Goal: Task Accomplishment & Management: Complete application form

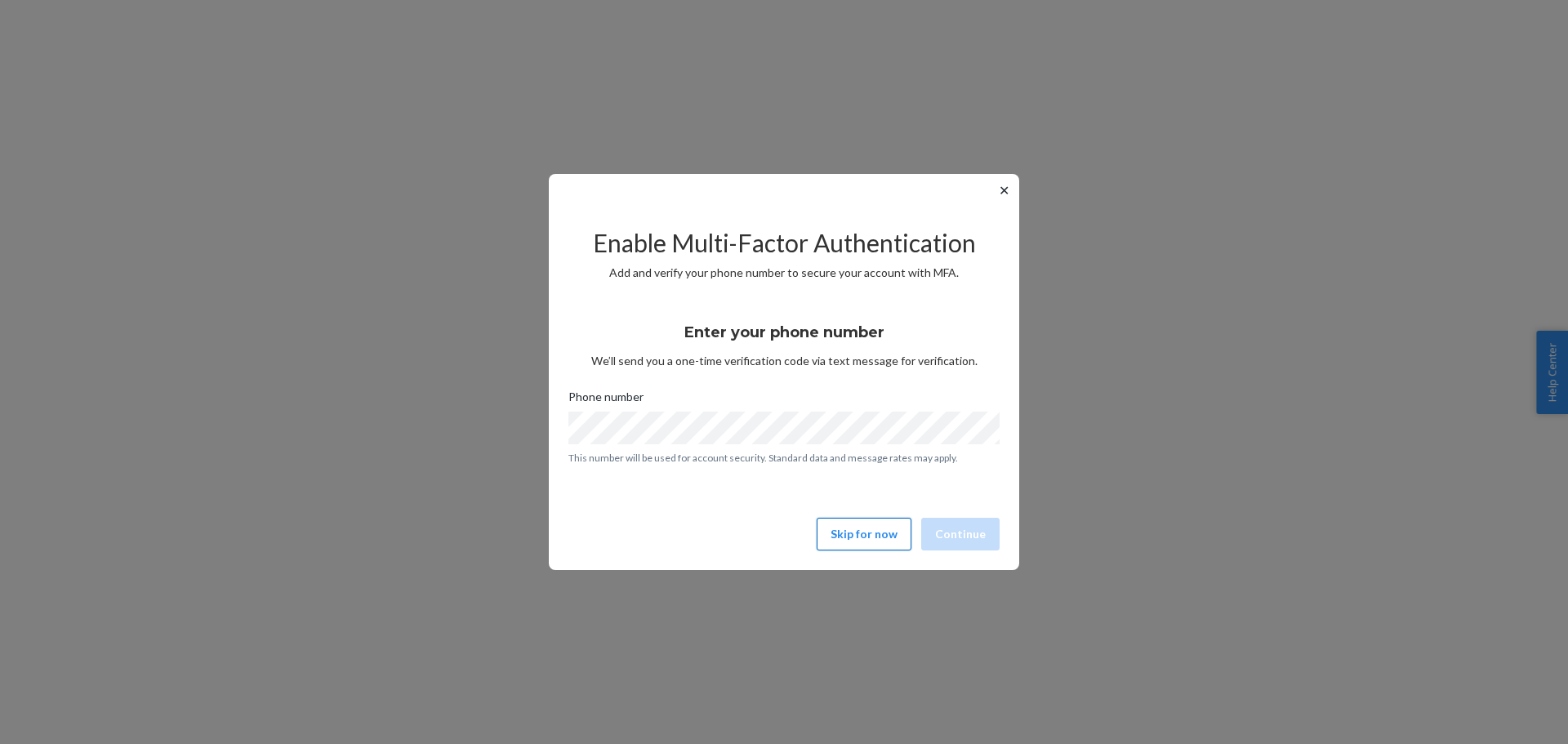
click at [864, 536] on button "Skip for now" at bounding box center [864, 534] width 94 height 33
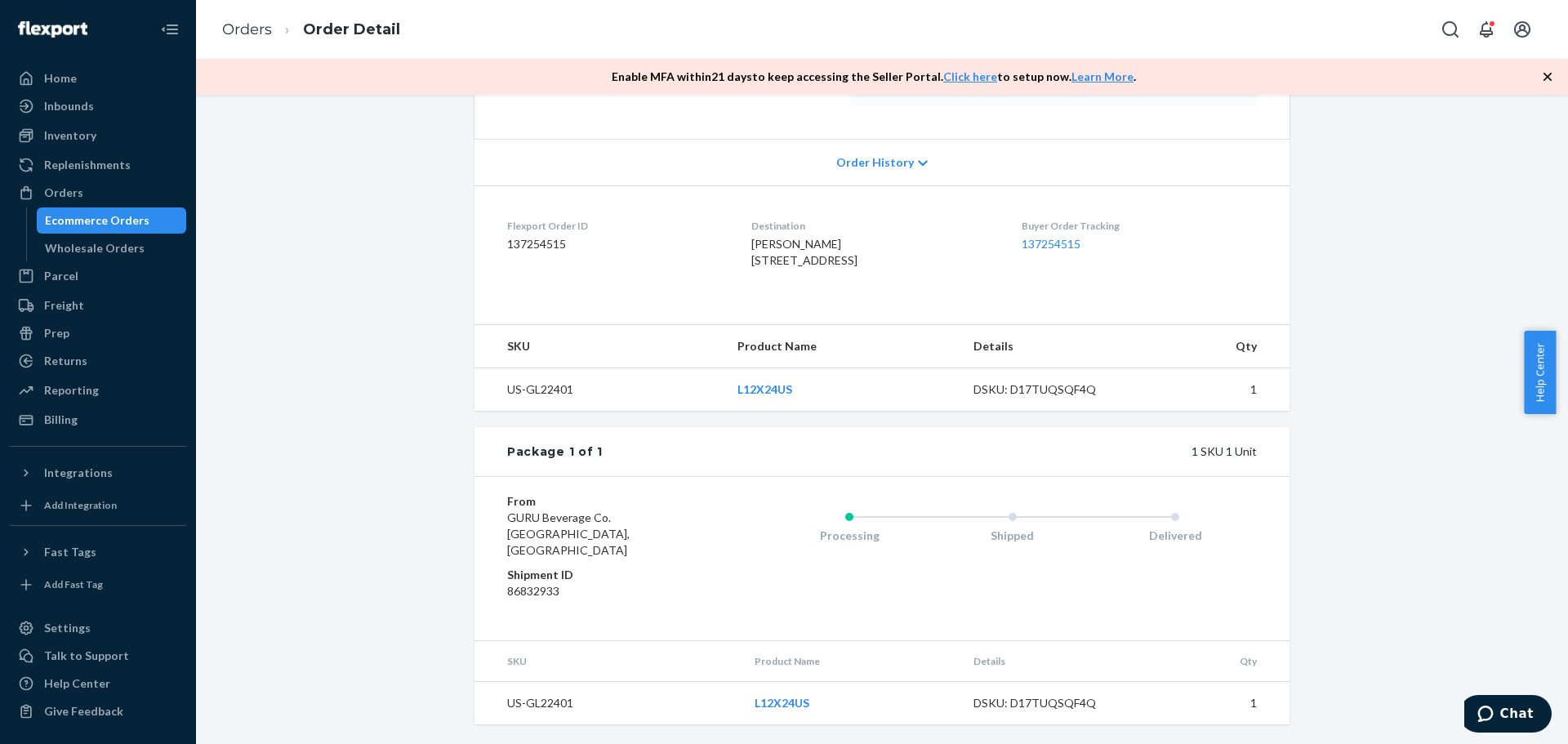
scroll to position [324, 0]
drag, startPoint x: 822, startPoint y: 224, endPoint x: 728, endPoint y: 224, distance: 94.0
click at [728, 224] on dl "Flexport Order ID 137254515 Destination [PERSON_NAME] [STREET_ADDRESS] US Buyer…" at bounding box center [882, 246] width 815 height 122
copy span "[PERSON_NAME]"
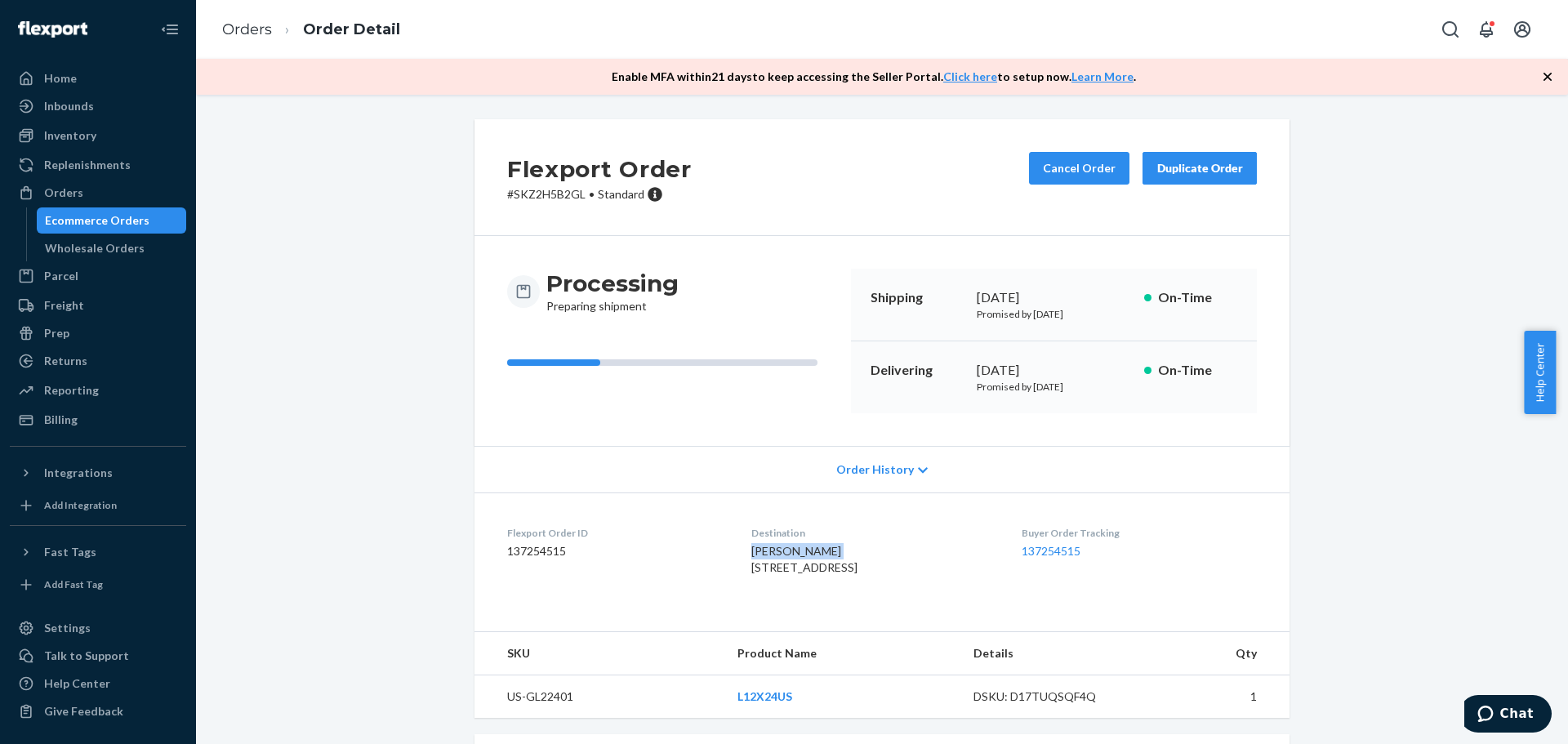
click at [110, 221] on div "Ecommerce Orders" at bounding box center [97, 220] width 104 height 16
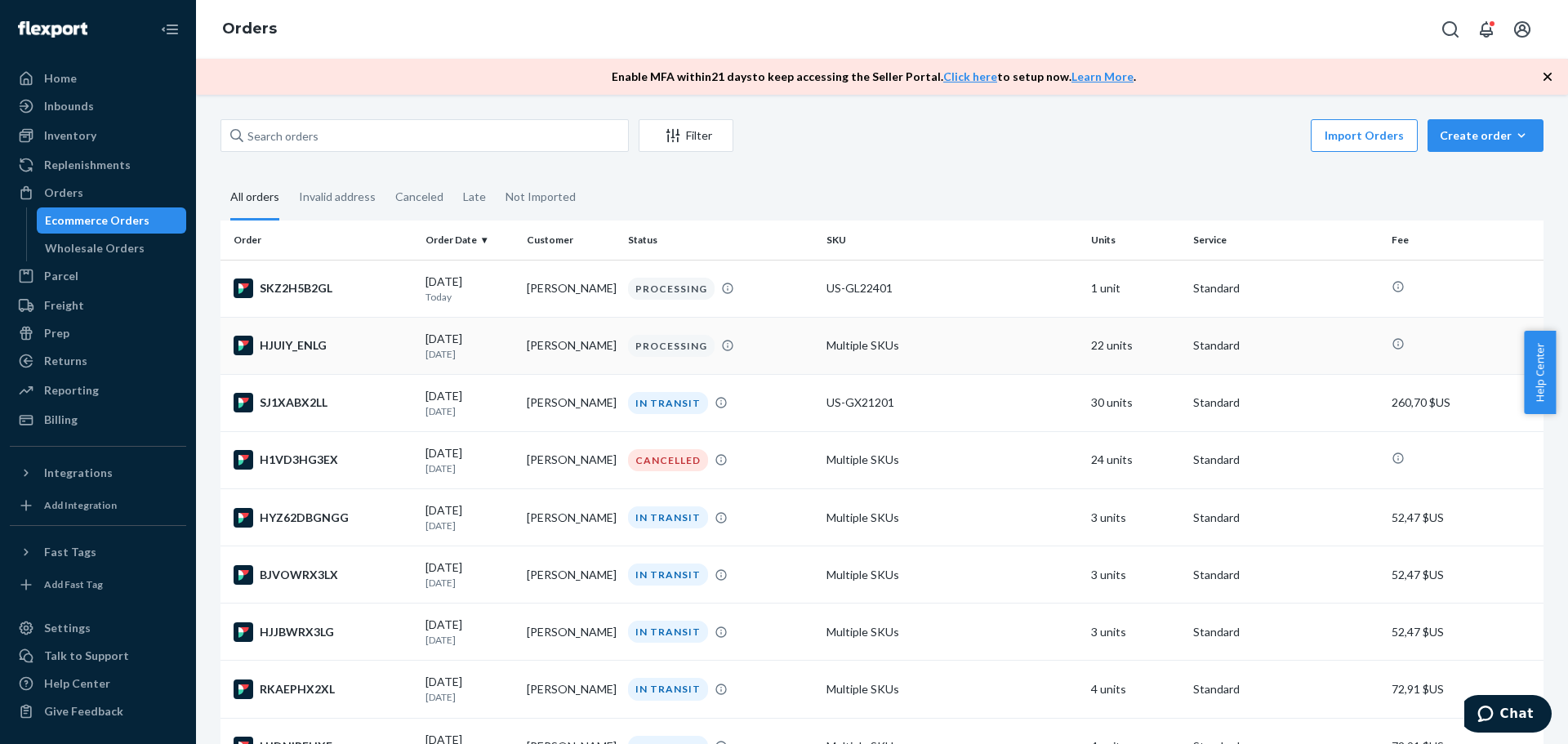
click at [292, 347] on div "HJUIY_ENLG" at bounding box center [323, 345] width 179 height 19
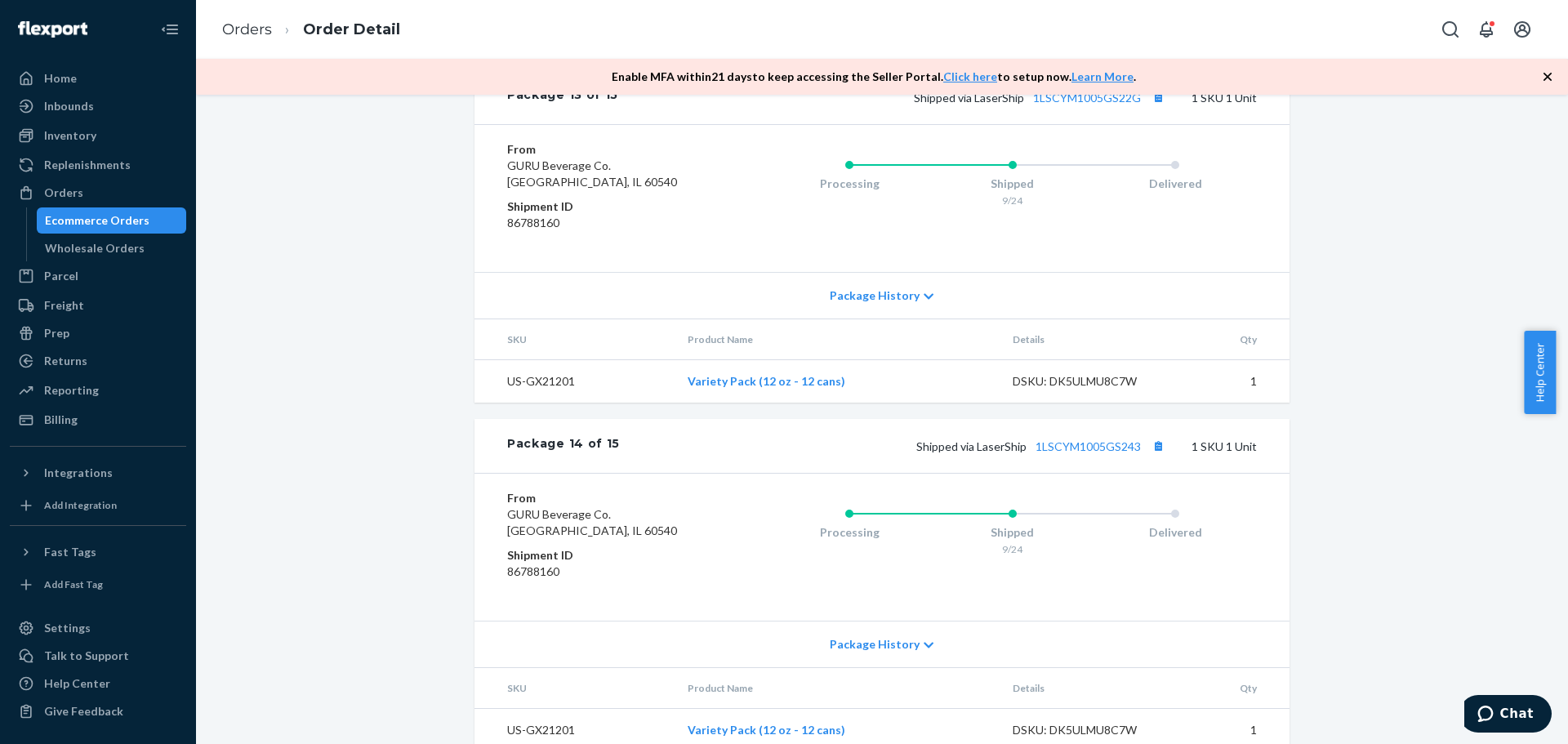
scroll to position [5151, 0]
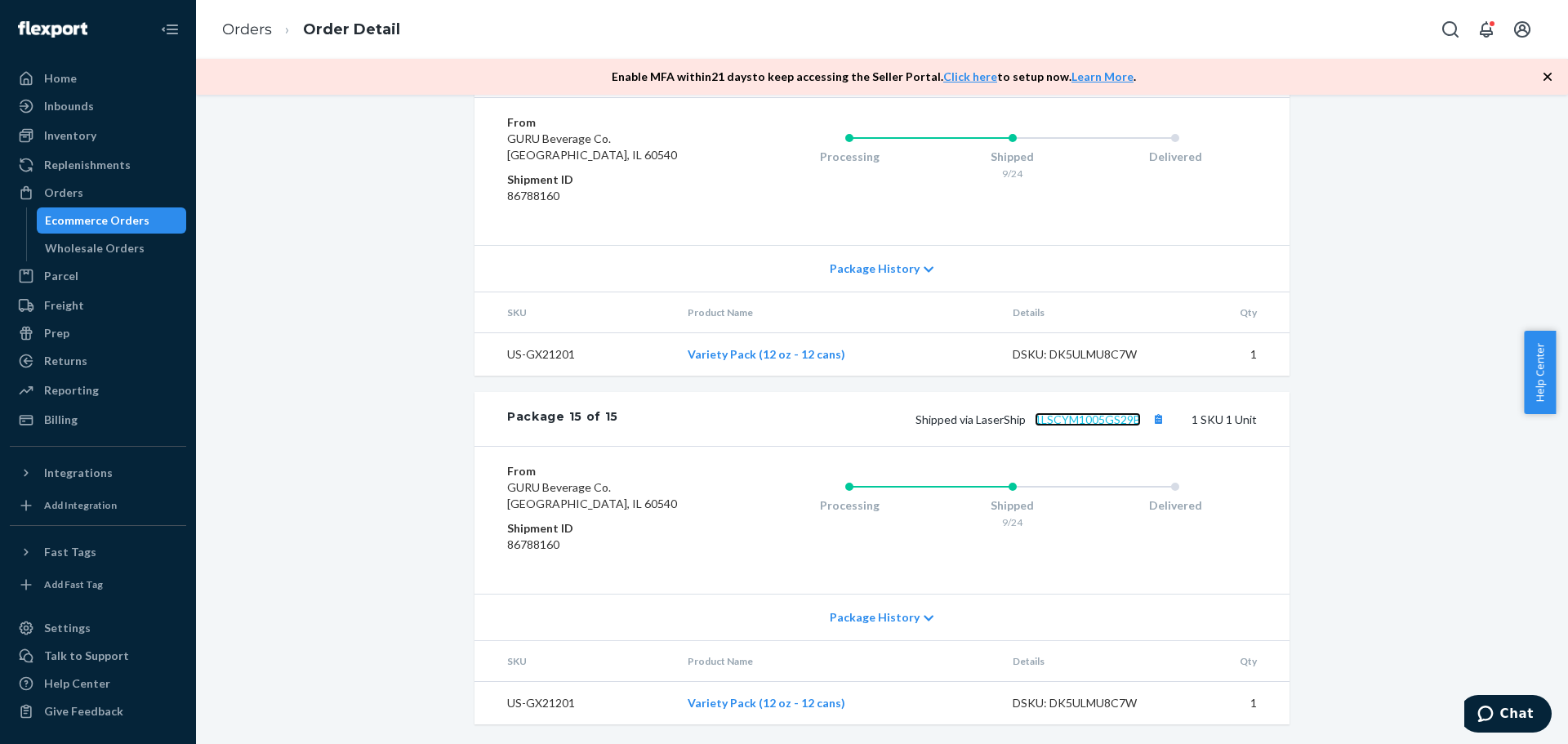
click at [1098, 415] on link "1LSCYM1005GS29B" at bounding box center [1088, 419] width 106 height 13
click at [136, 222] on div "Ecommerce Orders" at bounding box center [97, 220] width 104 height 16
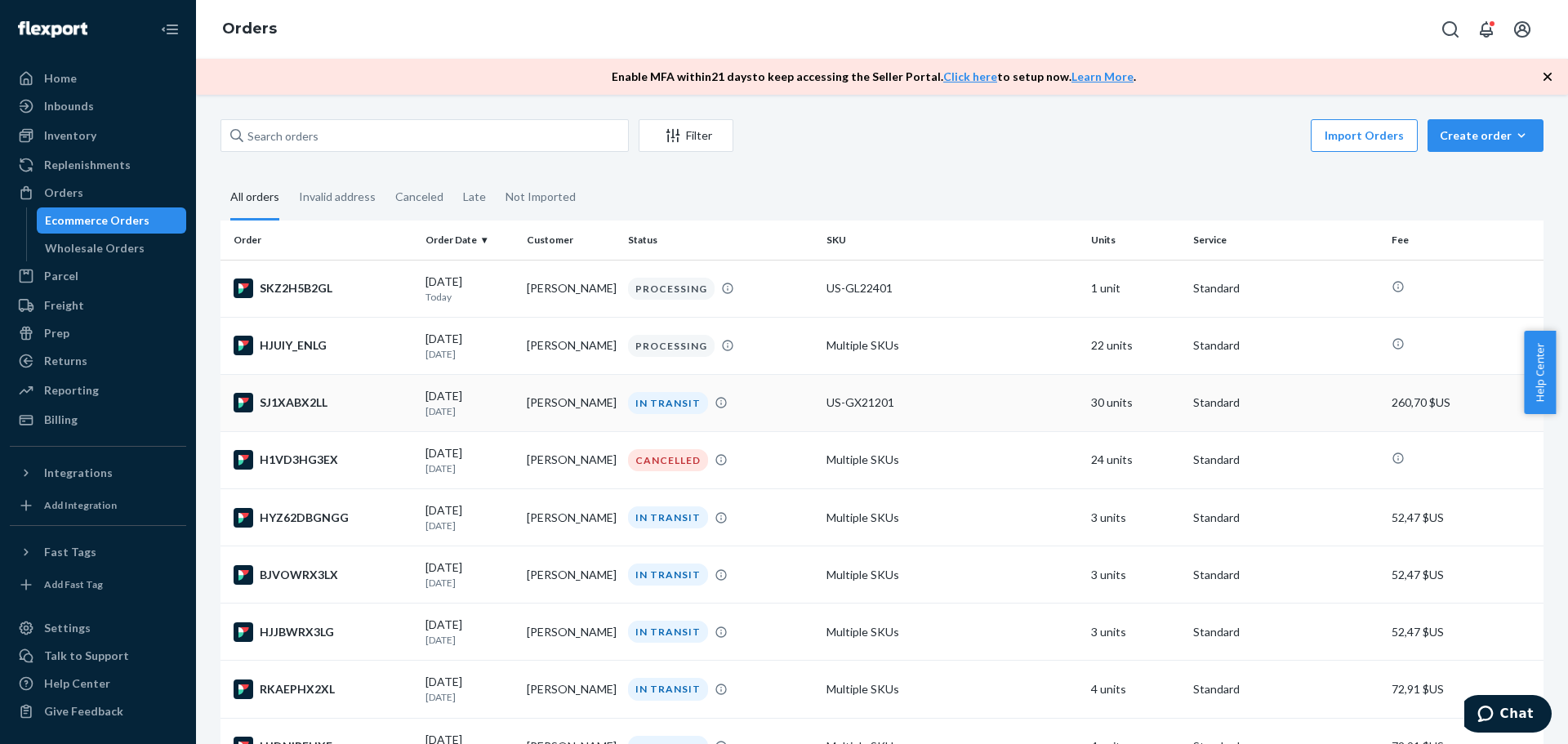
click at [292, 410] on div "SJ1XABX2LL" at bounding box center [323, 403] width 179 height 19
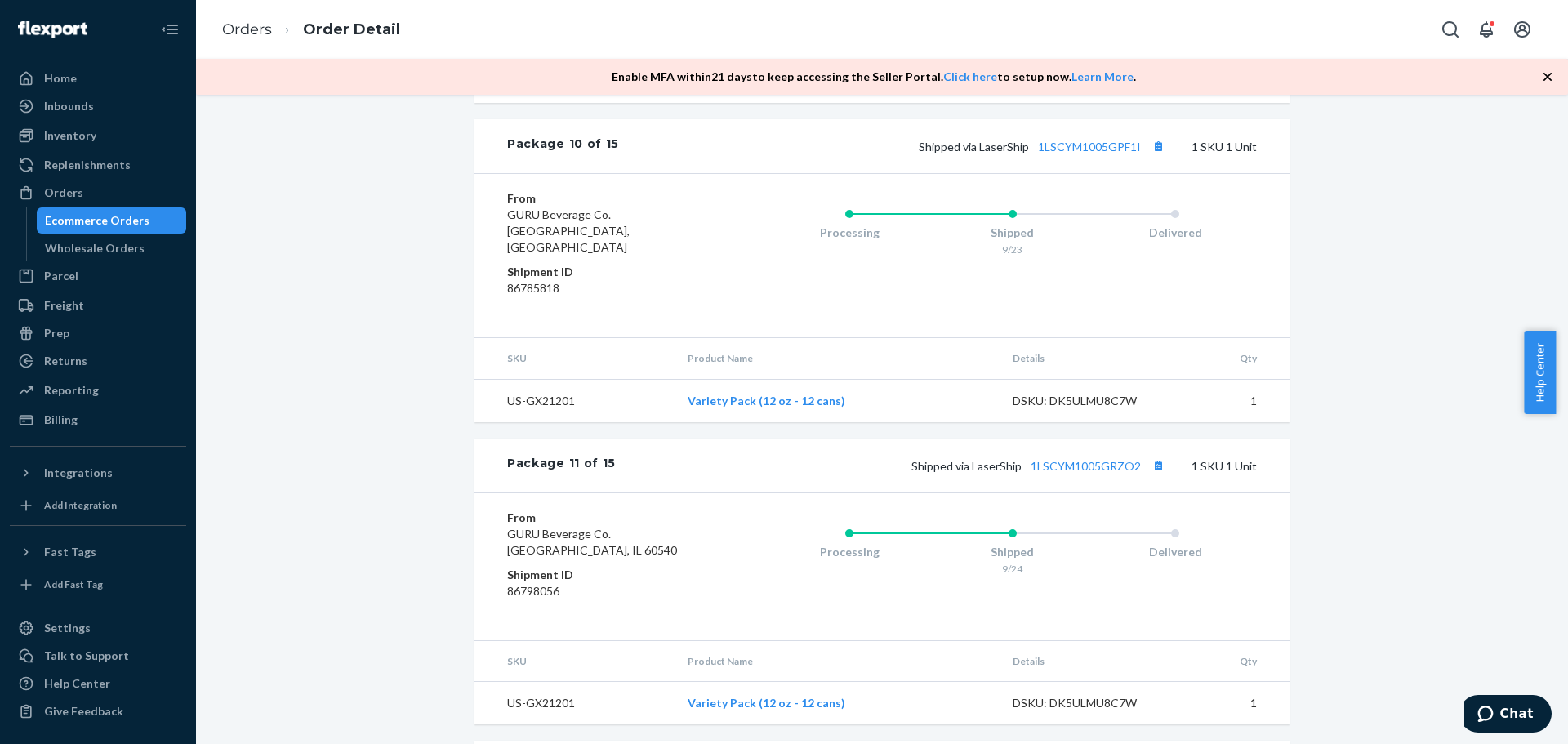
scroll to position [3557, 0]
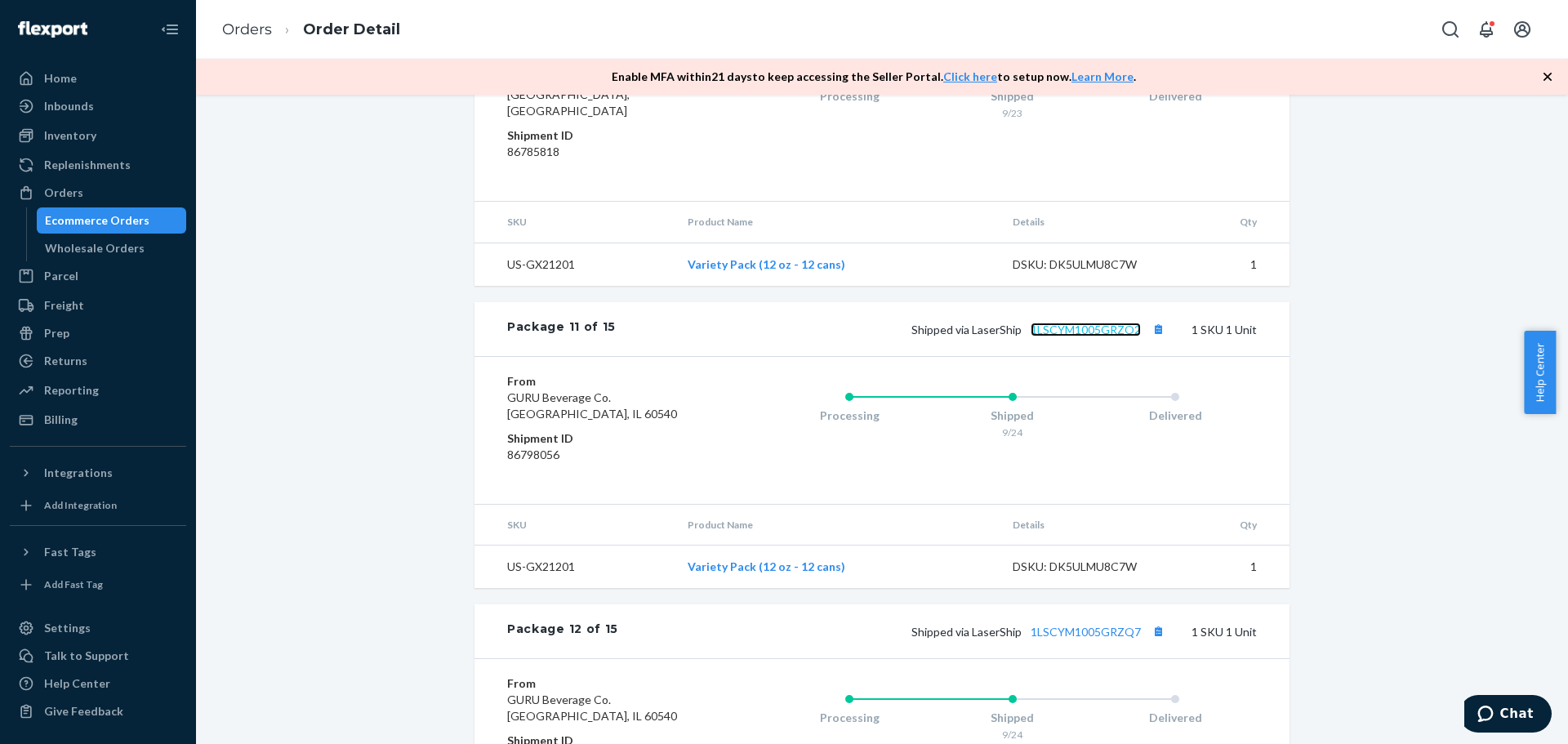
click at [1095, 336] on link "1LSCYM1005GRZO2" at bounding box center [1086, 330] width 110 height 13
click at [1122, 639] on link "1LSCYM1005GRZQ7" at bounding box center [1086, 631] width 110 height 13
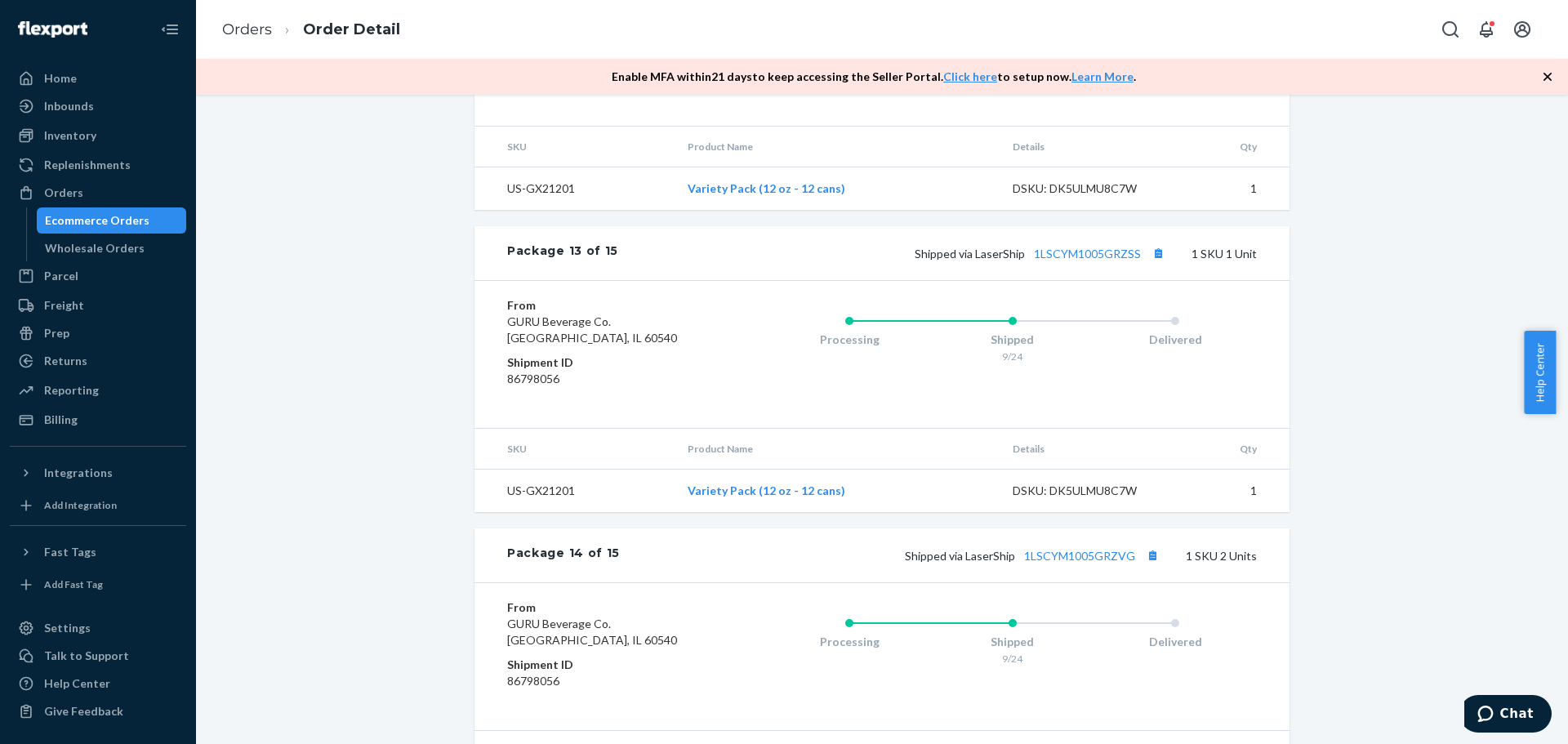
scroll to position [4373, 0]
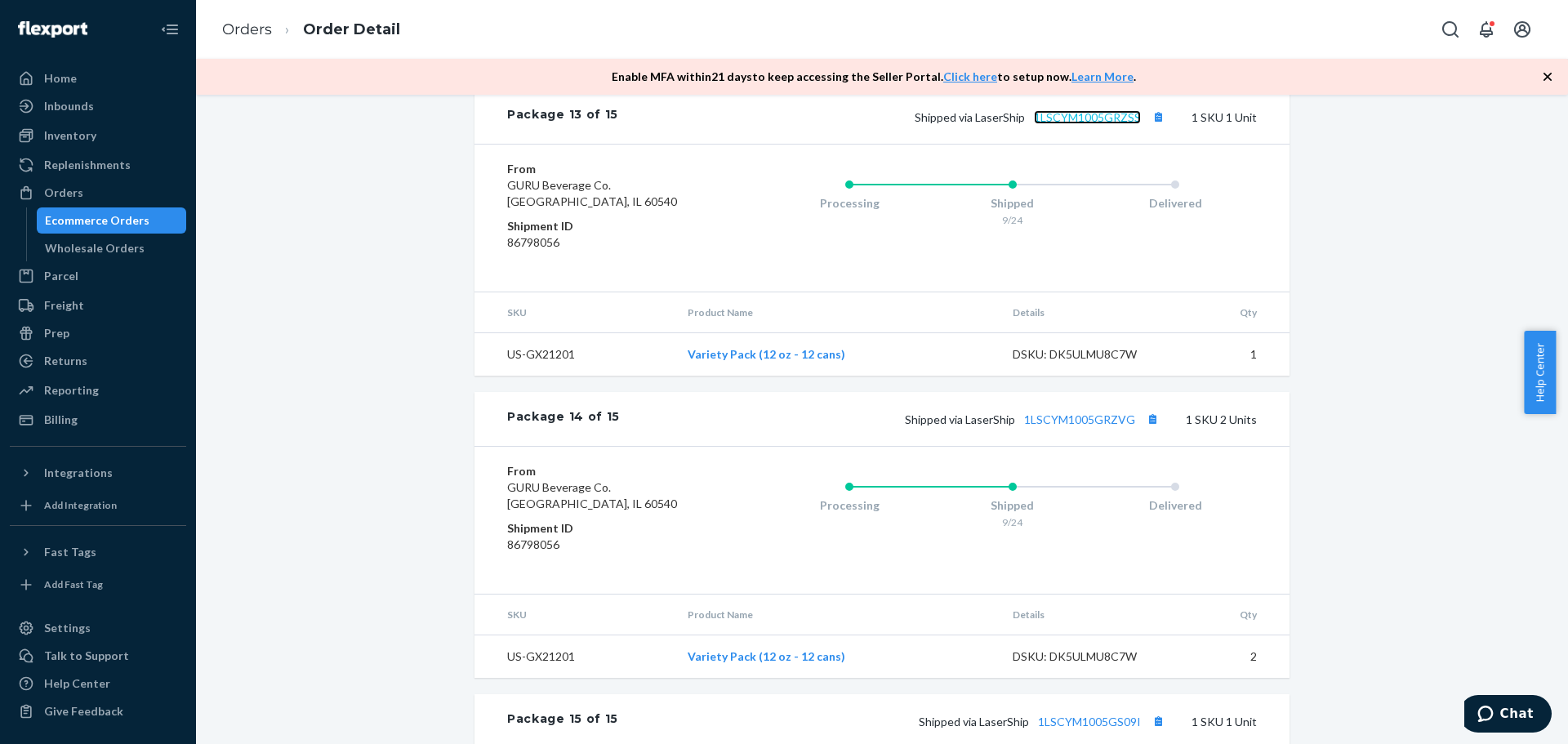
click at [1111, 124] on link "1LSCYM1005GRZSS" at bounding box center [1087, 117] width 107 height 13
click at [1076, 426] on link "1LSCYM1005GRZVG" at bounding box center [1079, 419] width 111 height 13
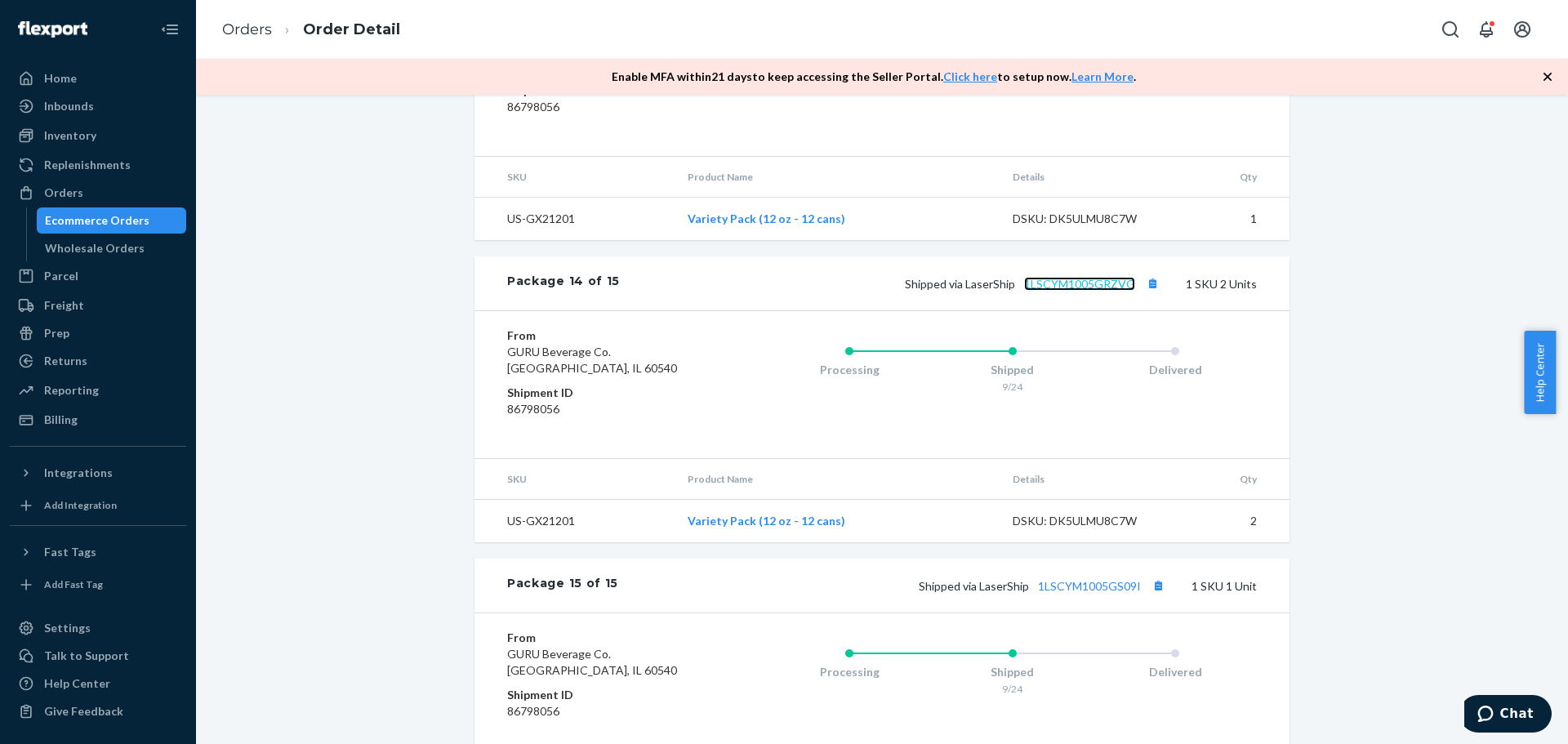
scroll to position [4645, 0]
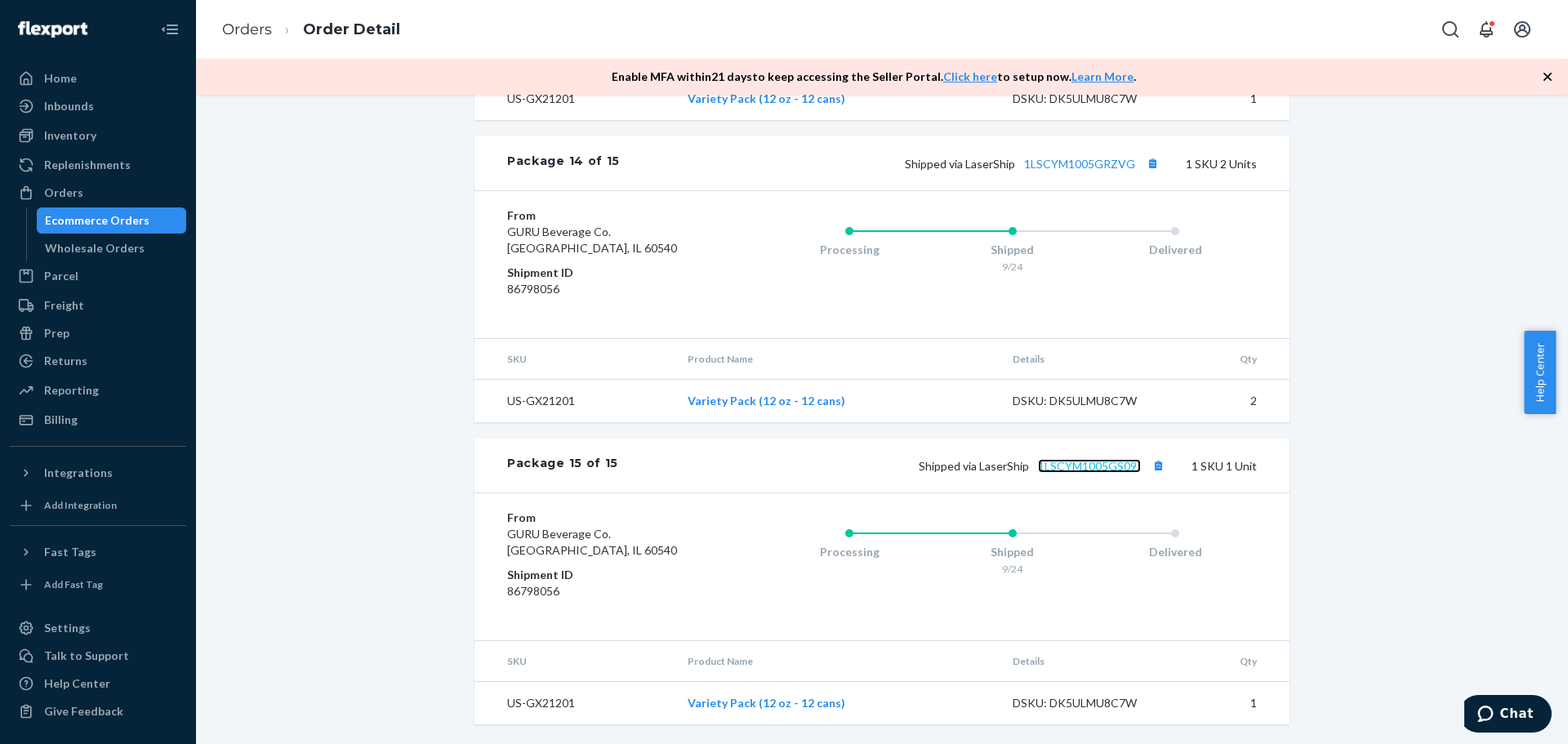
click at [1111, 467] on link "1LSCYM1005GS09I" at bounding box center [1089, 465] width 103 height 13
click at [105, 217] on div "Ecommerce Orders" at bounding box center [97, 220] width 104 height 16
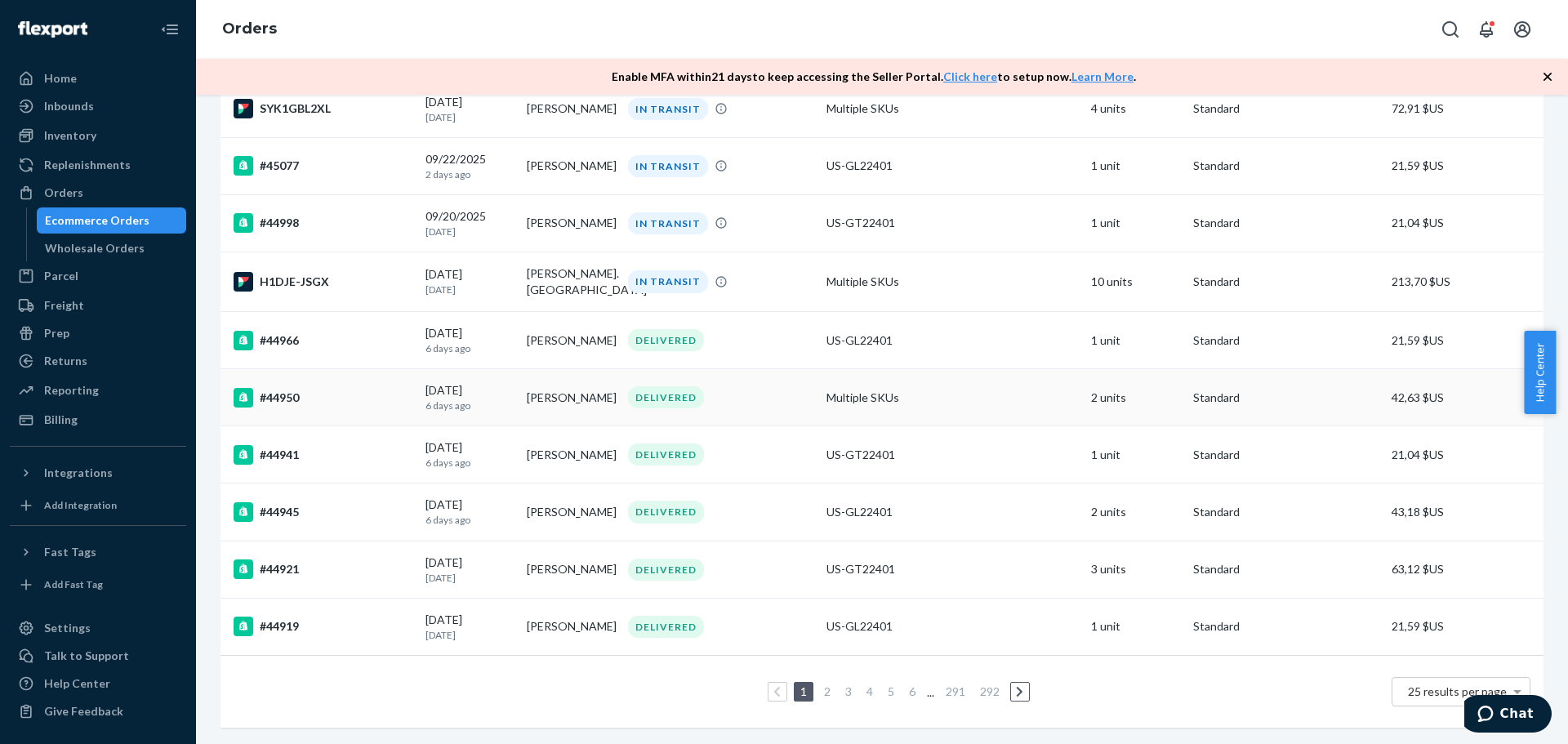
scroll to position [1084, 0]
click at [303, 272] on div "H1DJE-JSGX" at bounding box center [323, 281] width 179 height 19
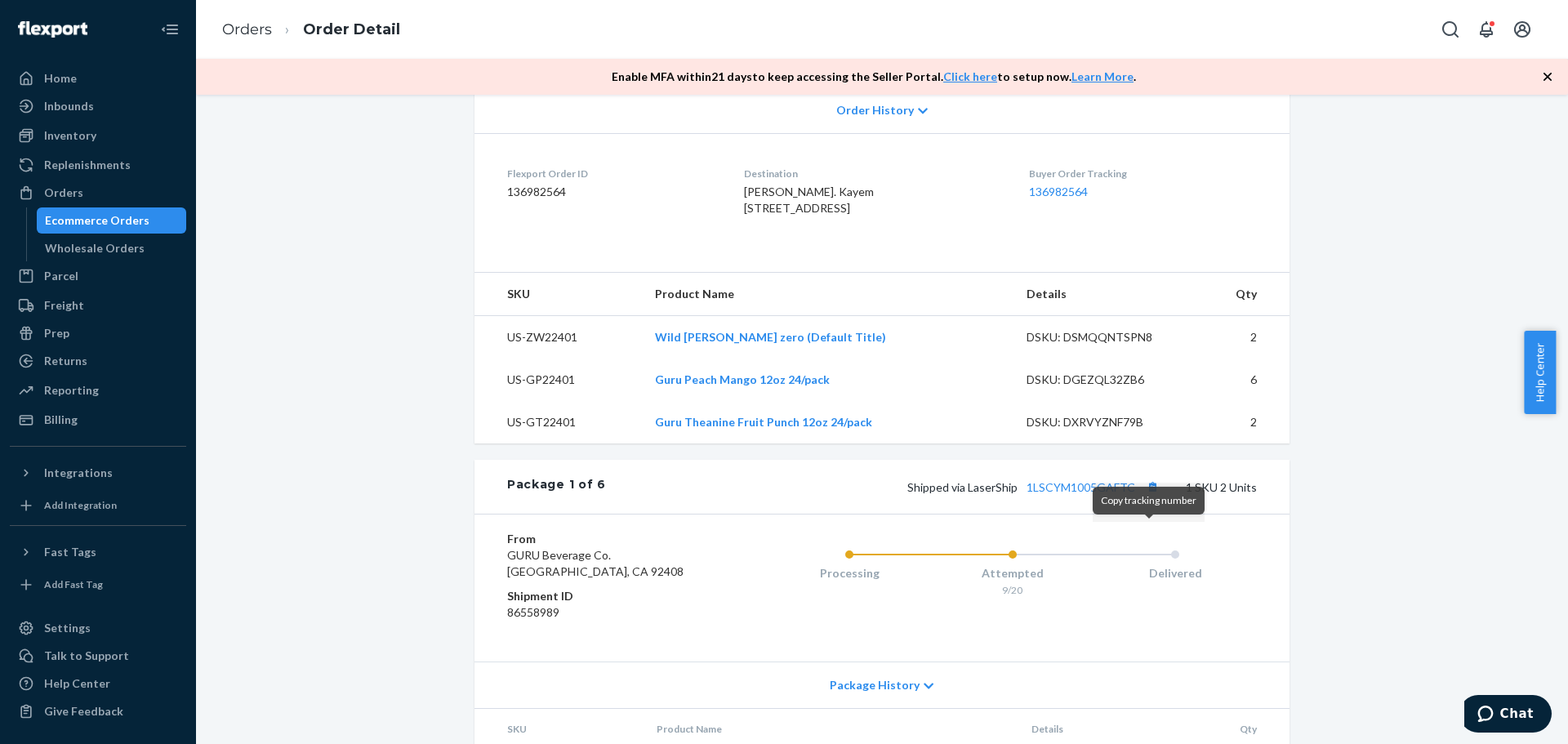
scroll to position [409, 0]
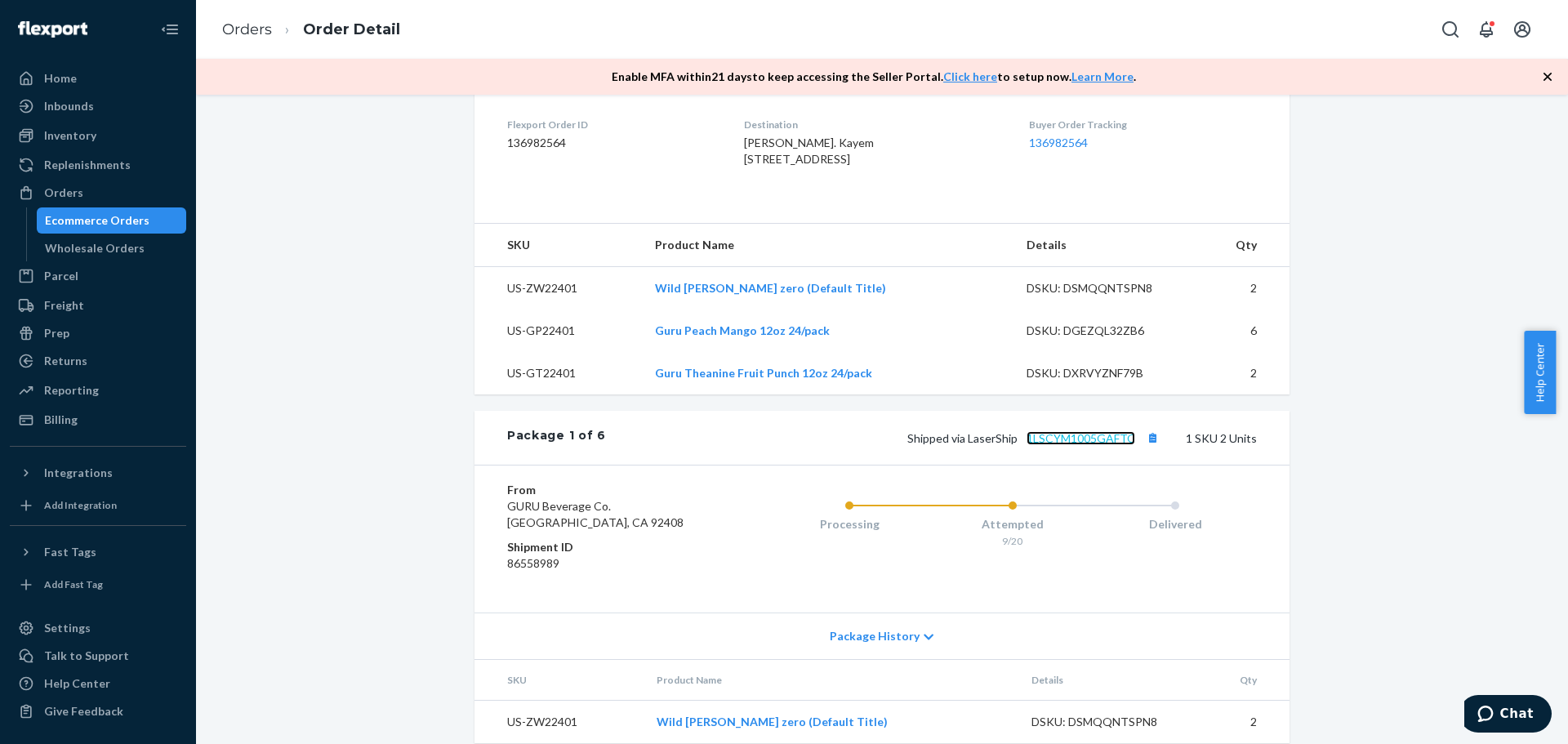
click at [1117, 445] on link "1LSCYM1005GAFTC" at bounding box center [1080, 438] width 109 height 13
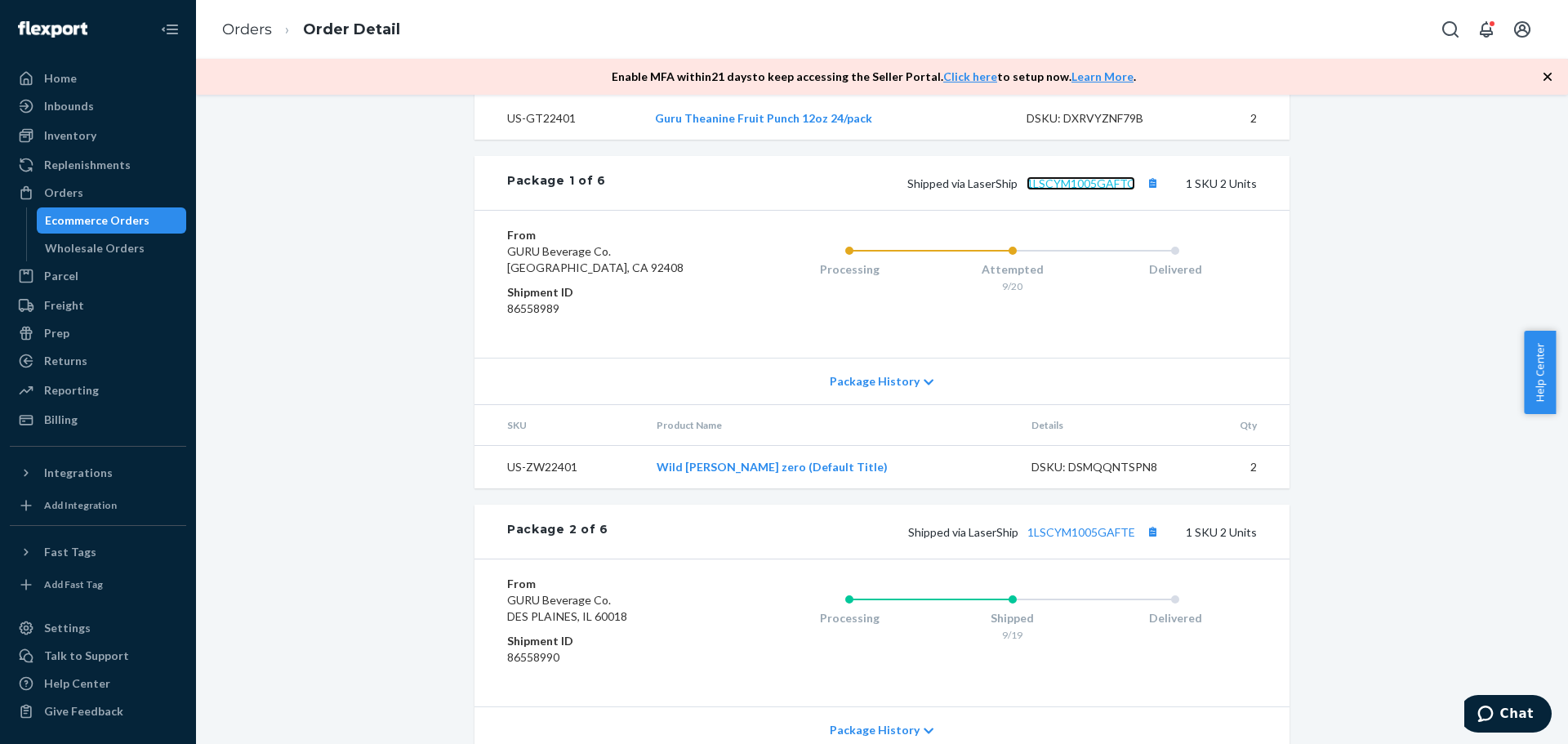
scroll to position [680, 0]
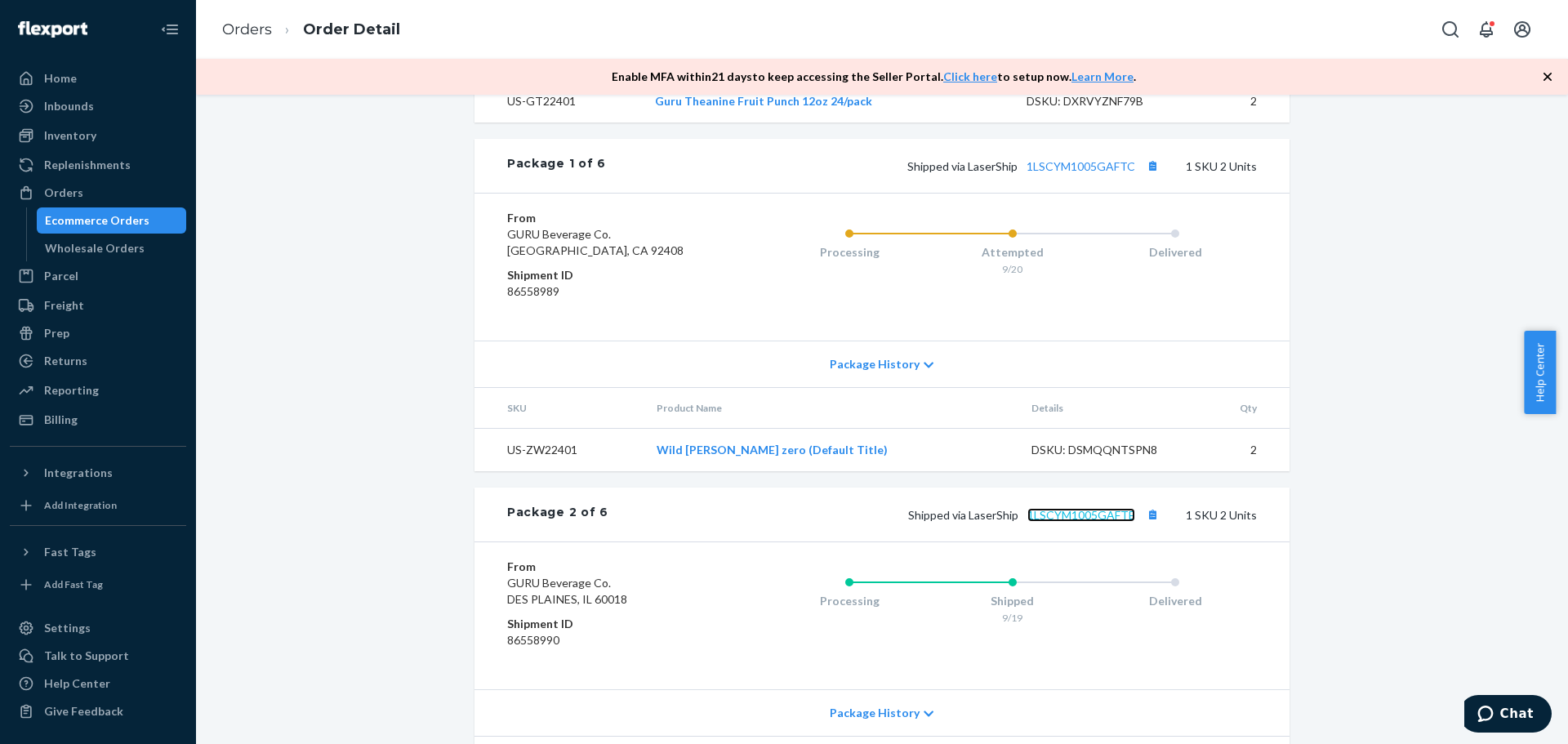
click at [1095, 522] on link "1LSCYM1005GAFTE" at bounding box center [1081, 515] width 108 height 13
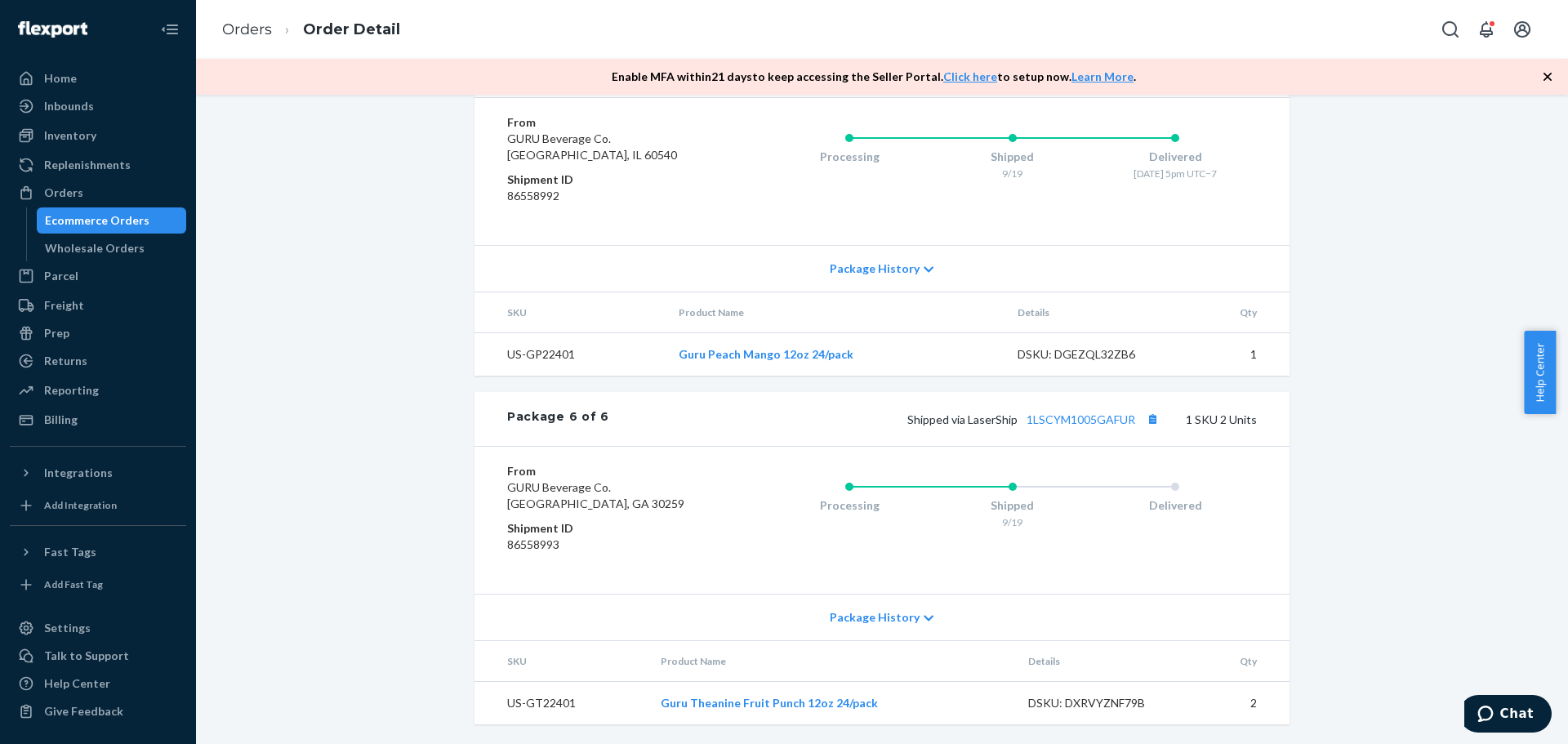
scroll to position [2220, 0]
click at [1089, 423] on link "1LSCYM1005GAFUR" at bounding box center [1080, 419] width 109 height 13
click at [1061, 421] on link "1LSCYM1005GAFUR" at bounding box center [1080, 419] width 109 height 13
click at [1088, 417] on link "1LSCYM1005GAFUR" at bounding box center [1080, 419] width 109 height 13
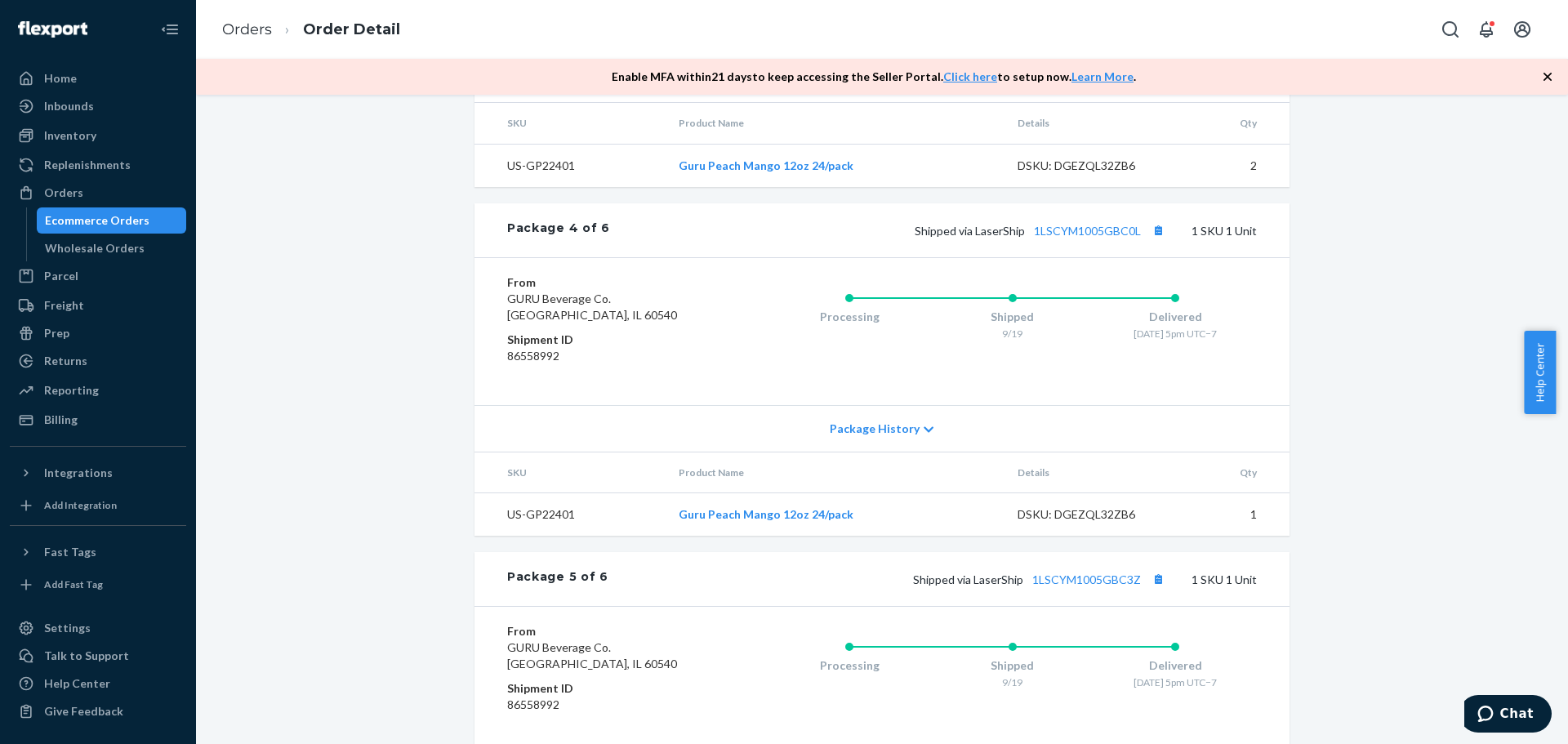
scroll to position [1540, 0]
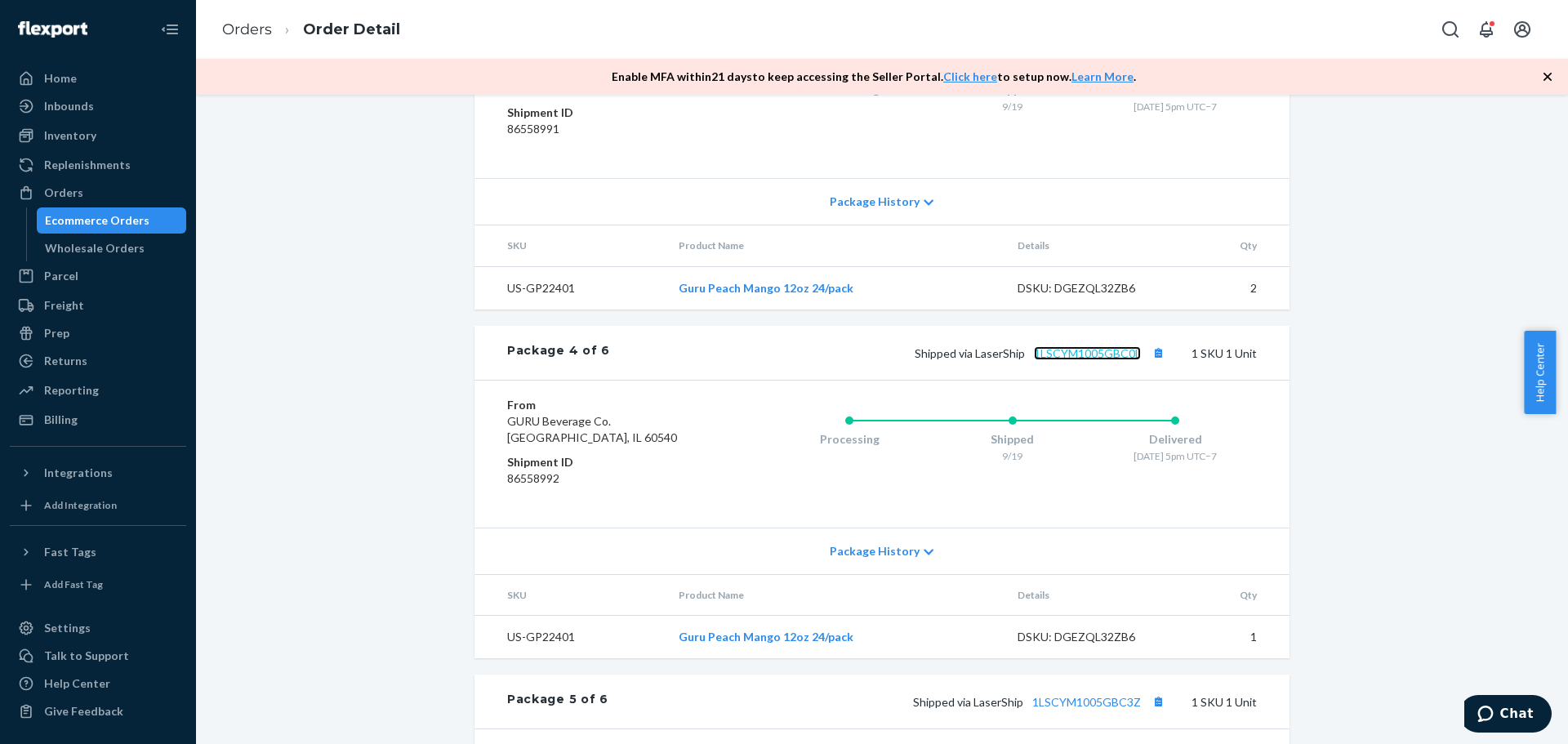
click at [1102, 360] on link "1LSCYM1005GBC0L" at bounding box center [1087, 353] width 107 height 13
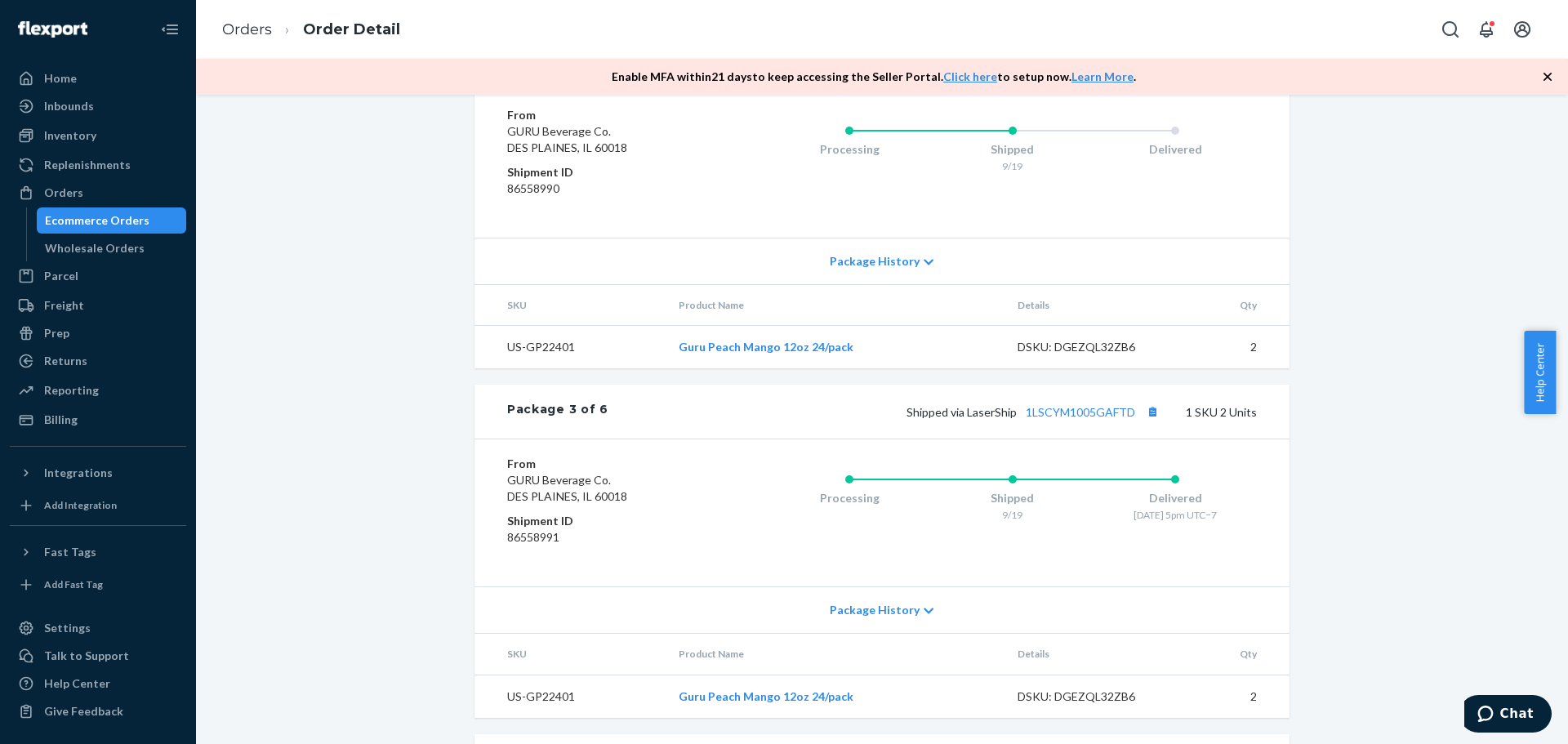
scroll to position [996, 0]
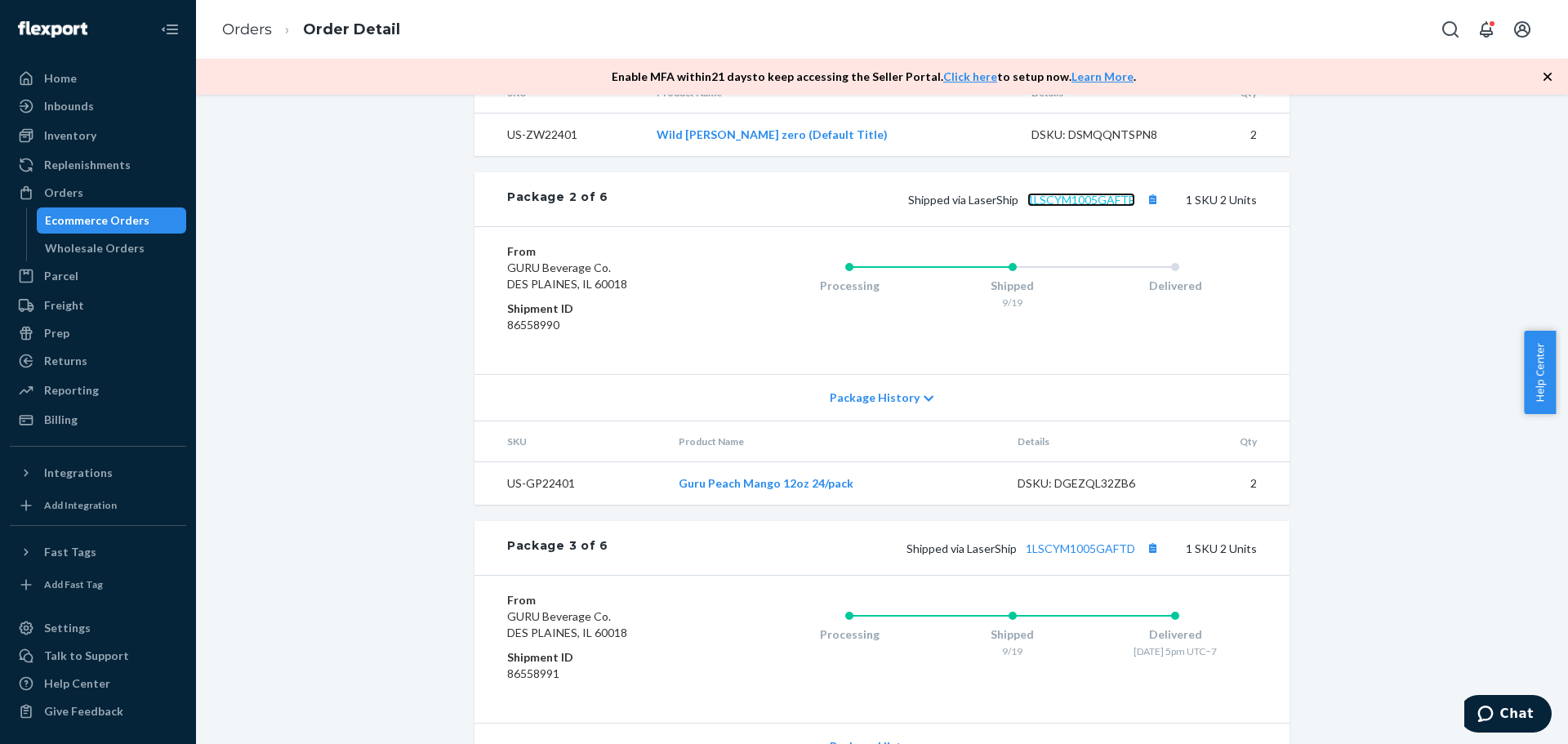
click at [1103, 206] on link "1LSCYM1005GAFTE" at bounding box center [1081, 199] width 108 height 13
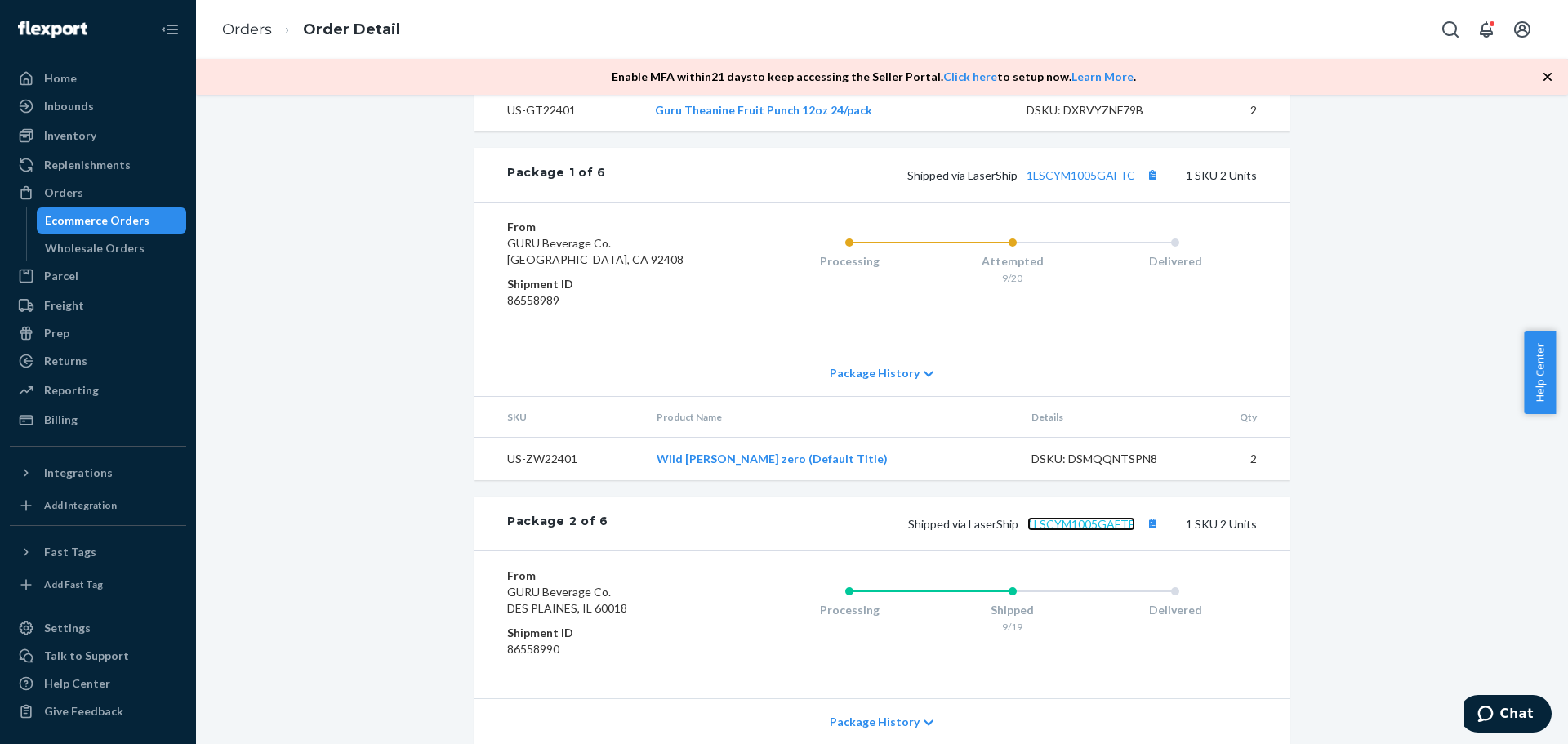
scroll to position [587, 0]
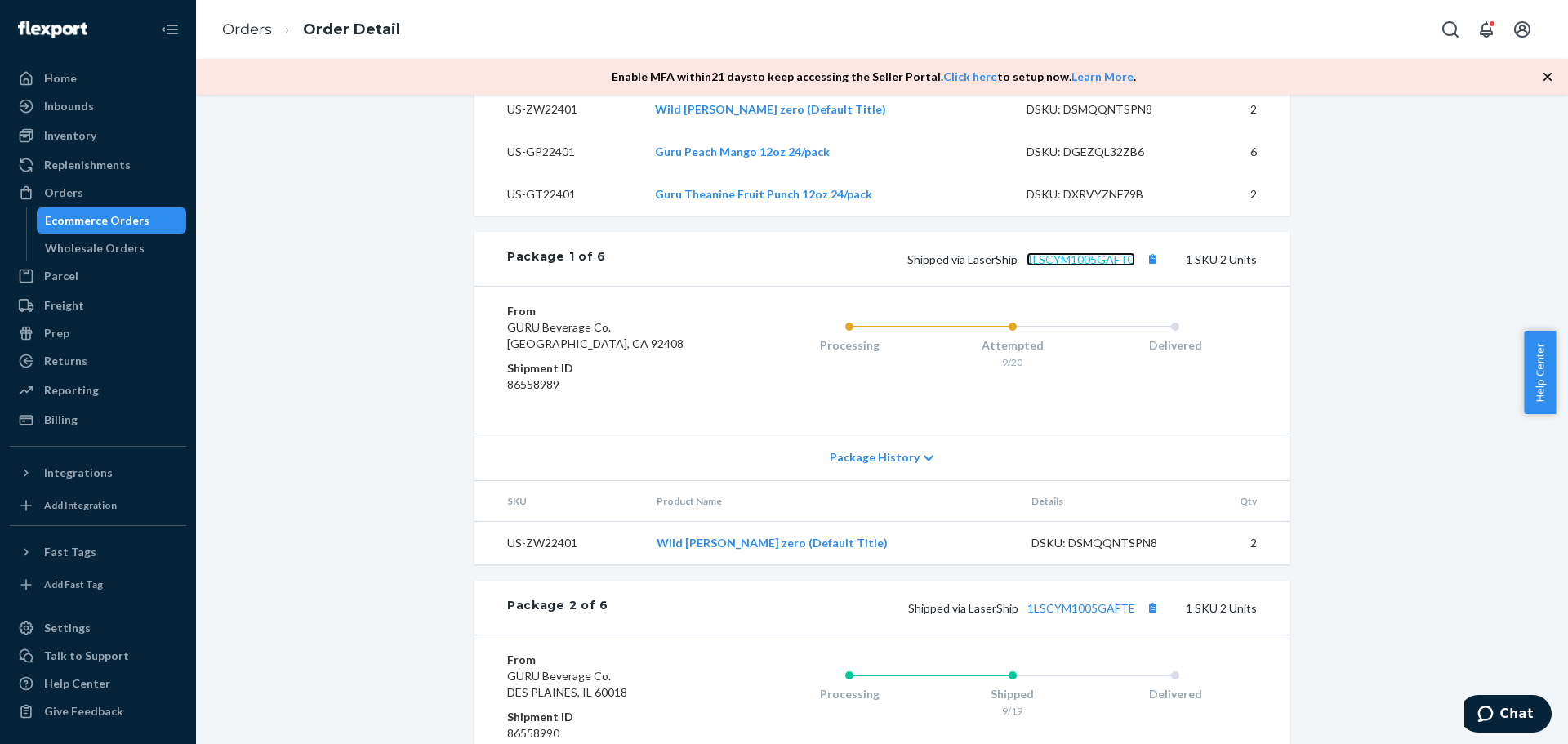
click at [1097, 266] on link "1LSCYM1005GAFTC" at bounding box center [1080, 259] width 109 height 13
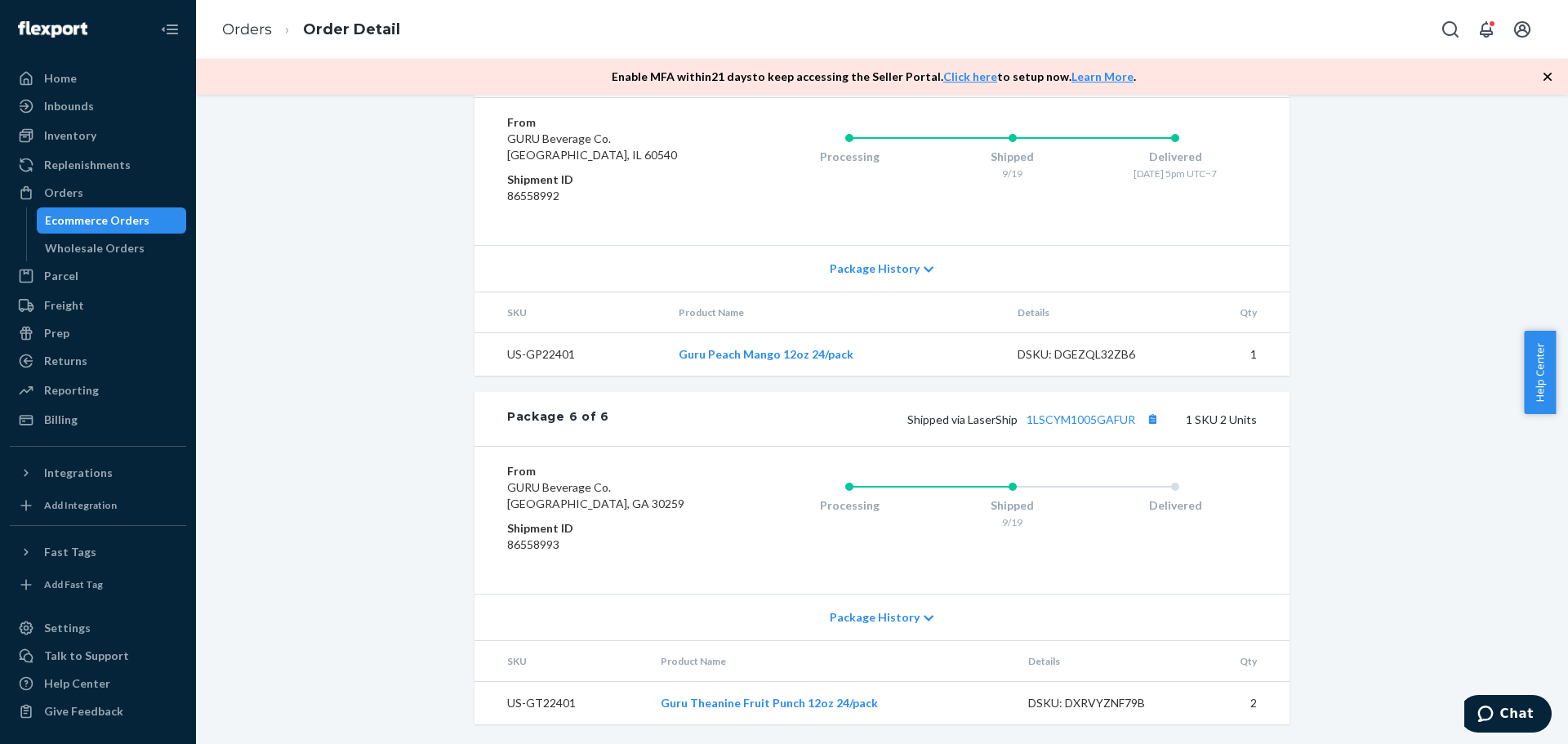
scroll to position [2220, 0]
click at [1080, 420] on link "1LSCYM1005GAFUR" at bounding box center [1080, 419] width 109 height 13
click at [137, 217] on div "Ecommerce Orders" at bounding box center [97, 220] width 104 height 16
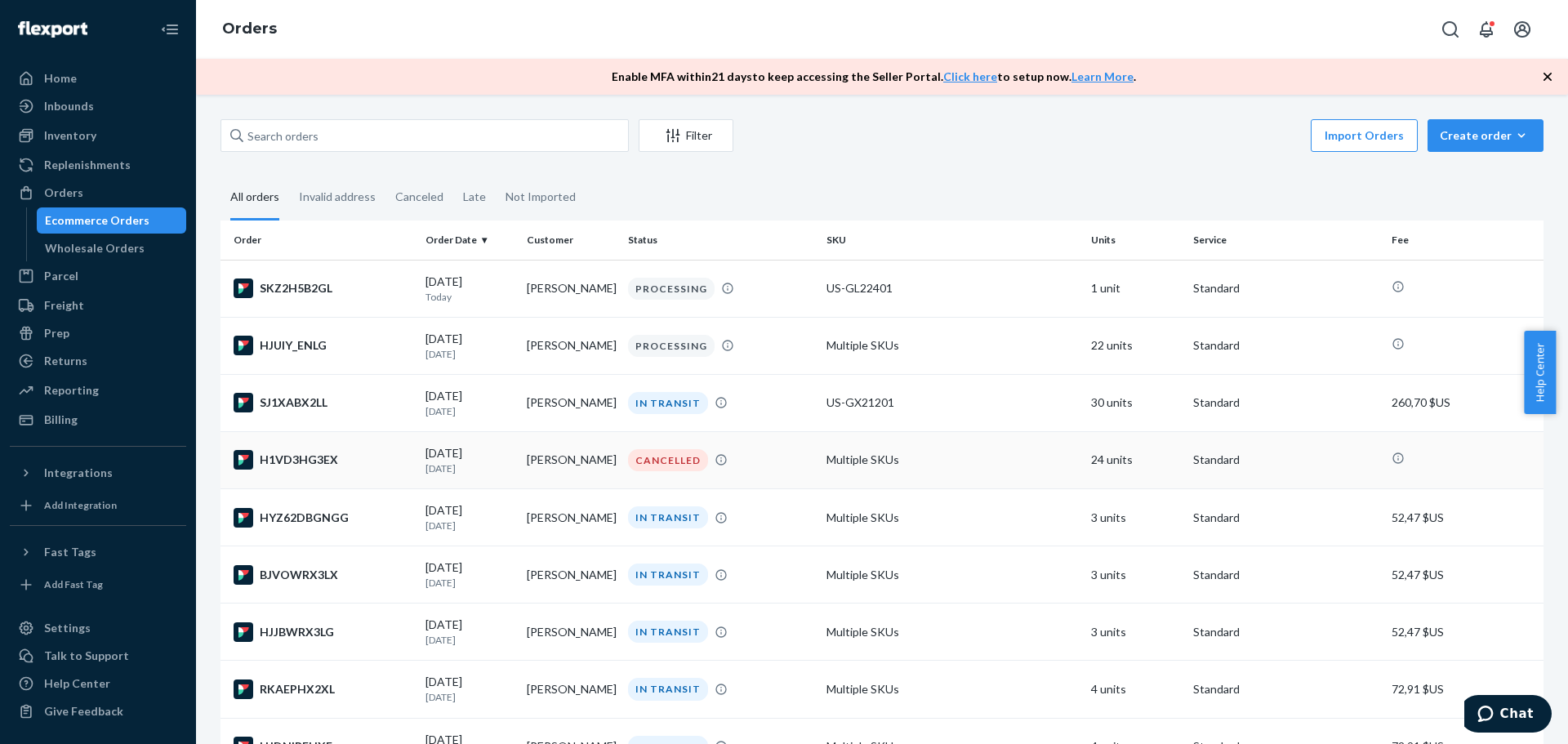
click at [316, 460] on div "H1VD3HG3EX" at bounding box center [323, 460] width 179 height 19
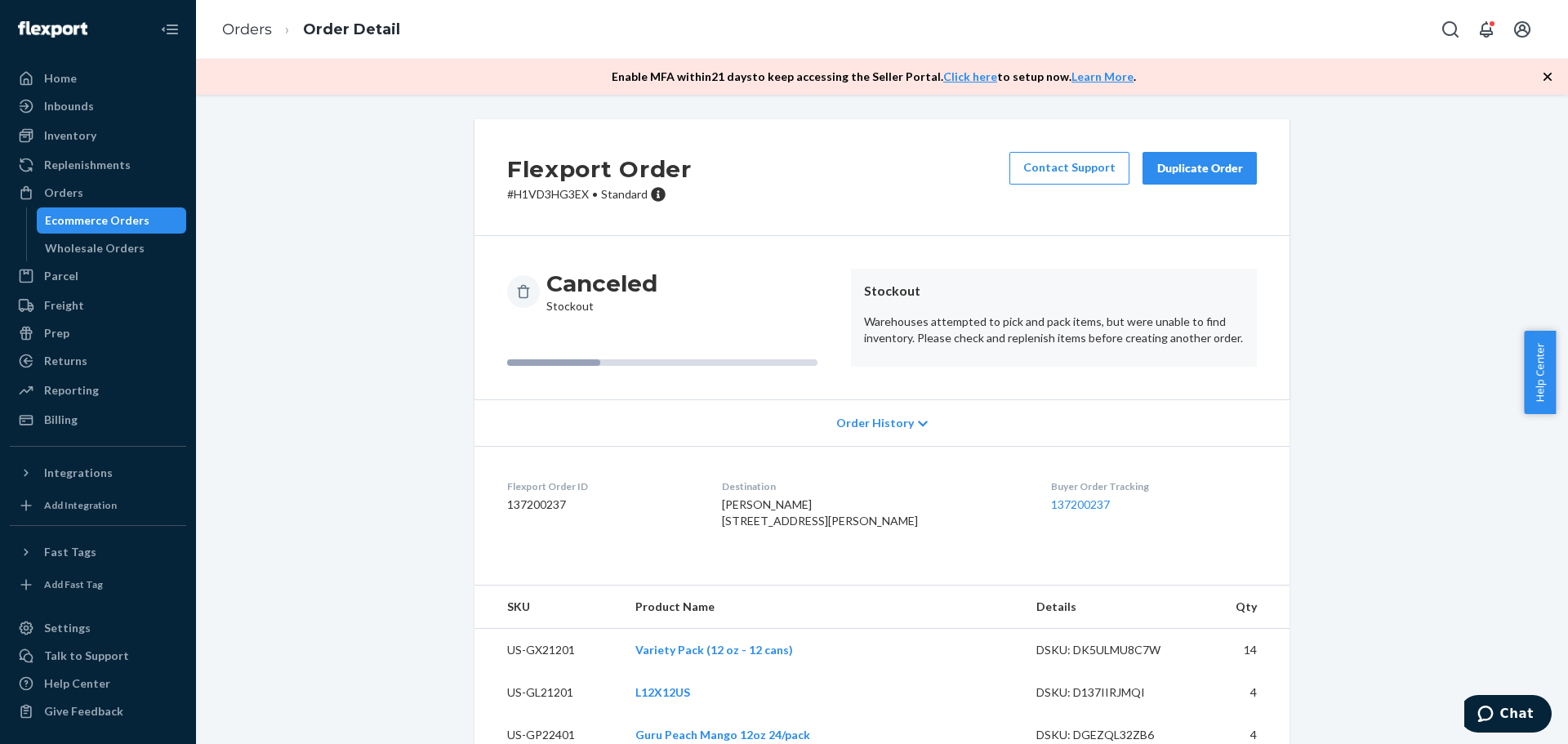
click at [132, 218] on div "Ecommerce Orders" at bounding box center [97, 220] width 104 height 16
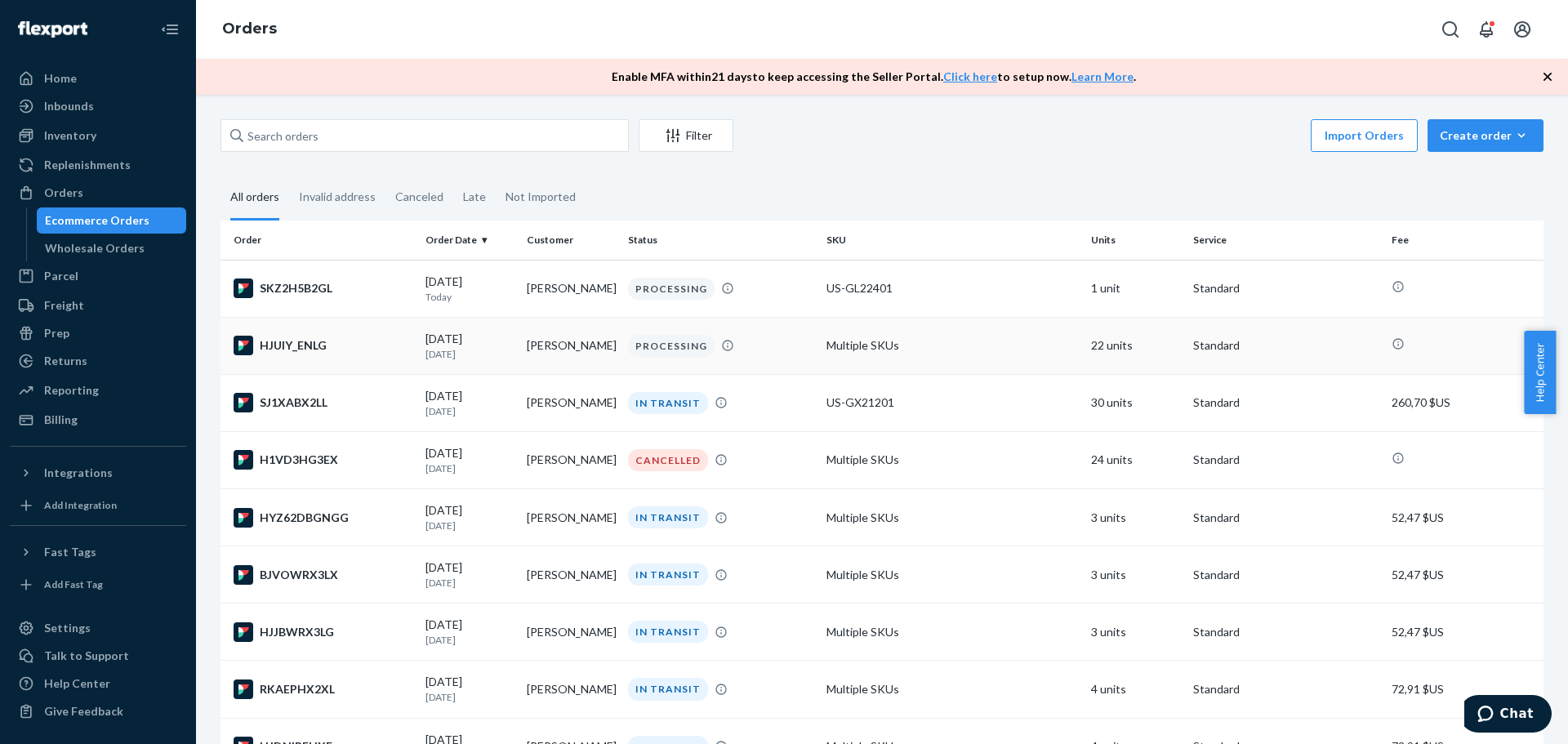
click at [308, 344] on div "HJUIY_ENLG" at bounding box center [323, 345] width 179 height 19
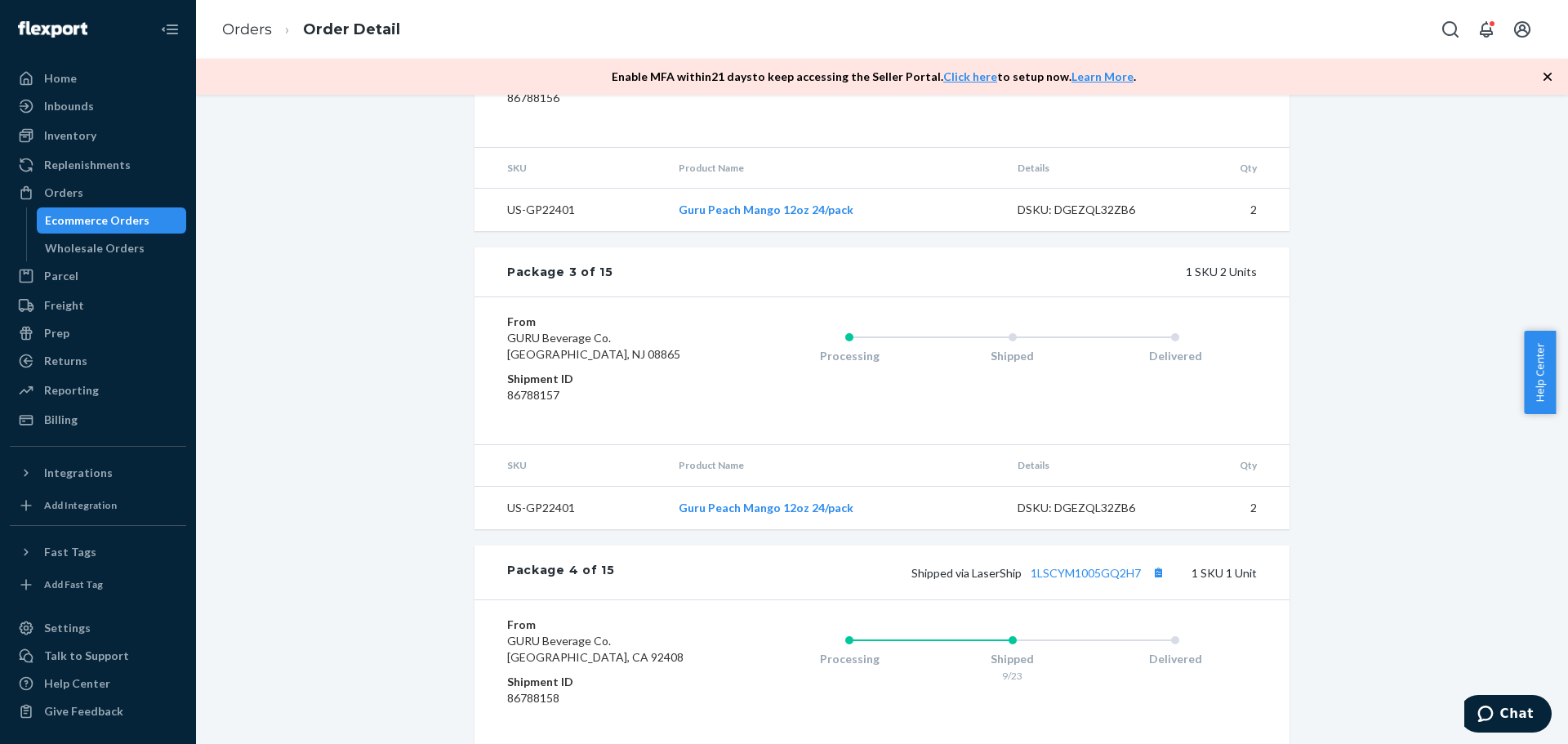
scroll to position [1362, 0]
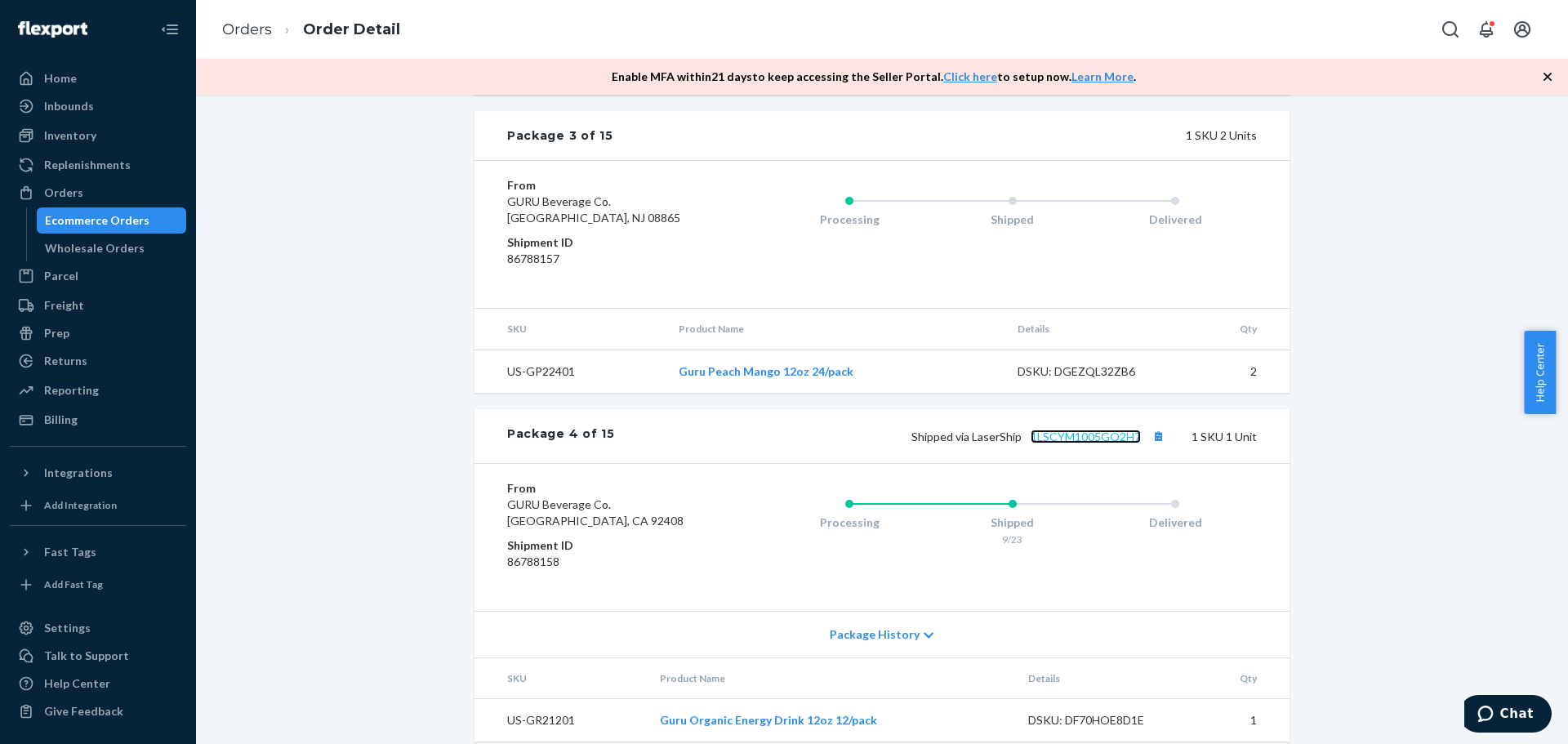
click at [1090, 443] on link "1LSCYM1005GQ2H7" at bounding box center [1086, 437] width 110 height 13
click at [120, 221] on div "Ecommerce Orders" at bounding box center [97, 220] width 104 height 16
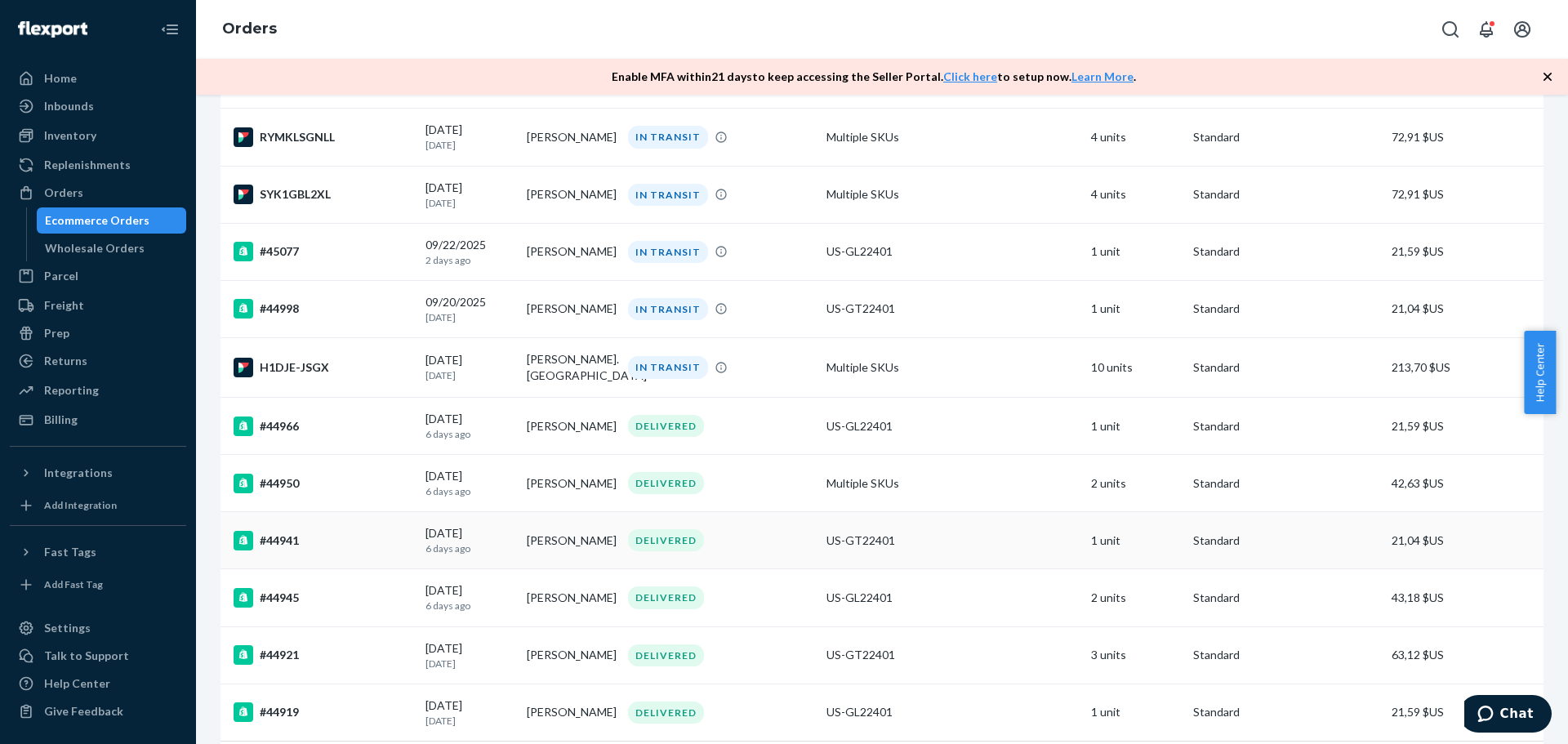
scroll to position [1084, 0]
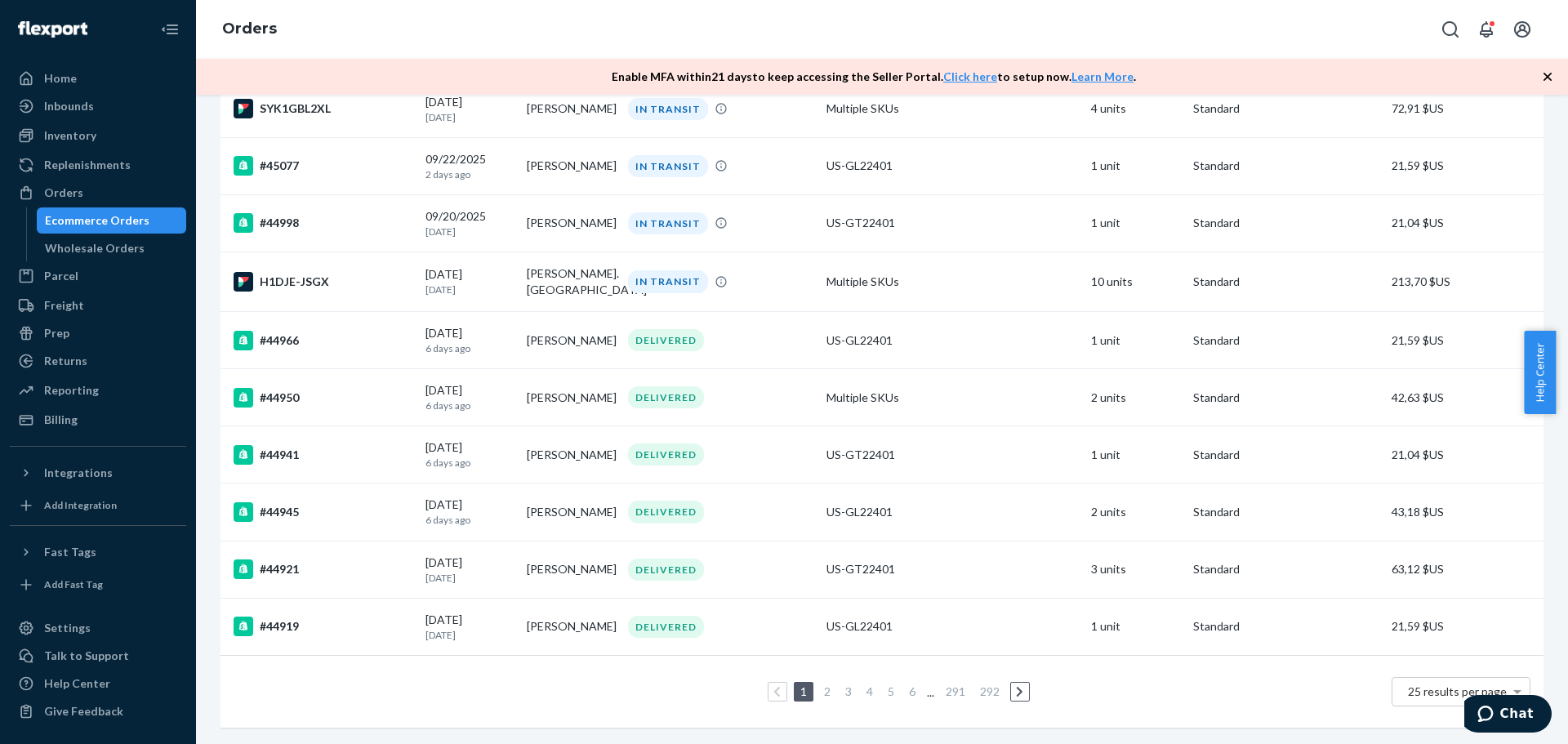
click at [821, 684] on link "2" at bounding box center [828, 691] width 13 height 13
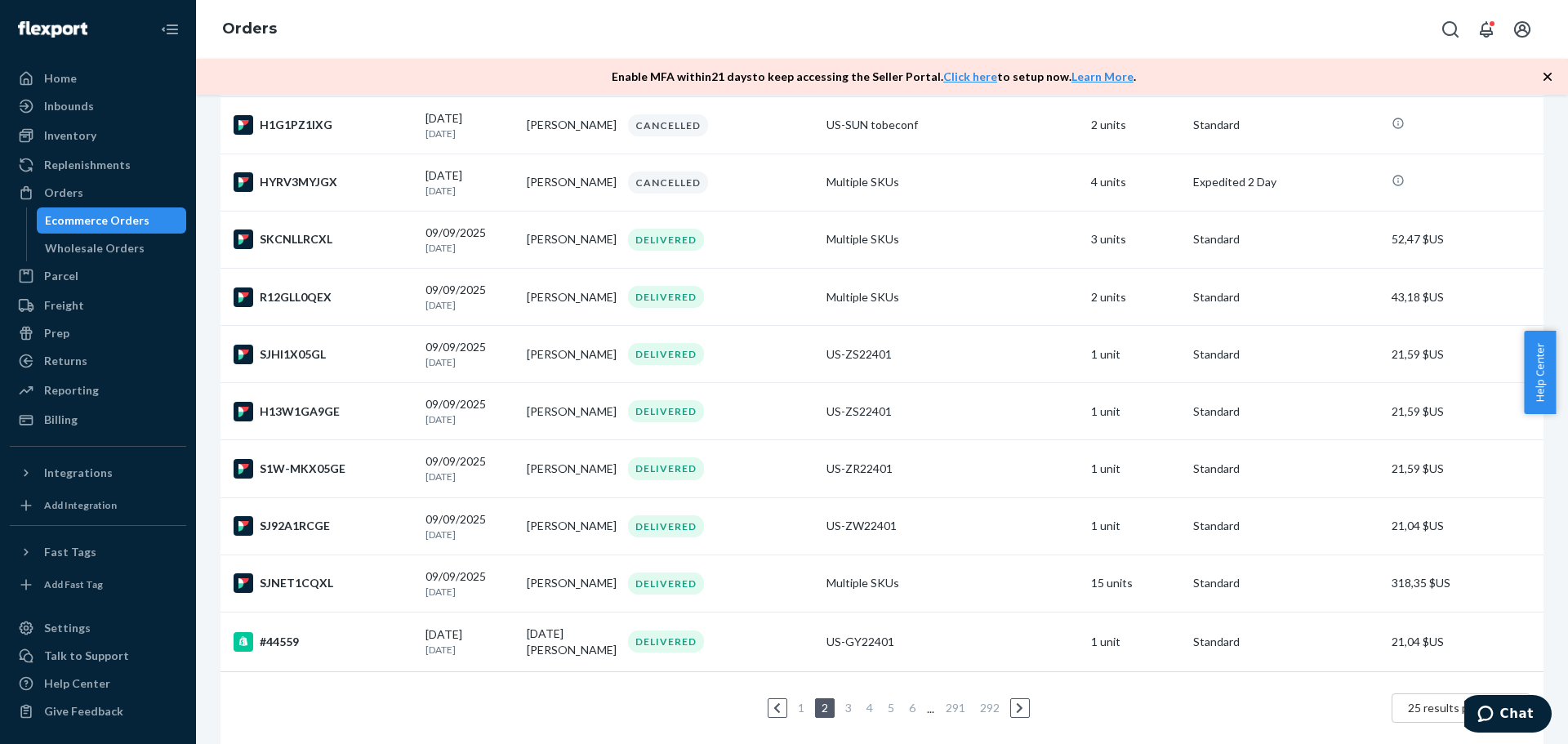
scroll to position [1053, 0]
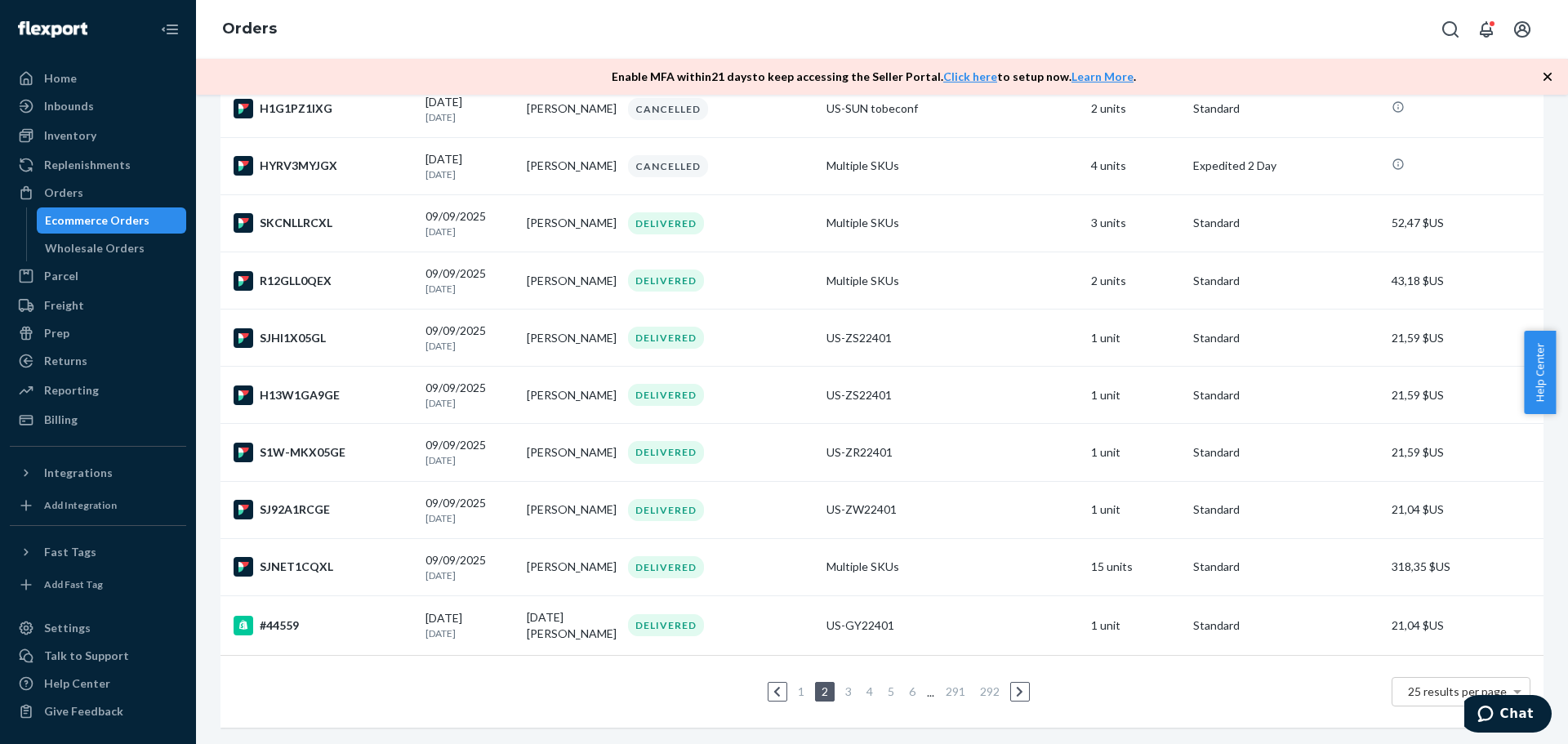
click at [842, 684] on link "3" at bounding box center [849, 691] width 13 height 13
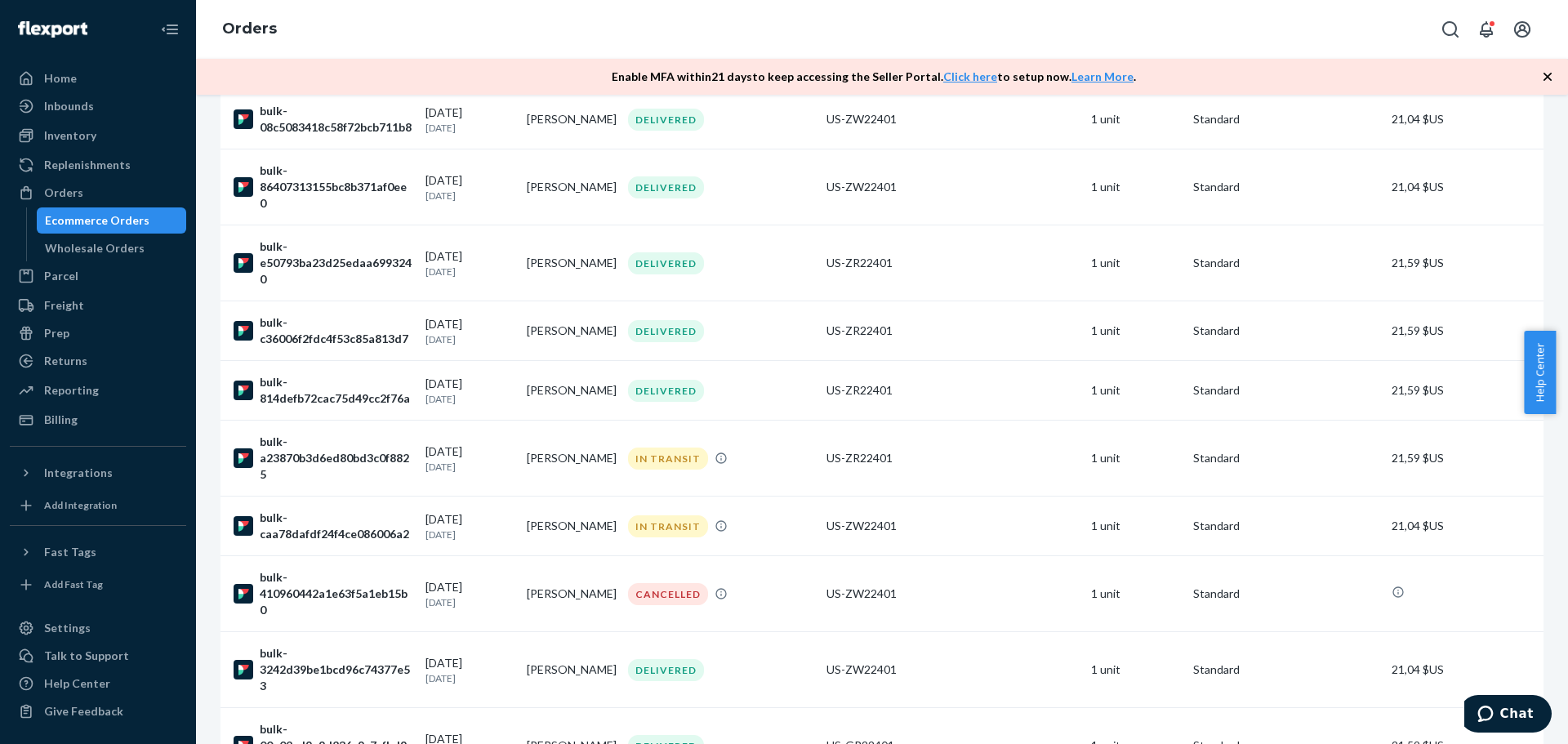
scroll to position [1225, 0]
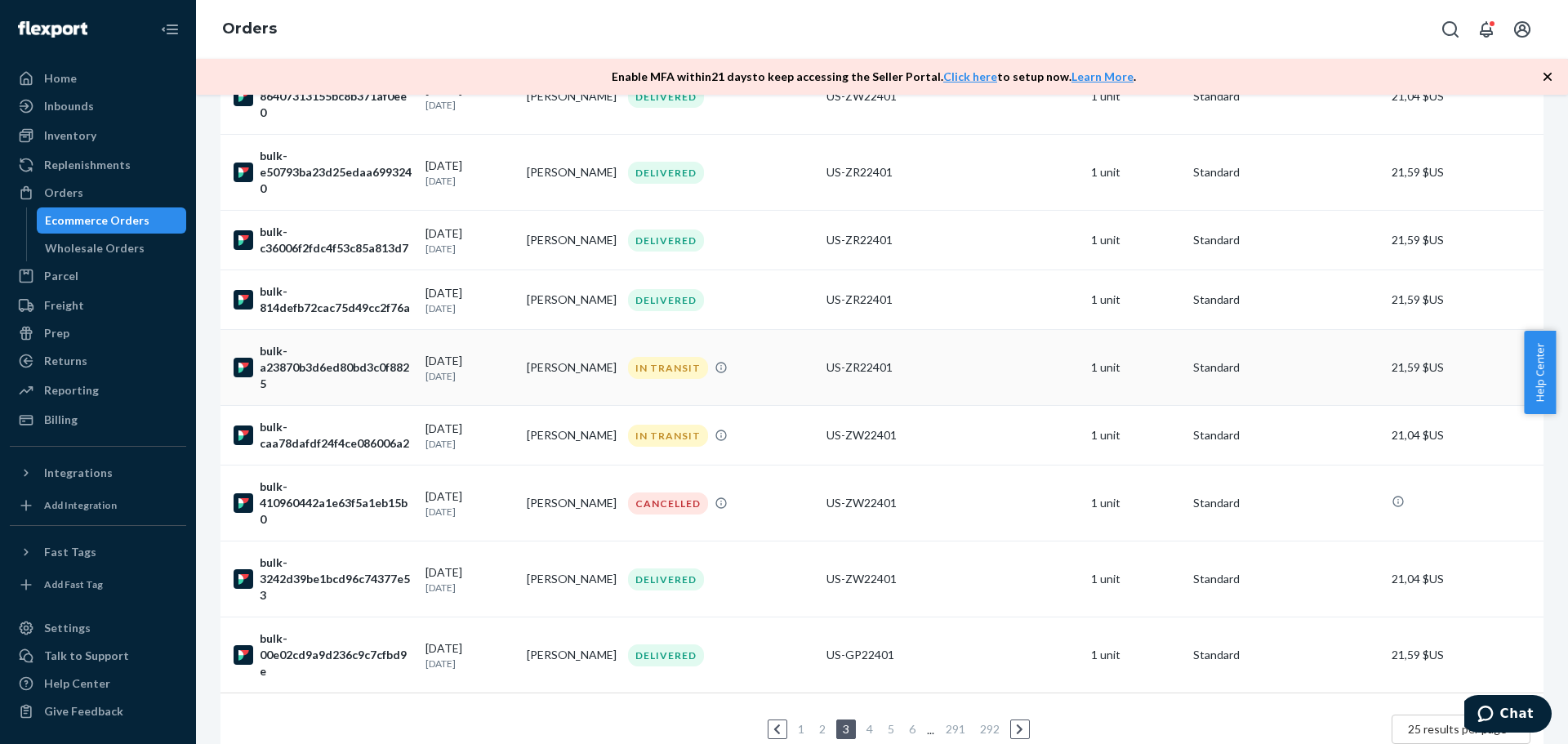
click at [318, 392] on div "bulk-a23870b3d6ed80bd3c0f8825" at bounding box center [323, 367] width 179 height 49
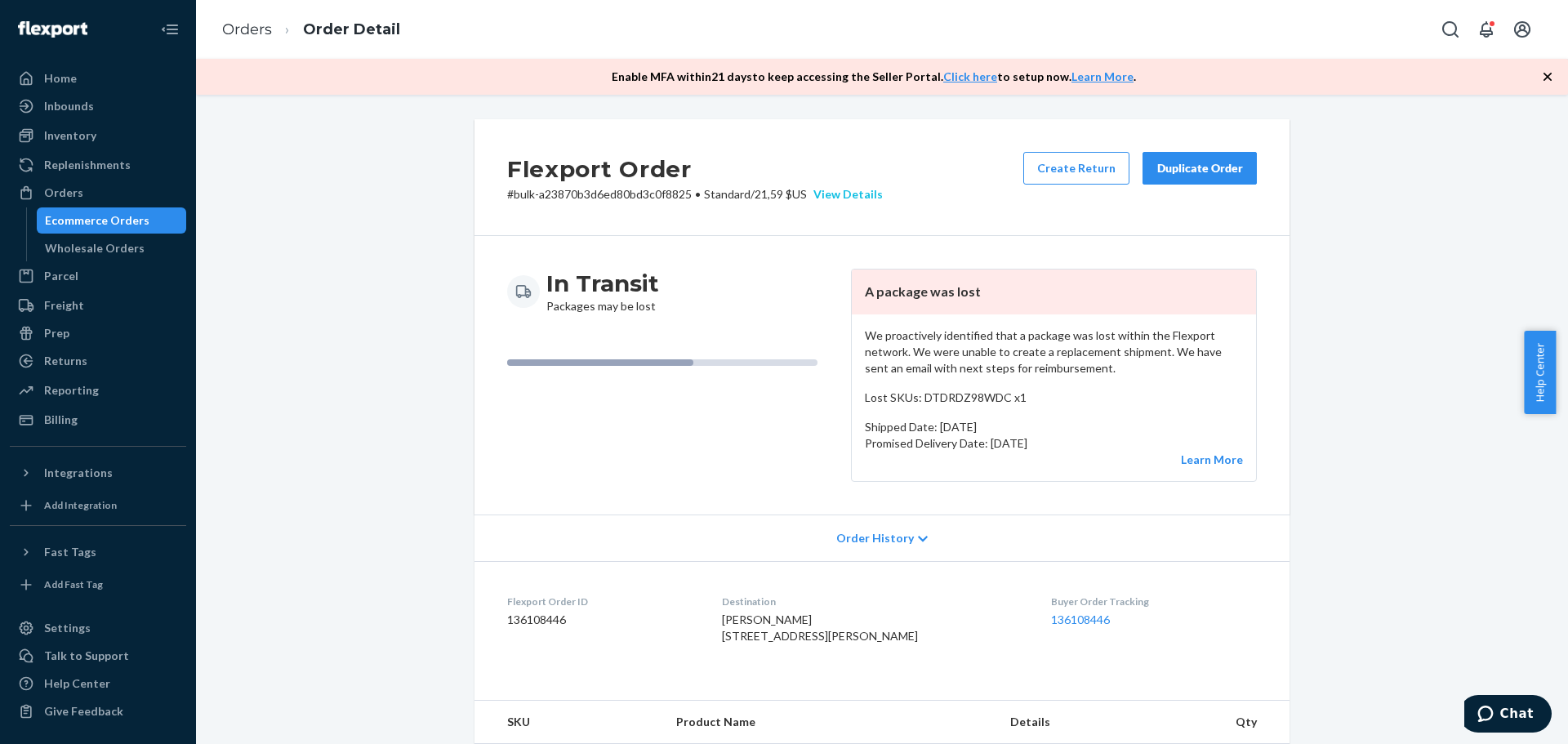
click at [848, 197] on div "View Details" at bounding box center [844, 194] width 76 height 16
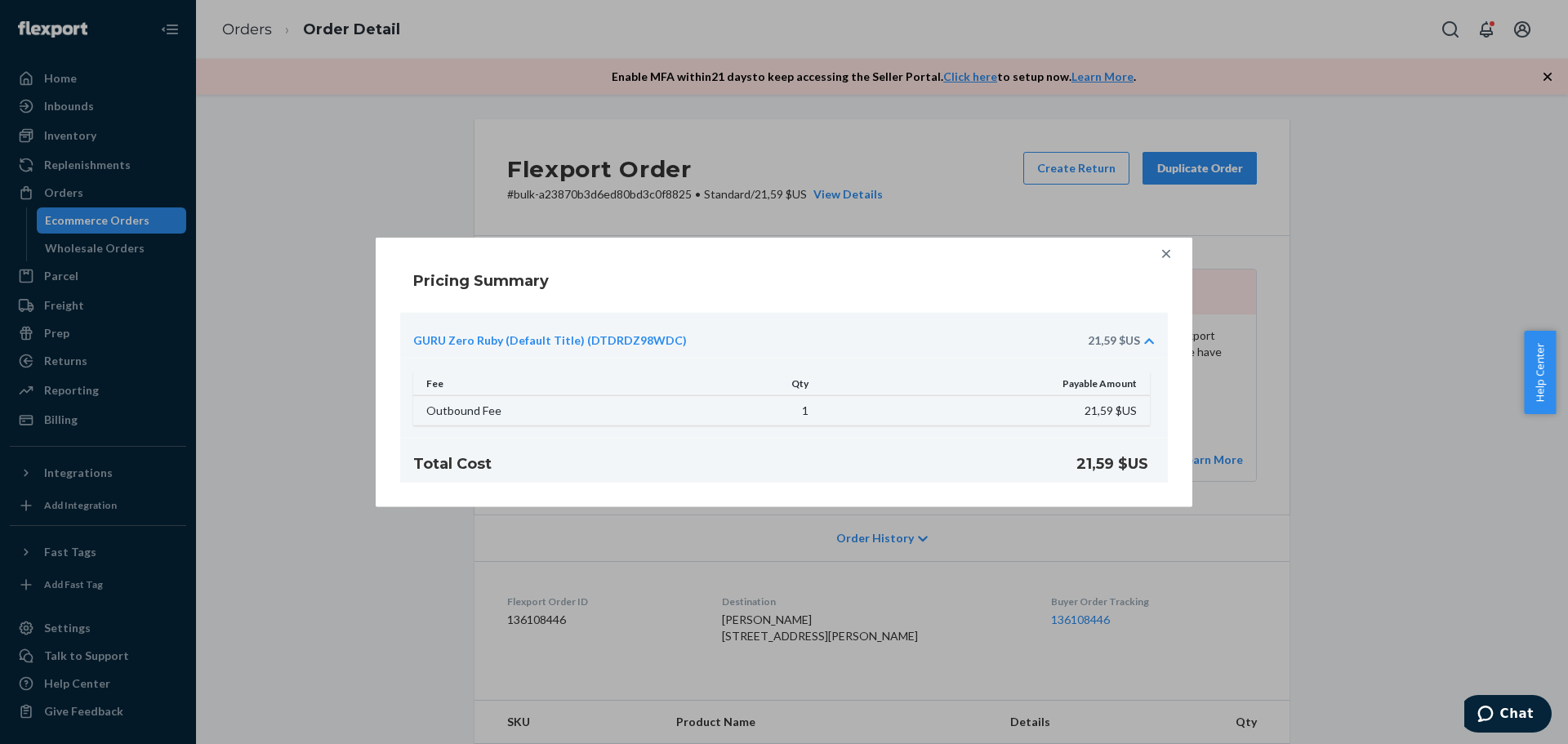
click at [1165, 255] on icon at bounding box center [1166, 252] width 8 height 8
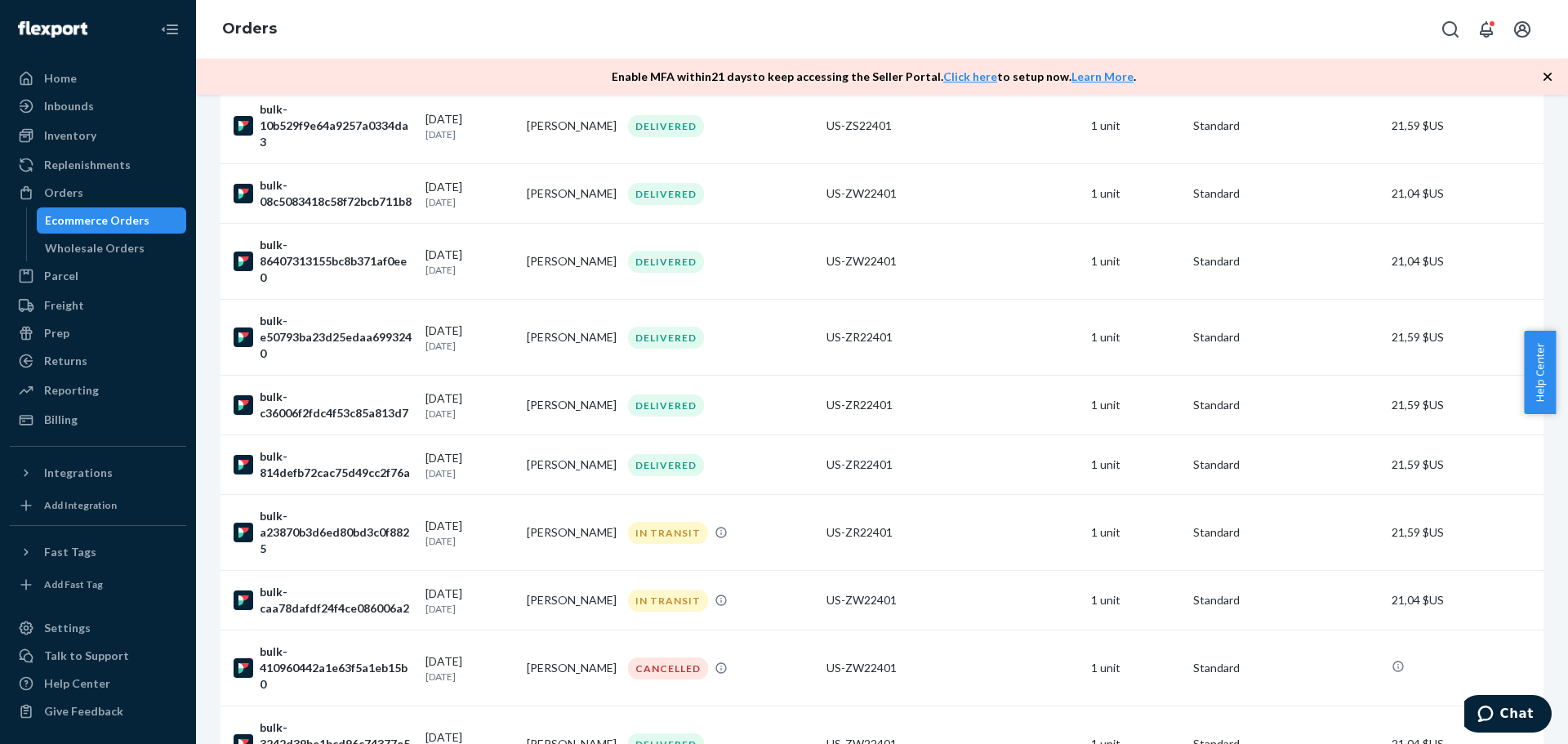
scroll to position [1089, 0]
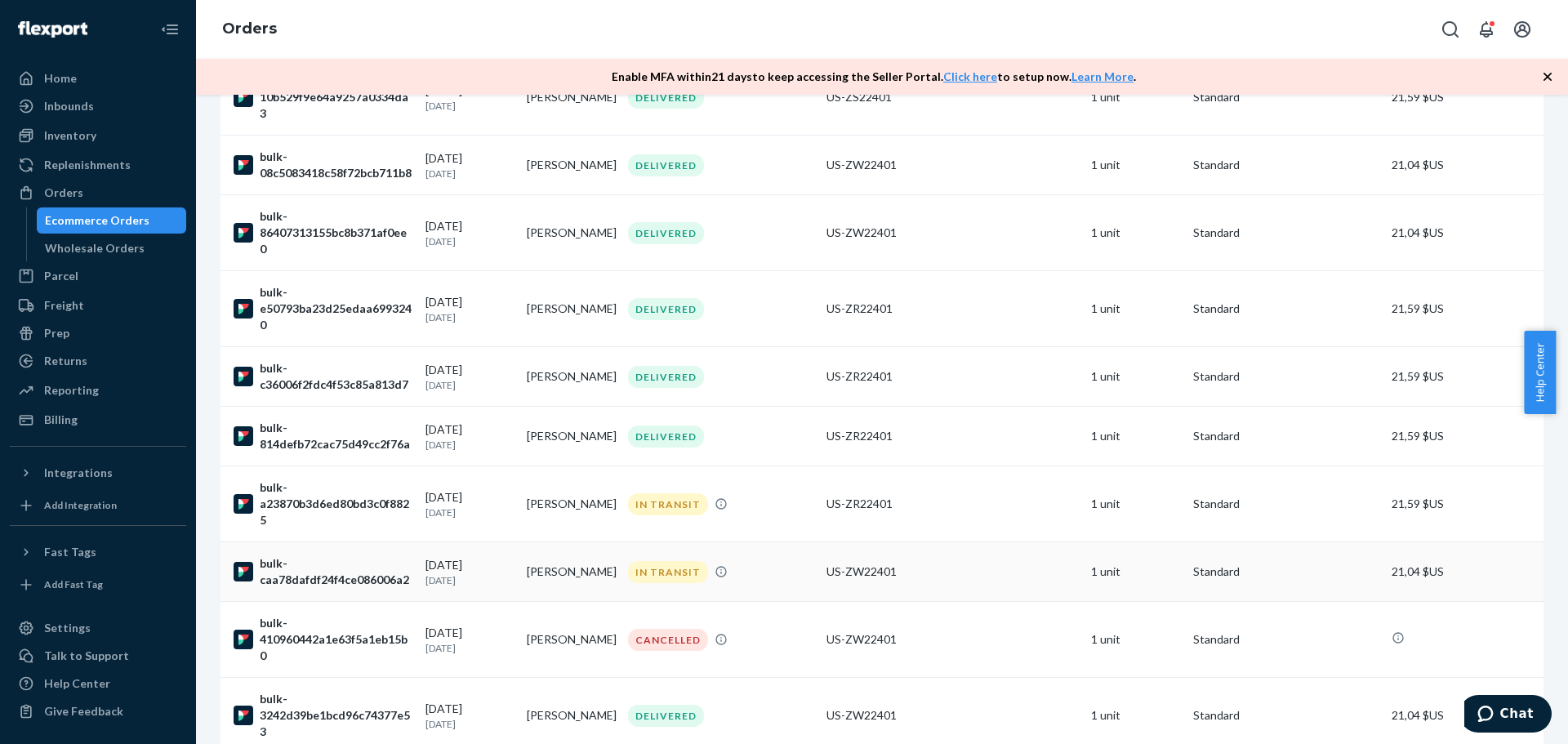
click at [337, 588] on div "bulk-caa78dafdf24f4ce086006a2" at bounding box center [323, 571] width 179 height 33
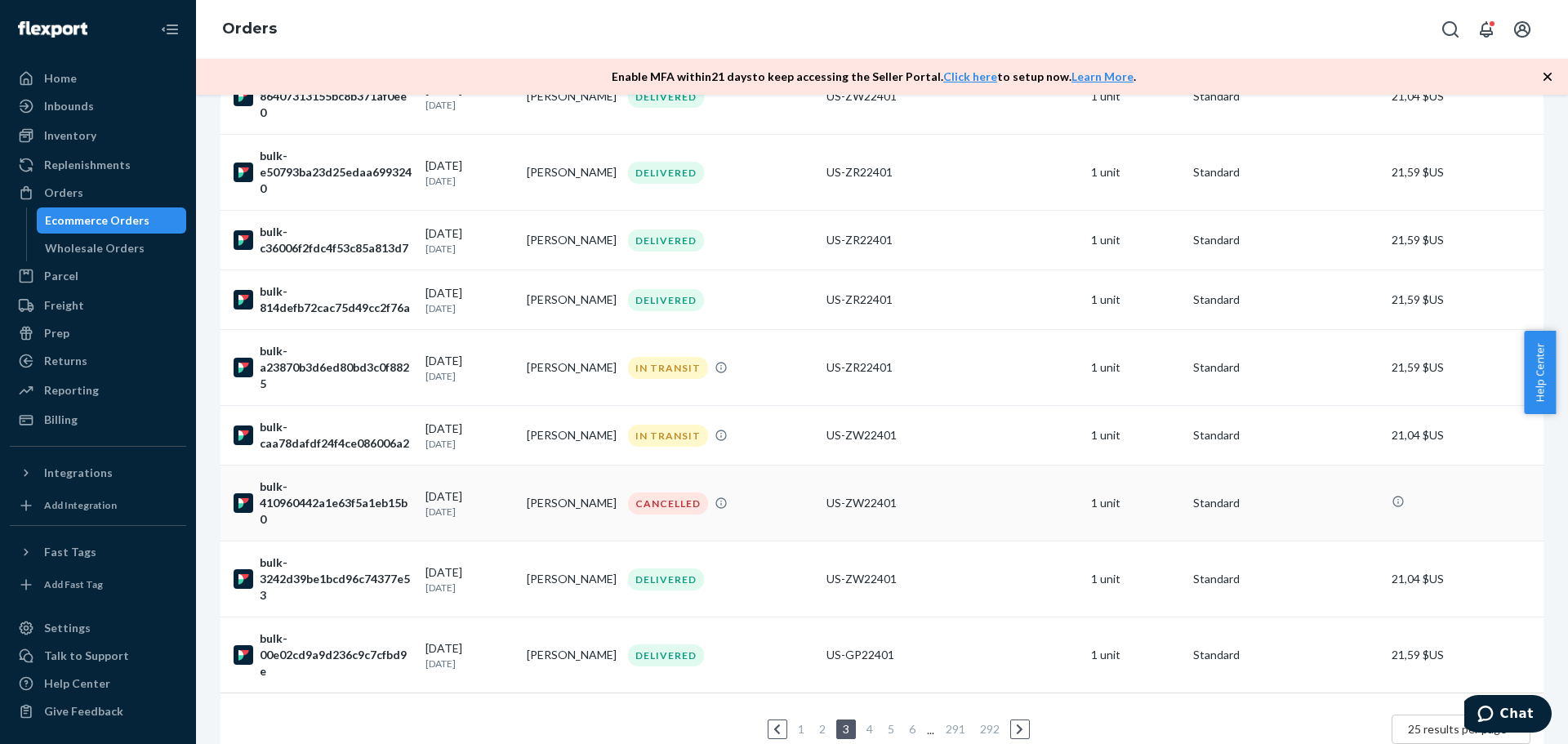
scroll to position [1291, 0]
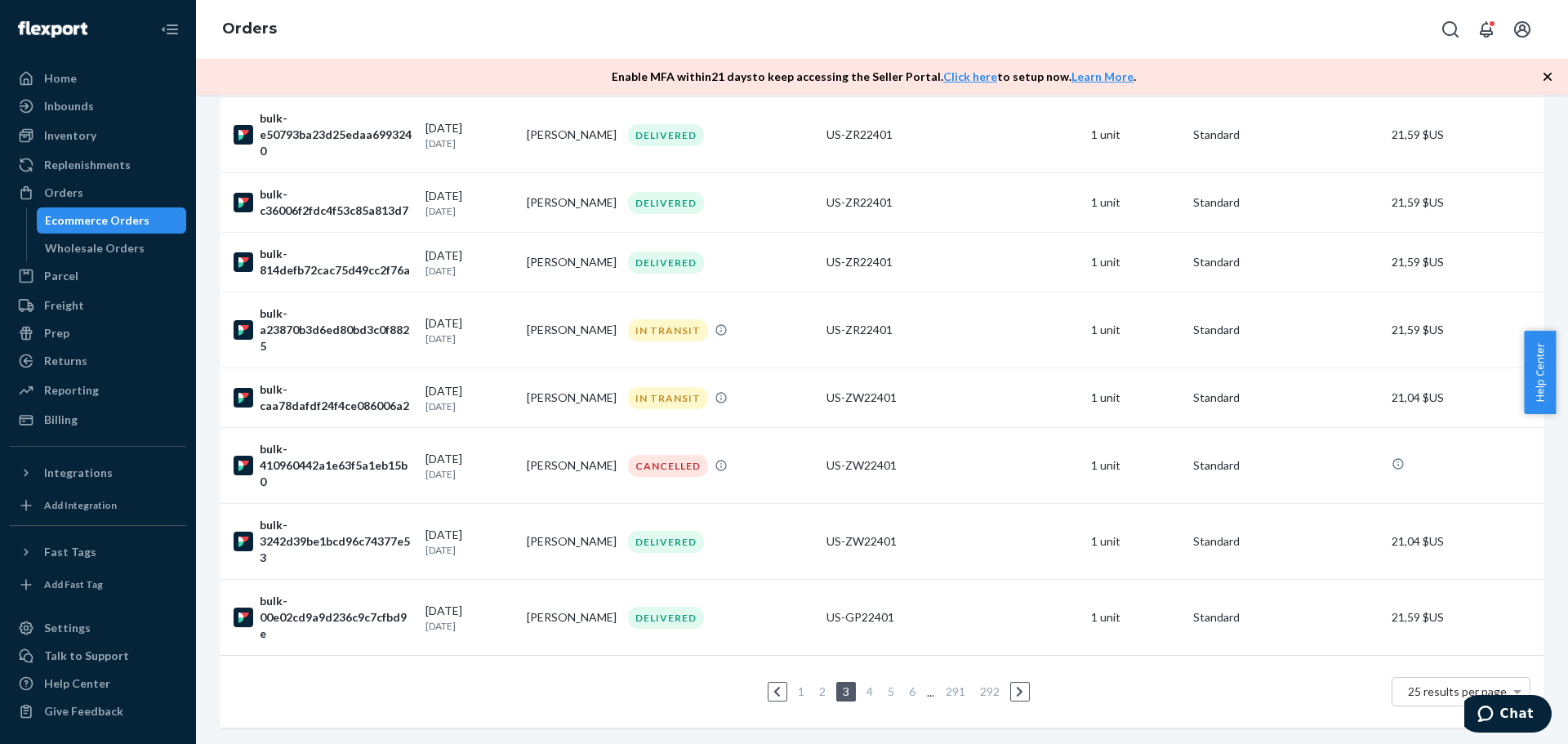
click at [864, 684] on link "4" at bounding box center [870, 691] width 13 height 13
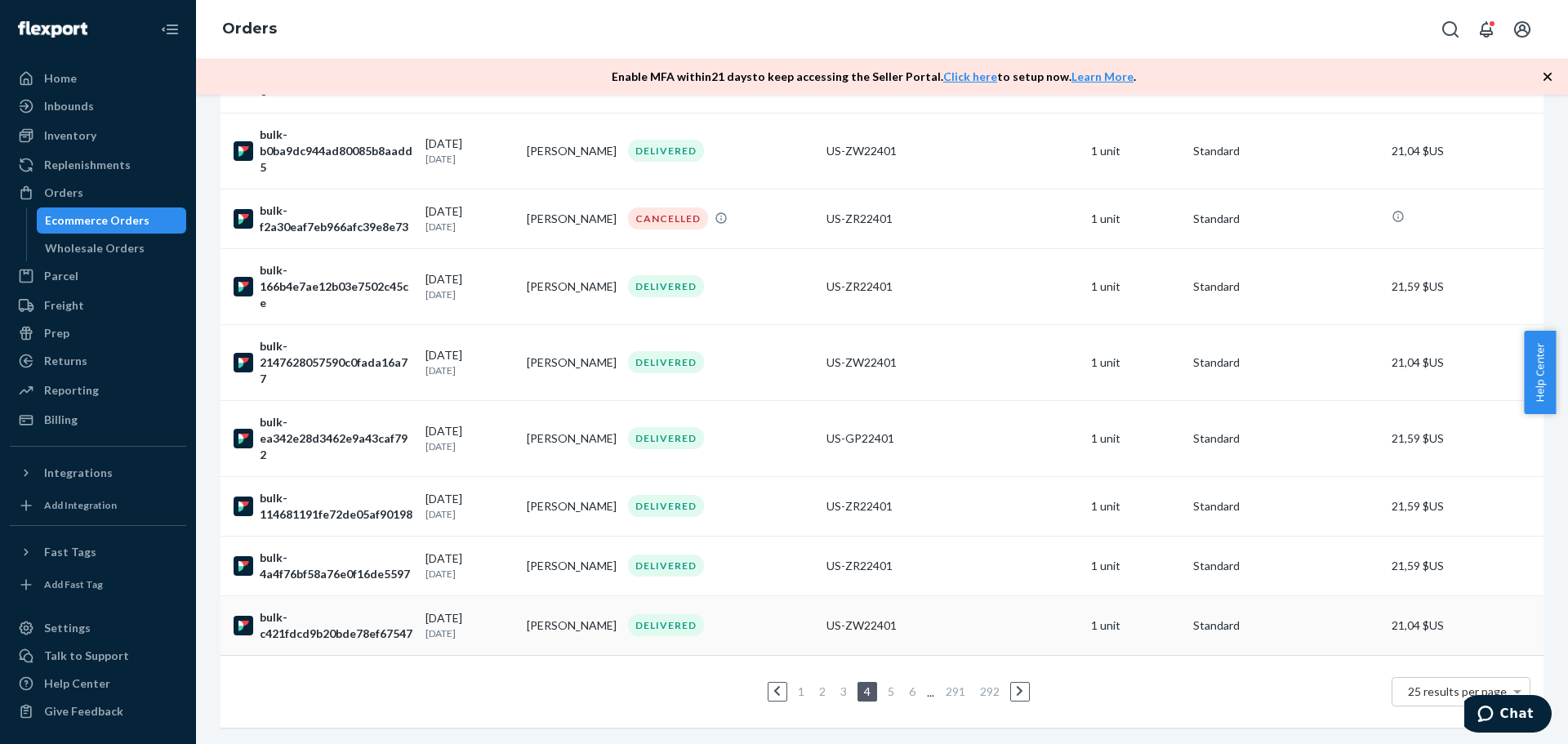
scroll to position [1320, 0]
click at [887, 684] on link "5" at bounding box center [891, 691] width 13 height 13
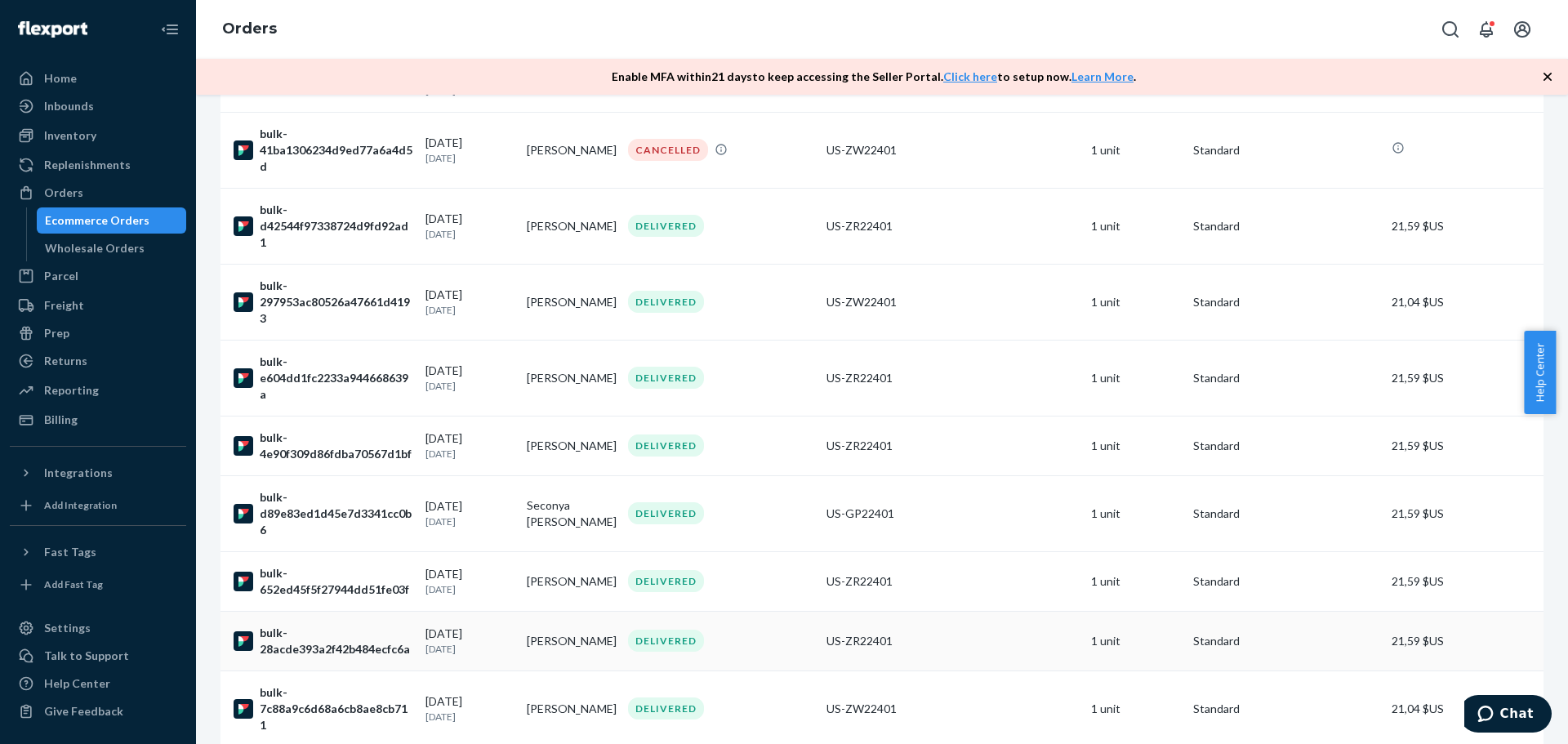
scroll to position [1352, 0]
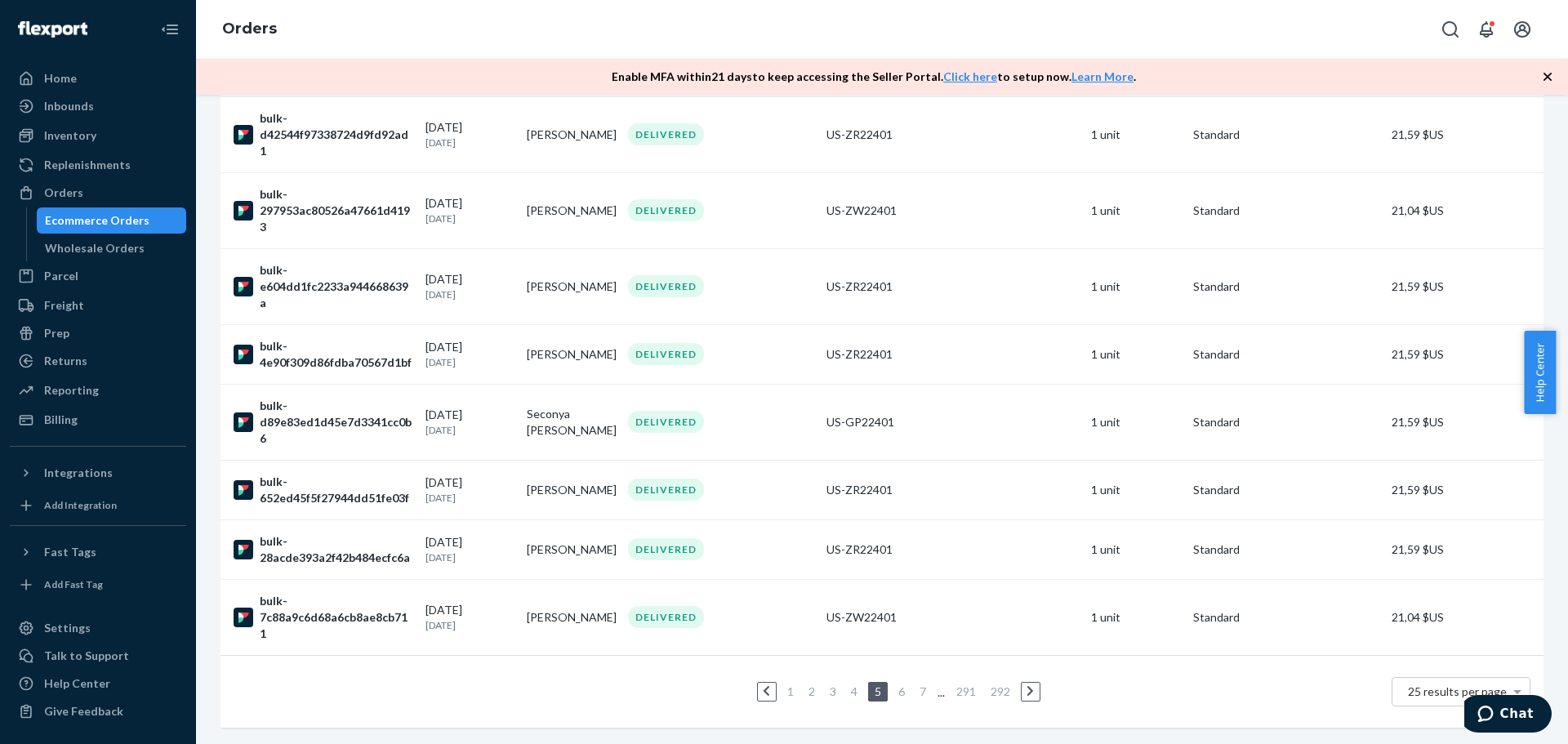
click at [895, 684] on link "6" at bounding box center [902, 691] width 13 height 13
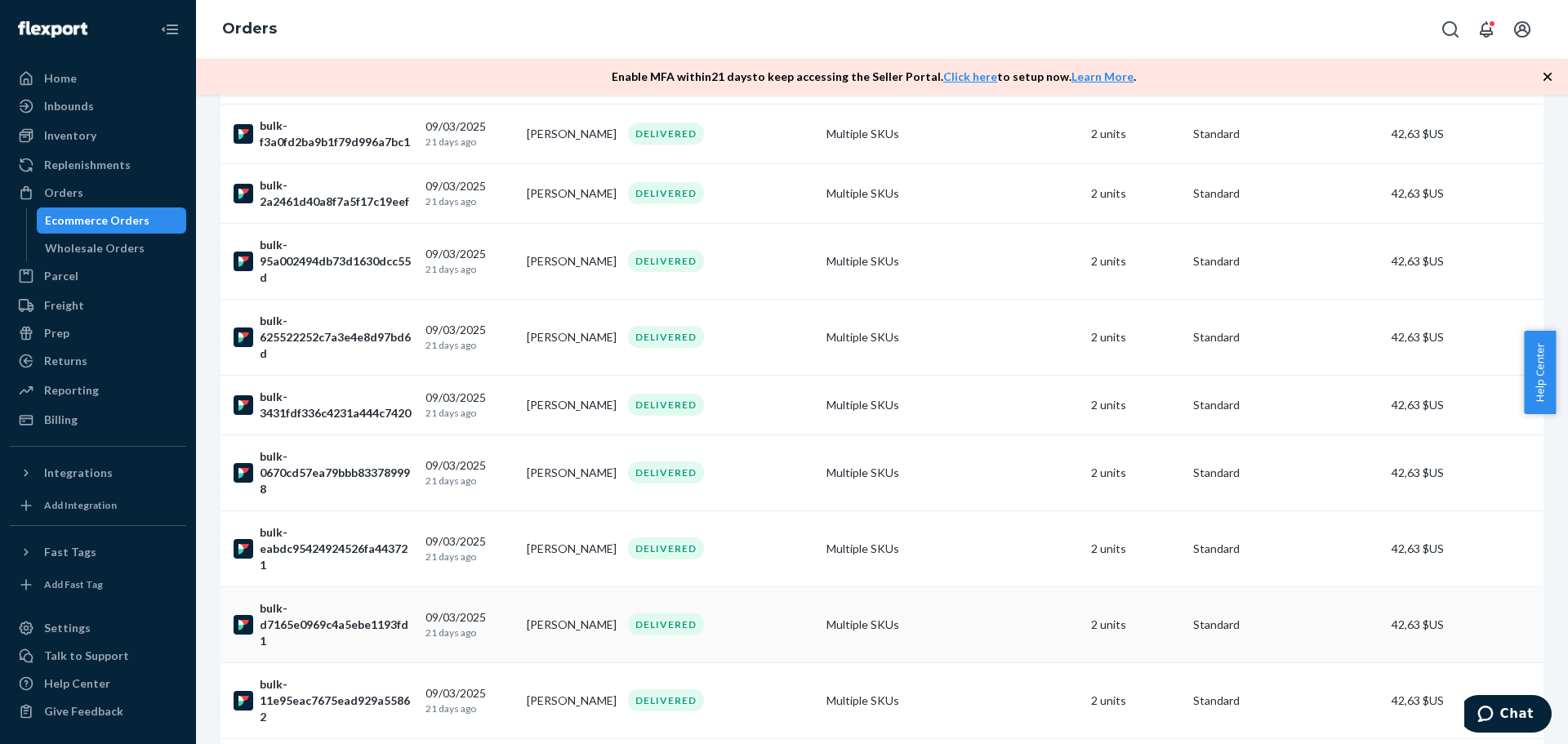
scroll to position [1304, 0]
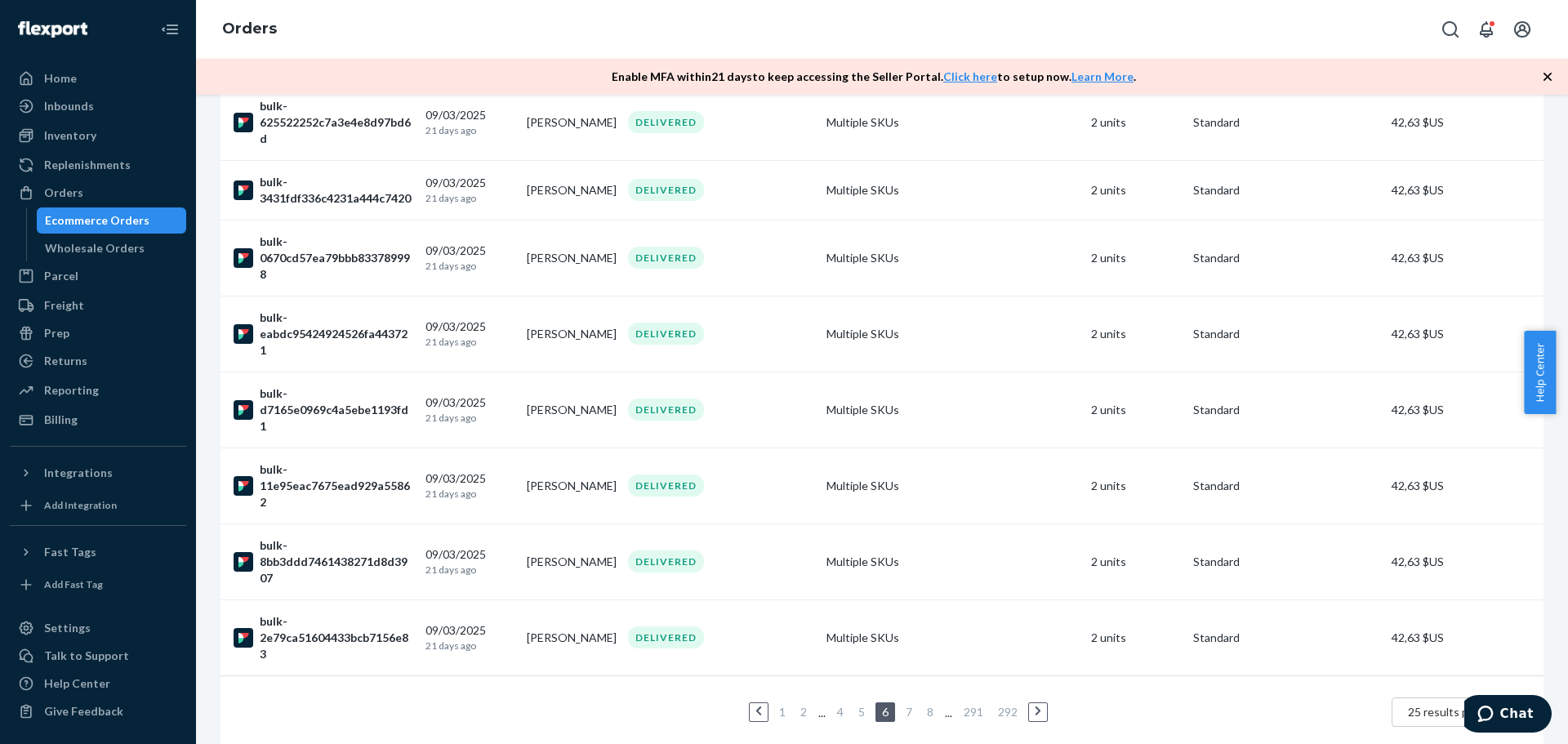
click at [902, 704] on link "7" at bounding box center [909, 711] width 13 height 13
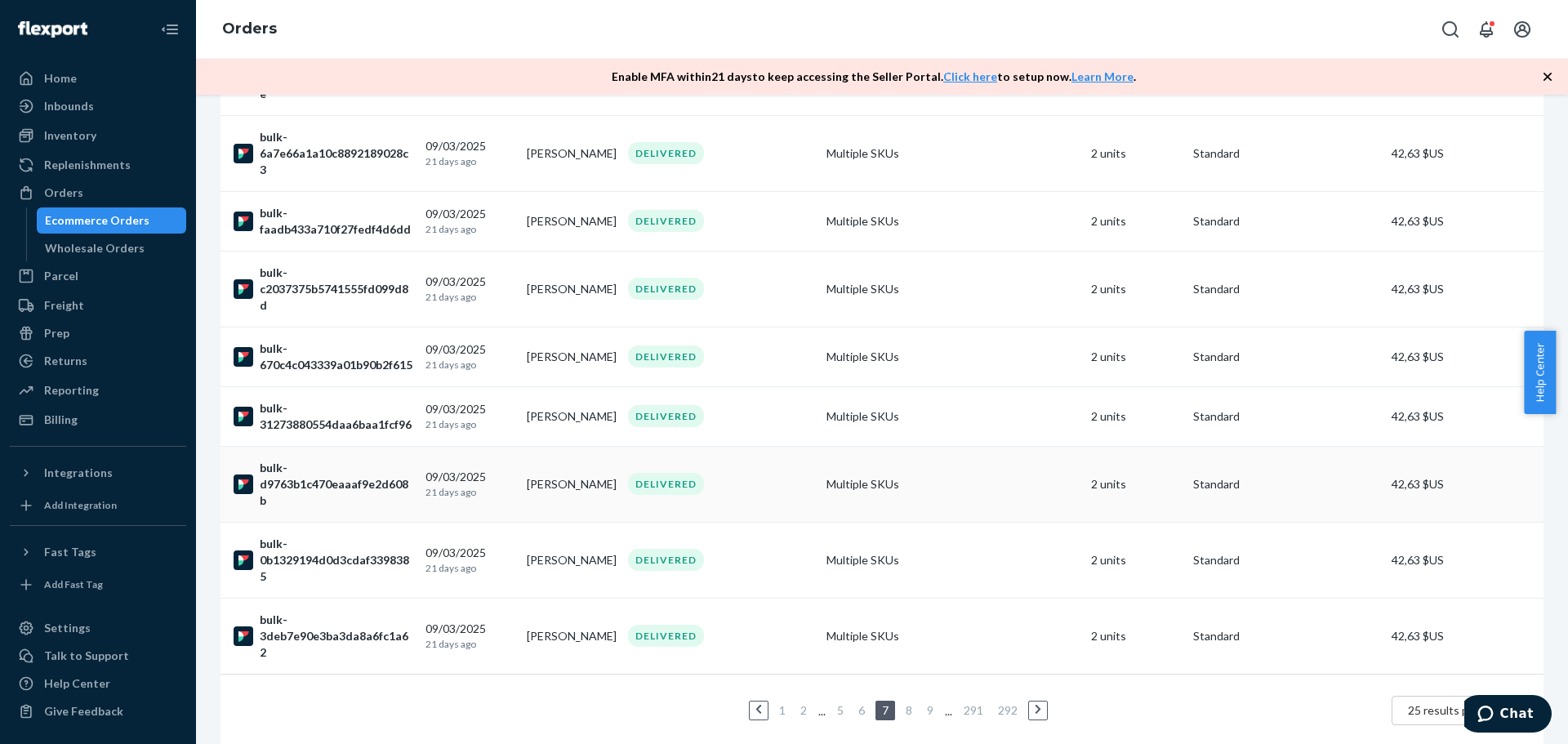
scroll to position [1336, 0]
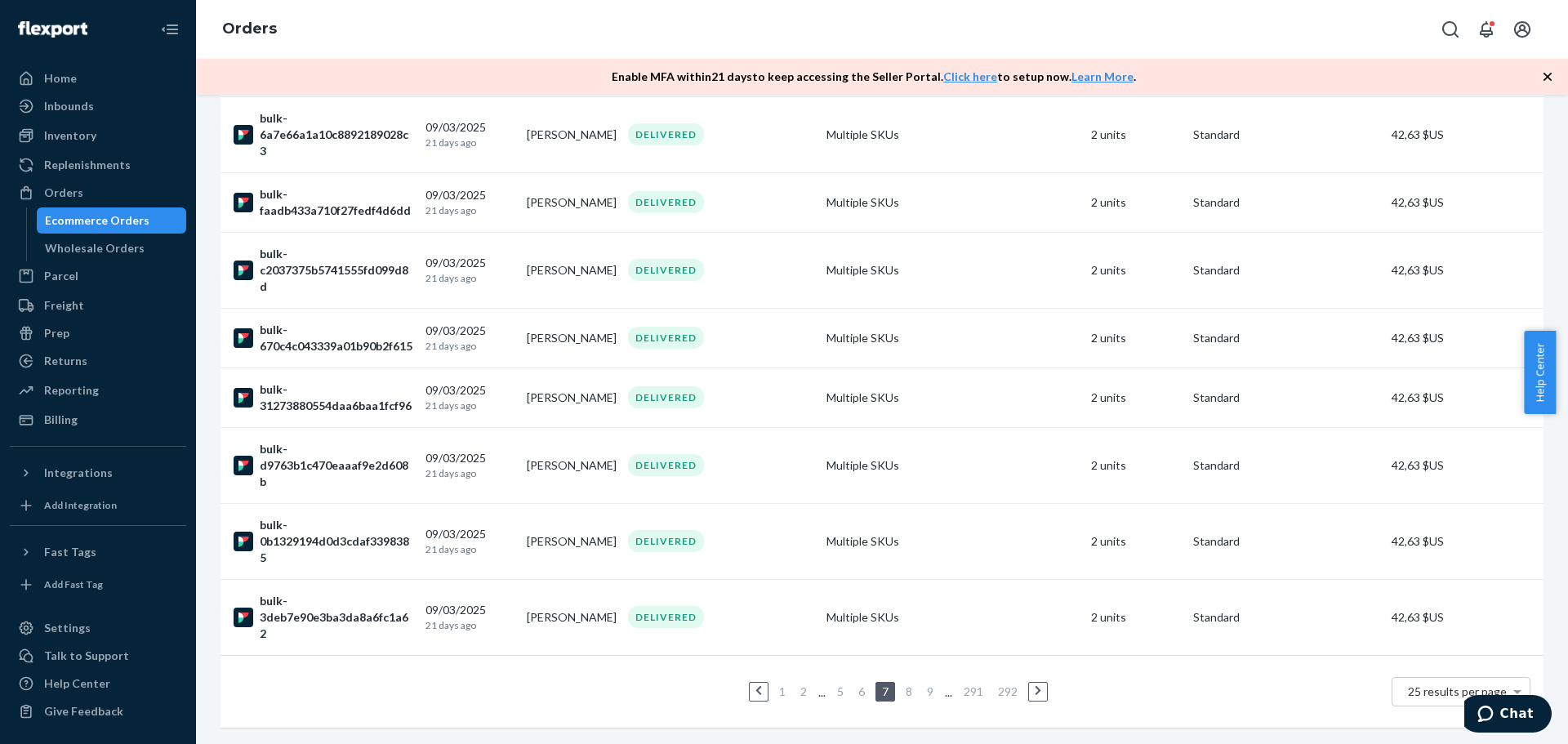
click at [908, 684] on link "8" at bounding box center [909, 691] width 13 height 13
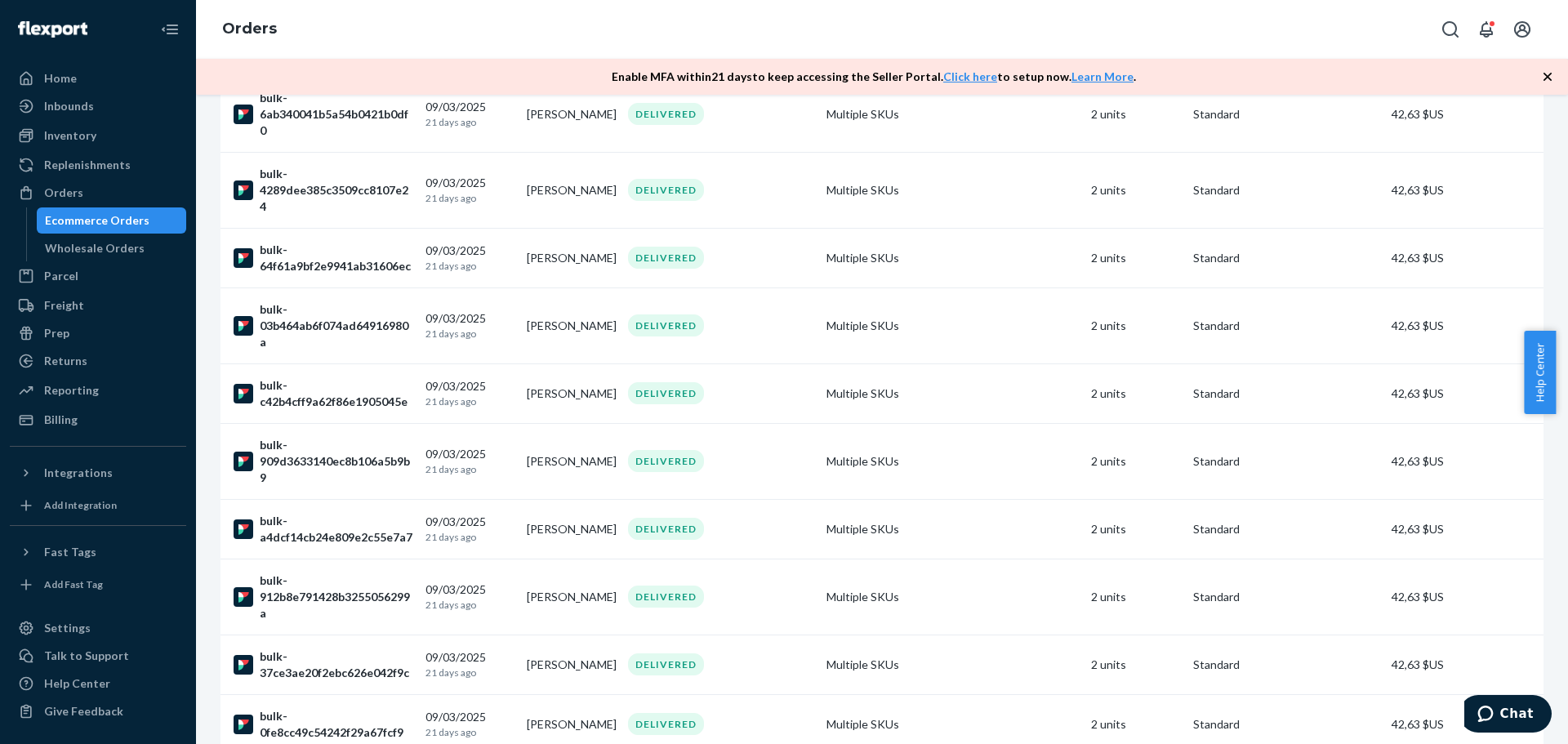
scroll to position [1320, 0]
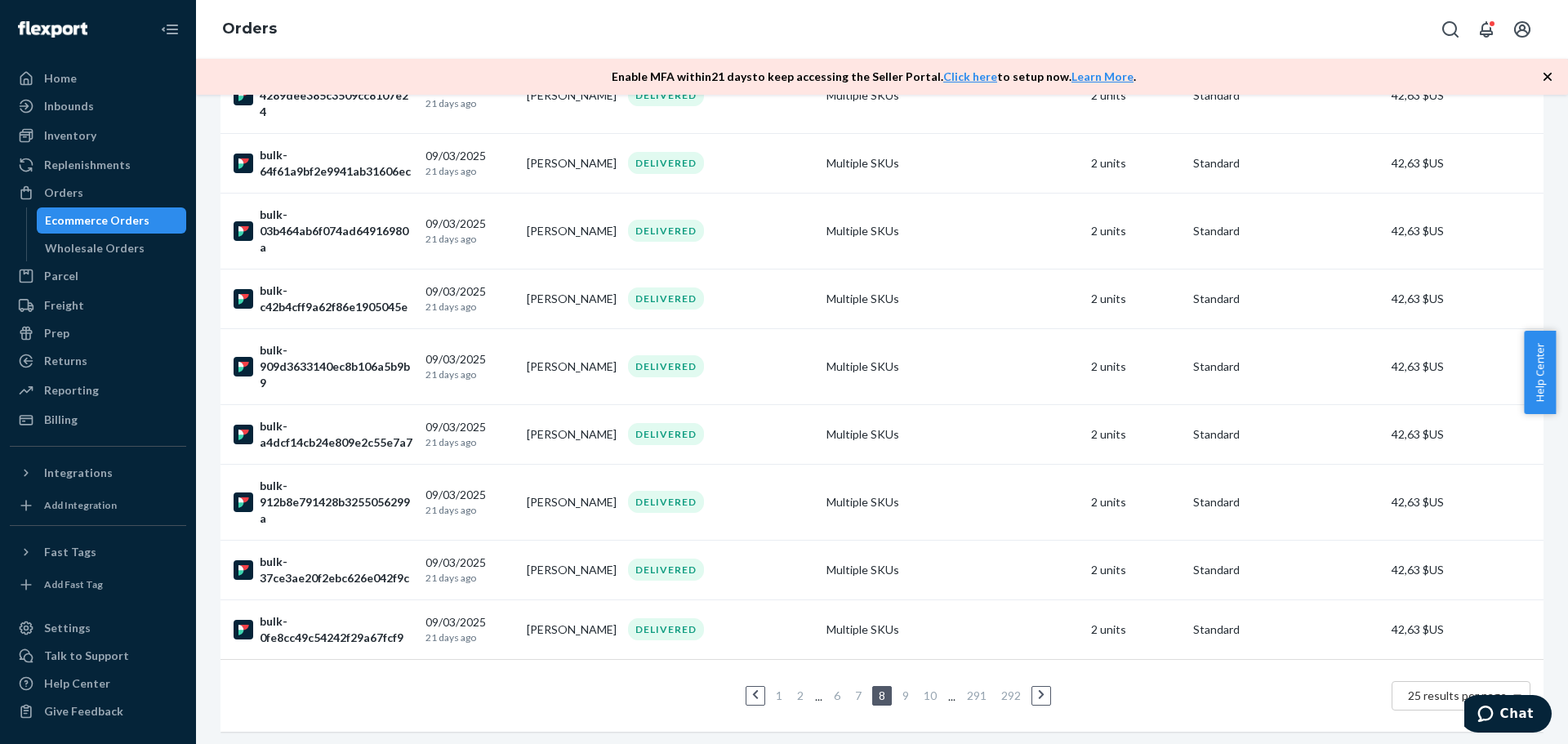
click at [899, 688] on link "9" at bounding box center [906, 695] width 13 height 13
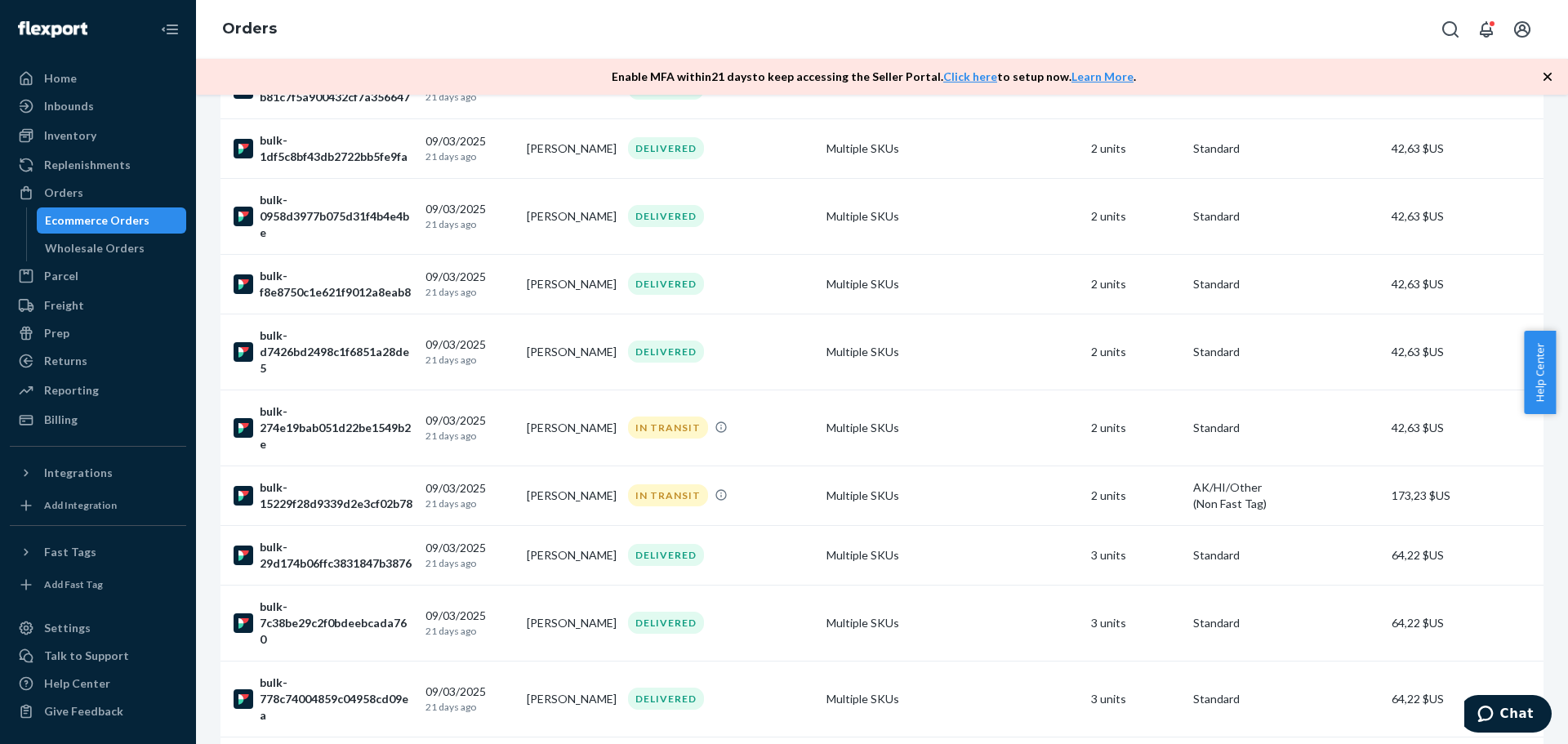
scroll to position [1089, 0]
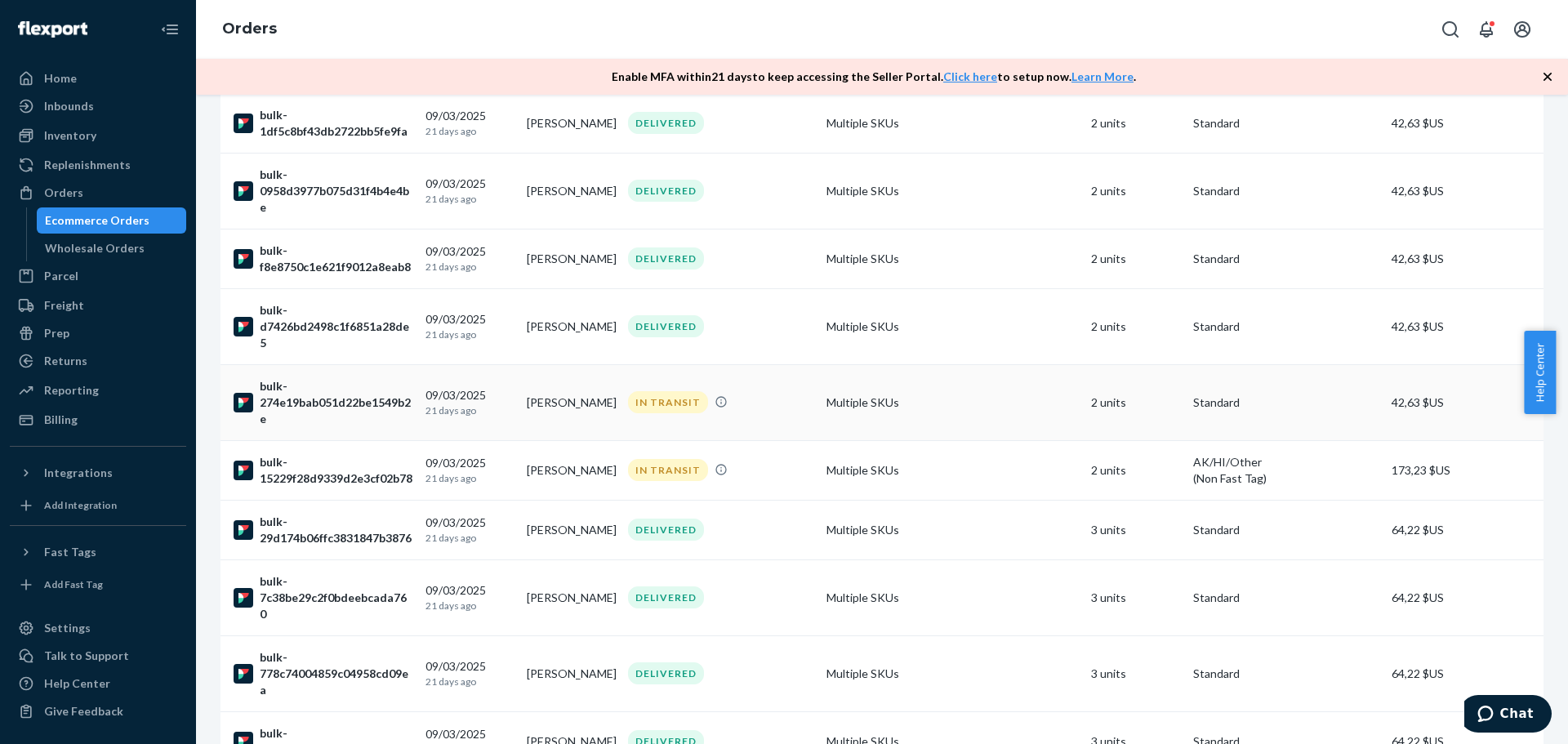
click at [343, 385] on div "bulk-274e19bab051d22be1549b2e" at bounding box center [323, 402] width 179 height 49
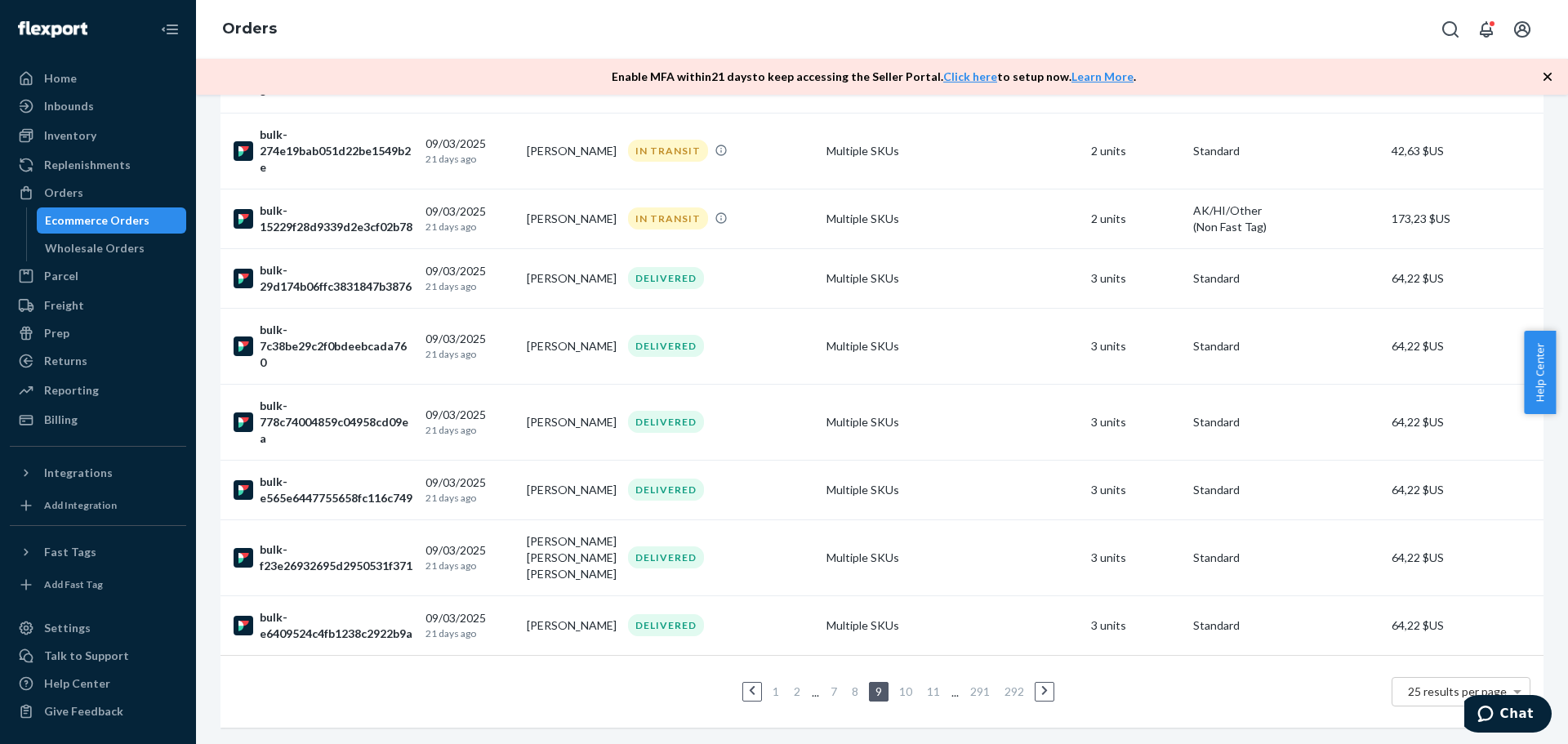
scroll to position [1113, 0]
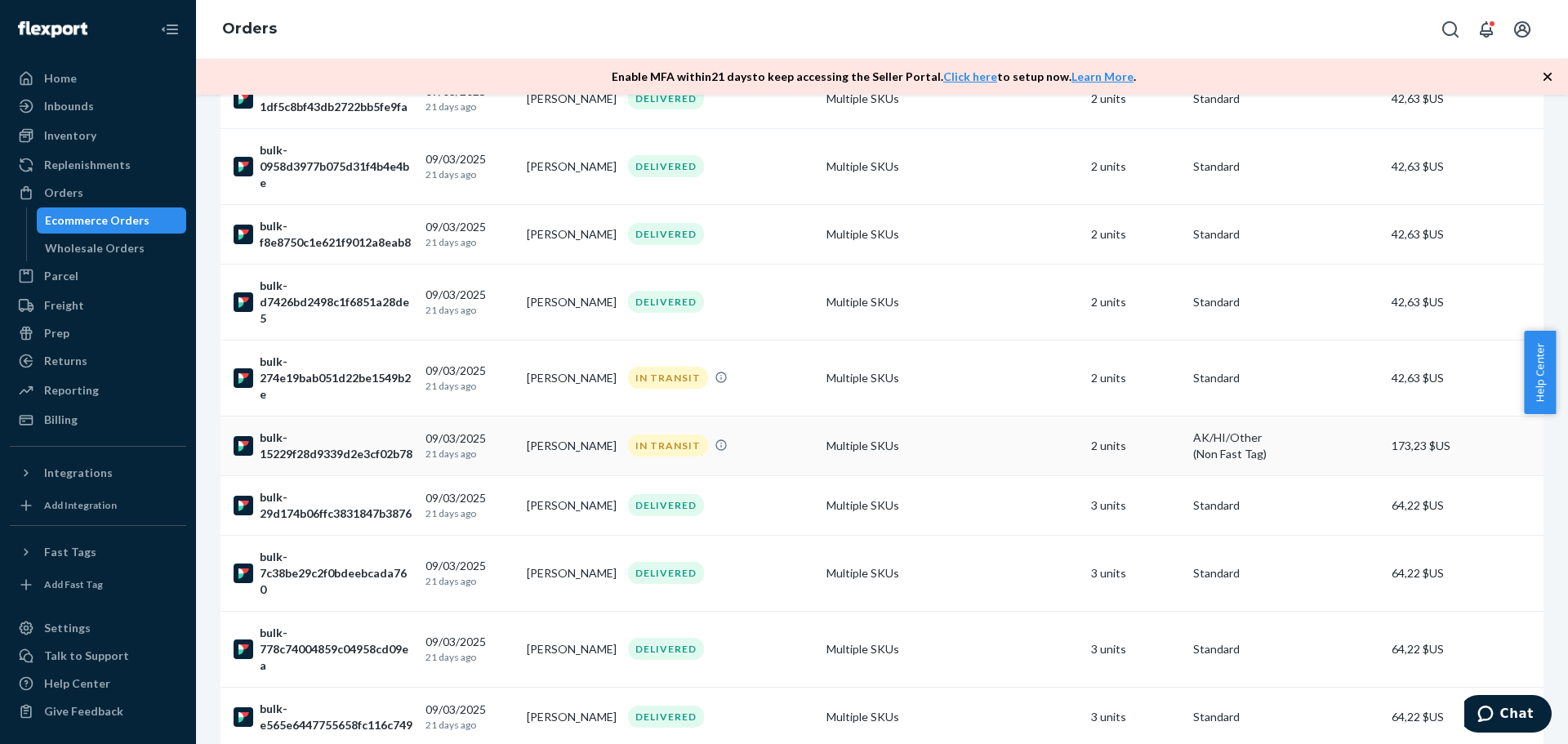
click at [351, 434] on div "bulk-15229f28d9339d2e3cf02b78" at bounding box center [323, 446] width 179 height 33
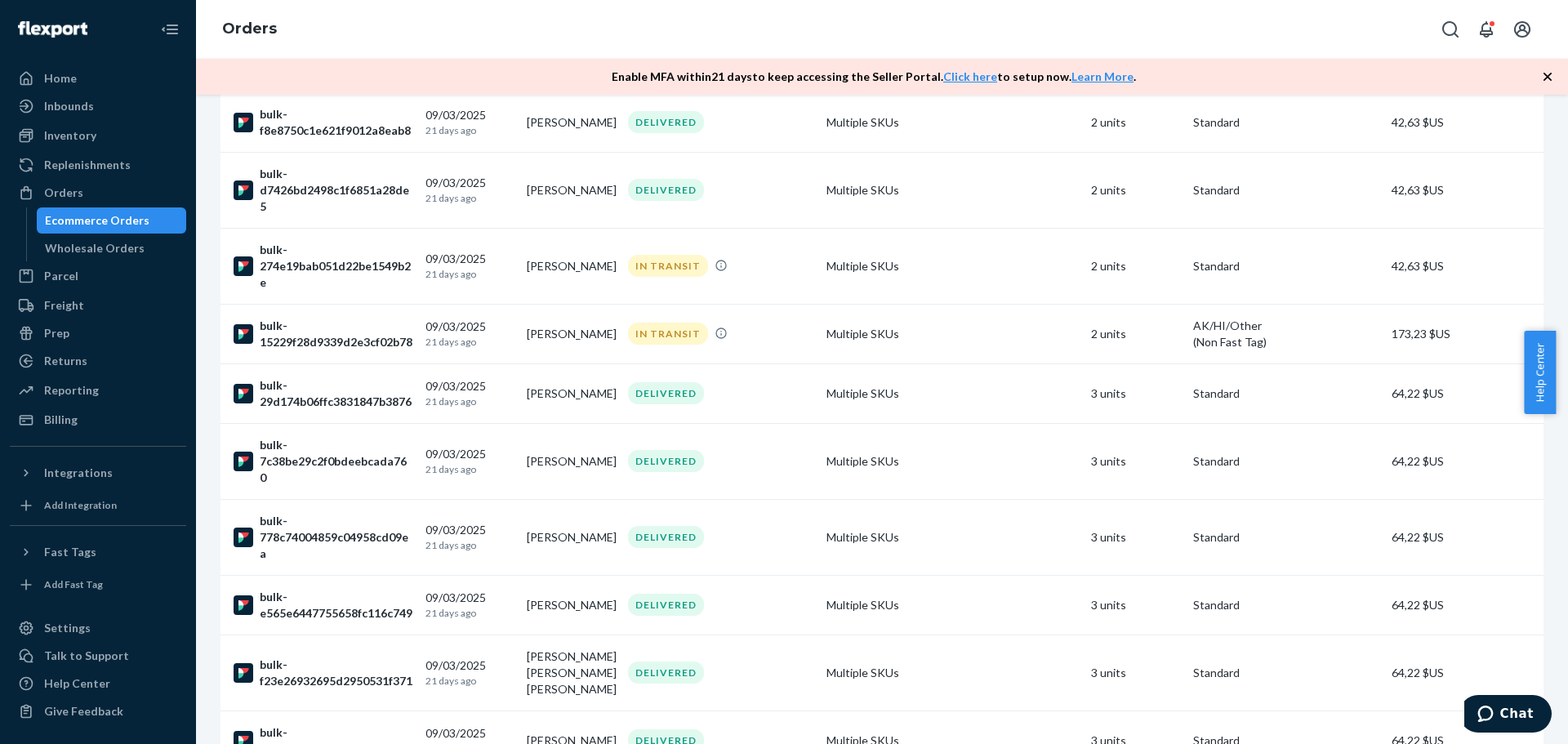
scroll to position [1385, 0]
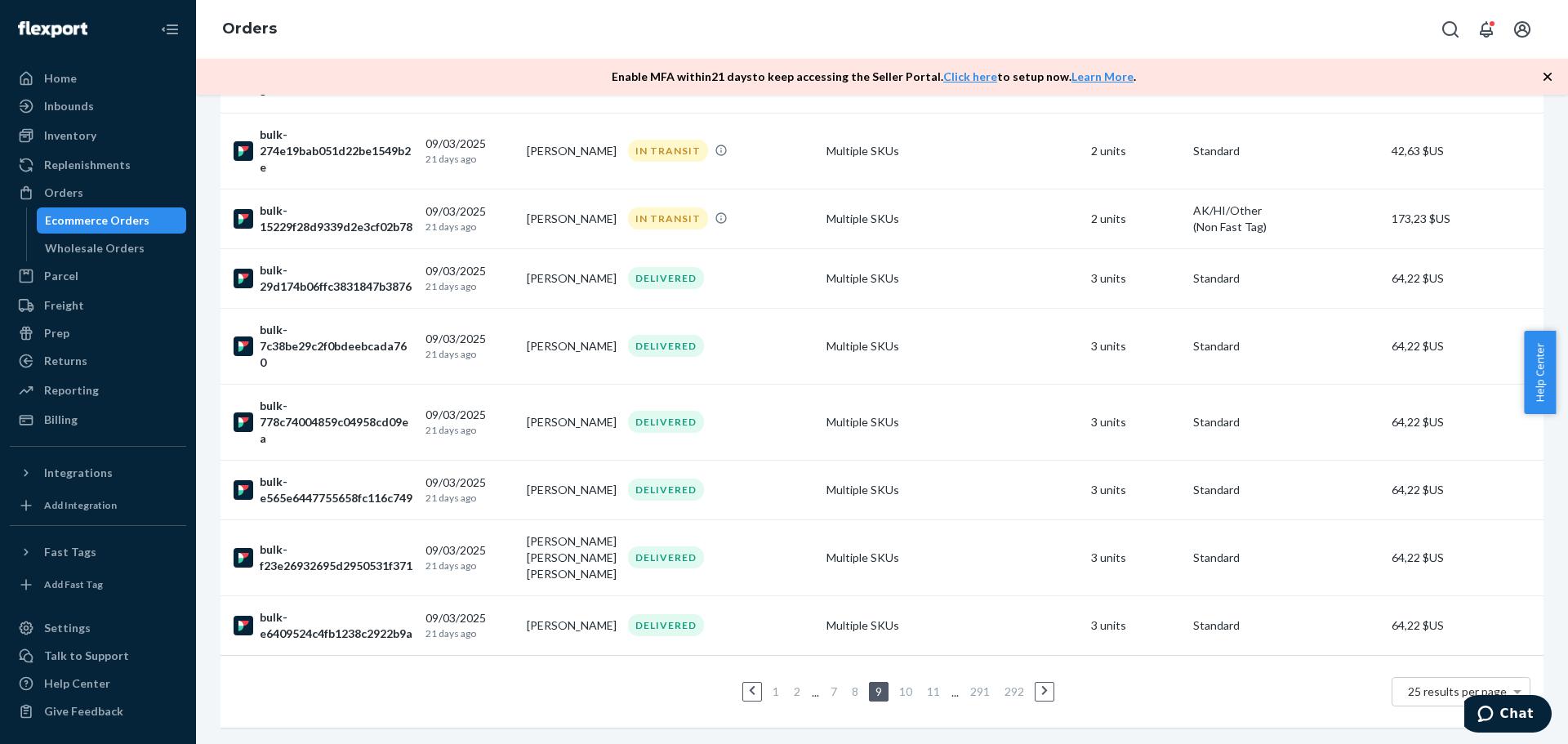
click at [904, 684] on link "10" at bounding box center [906, 691] width 19 height 13
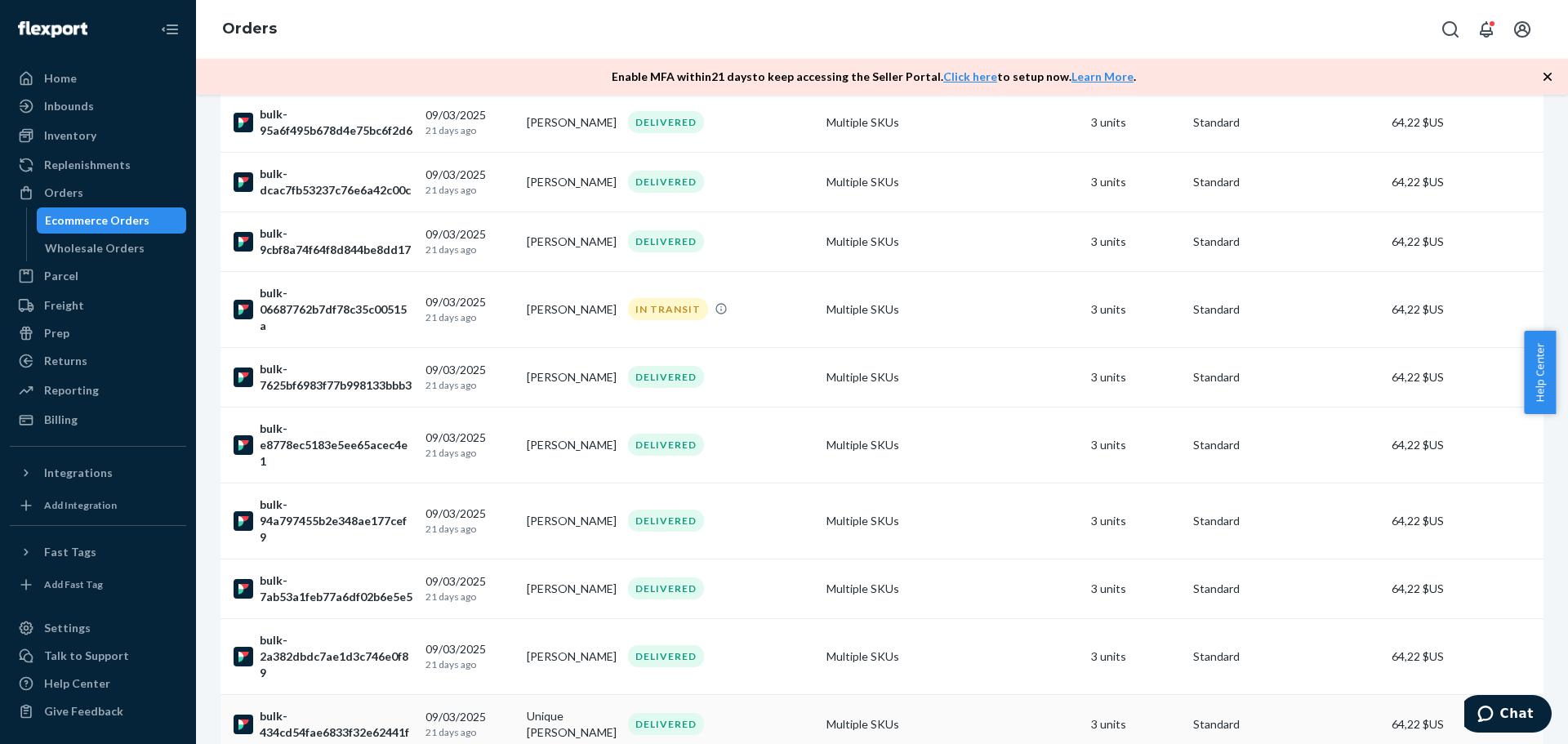
scroll to position [545, 0]
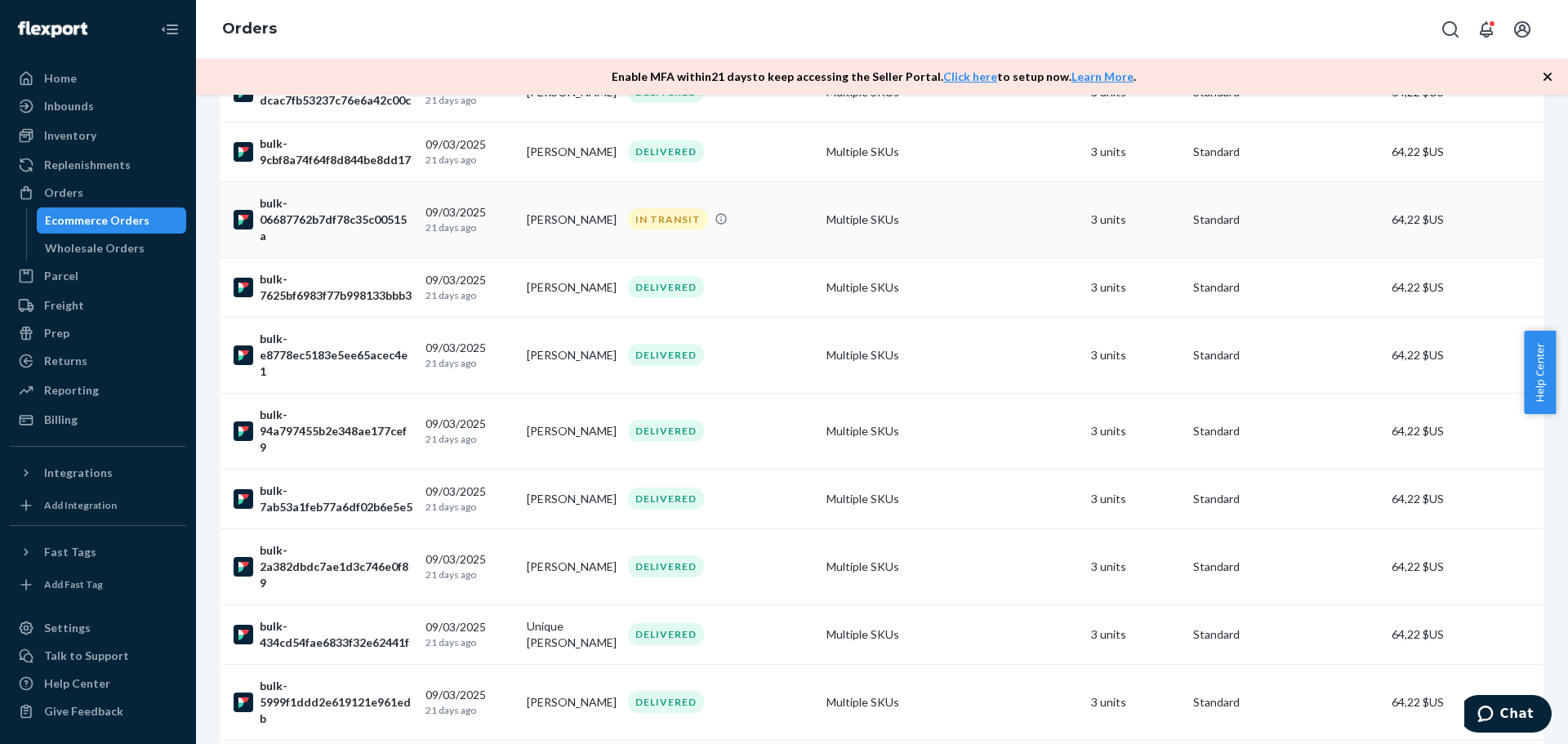
click at [351, 221] on div "bulk-06687762b7df78c35c00515a" at bounding box center [323, 220] width 179 height 49
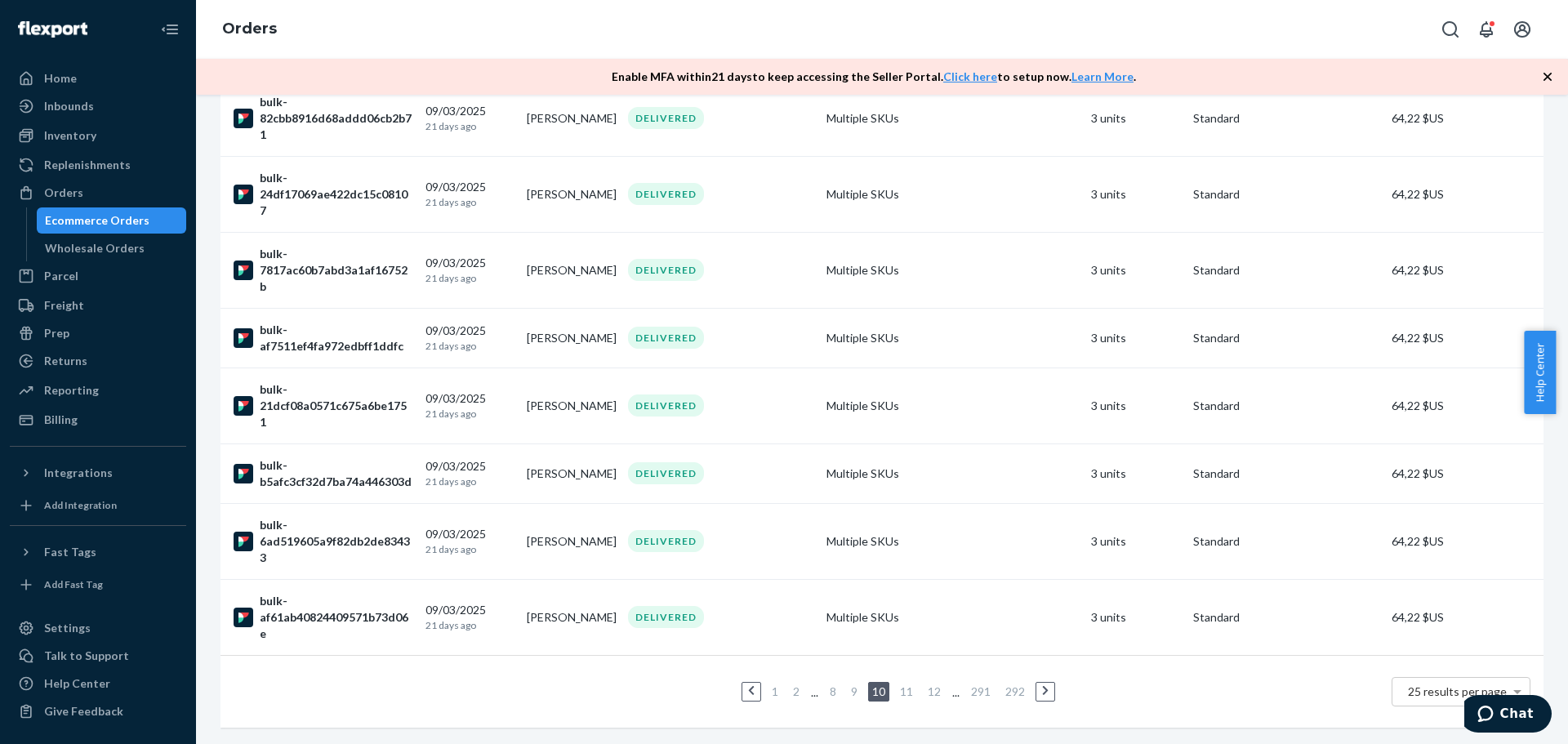
scroll to position [1385, 0]
click at [898, 684] on link "11" at bounding box center [907, 691] width 19 height 13
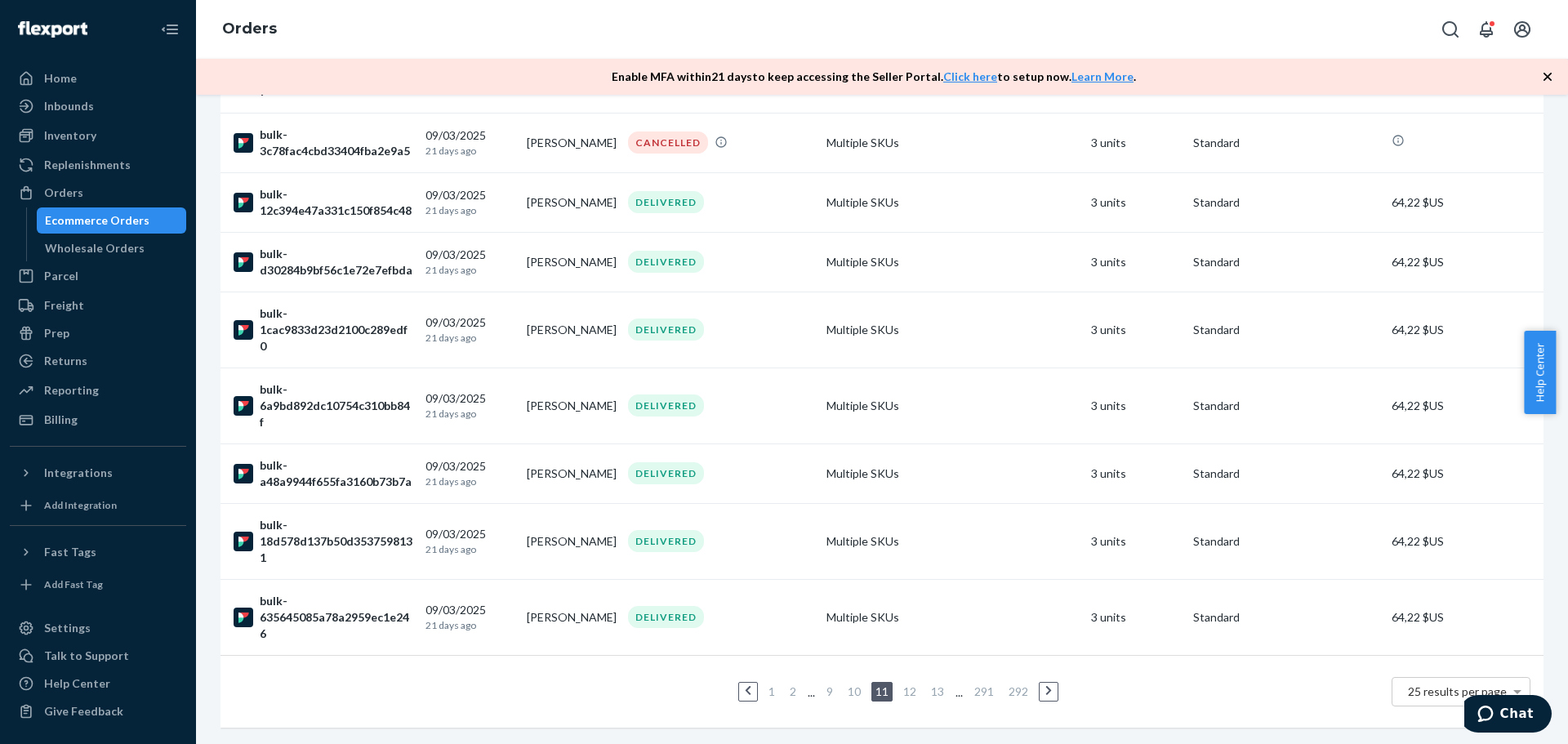
scroll to position [1352, 0]
click at [907, 684] on link "12" at bounding box center [910, 691] width 19 height 13
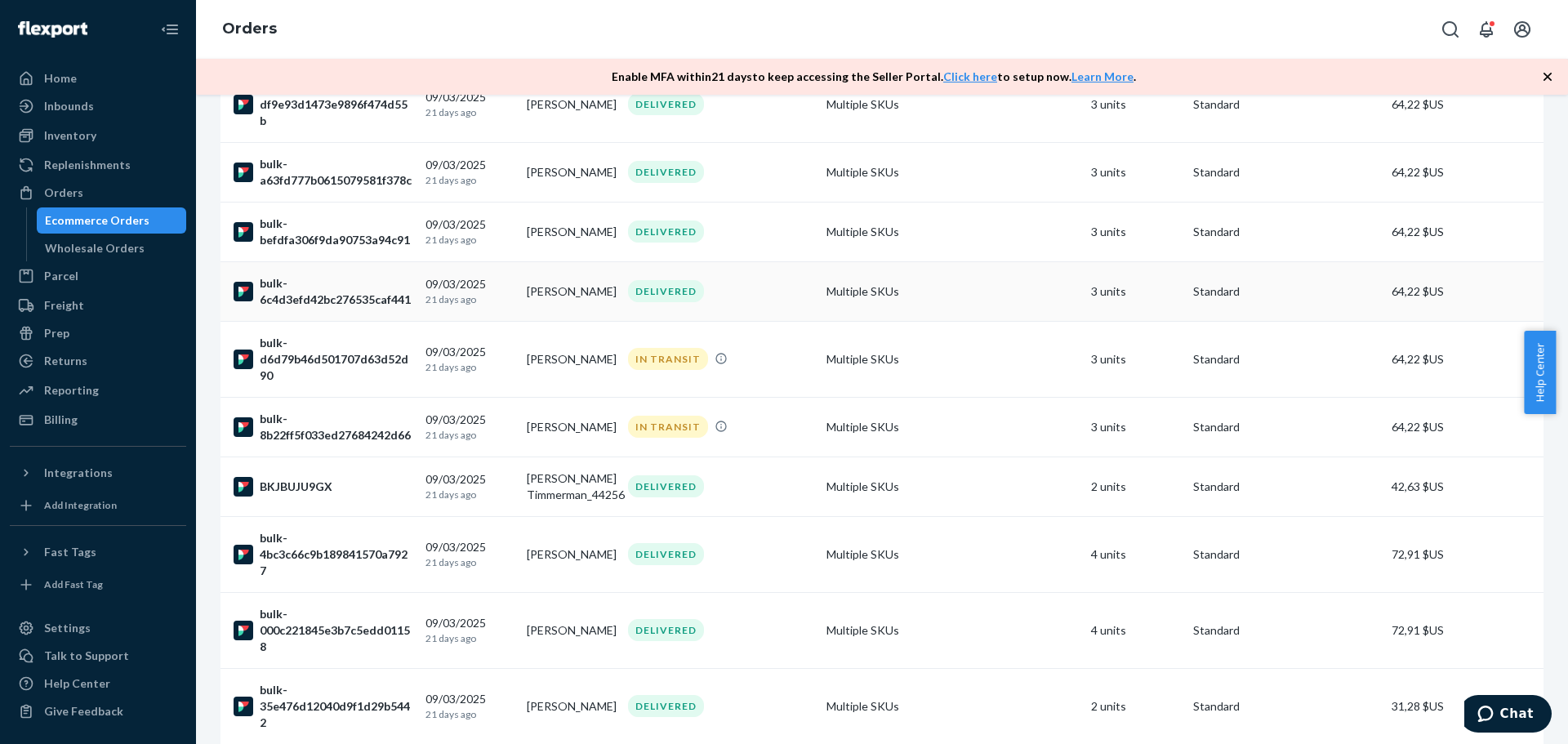
scroll to position [272, 0]
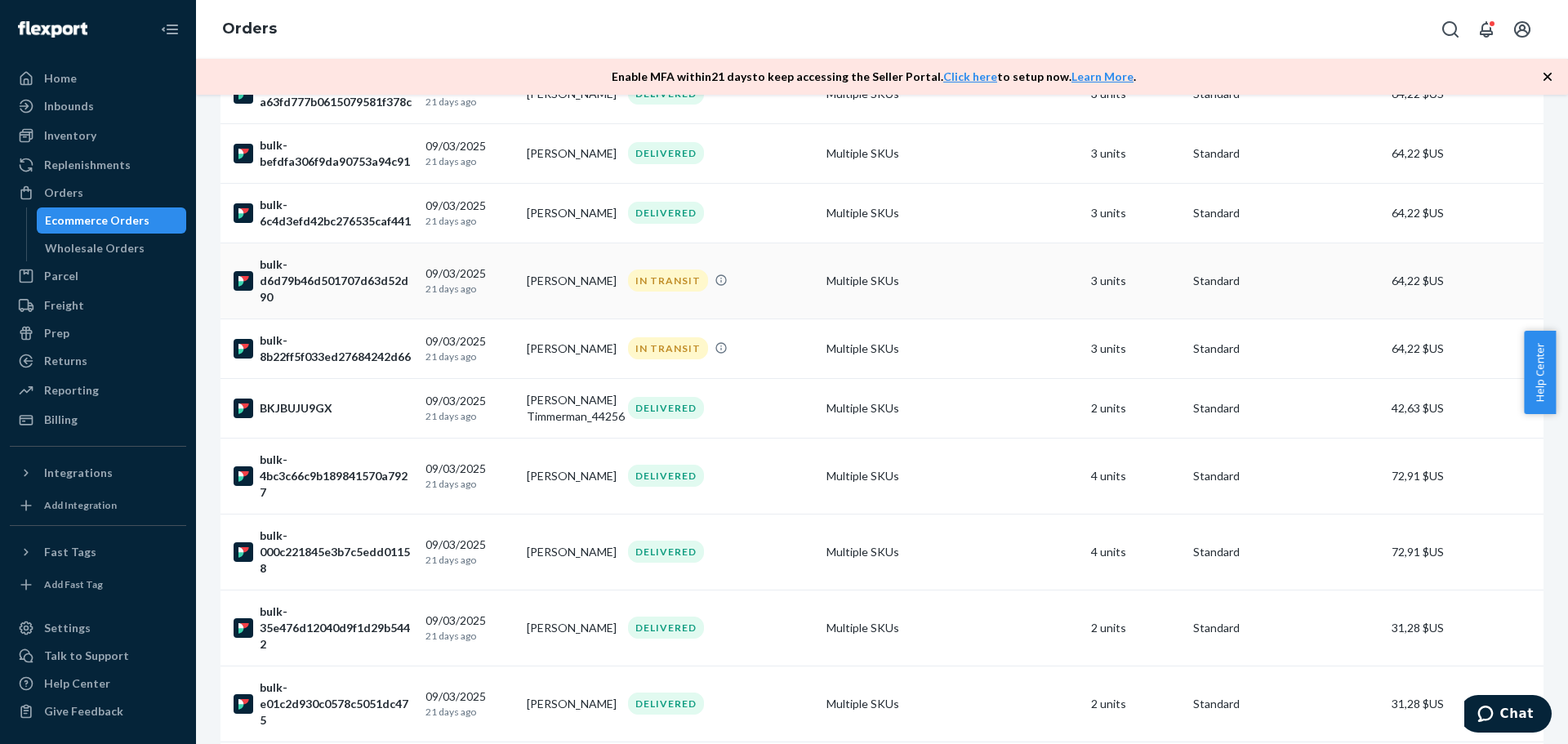
click at [364, 300] on div "bulk-d6d79b46d501707d63d52d90" at bounding box center [323, 280] width 179 height 49
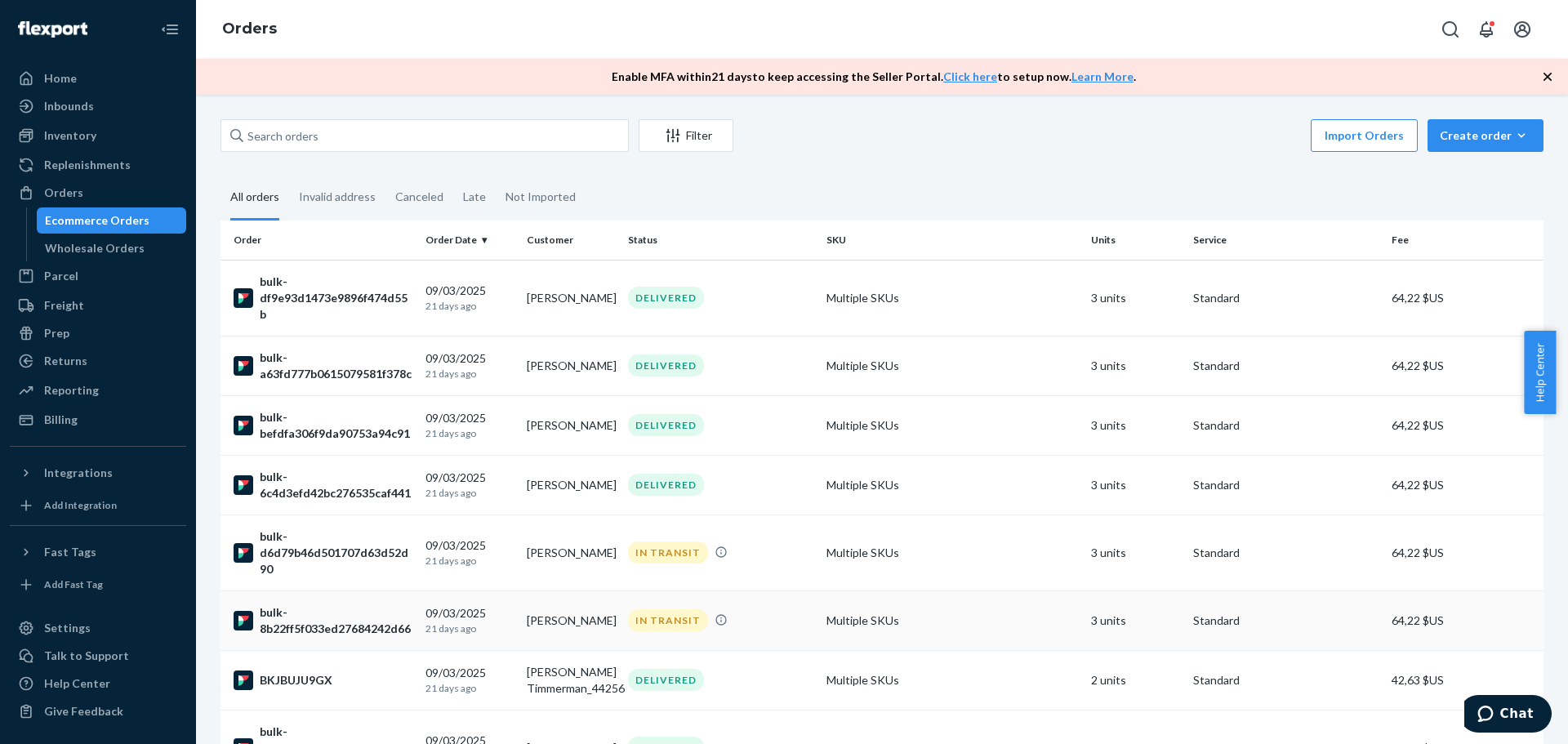
click at [332, 637] on div "bulk-8b22ff5f033ed27684242d66" at bounding box center [323, 621] width 179 height 33
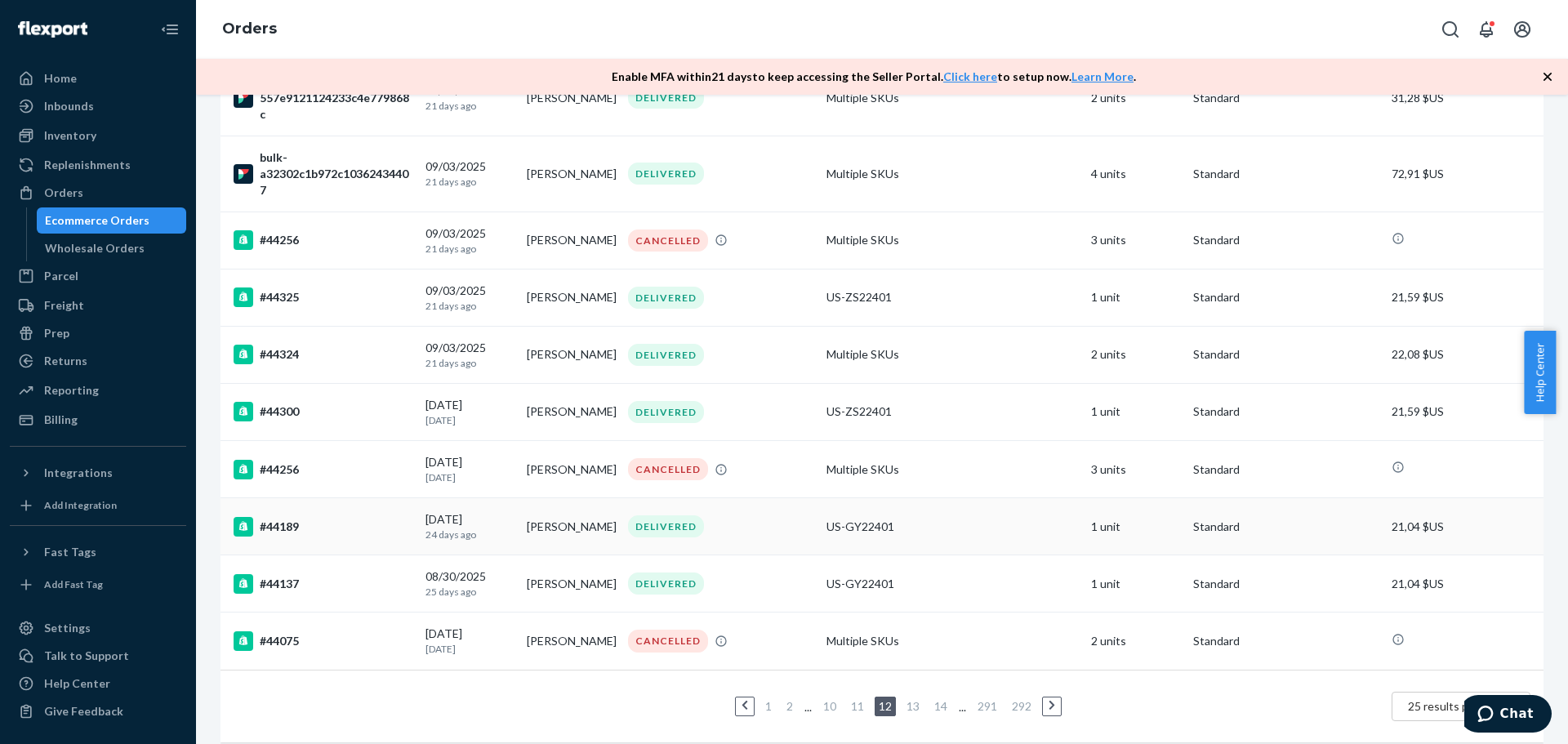
scroll to position [1268, 0]
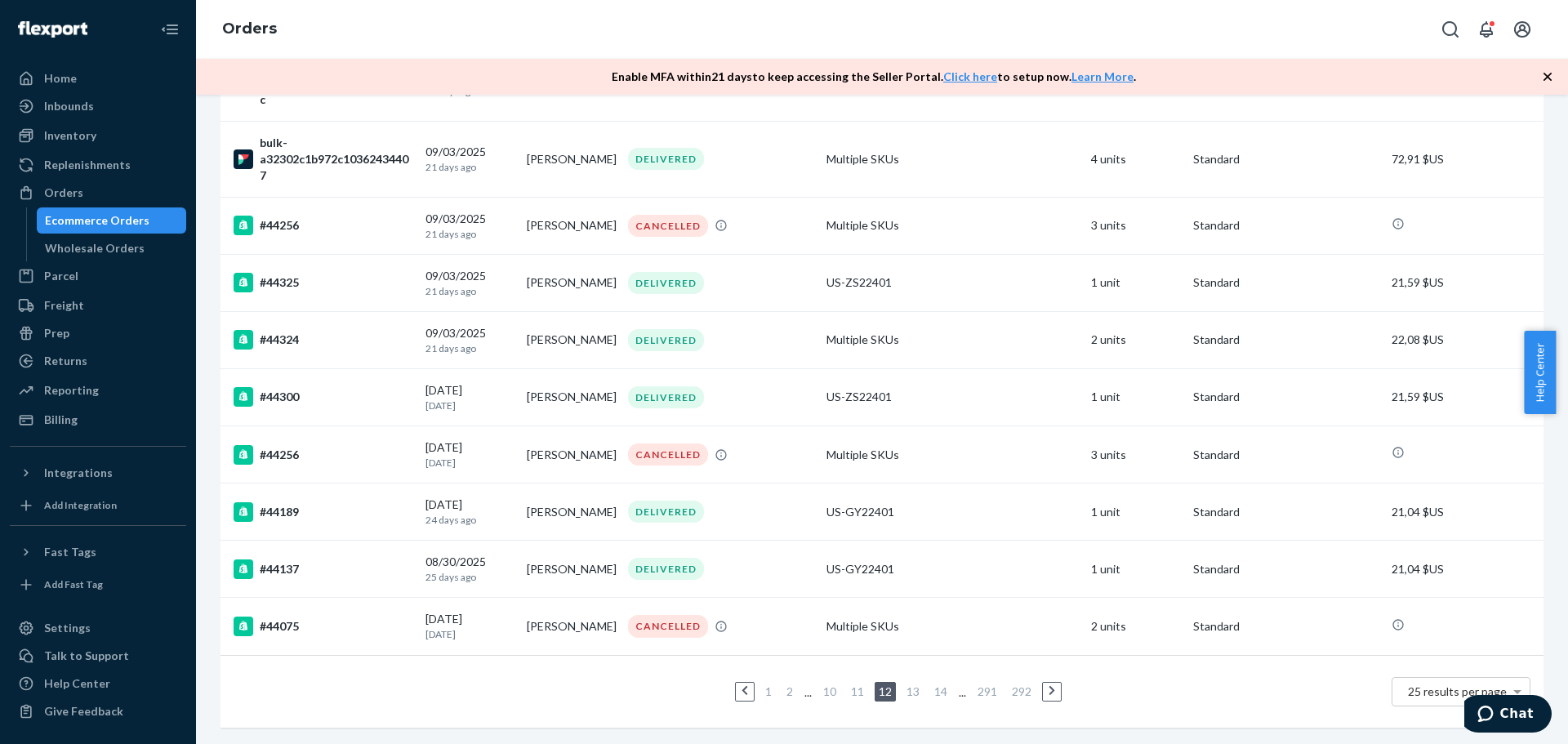
click at [909, 684] on link "13" at bounding box center [913, 691] width 19 height 13
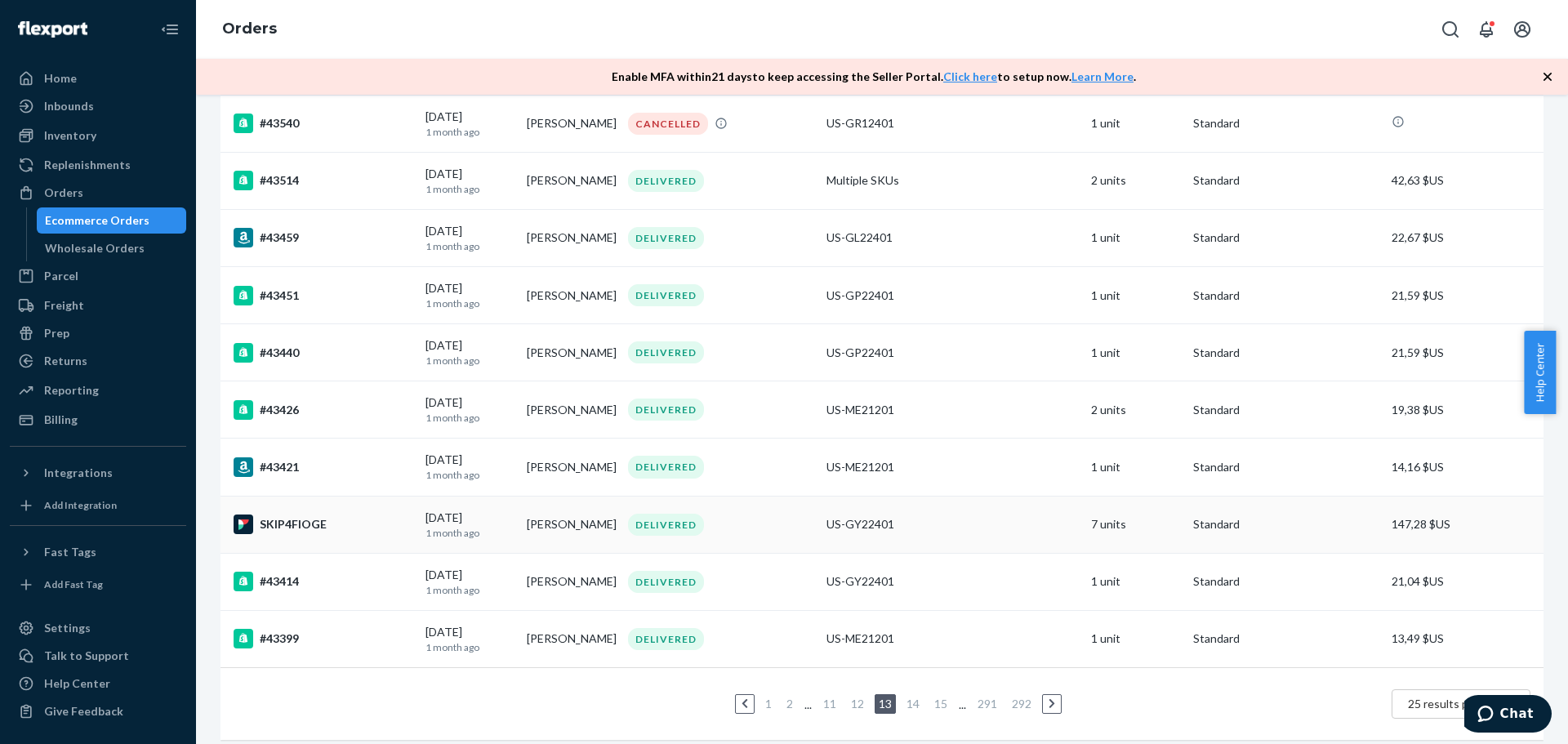
scroll to position [1073, 0]
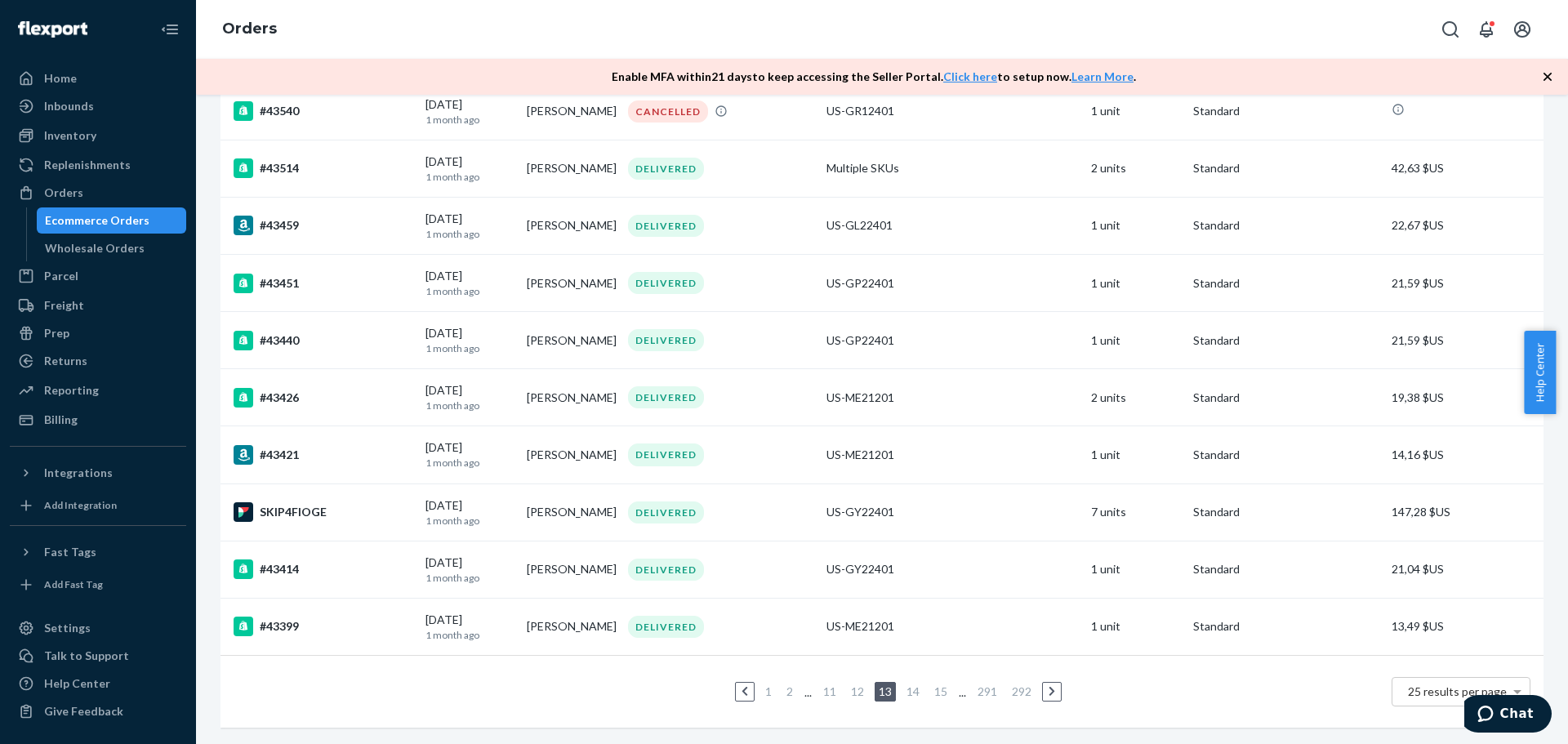
click at [907, 684] on link "14" at bounding box center [913, 691] width 19 height 13
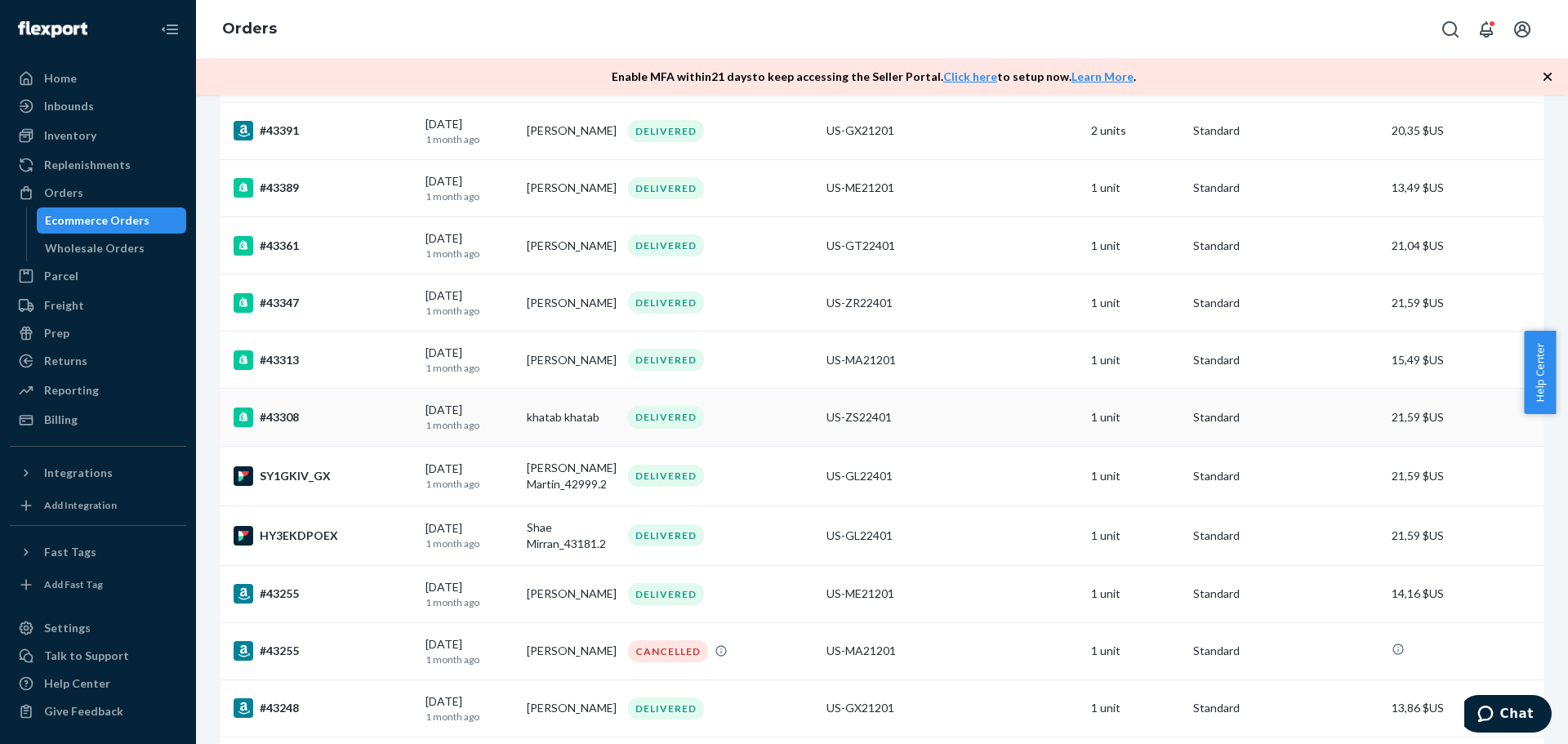
scroll to position [680, 0]
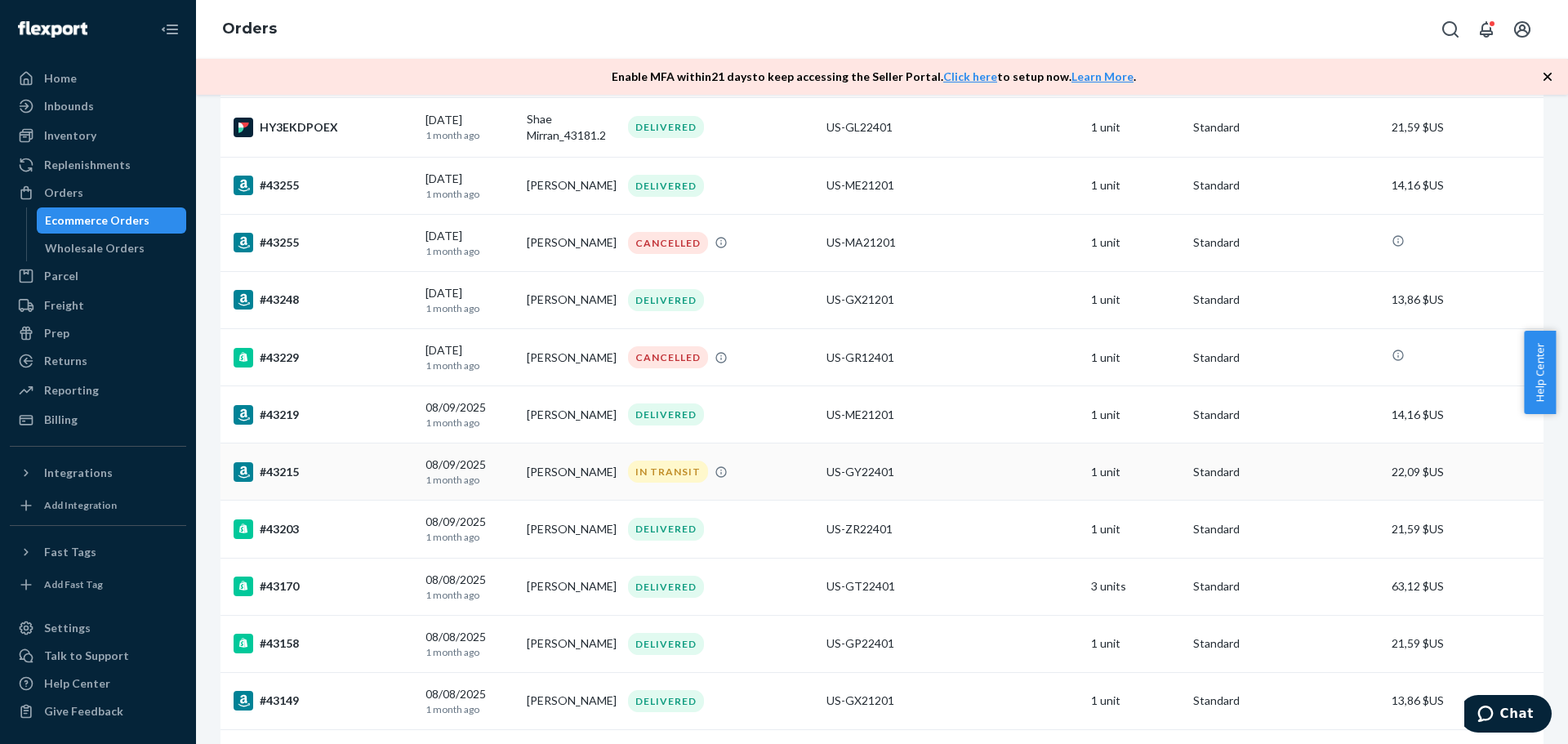
click at [276, 476] on div "#43215" at bounding box center [323, 472] width 179 height 19
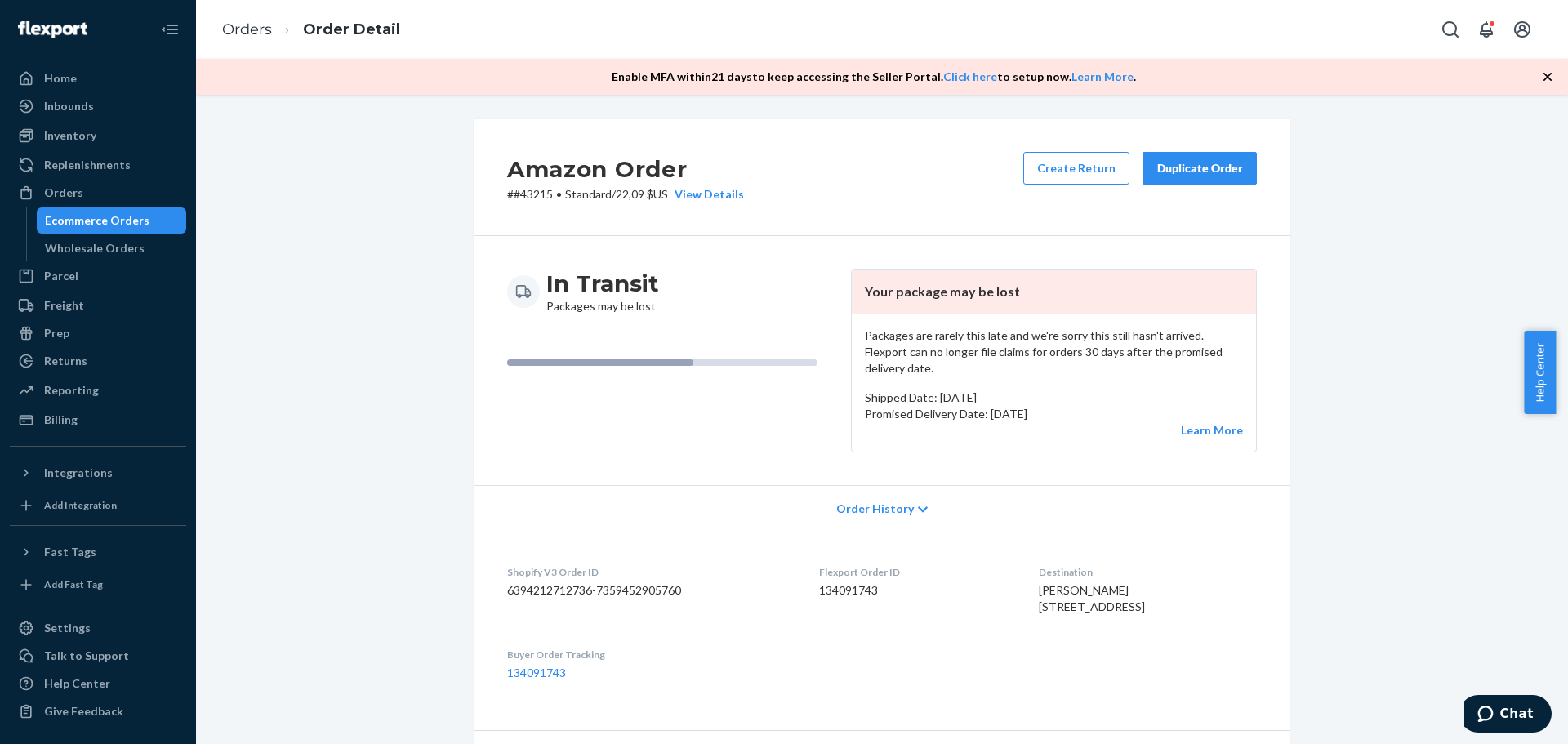
click at [113, 220] on div "Ecommerce Orders" at bounding box center [97, 220] width 104 height 16
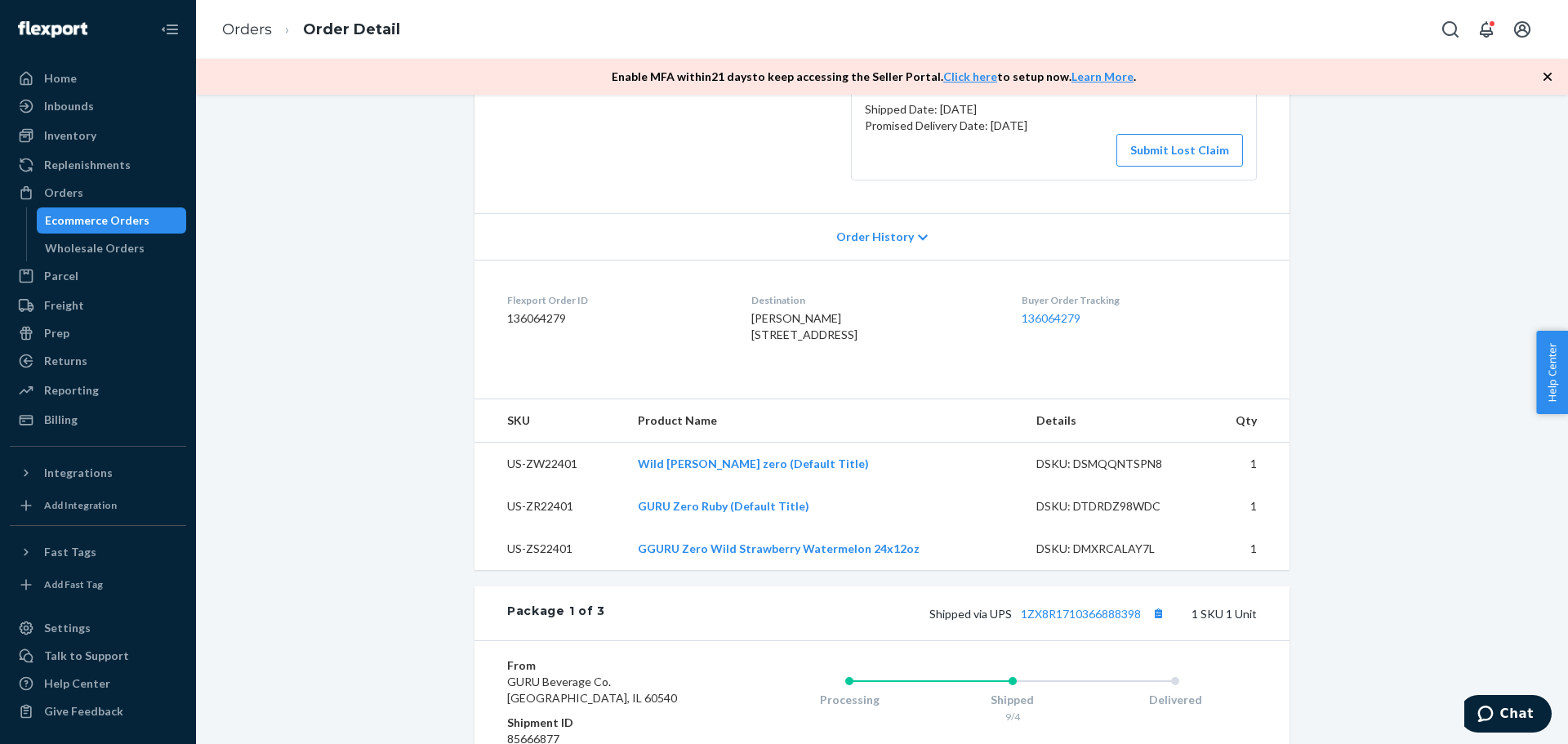
scroll to position [108, 0]
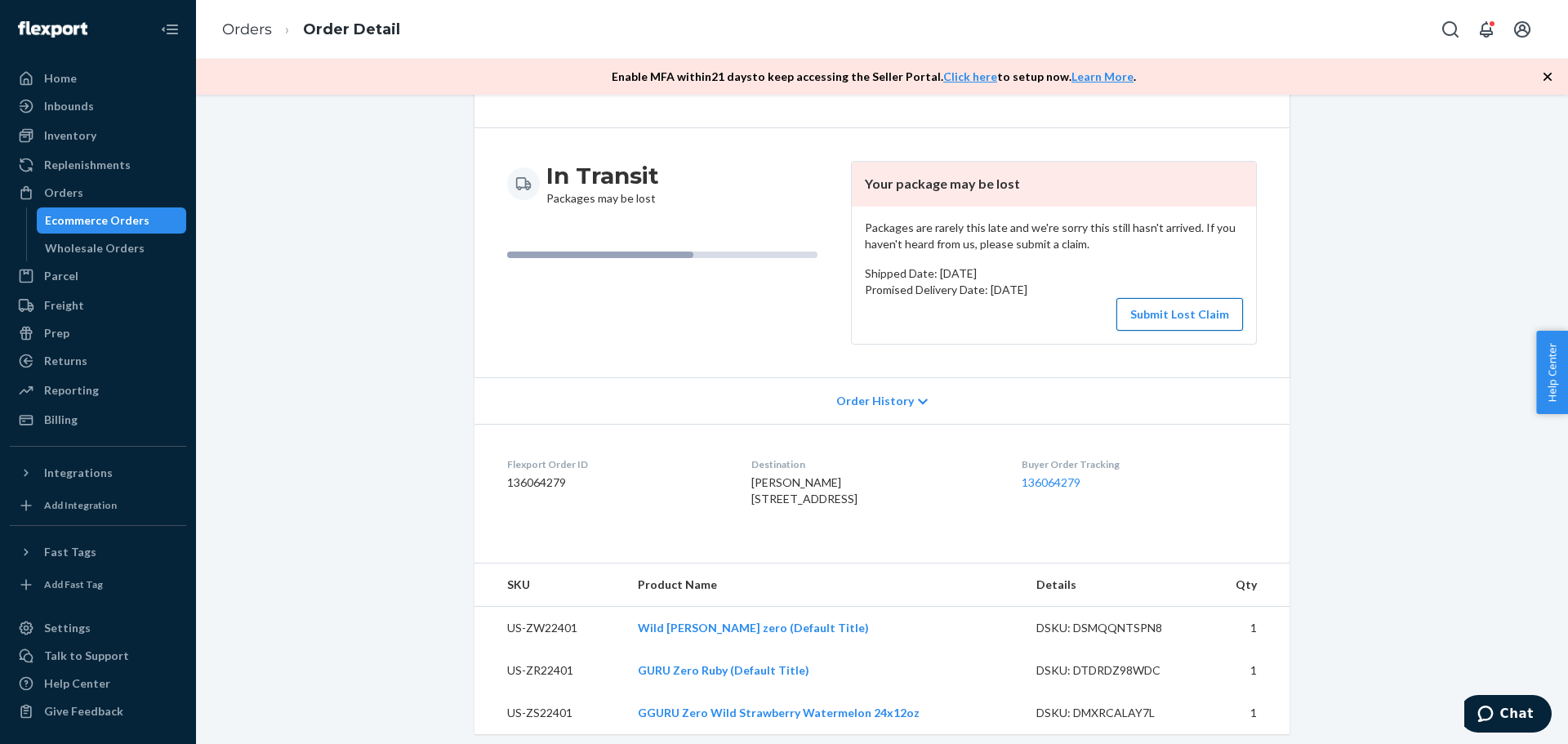
click at [1204, 315] on button "Submit Lost Claim" at bounding box center [1180, 314] width 126 height 33
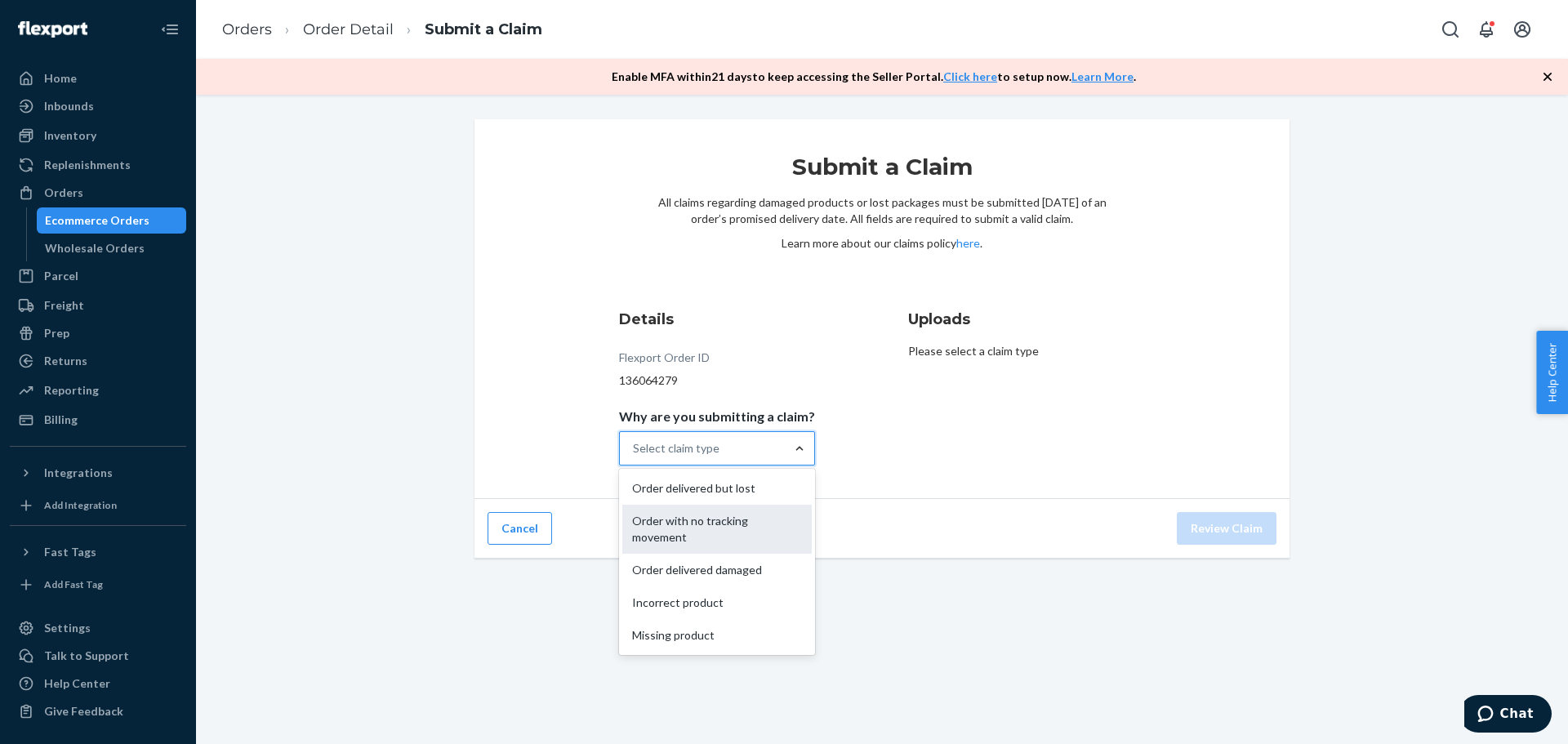
click at [756, 523] on div "Order with no tracking movement" at bounding box center [717, 529] width 190 height 49
click at [634, 457] on input "Why are you submitting a claim? option Order with no tracking movement focused,…" at bounding box center [634, 448] width 2 height 16
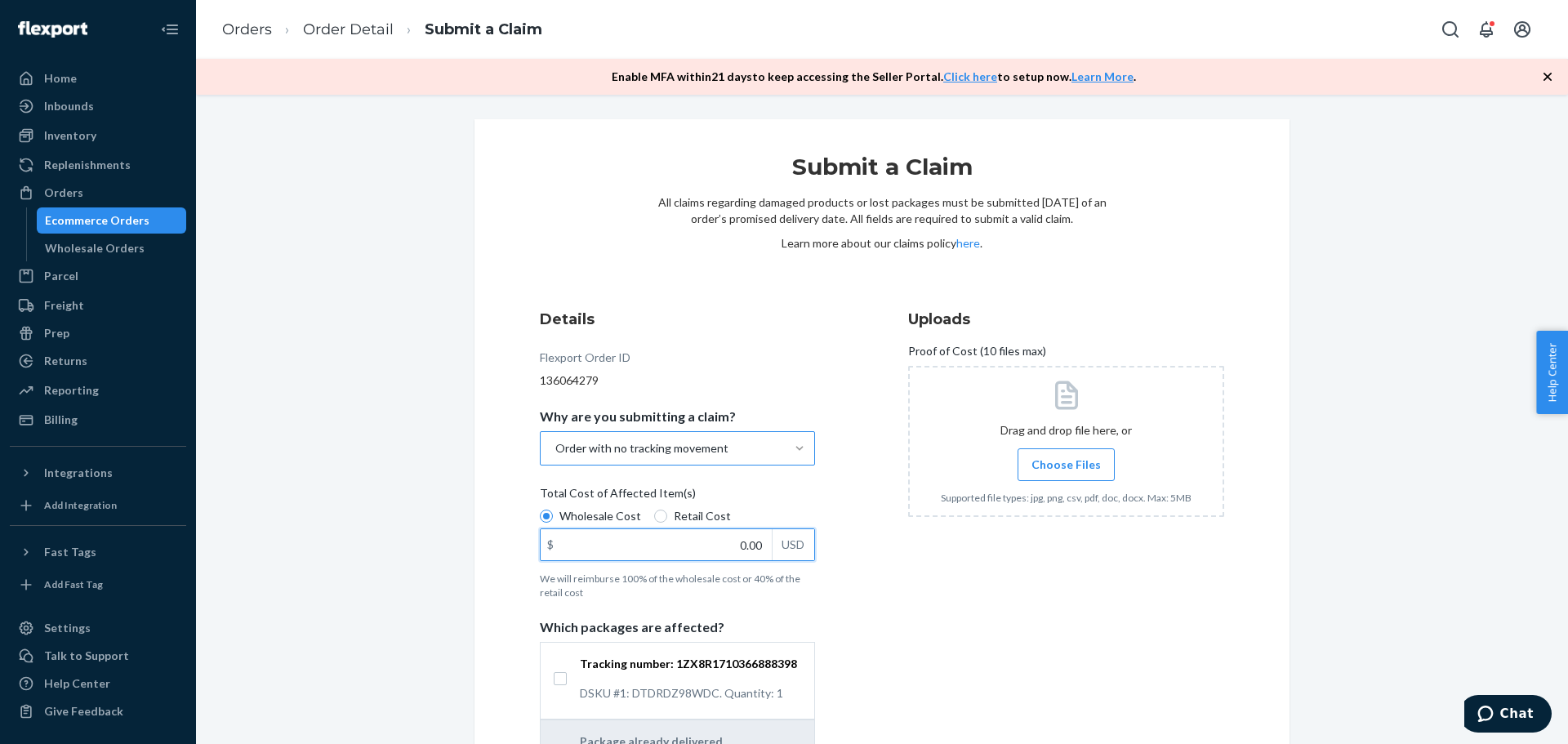
click at [574, 546] on input "0.00" at bounding box center [656, 545] width 231 height 31
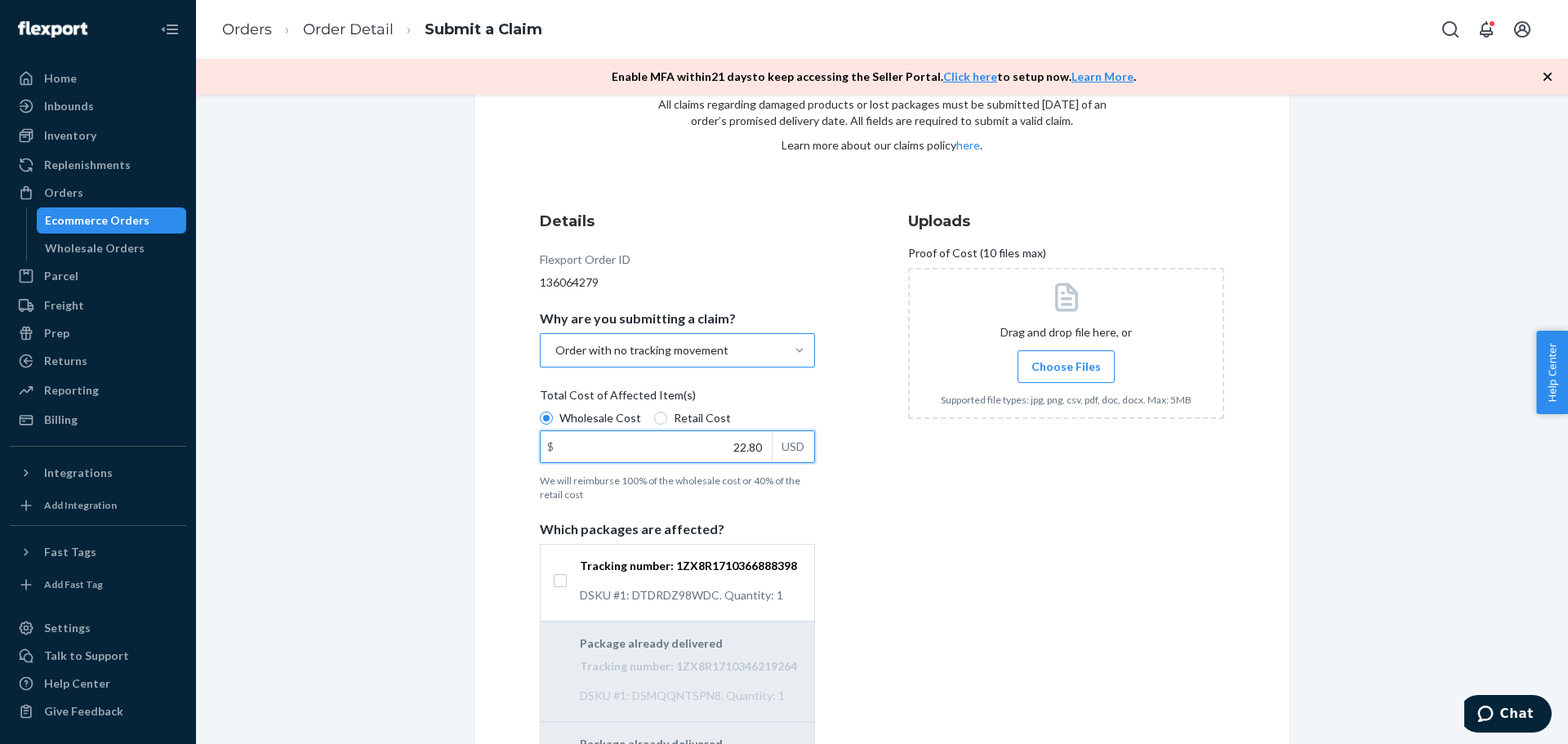
scroll to position [137, 0]
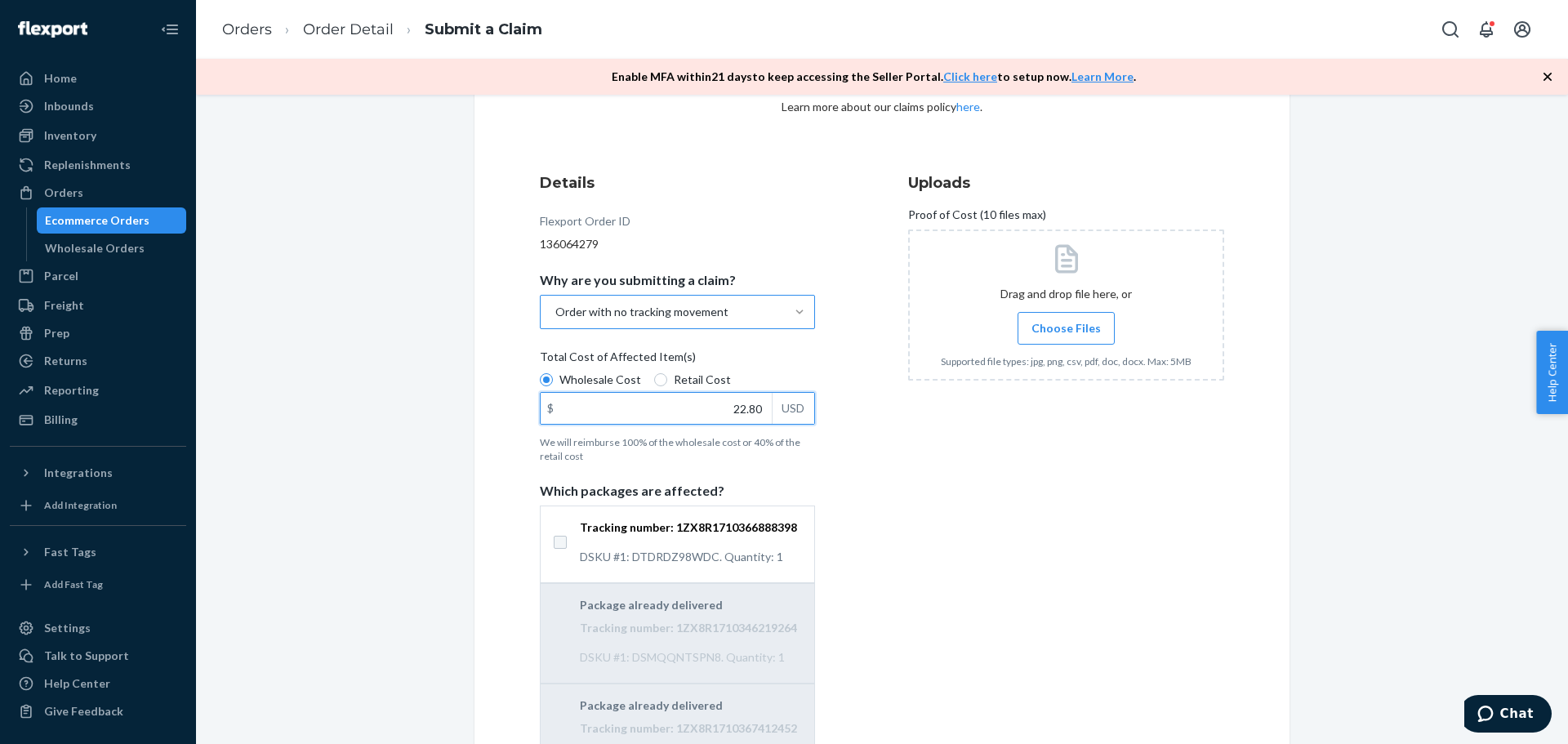
type input "22.80"
click at [554, 541] on input "Tracking number: 1ZX8R1710366888398 DSKU #1: DTDRDZ98WDC. Quantity: 1" at bounding box center [561, 543] width 13 height 13
checkbox input "true"
click at [1066, 324] on input "Choose Files" at bounding box center [1066, 328] width 1 height 18
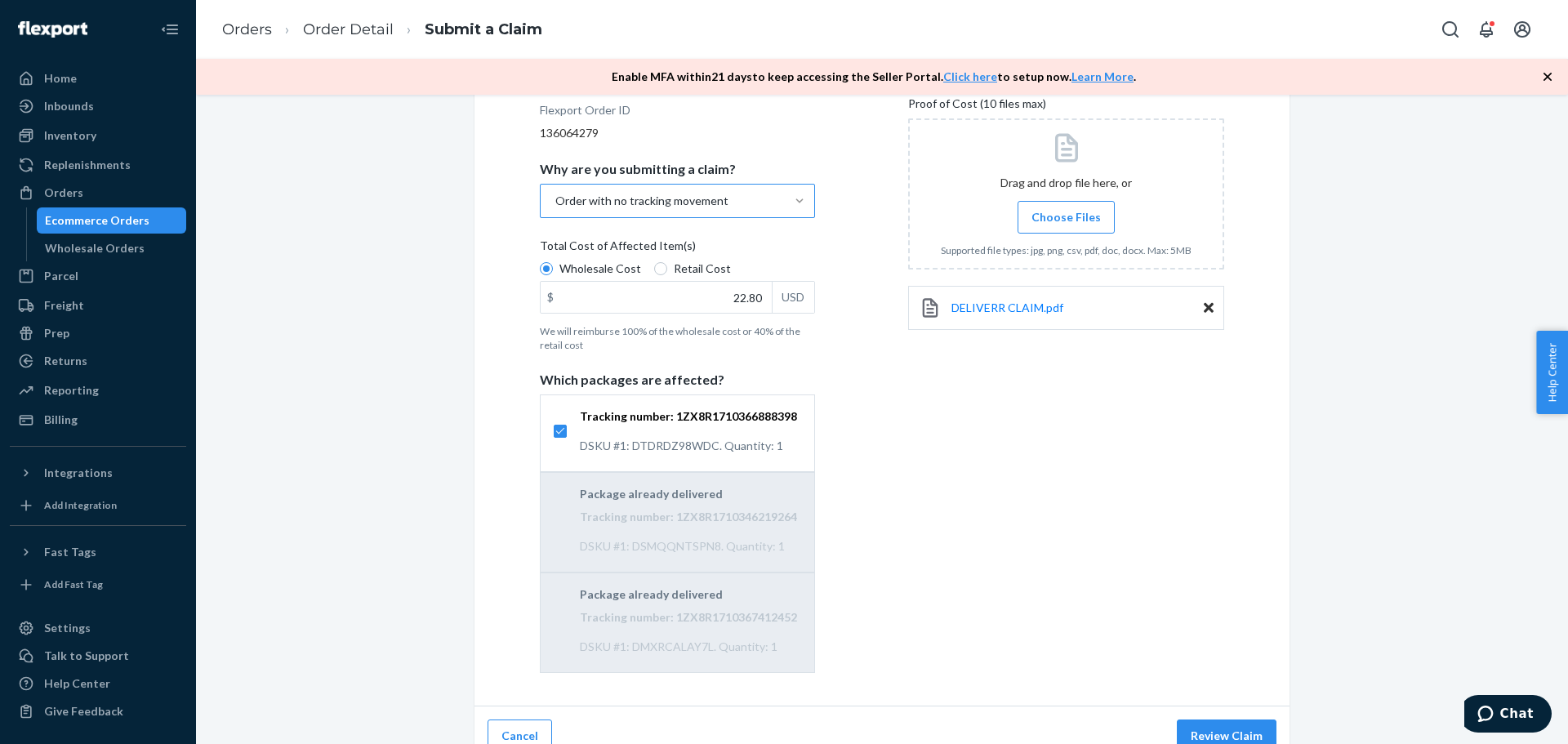
scroll to position [270, 0]
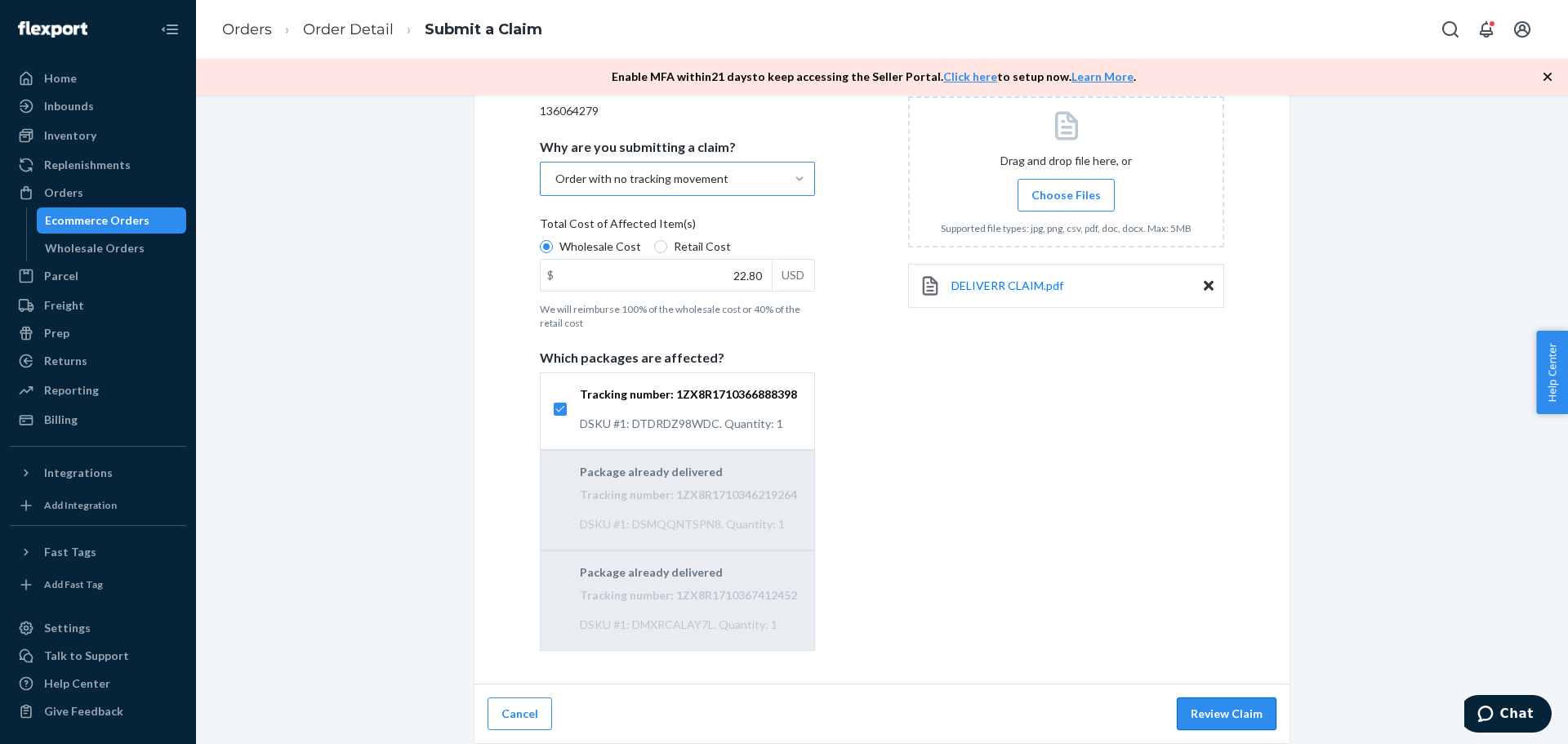
click at [1220, 716] on button "Review Claim" at bounding box center [1226, 714] width 99 height 33
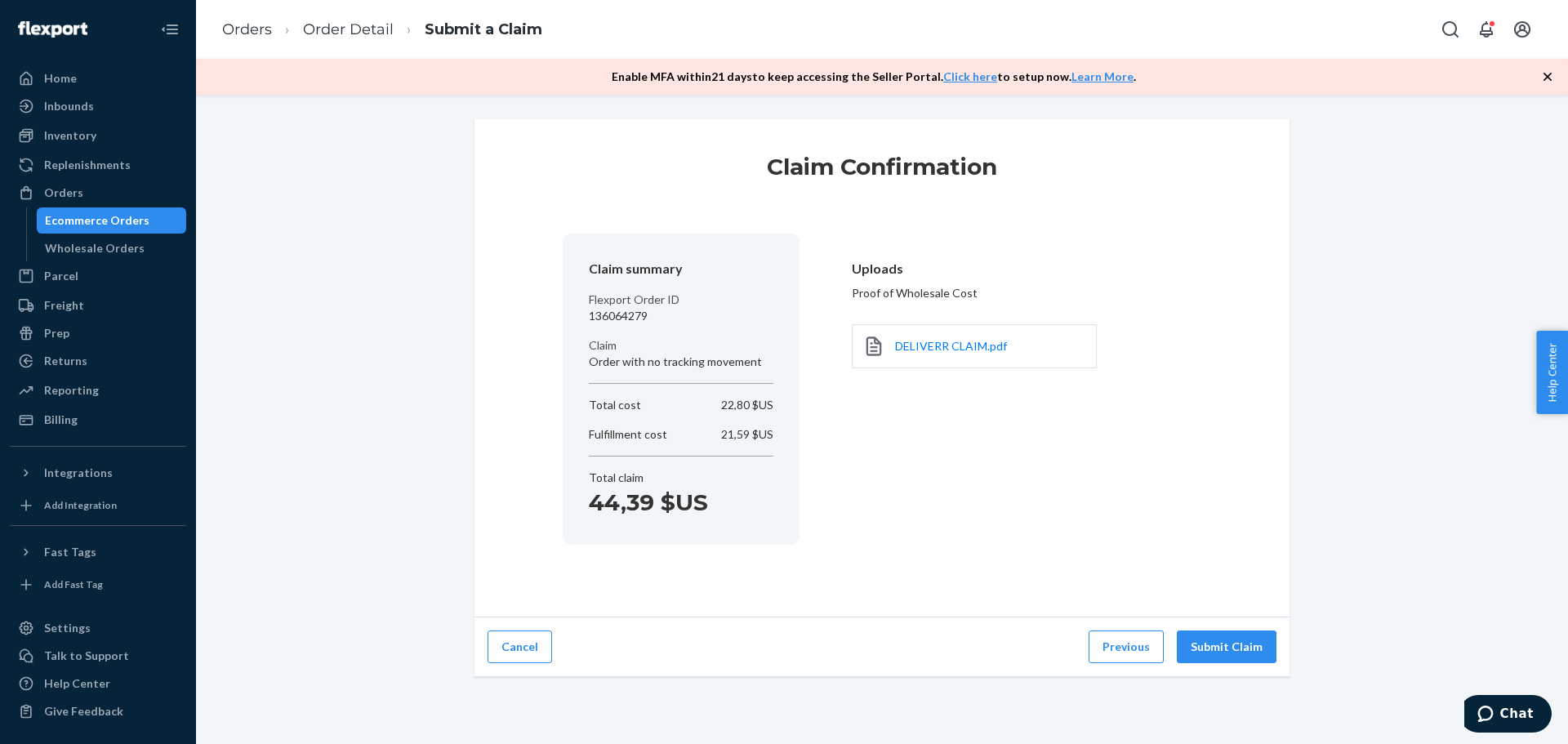
scroll to position [0, 0]
click at [1220, 646] on button "Submit Claim" at bounding box center [1226, 647] width 99 height 33
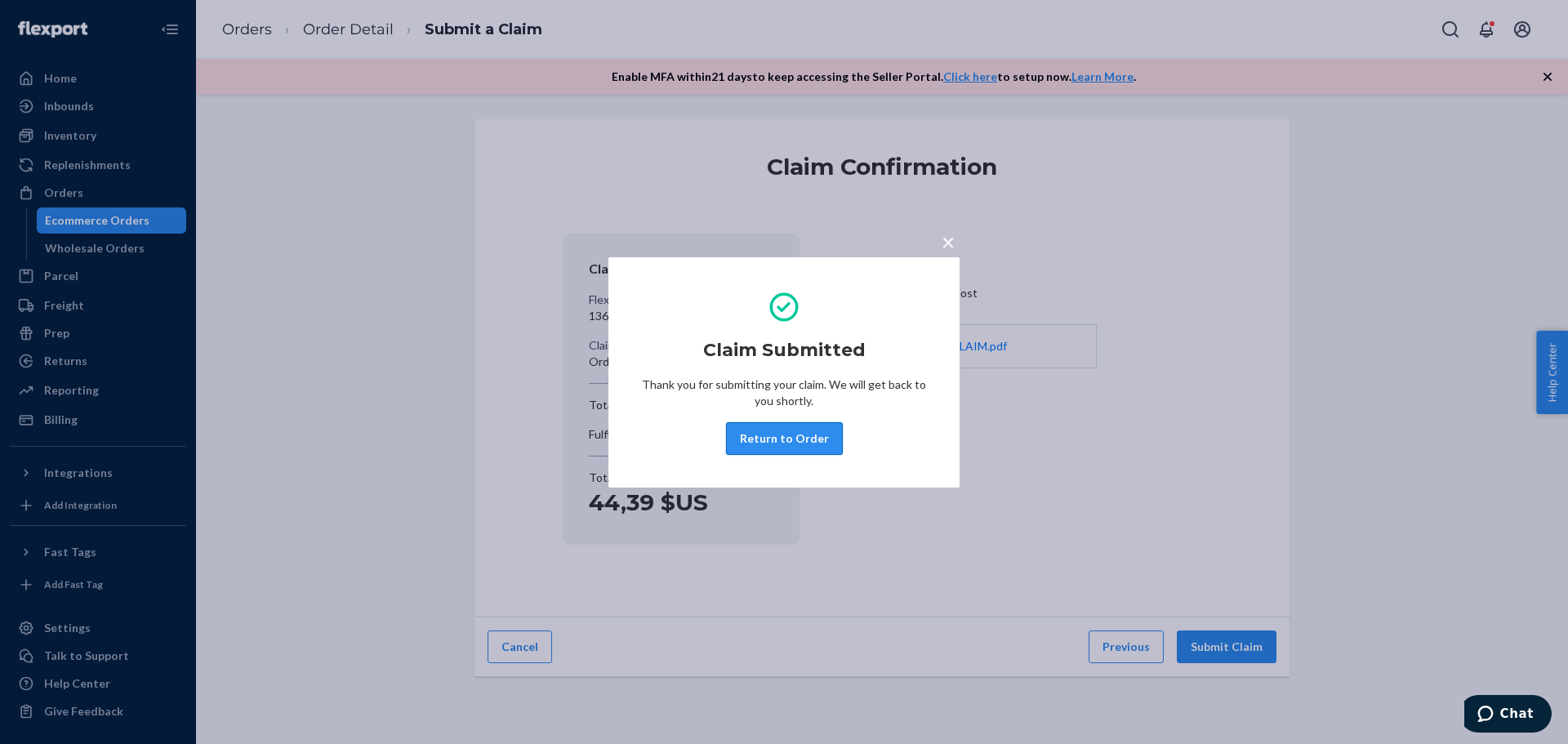
click at [795, 428] on button "Return to Order" at bounding box center [784, 438] width 117 height 33
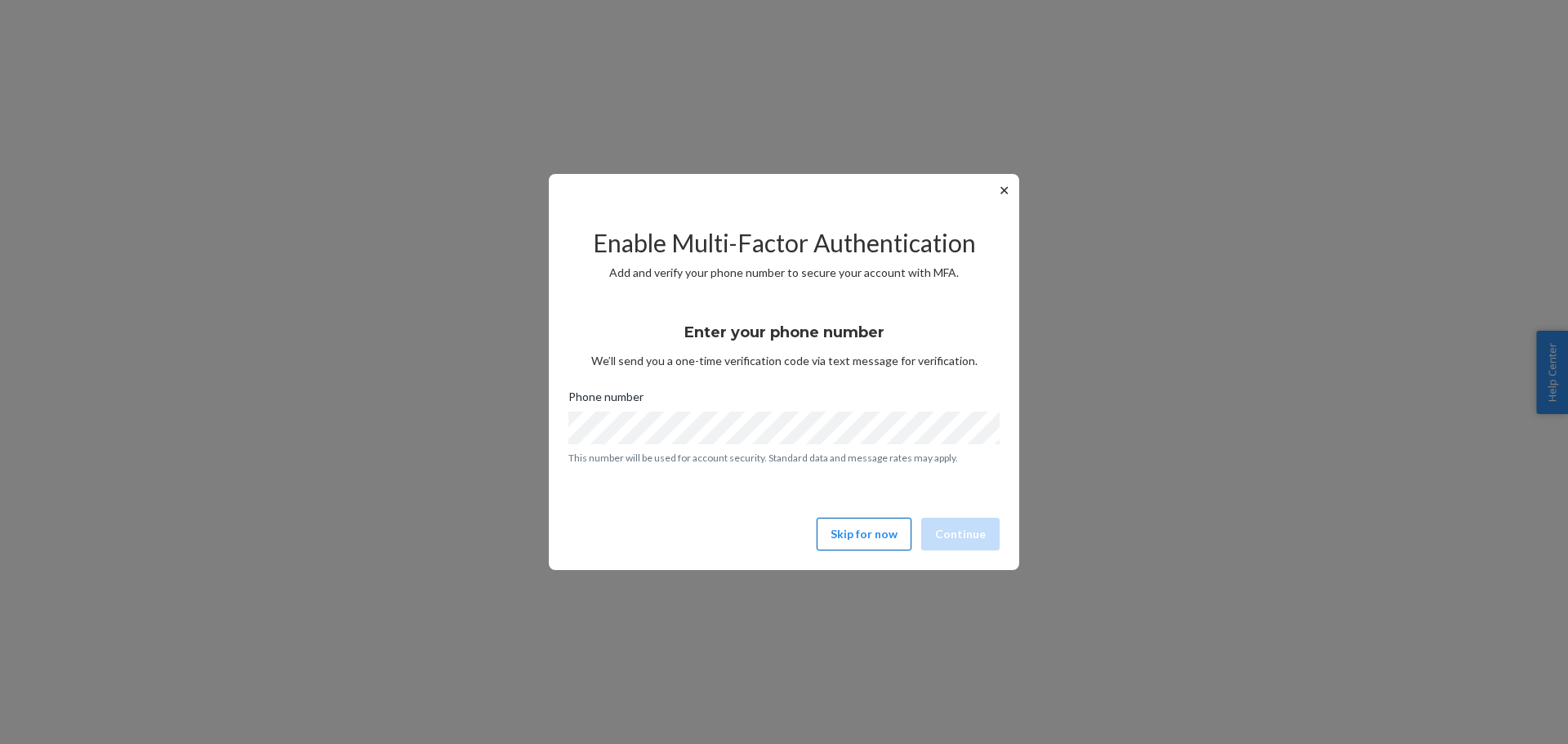
click at [875, 533] on button "Skip for now" at bounding box center [864, 534] width 94 height 33
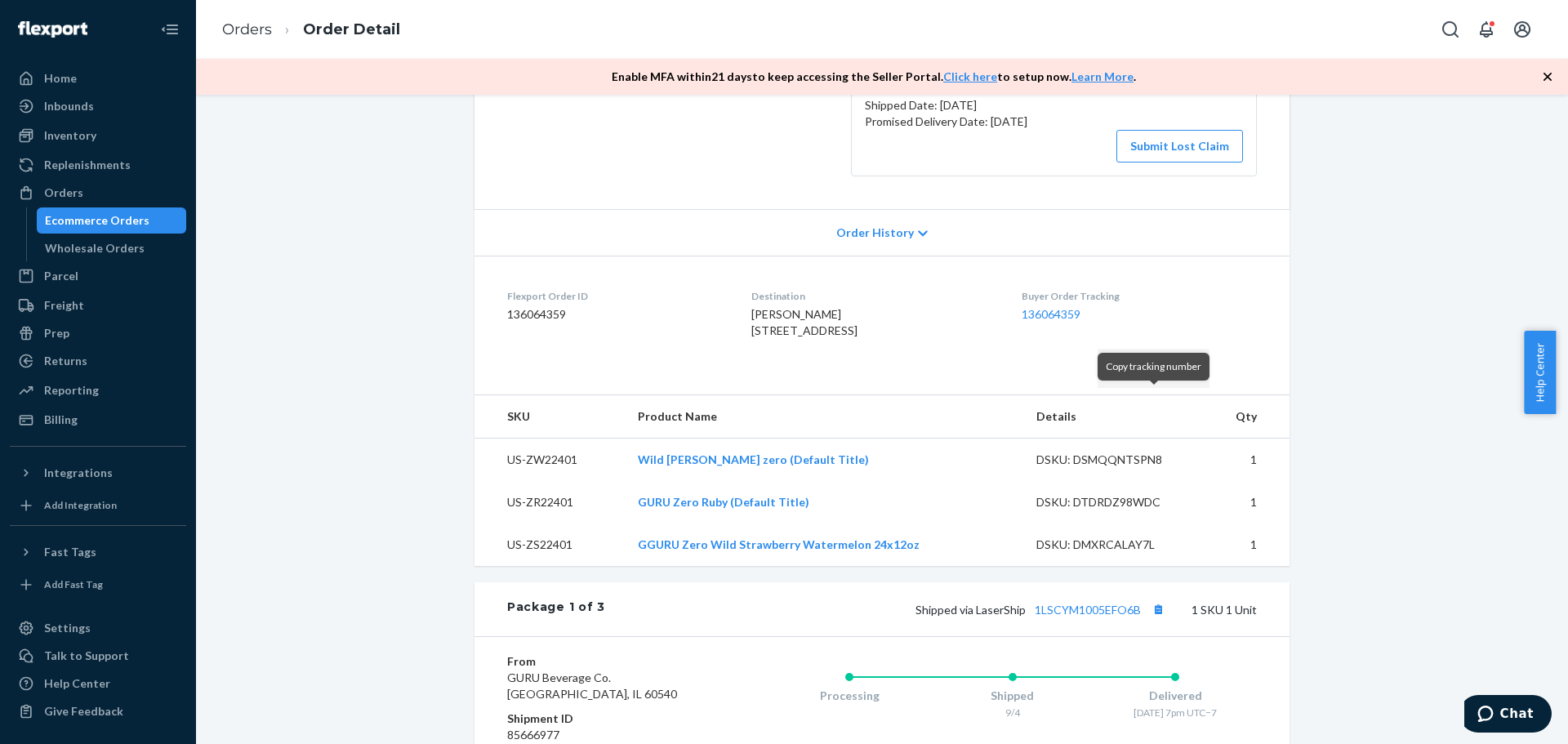
scroll to position [108, 0]
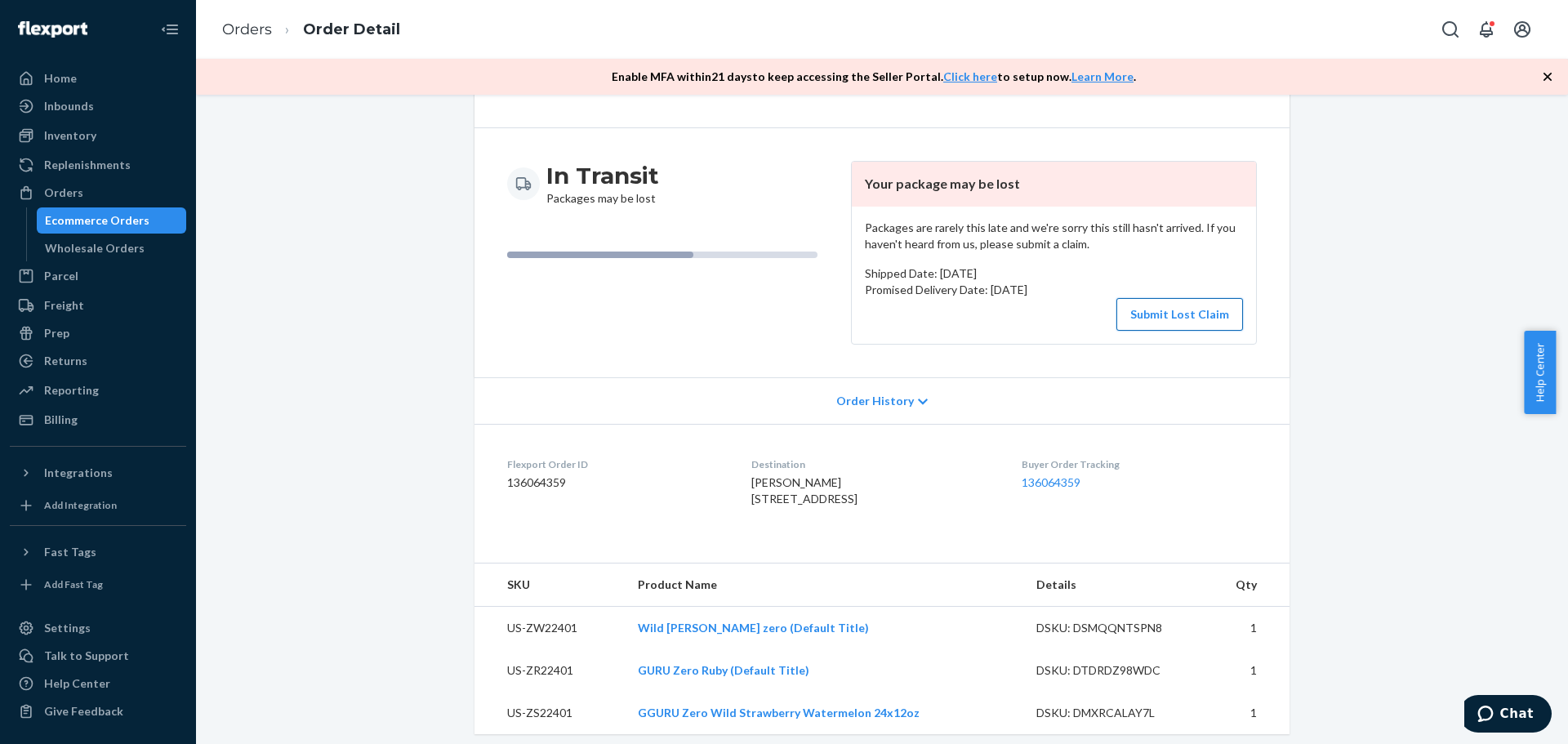
click at [1177, 306] on button "Submit Lost Claim" at bounding box center [1180, 314] width 126 height 33
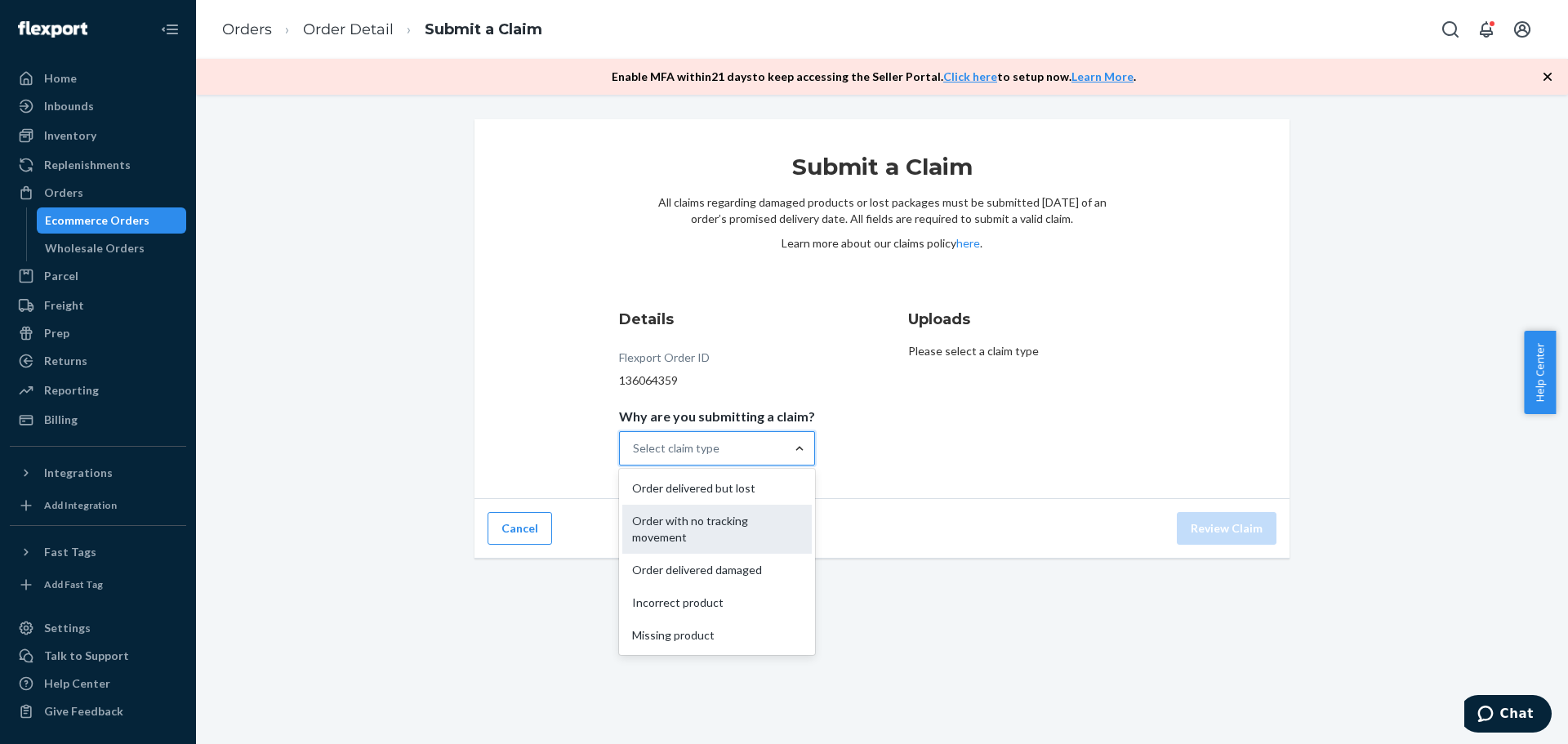
click at [742, 526] on div "Order with no tracking movement" at bounding box center [717, 529] width 190 height 49
click at [634, 457] on input "Why are you submitting a claim? option Order with no tracking movement focused,…" at bounding box center [634, 448] width 2 height 16
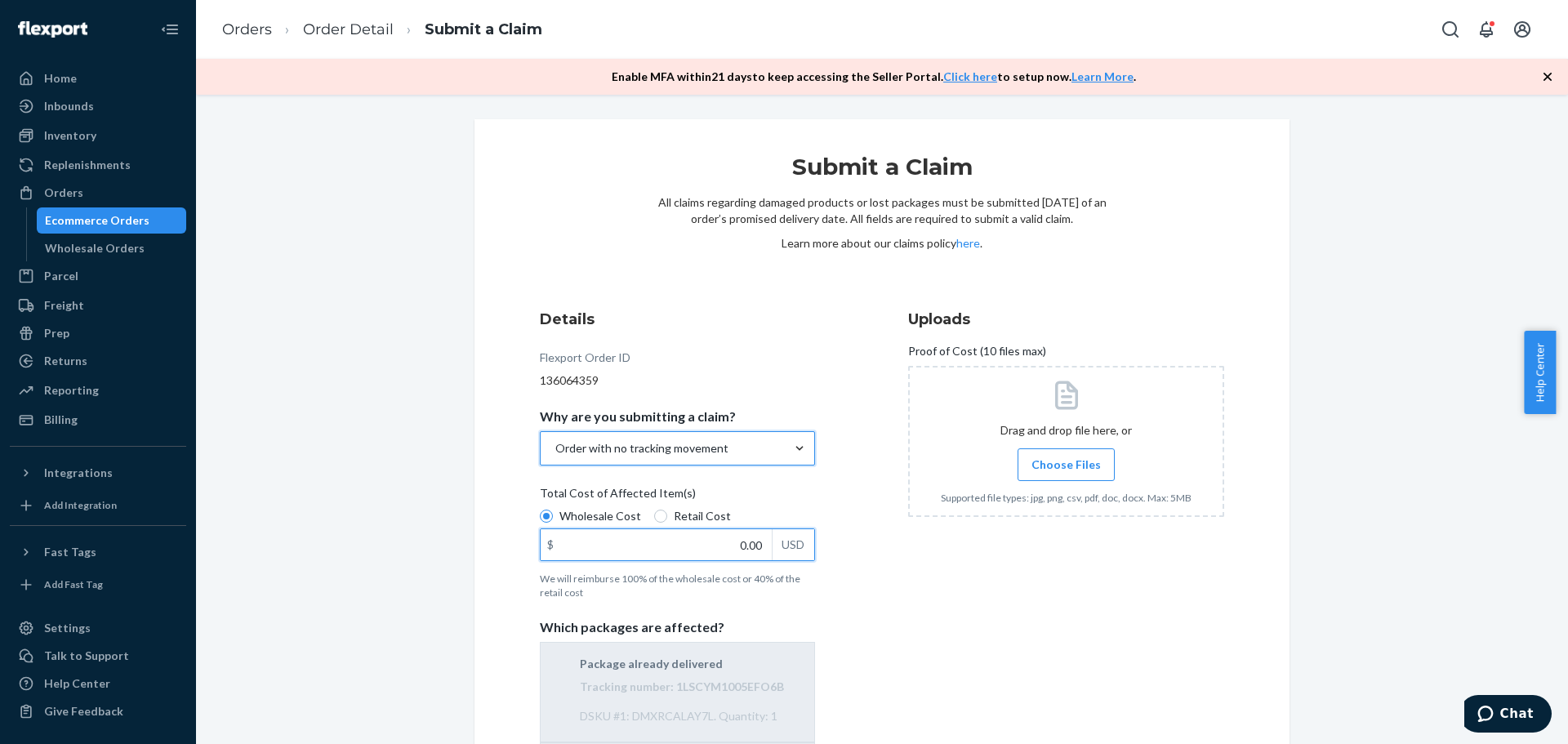
click at [738, 544] on input "0.00" at bounding box center [656, 545] width 231 height 31
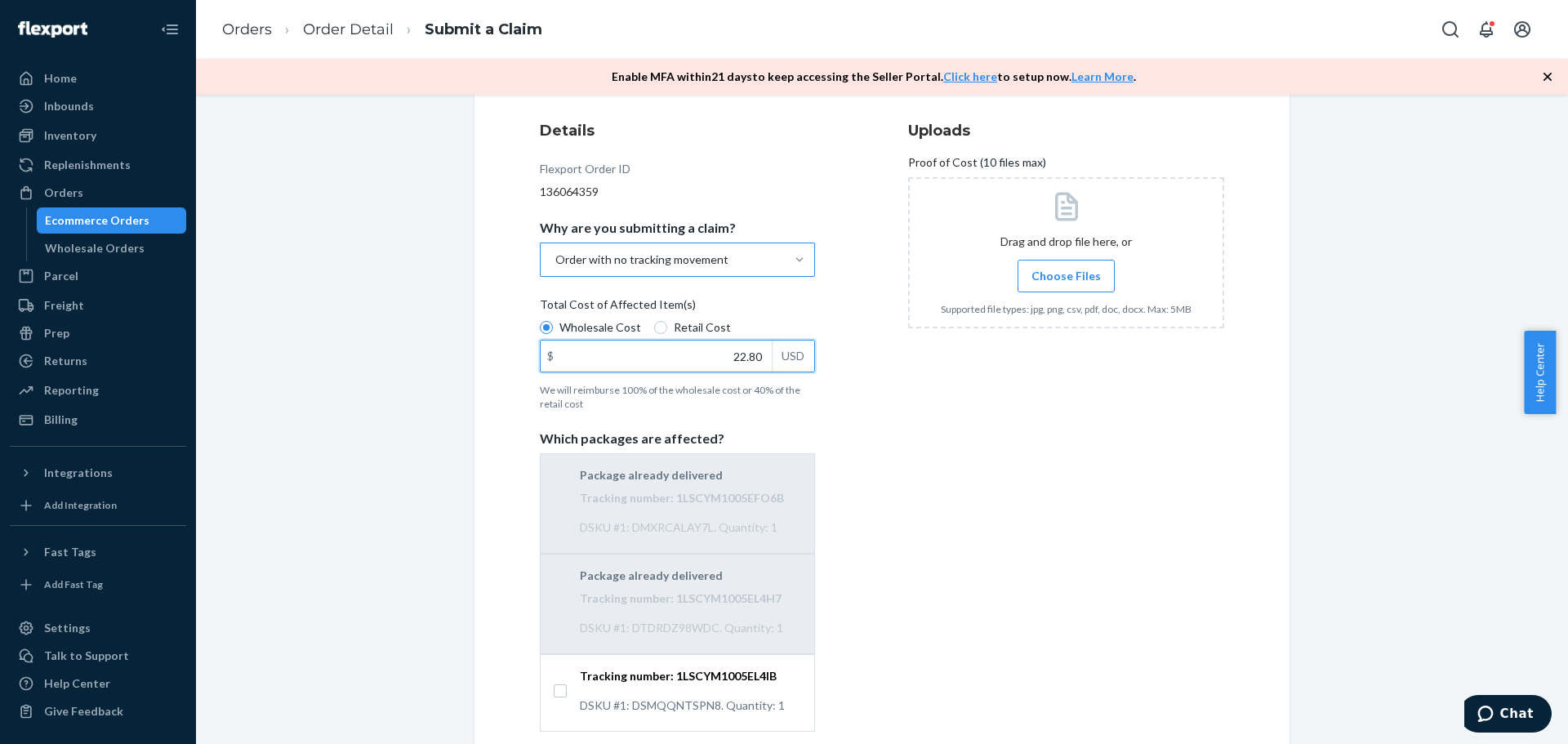
scroll to position [270, 0]
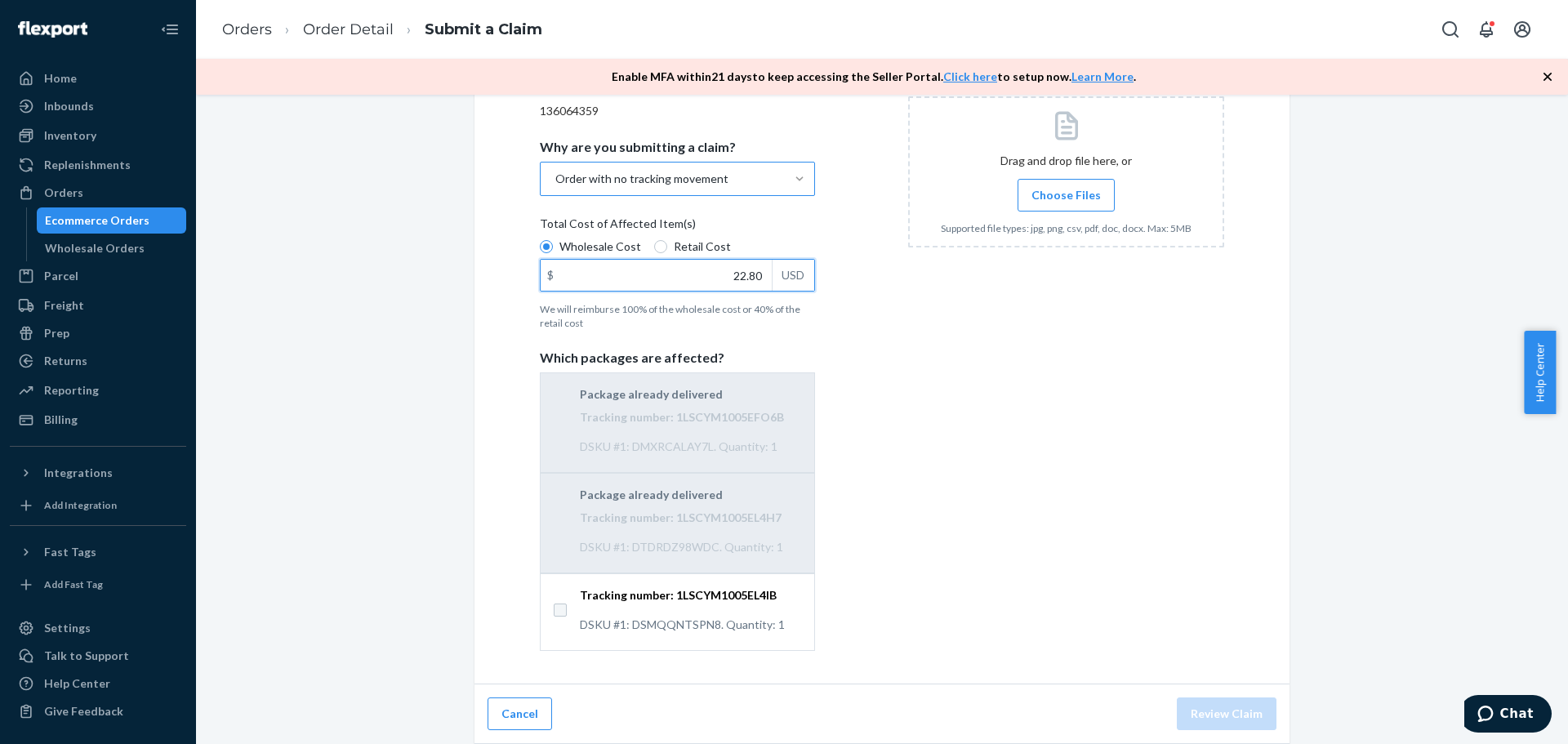
type input "22.80"
click at [554, 608] on input "Tracking number: 1LSCYM1005EL4IB DSKU #1: DSMQQNTSPN8. Quantity: 1" at bounding box center [561, 610] width 13 height 13
checkbox input "true"
click at [1063, 185] on label "Choose Files" at bounding box center [1066, 196] width 97 height 33
click at [1066, 186] on input "Choose Files" at bounding box center [1066, 195] width 1 height 18
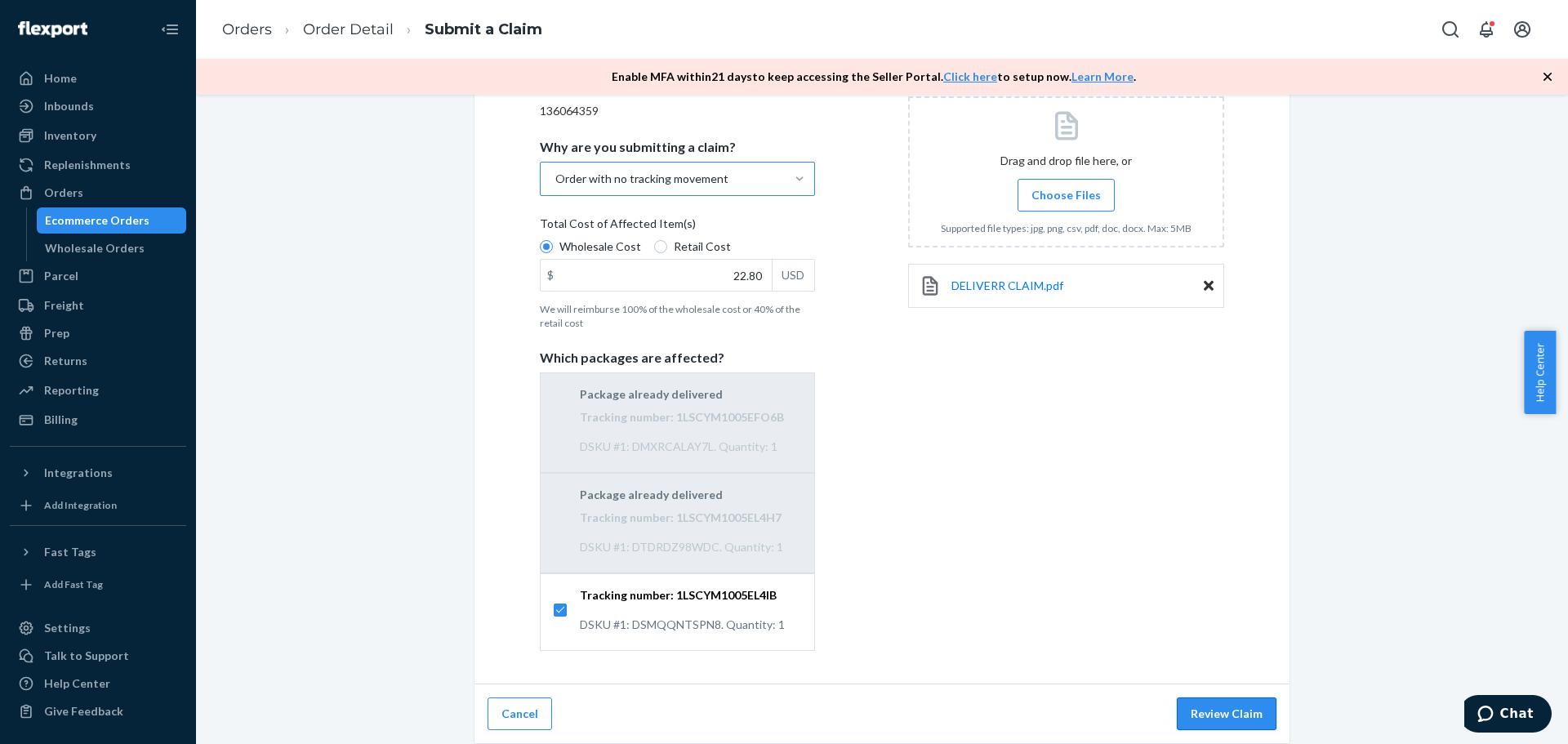
click at [1236, 713] on button "Review Claim" at bounding box center [1226, 714] width 99 height 33
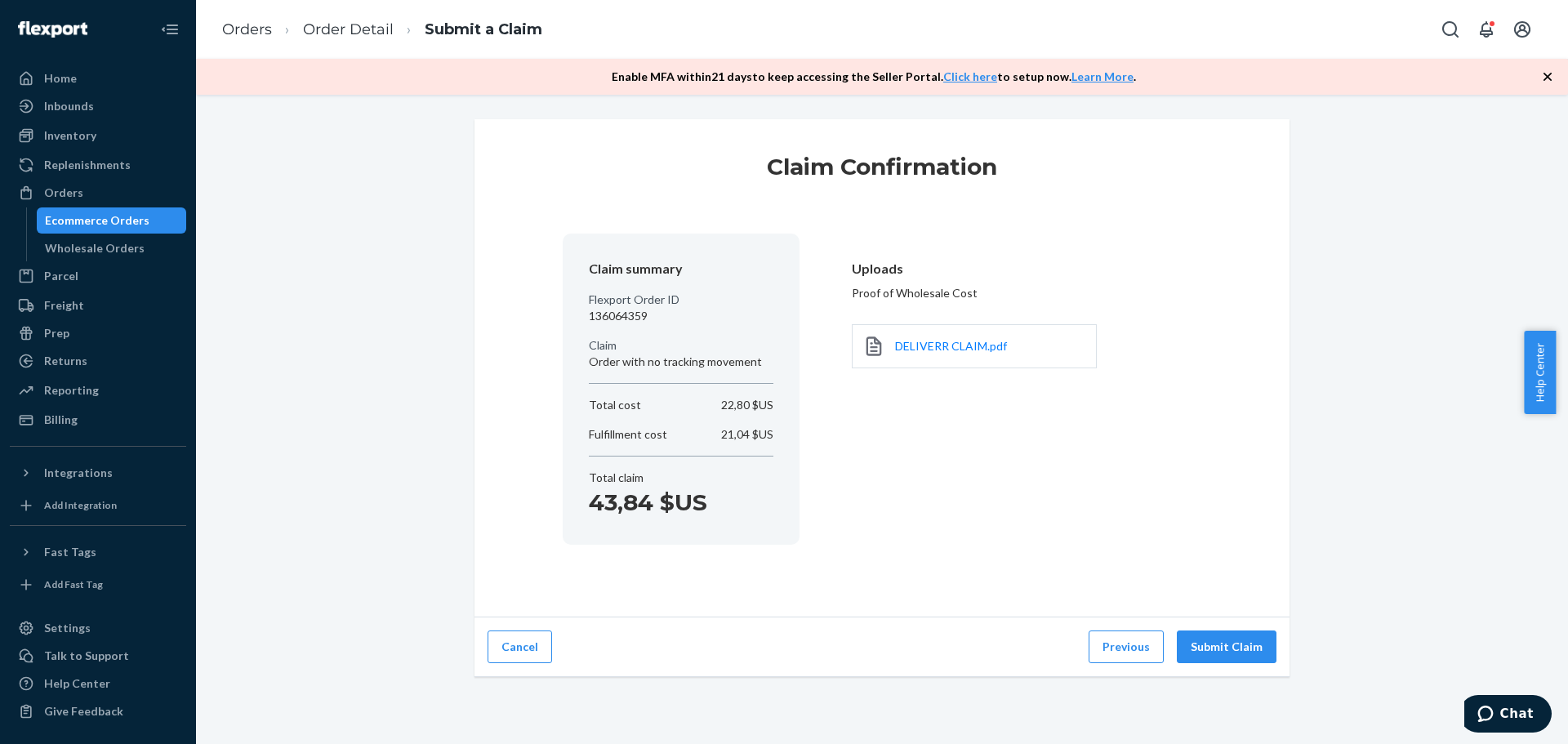
scroll to position [0, 0]
click at [1223, 647] on button "Submit Claim" at bounding box center [1226, 647] width 99 height 33
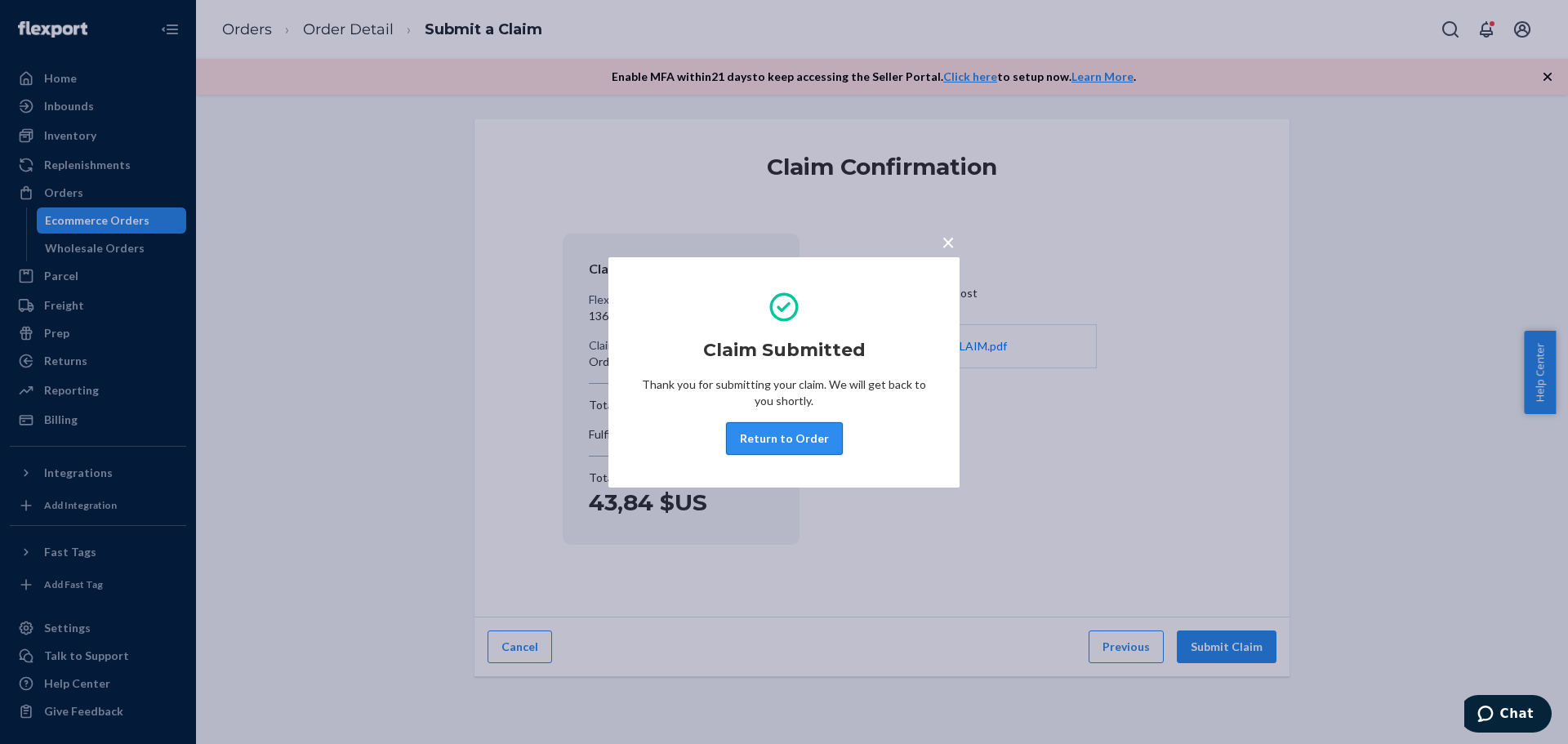
click at [807, 441] on button "Return to Order" at bounding box center [784, 438] width 117 height 33
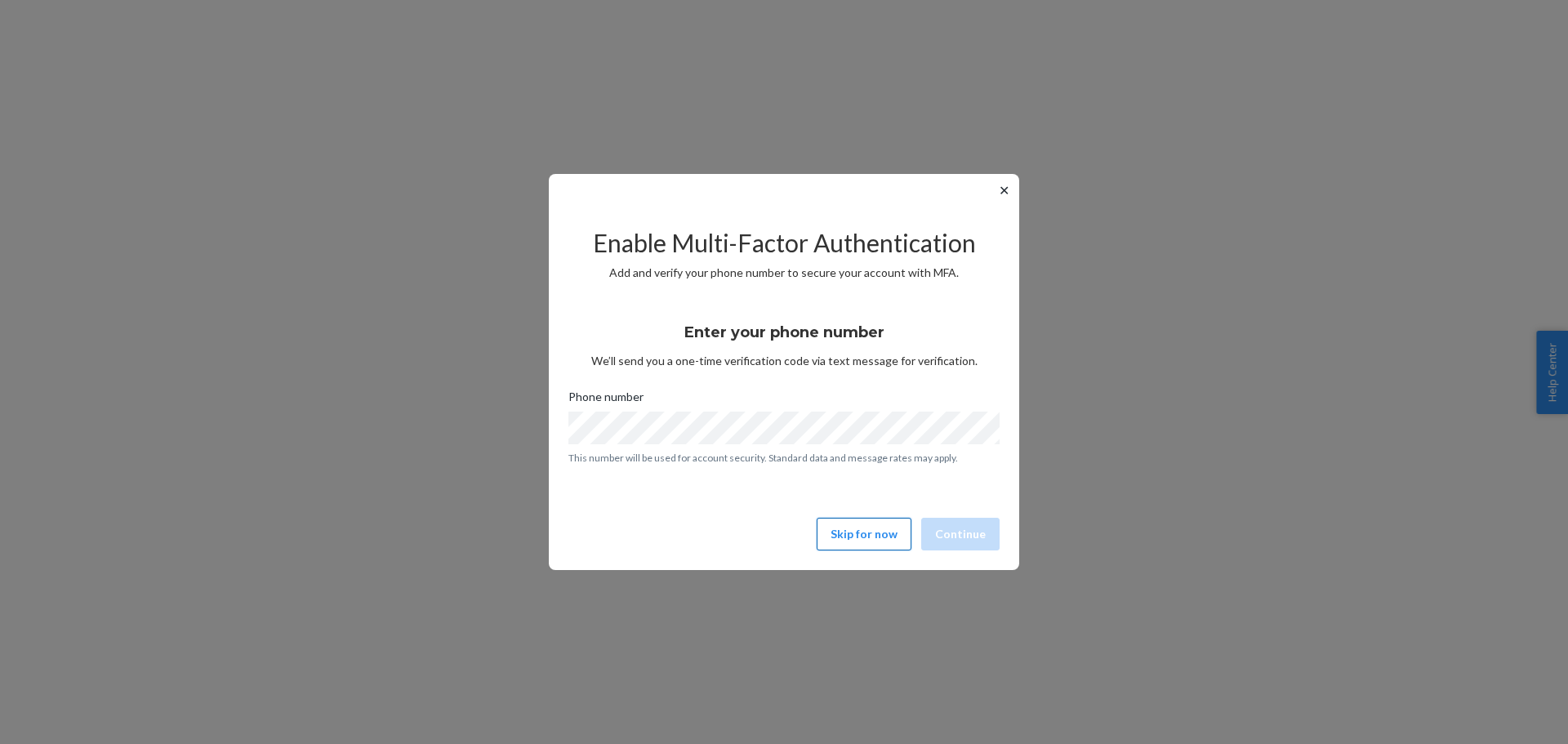
click at [881, 541] on button "Skip for now" at bounding box center [864, 534] width 94 height 33
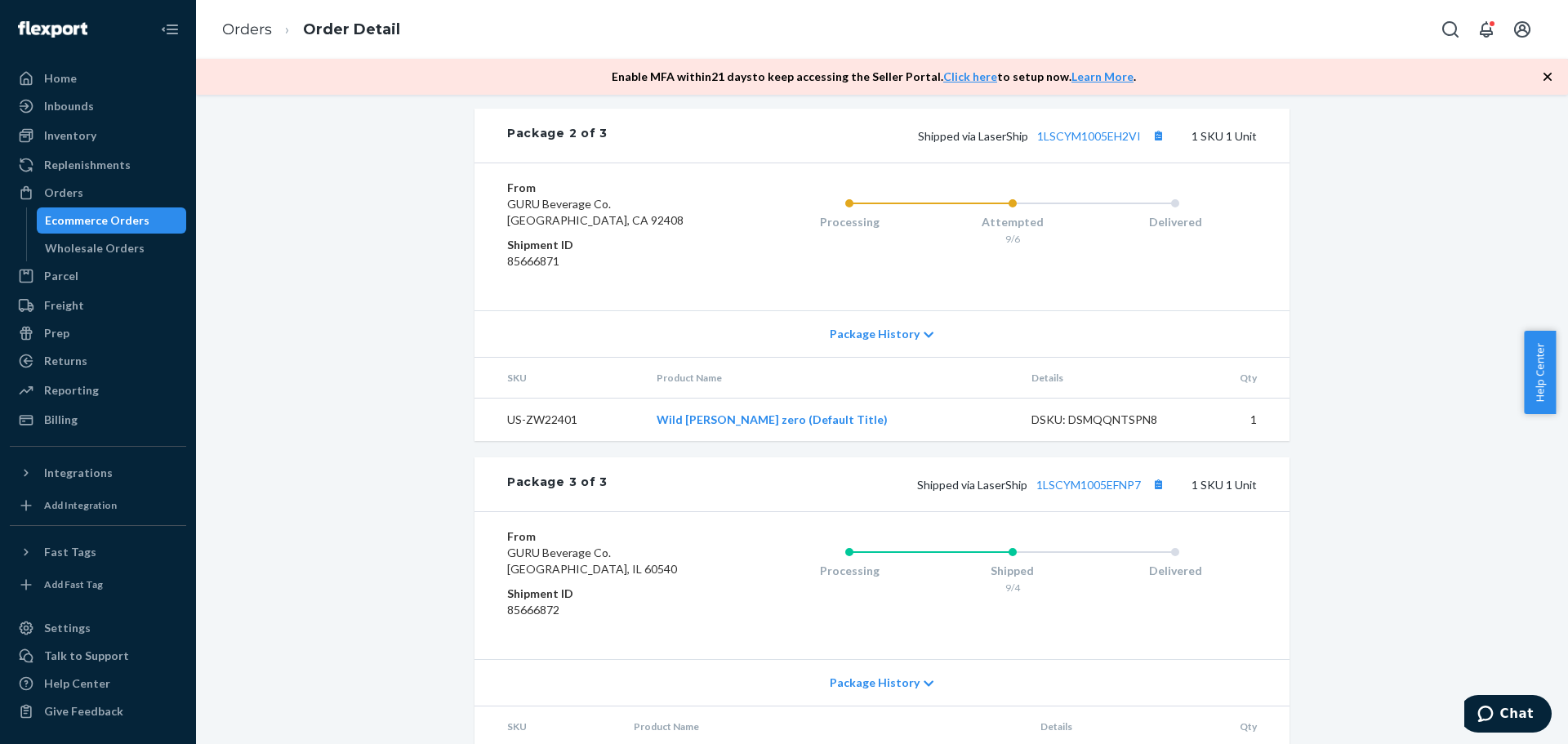
scroll to position [1197, 0]
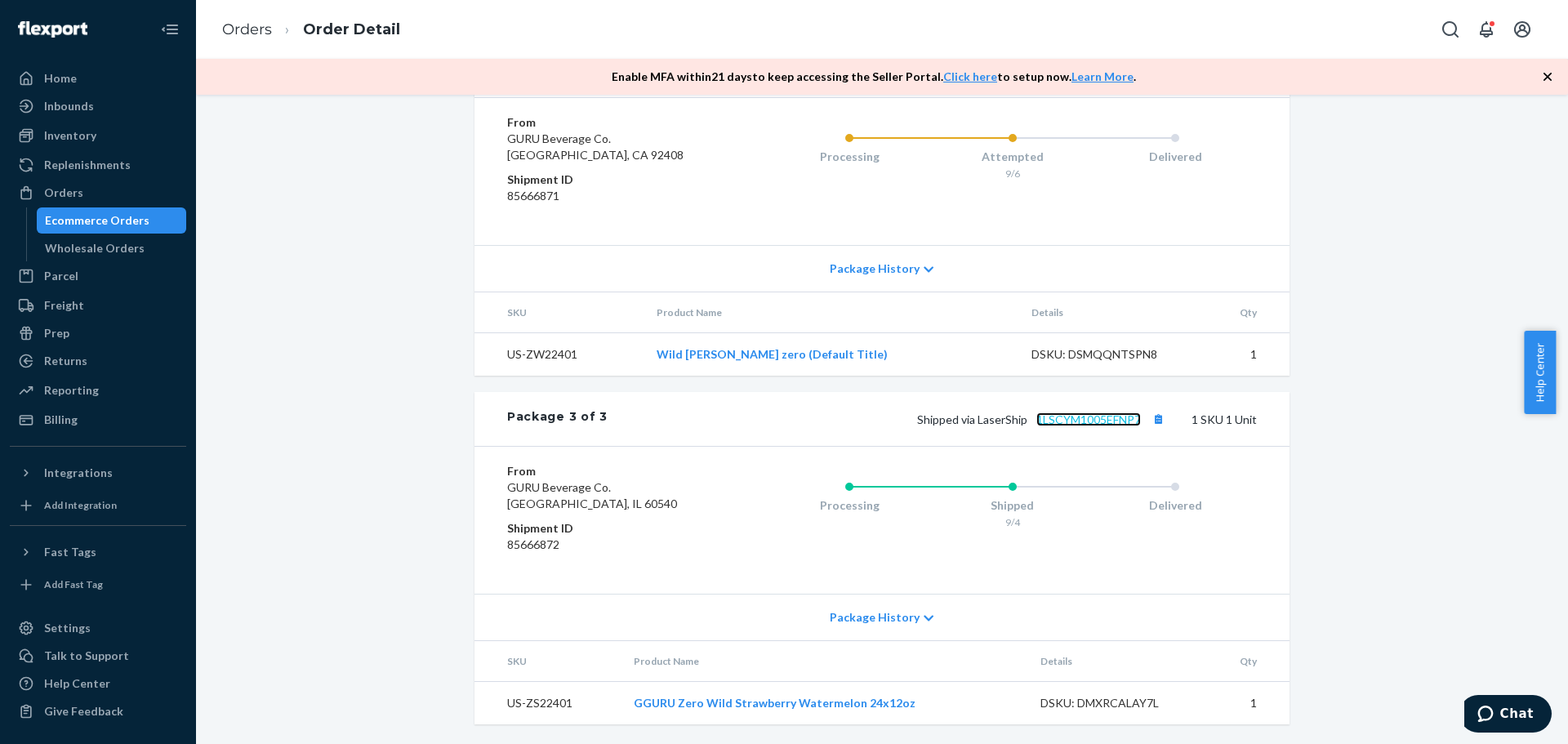
click at [1079, 418] on link "1LSCYM1005EFNP7" at bounding box center [1088, 419] width 104 height 13
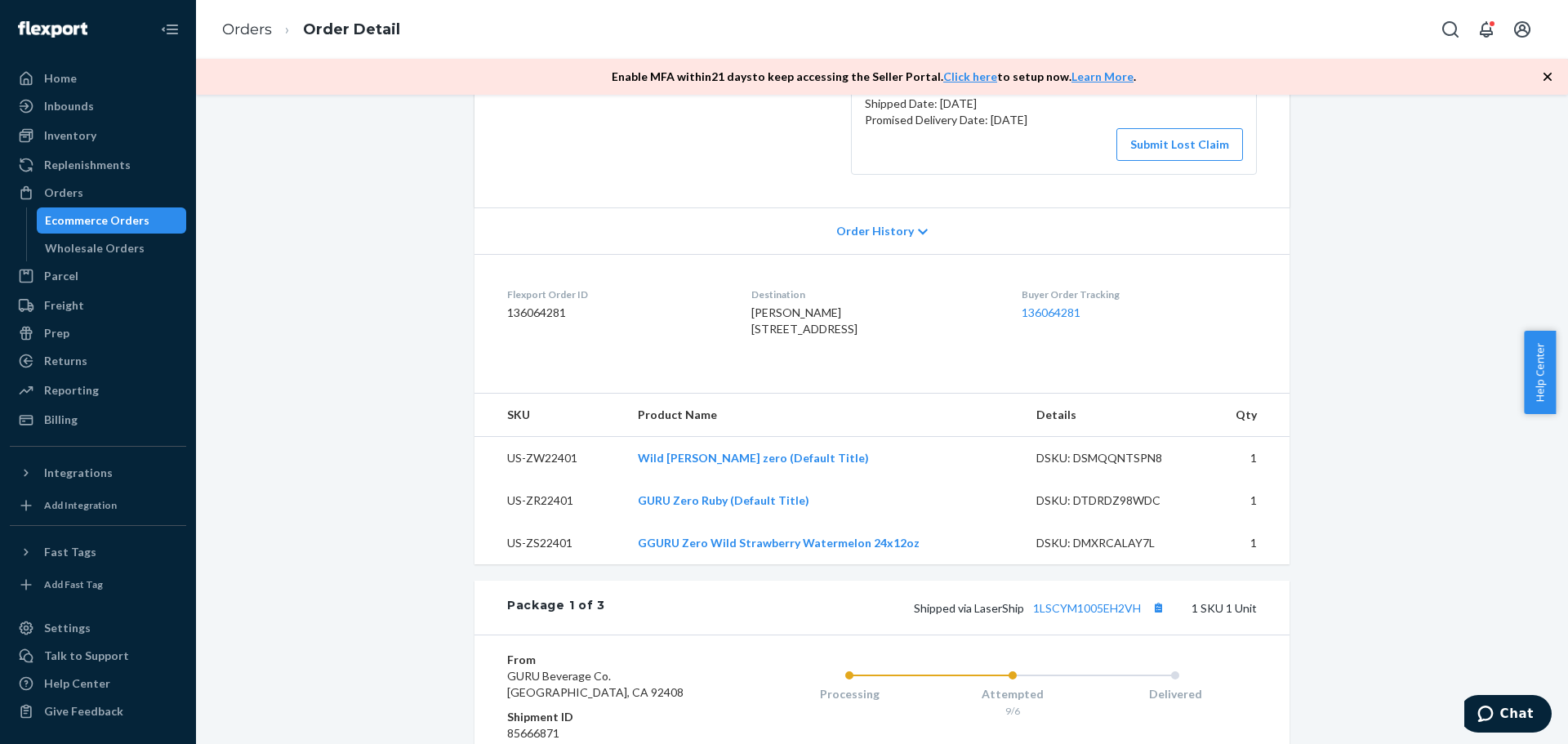
scroll to position [0, 0]
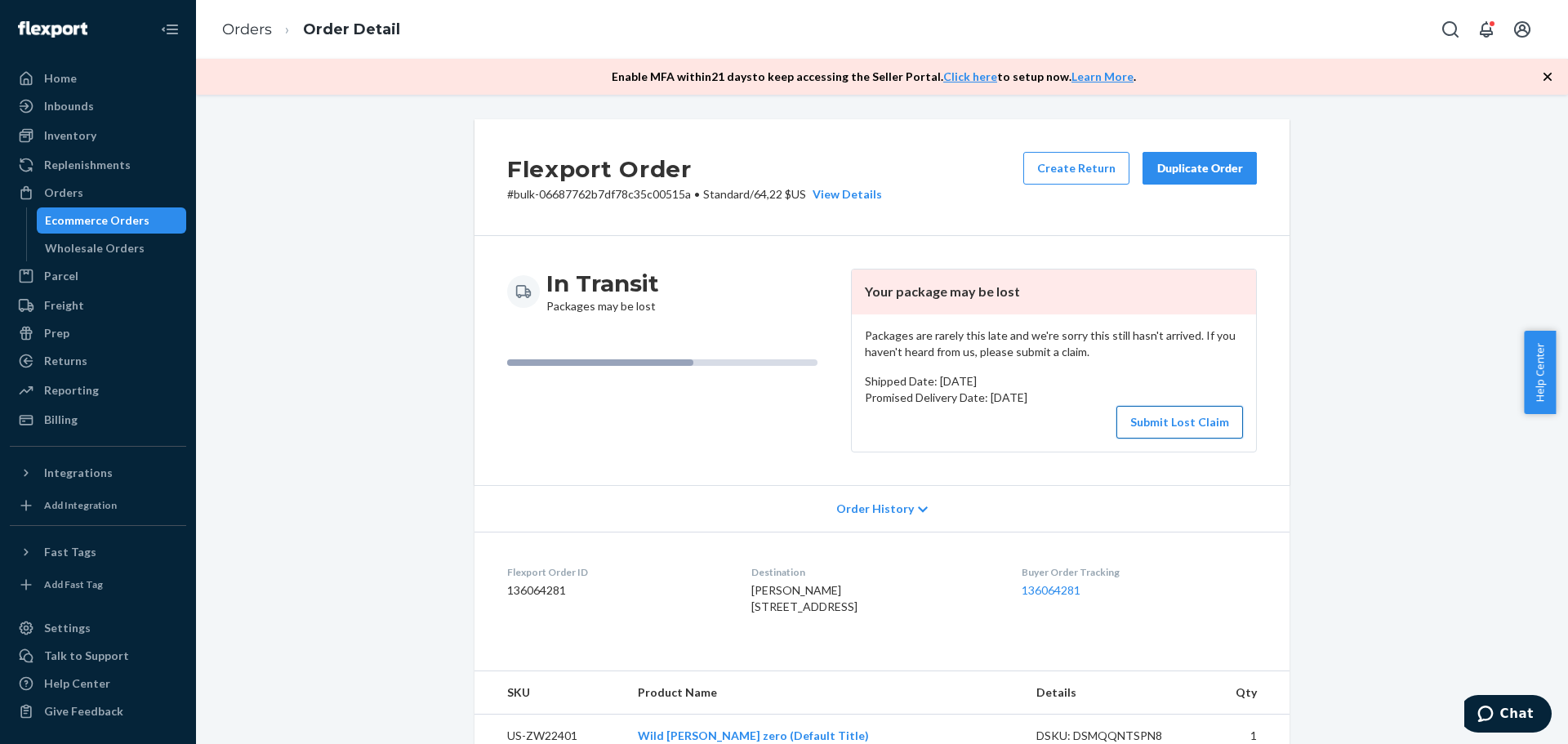
click at [1205, 422] on button "Submit Lost Claim" at bounding box center [1180, 422] width 126 height 33
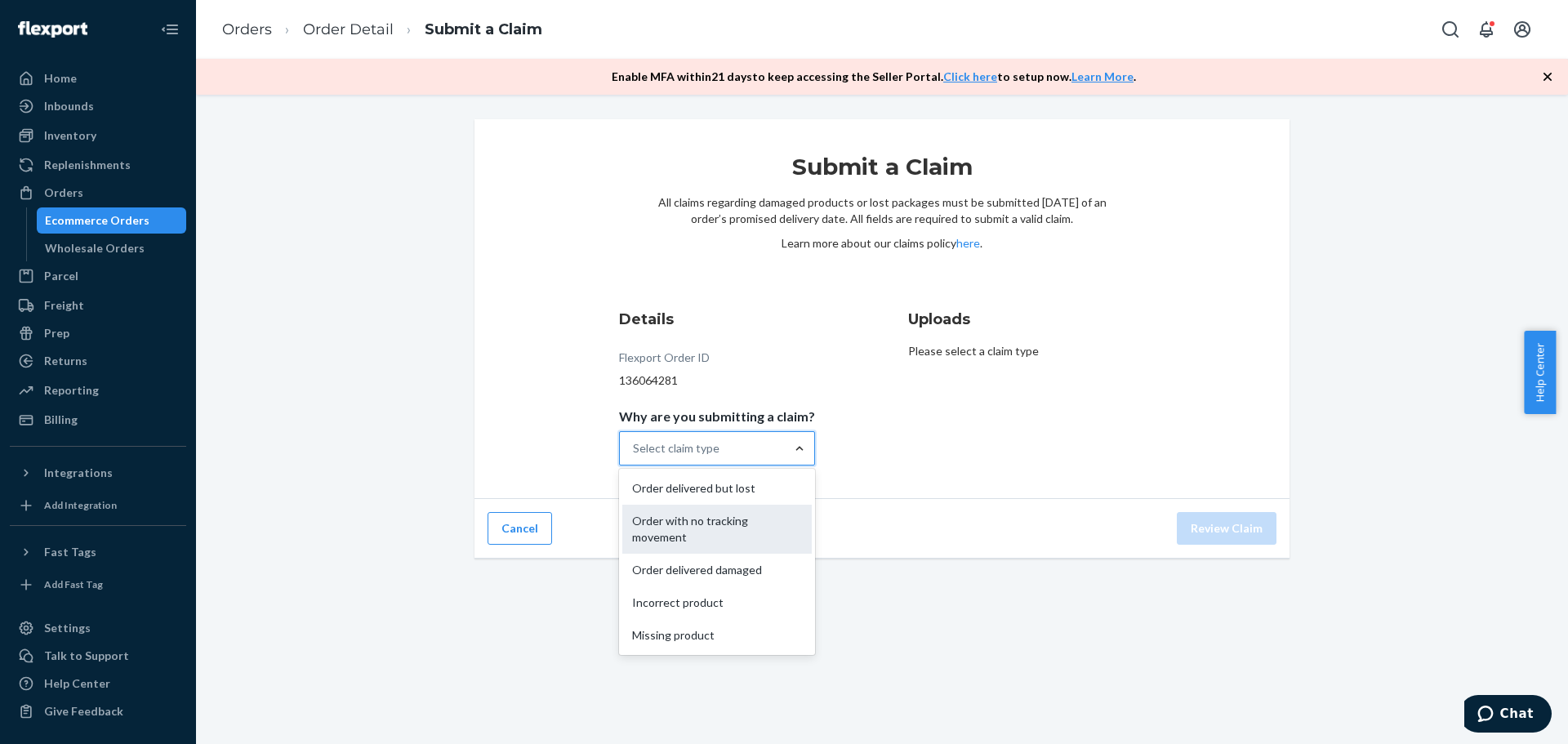
click at [746, 518] on div "Order with no tracking movement" at bounding box center [717, 529] width 190 height 49
click at [634, 457] on input "Why are you submitting a claim? option Order with no tracking movement focused,…" at bounding box center [634, 448] width 2 height 16
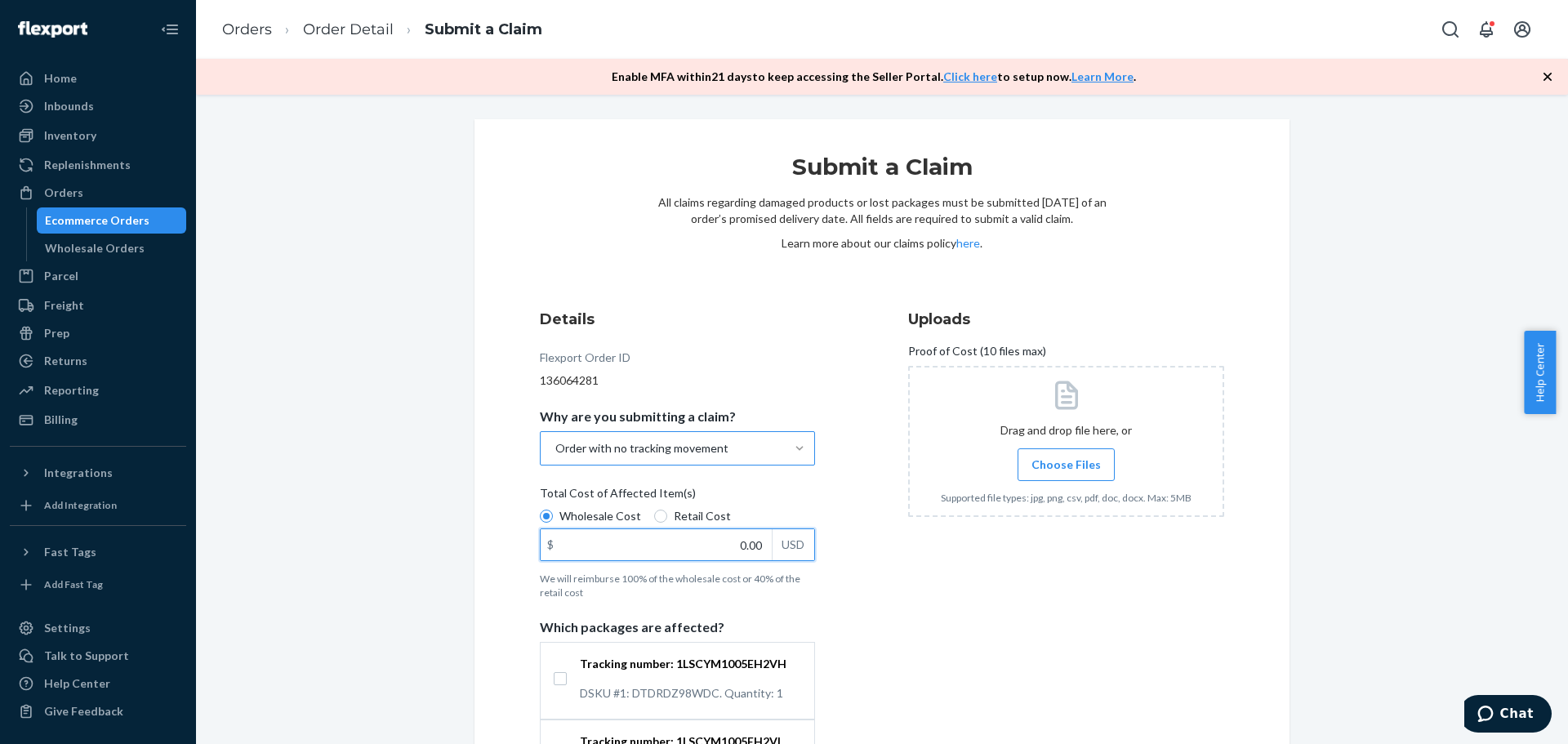
click at [754, 544] on input "0.00" at bounding box center [656, 545] width 231 height 31
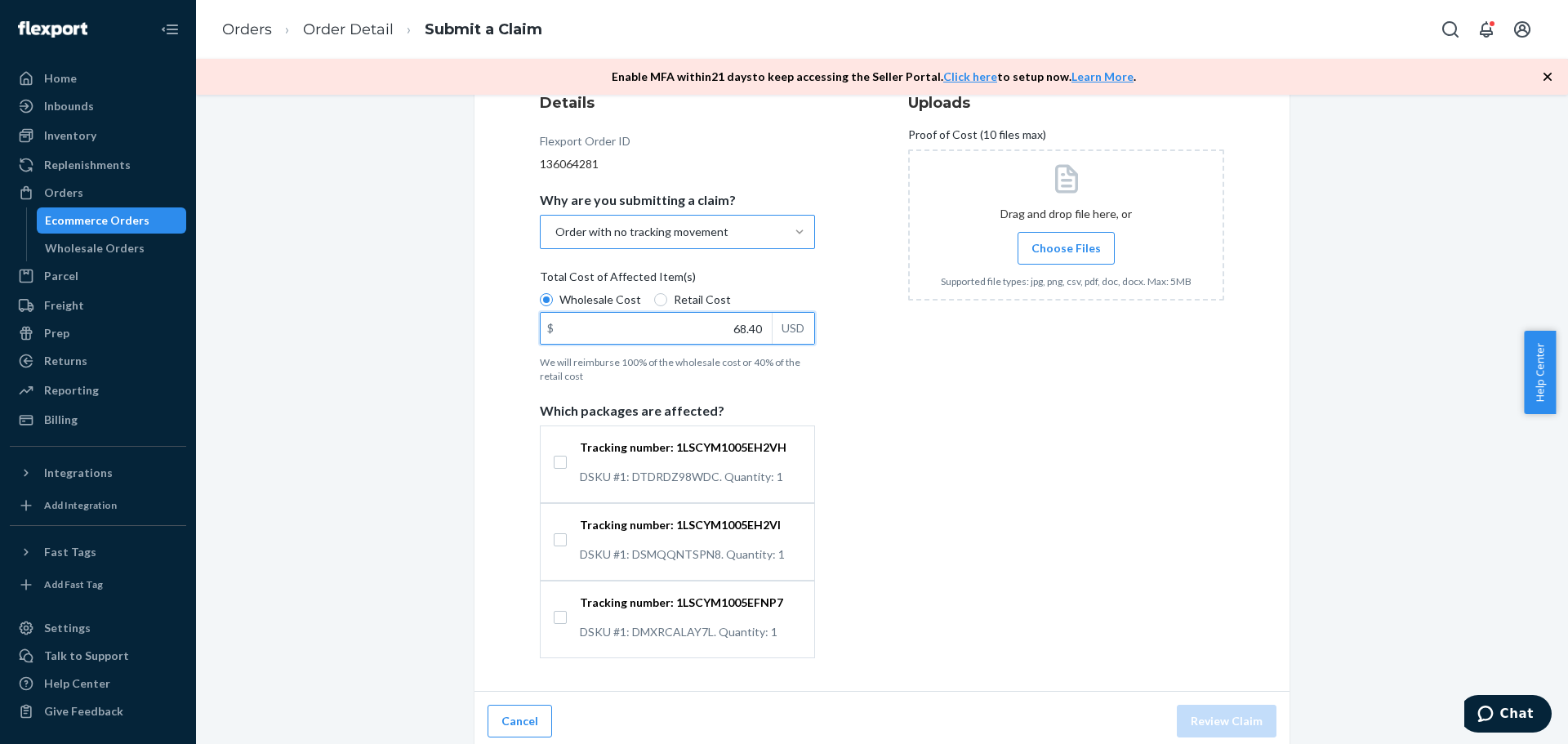
scroll to position [224, 0]
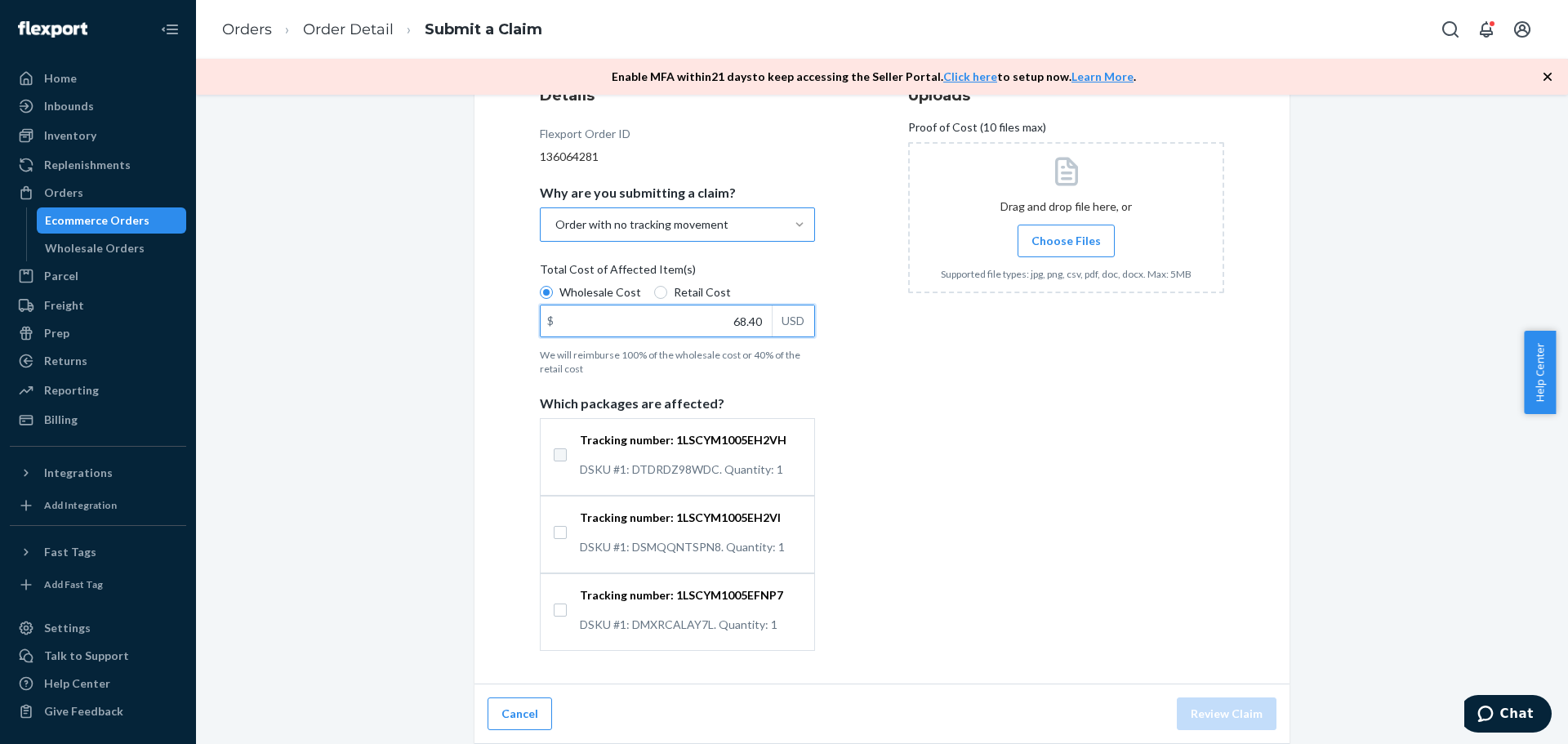
type input "68.40"
click at [556, 454] on input "Tracking number: 1LSCYM1005EH2VH DSKU #1: DTDRDZ98WDC. Quantity: 1" at bounding box center [561, 455] width 13 height 13
checkbox input "true"
click at [554, 532] on input "Tracking number: 1LSCYM1005EH2VI DSKU #1: DSMQQNTSPN8. Quantity: 1" at bounding box center [561, 533] width 13 height 13
checkbox input "true"
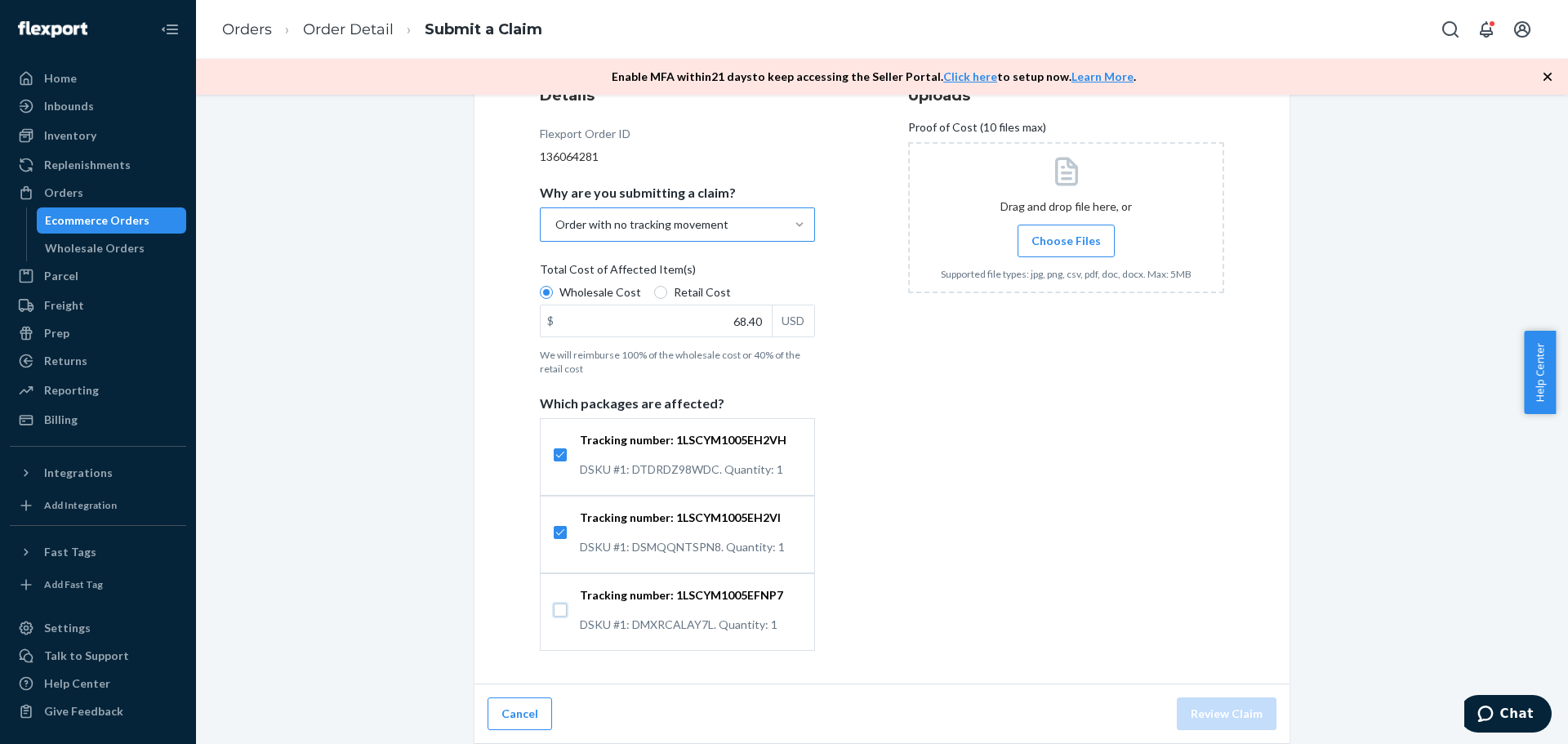
click at [556, 612] on input "Tracking number: 1LSCYM1005EFNP7 DSKU #1: DMXRCALAY7L. Quantity: 1" at bounding box center [561, 610] width 13 height 13
checkbox input "true"
click at [1076, 247] on span "Choose Files" at bounding box center [1066, 241] width 69 height 16
click at [1067, 247] on input "Choose Files" at bounding box center [1066, 241] width 1 height 18
click at [1246, 708] on button "Review Claim" at bounding box center [1226, 714] width 99 height 33
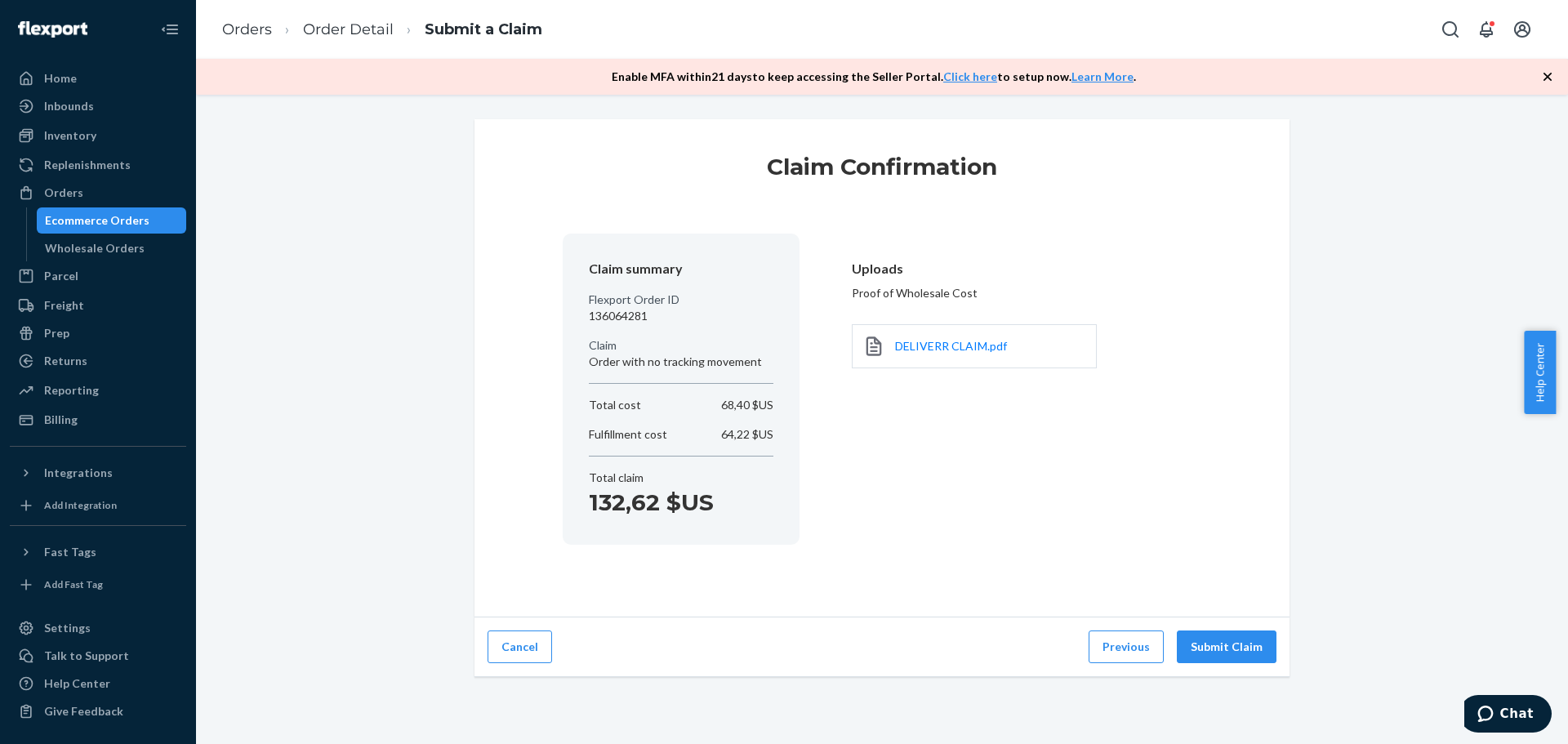
scroll to position [0, 0]
click at [1241, 643] on button "Submit Claim" at bounding box center [1226, 647] width 99 height 33
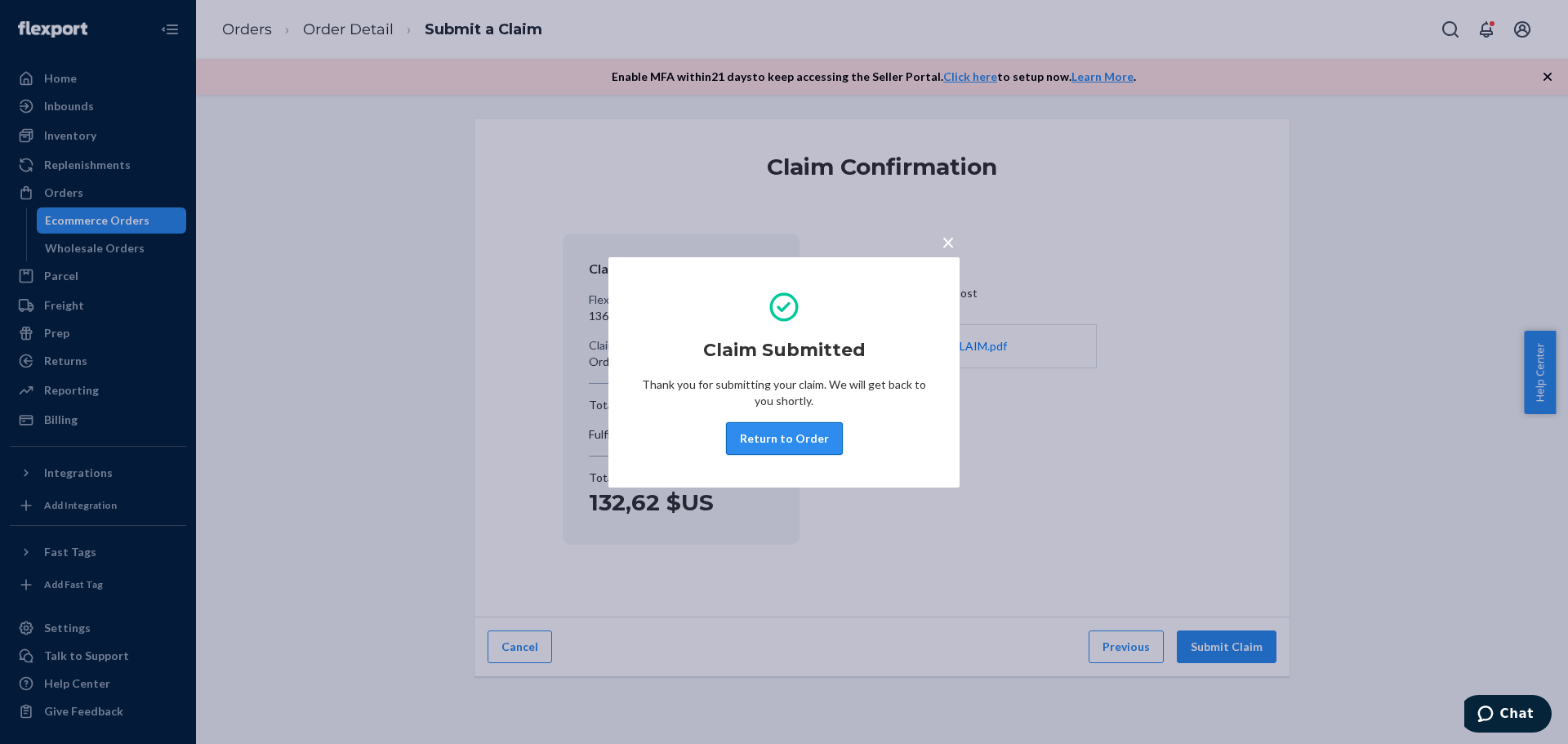
click at [770, 437] on button "Return to Order" at bounding box center [784, 438] width 117 height 33
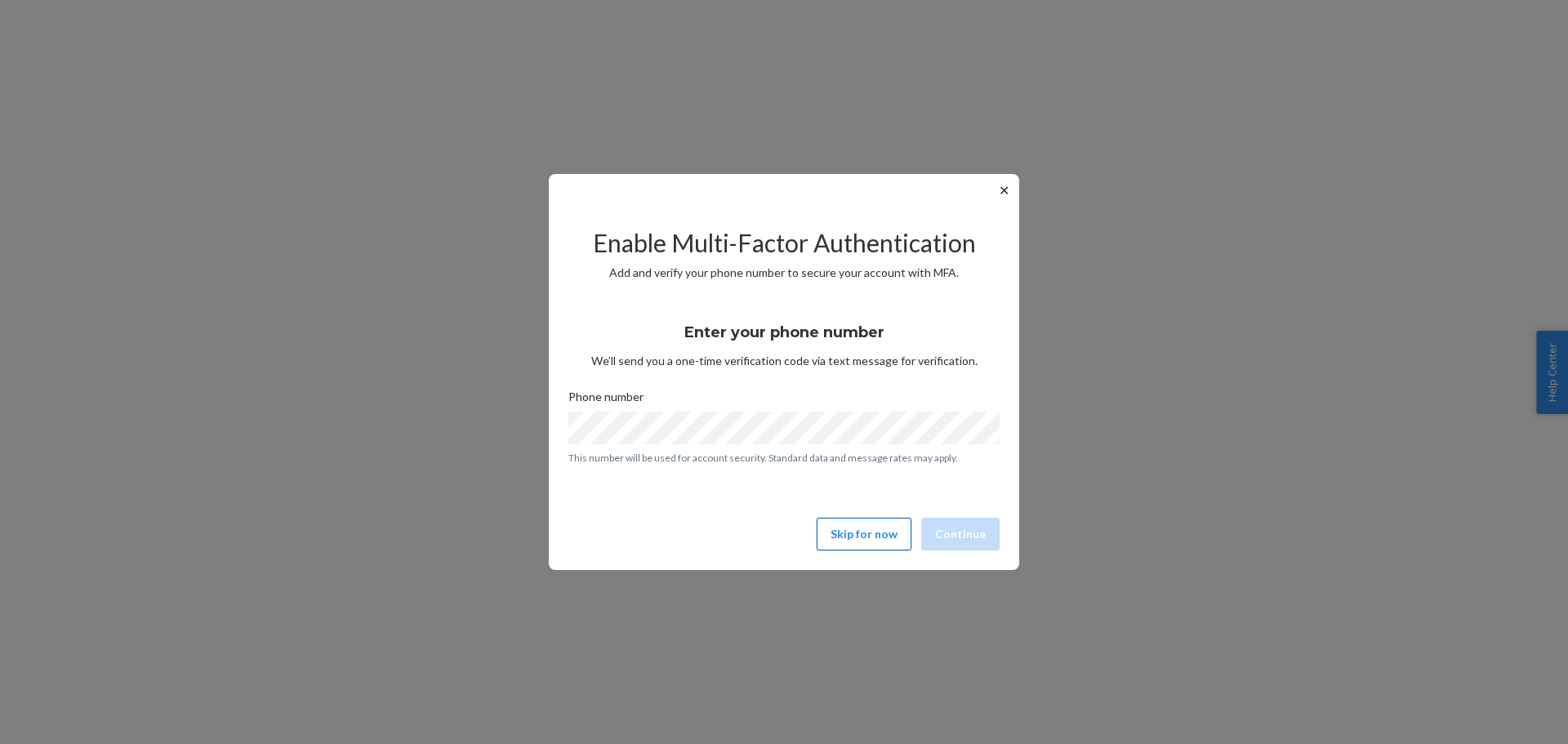
click at [887, 535] on button "Skip for now" at bounding box center [864, 534] width 94 height 33
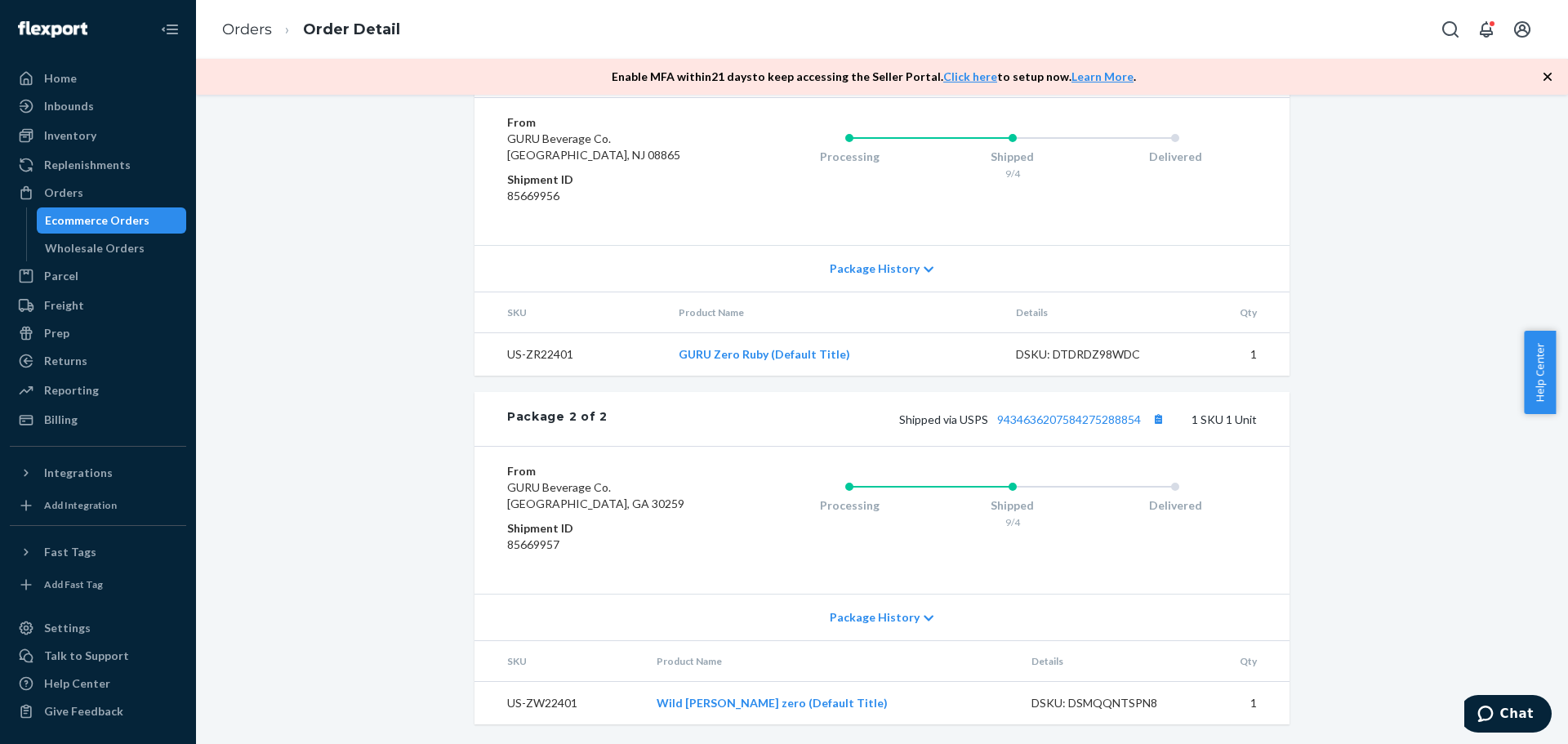
scroll to position [142, 0]
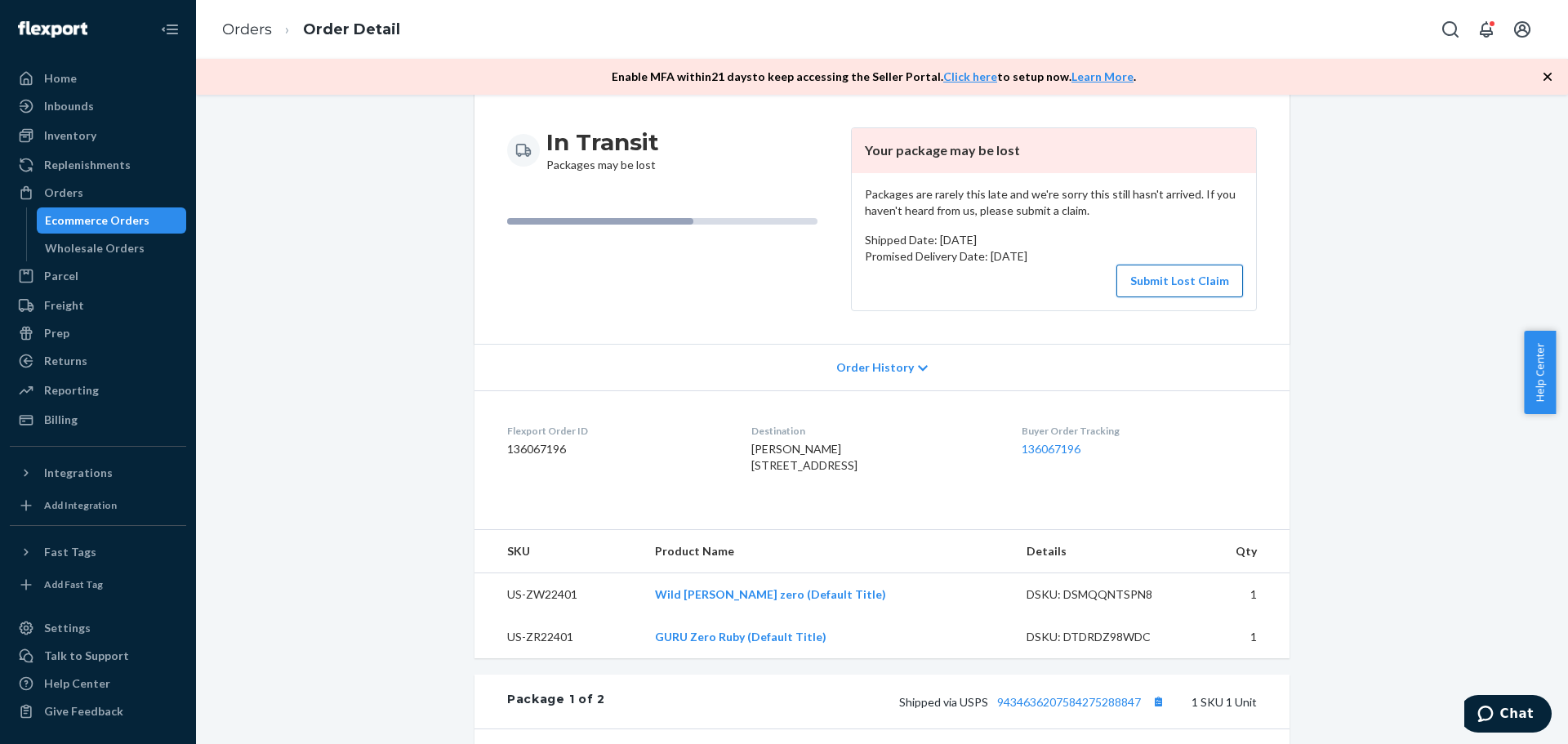
click at [1213, 281] on button "Submit Lost Claim" at bounding box center [1180, 281] width 126 height 33
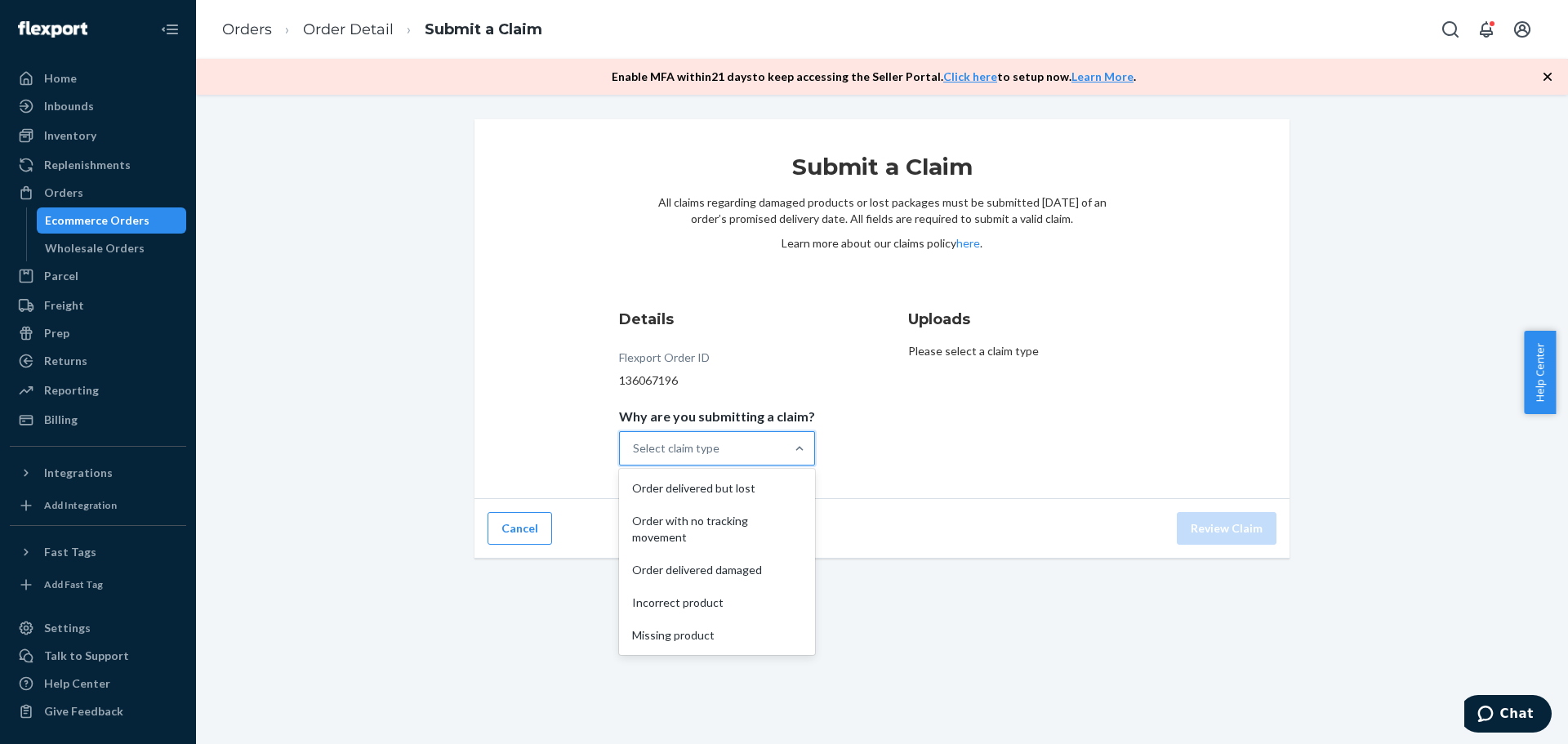
click at [746, 447] on div "Select claim type" at bounding box center [702, 448] width 165 height 33
click at [634, 447] on input "Why are you submitting a claim? option Order delivered but lost focused, 1 of 5…" at bounding box center [634, 448] width 2 height 16
click at [731, 519] on div "Order with no tracking movement" at bounding box center [717, 529] width 190 height 49
click at [634, 457] on input "Why are you submitting a claim? option Order with no tracking movement focused,…" at bounding box center [634, 448] width 2 height 16
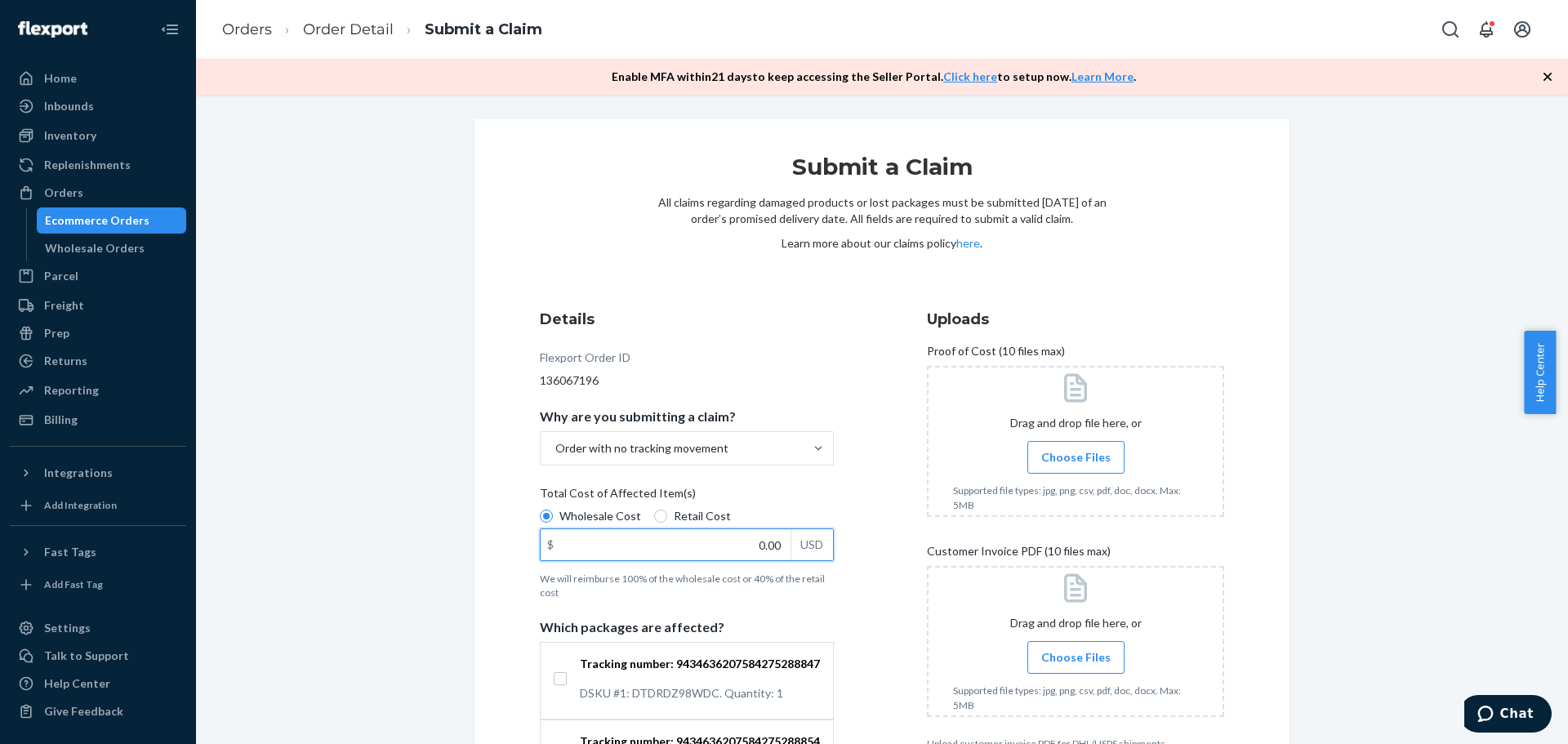
click at [764, 543] on input "0.00" at bounding box center [665, 545] width 250 height 31
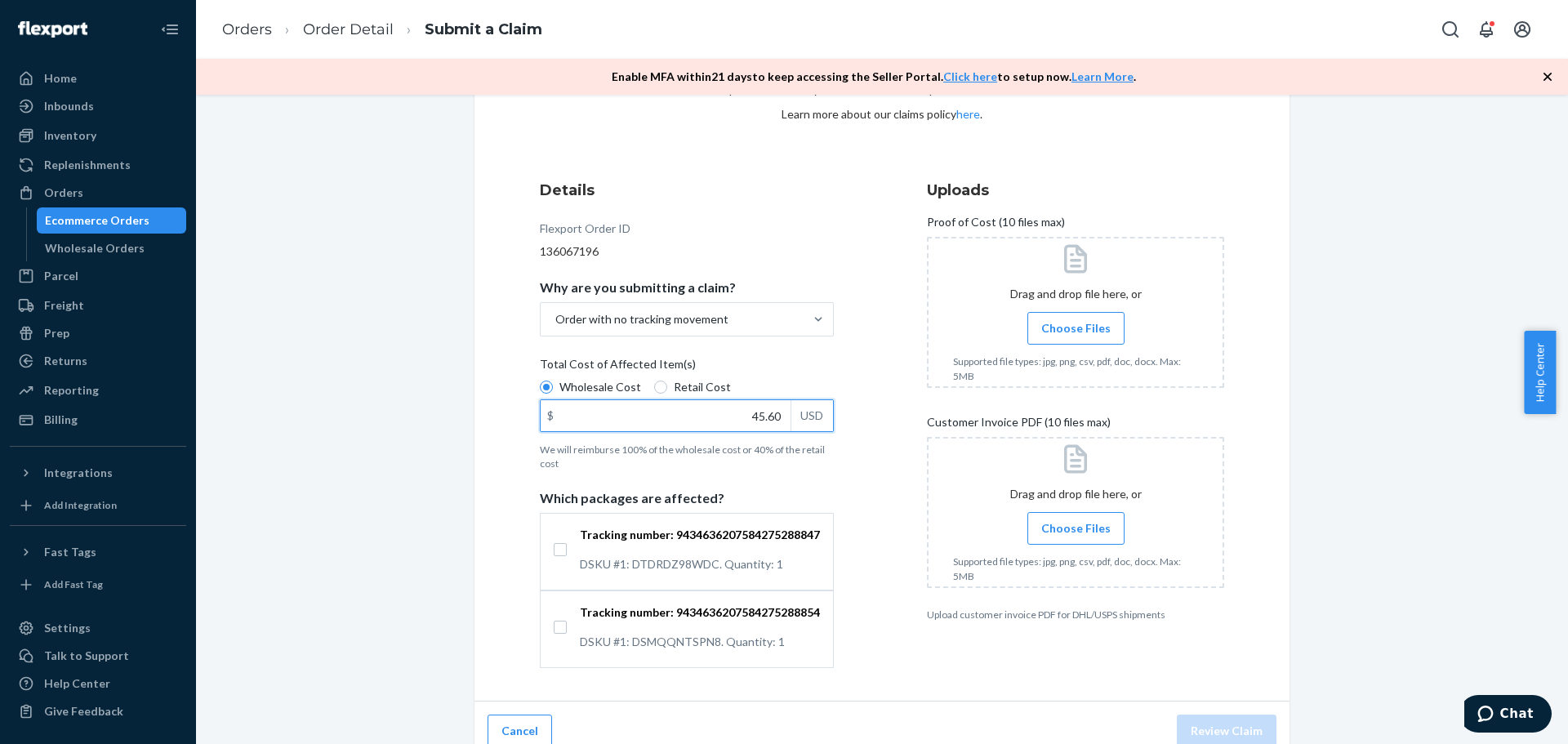
scroll to position [146, 0]
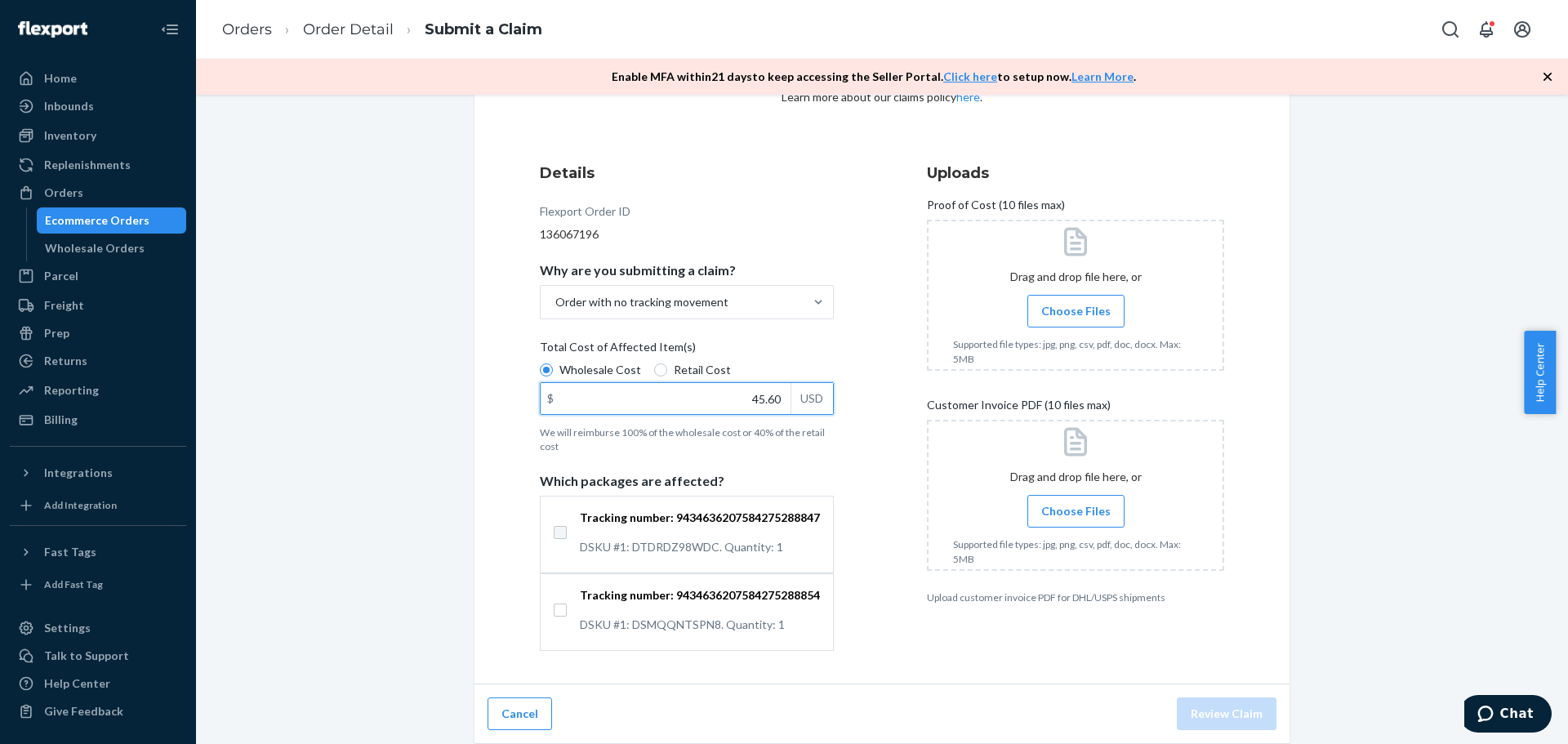
type input "45.60"
click at [555, 530] on input "Tracking number: 9434636207584275288847 DSKU #1: DTDRDZ98WDC. Quantity: 1" at bounding box center [561, 533] width 13 height 13
checkbox input "true"
click at [554, 613] on input "Tracking number: 9434636207584275288854 DSKU #1: DSMQQNTSPN8. Quantity: 1" at bounding box center [561, 610] width 13 height 13
checkbox input "true"
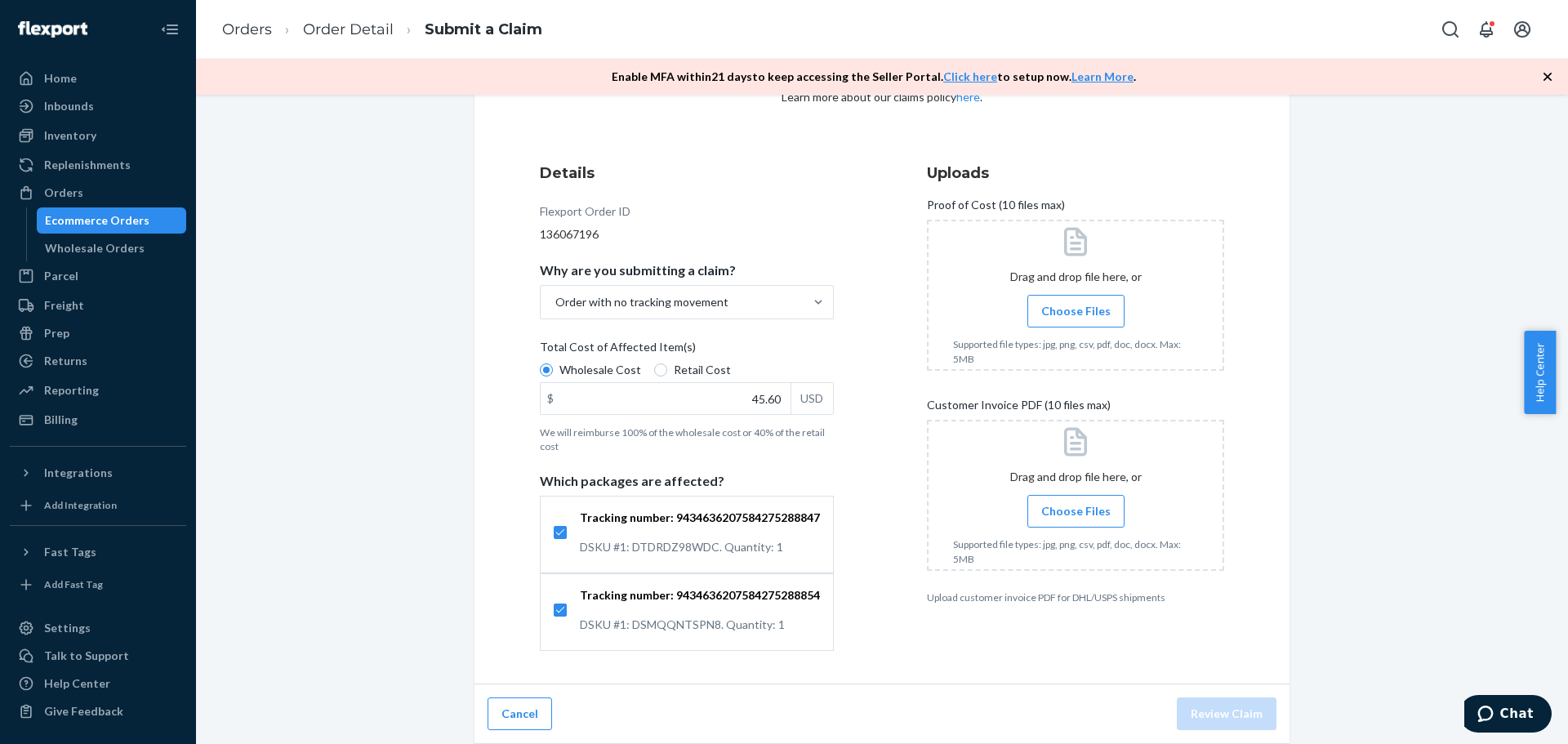
click at [1074, 313] on span "Choose Files" at bounding box center [1076, 310] width 69 height 16
click at [1076, 313] on input "Choose Files" at bounding box center [1076, 311] width 1 height 18
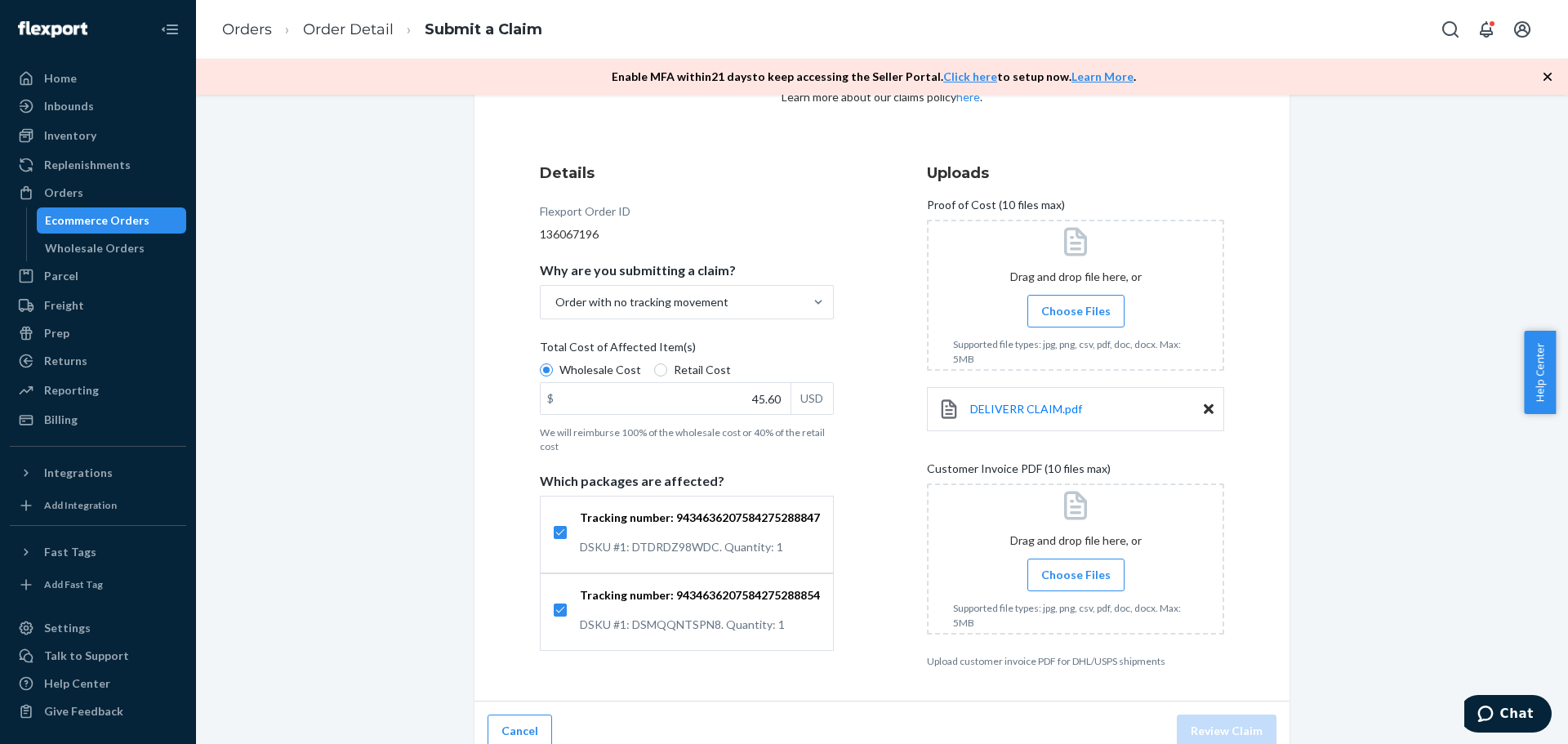
click at [1341, 351] on div "Submit a Claim All claims regarding damaged products or lost packages must be s…" at bounding box center [882, 367] width 1347 height 788
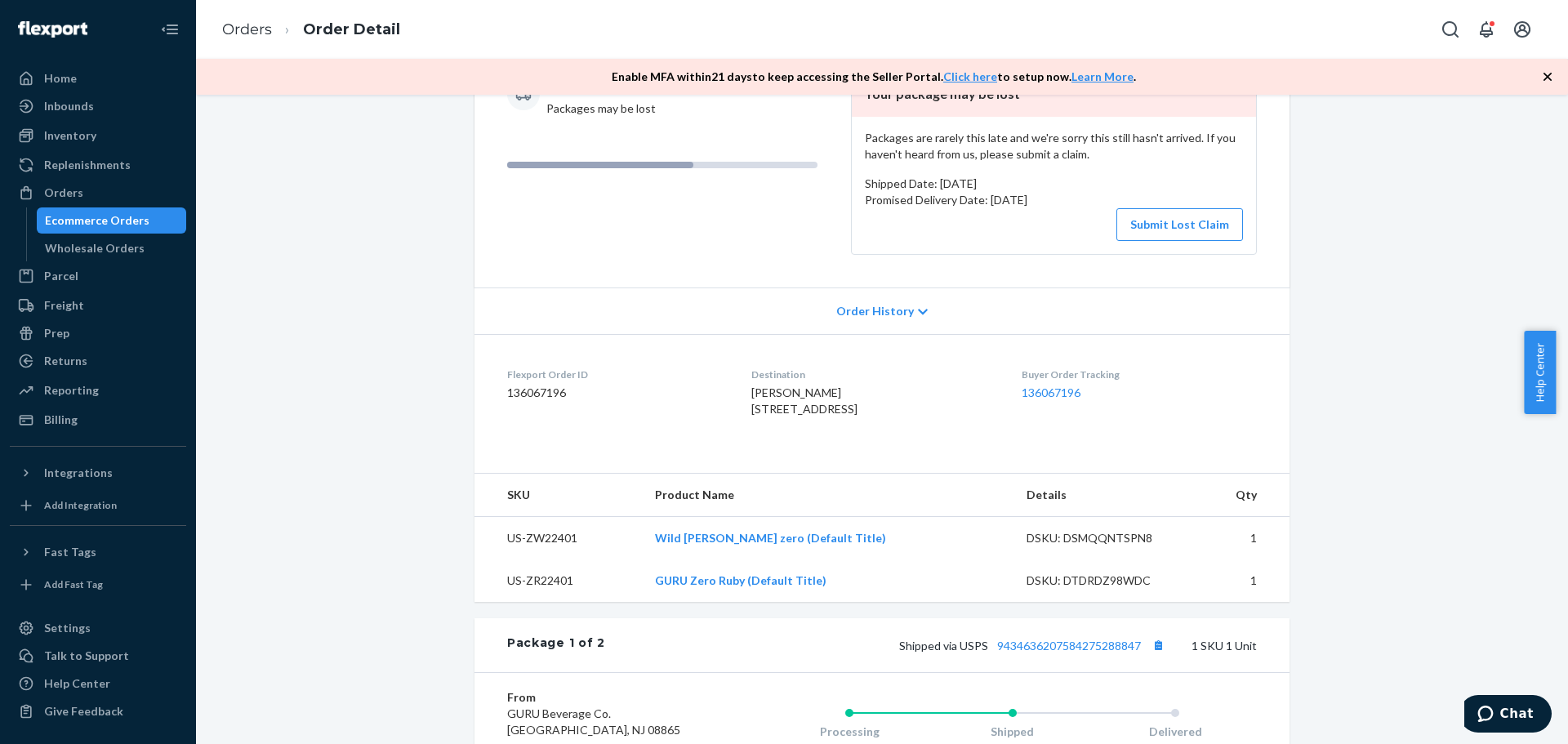
scroll to position [137, 0]
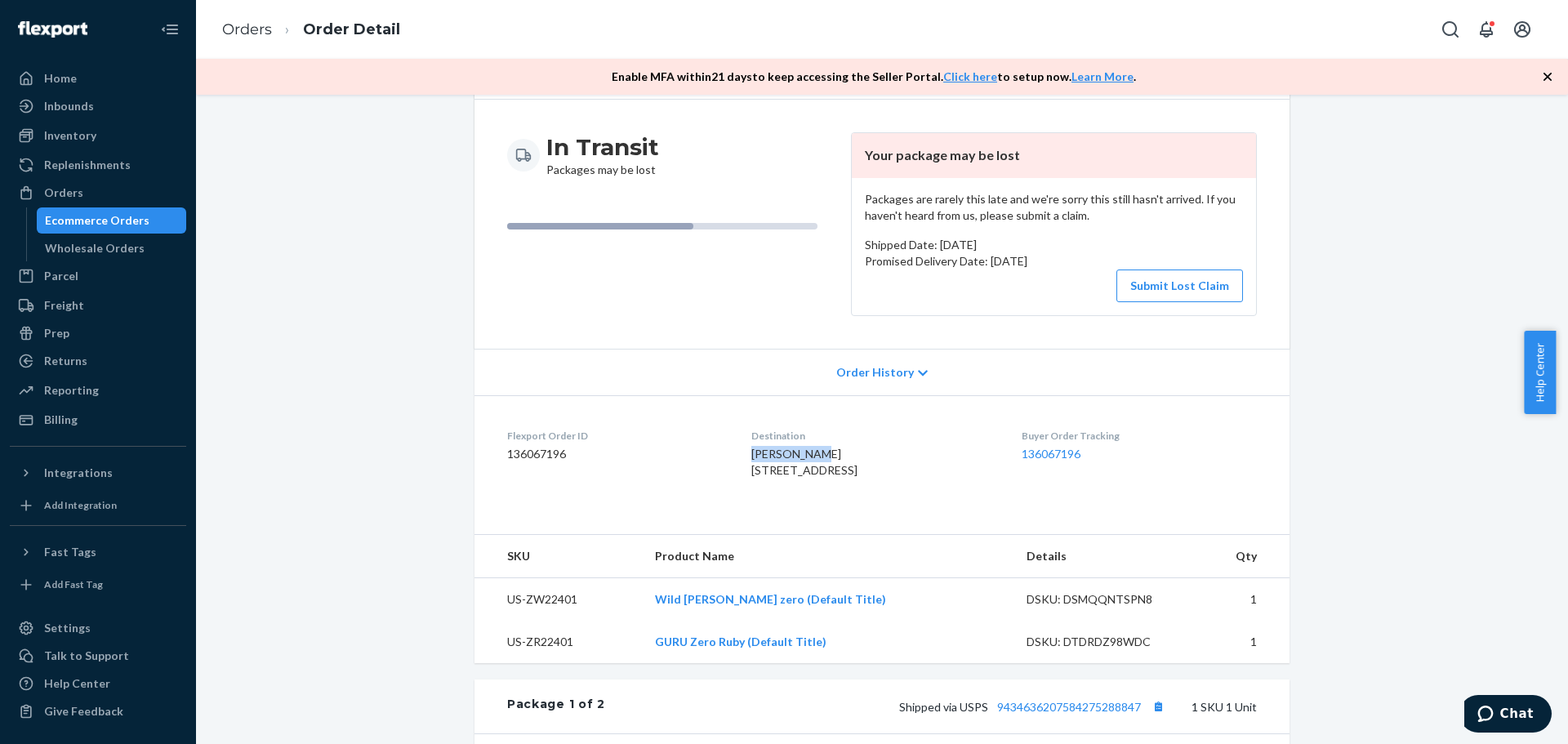
drag, startPoint x: 806, startPoint y: 452, endPoint x: 731, endPoint y: 452, distance: 75.0
click at [731, 452] on dl "Flexport Order ID 136067196 Destination [PERSON_NAME] [STREET_ADDRESS] US Buyer…" at bounding box center [882, 456] width 815 height 122
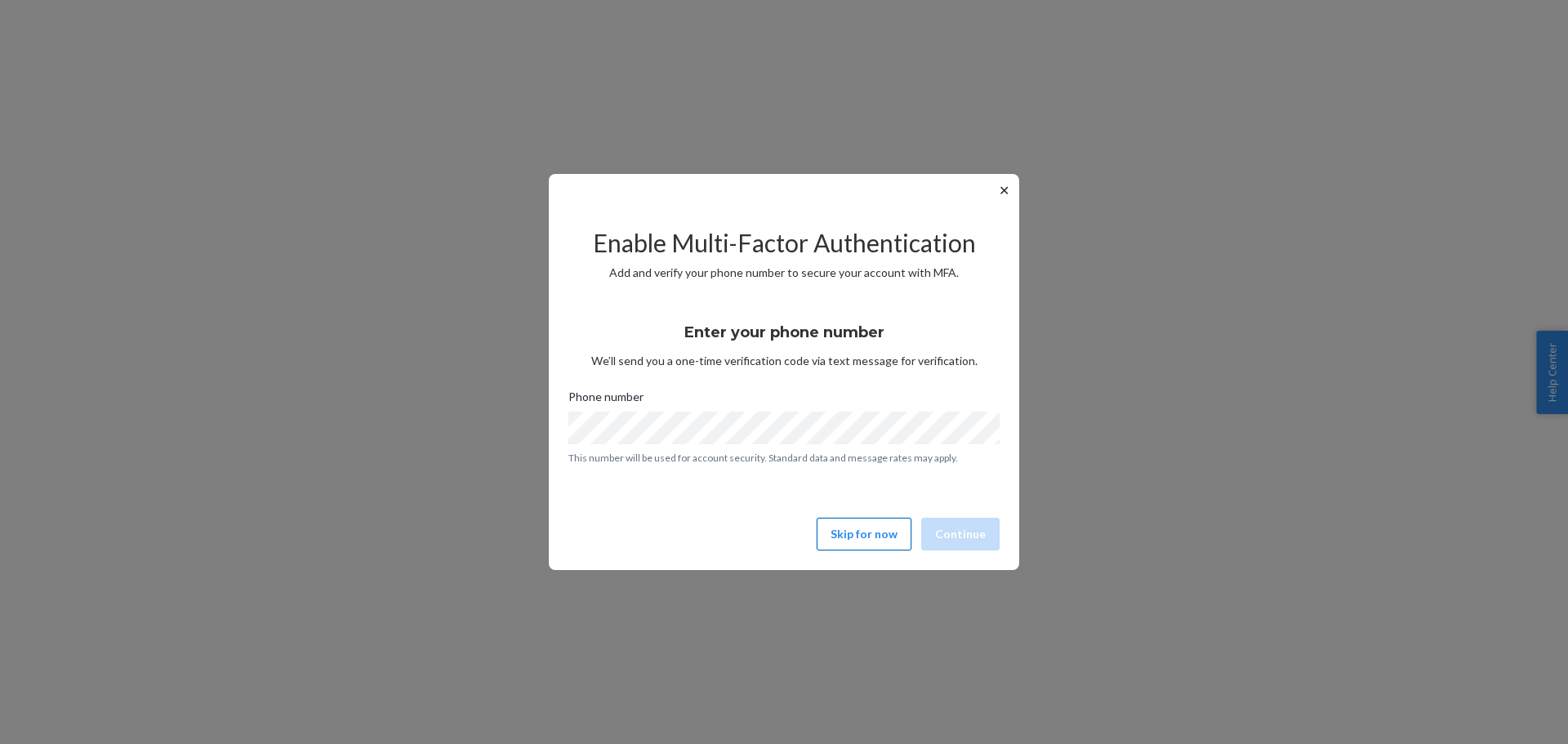
click at [891, 532] on button "Skip for now" at bounding box center [864, 534] width 94 height 33
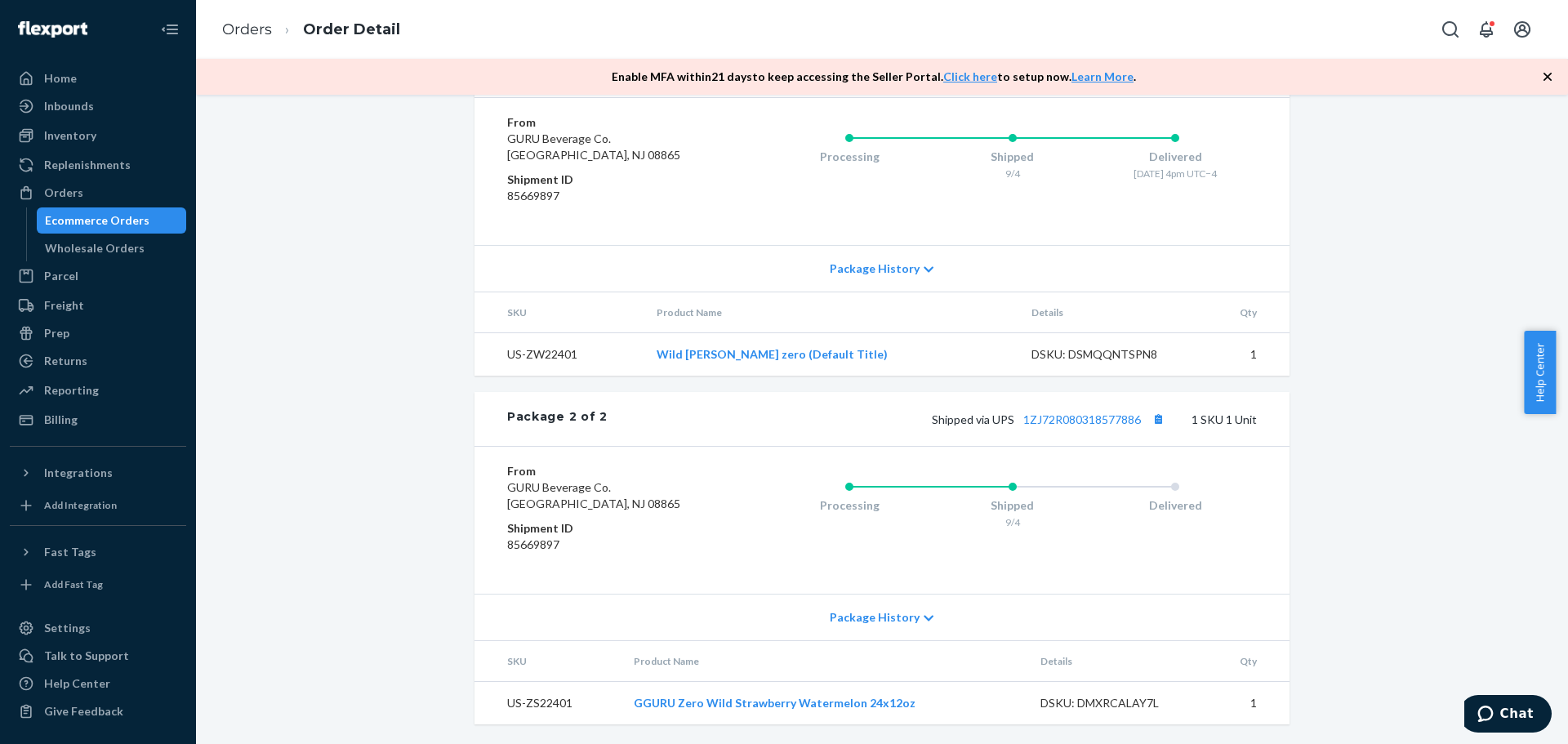
scroll to position [835, 0]
click at [1091, 417] on link "1ZJ72R080318577886" at bounding box center [1082, 419] width 118 height 13
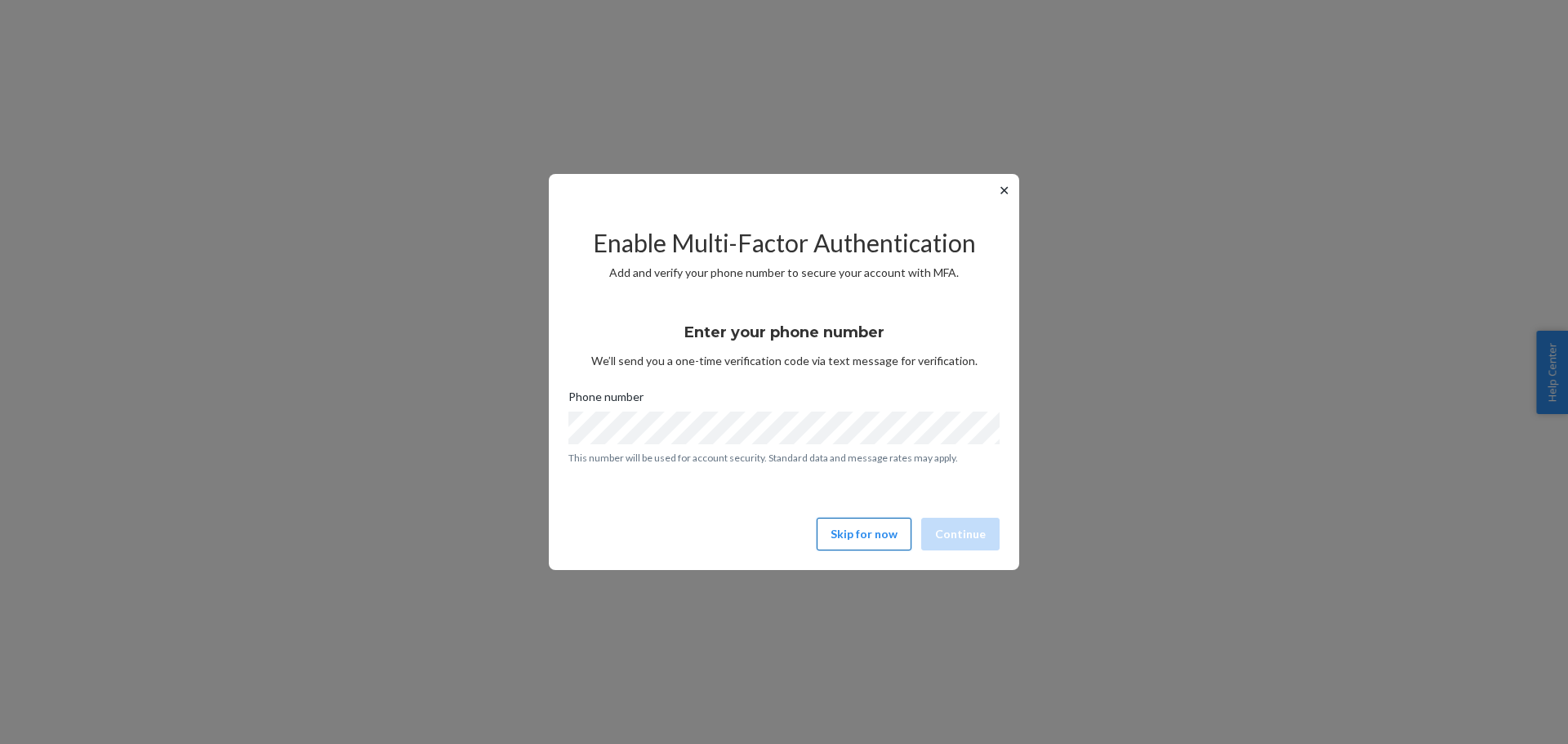
click at [873, 537] on button "Skip for now" at bounding box center [864, 534] width 94 height 33
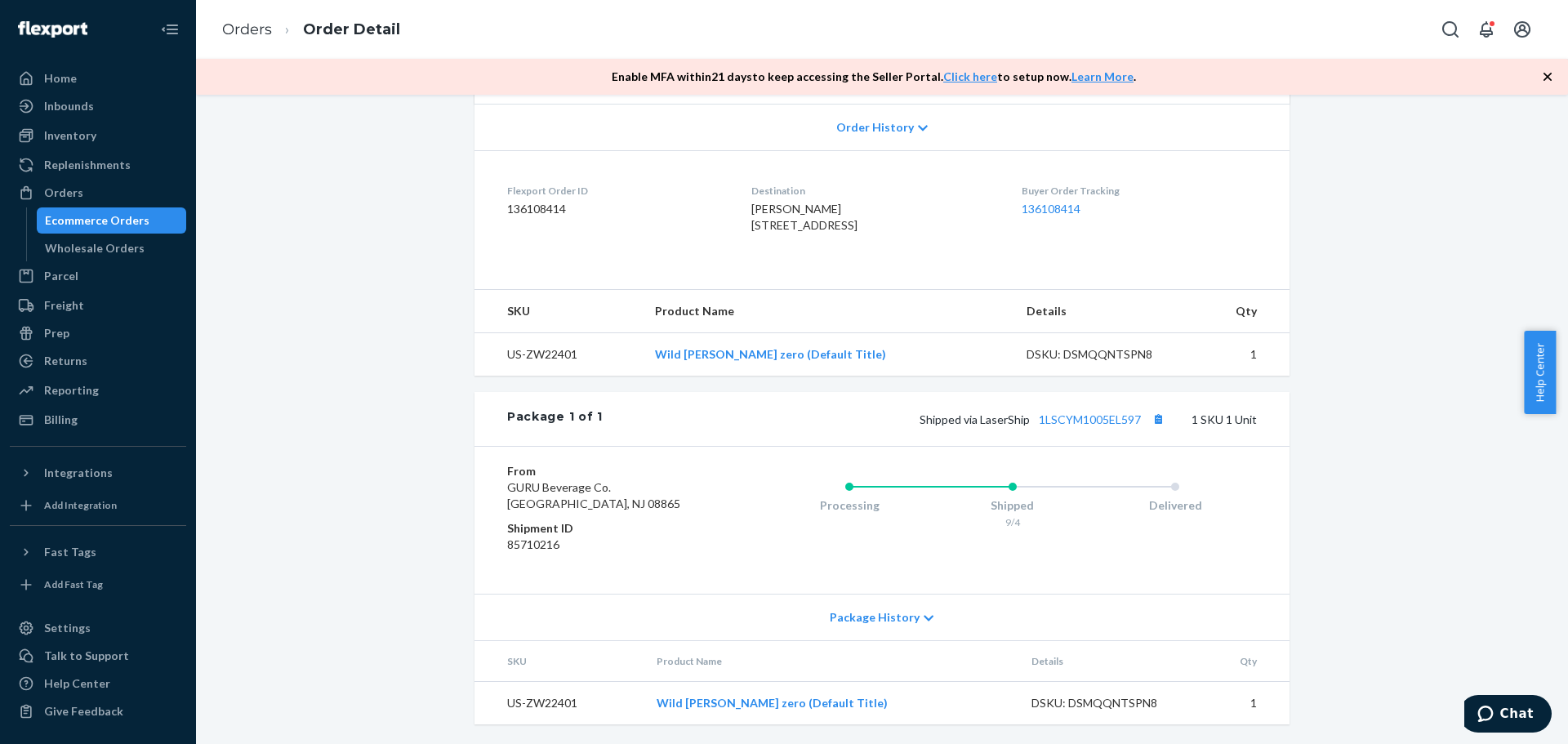
scroll to position [443, 0]
click at [1091, 420] on link "1LSCYM1005EL597" at bounding box center [1090, 419] width 102 height 13
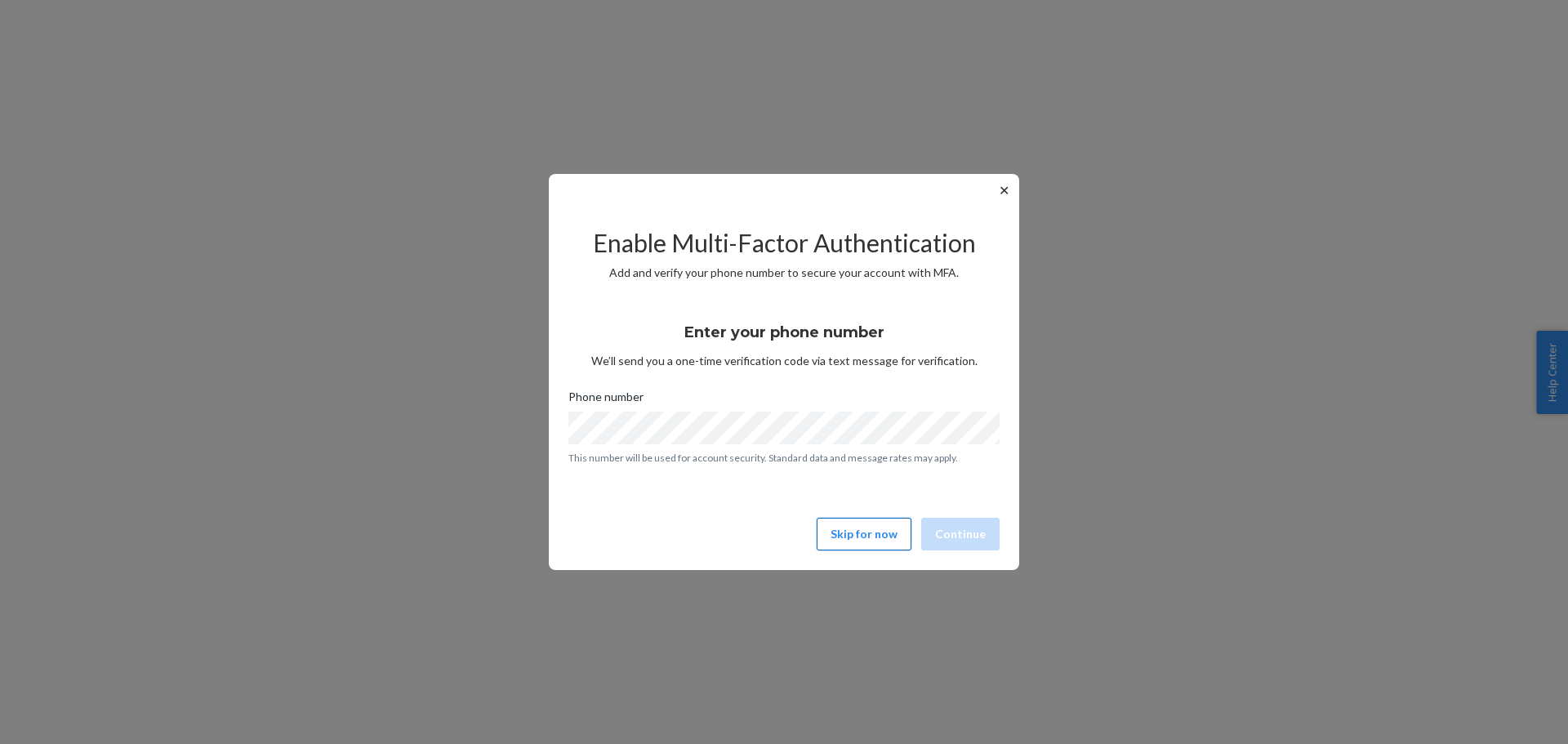
click at [863, 538] on button "Skip for now" at bounding box center [864, 534] width 94 height 33
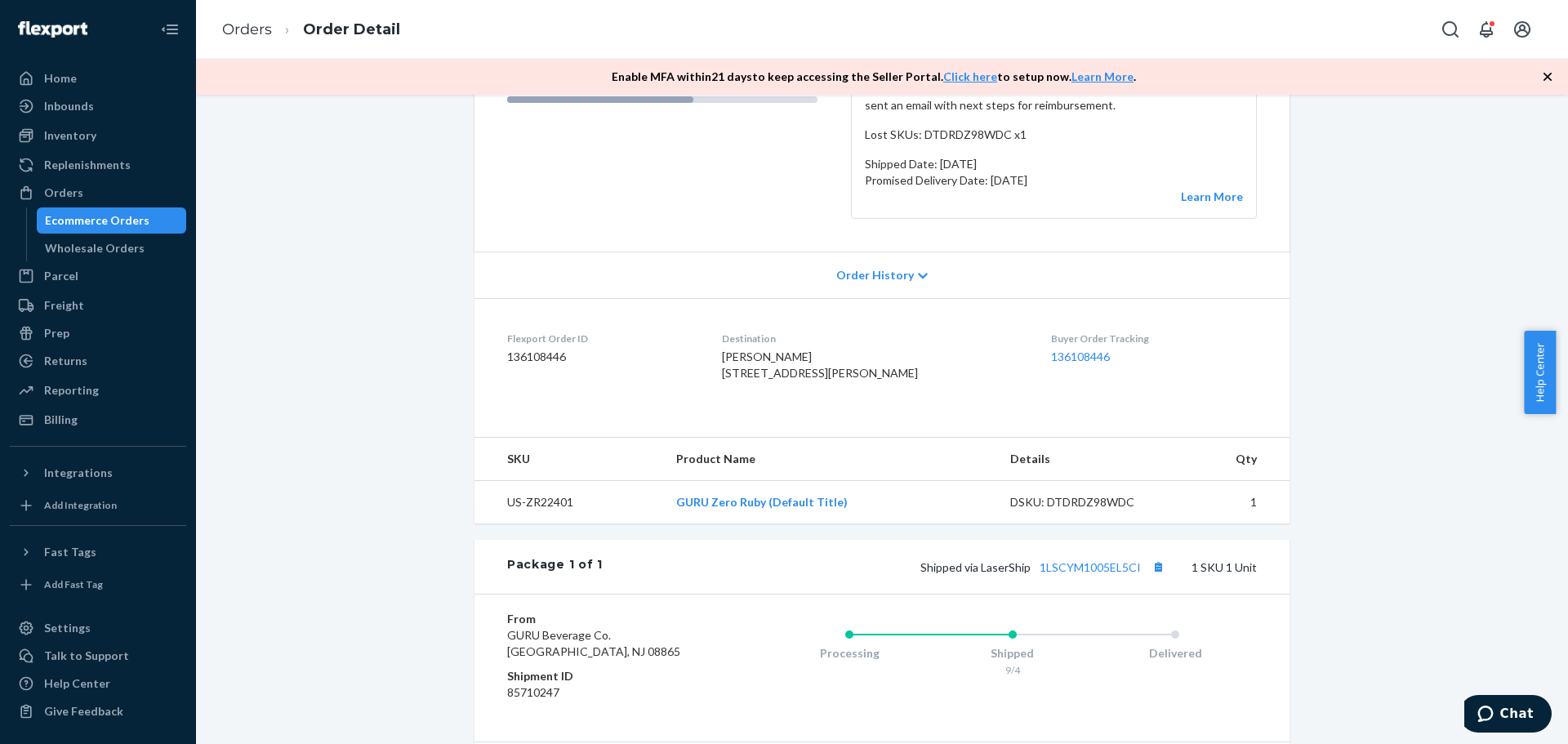
scroll to position [409, 0]
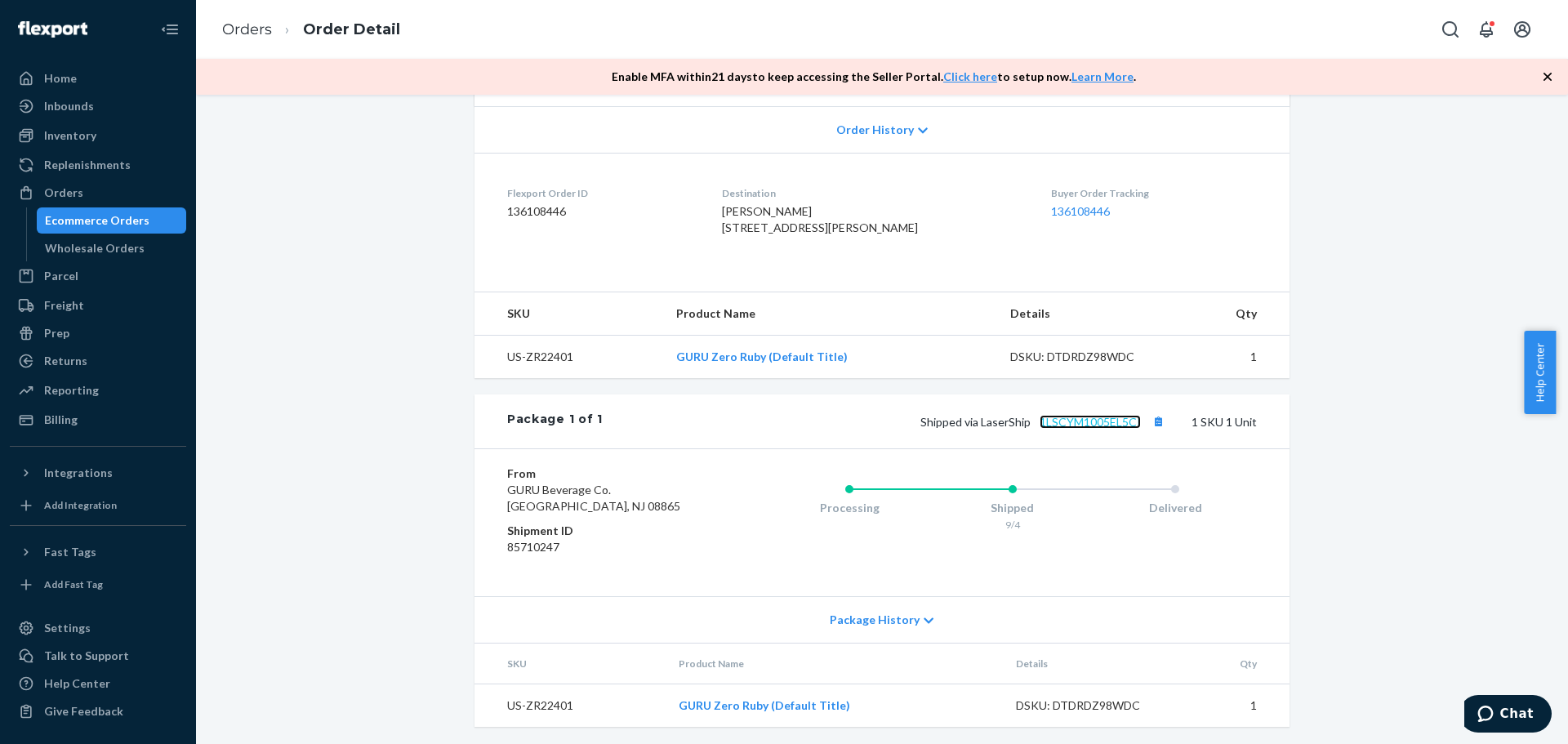
click at [1069, 429] on link "1LSCYM1005EL5CI" at bounding box center [1090, 422] width 101 height 13
